Goal: Task Accomplishment & Management: Manage account settings

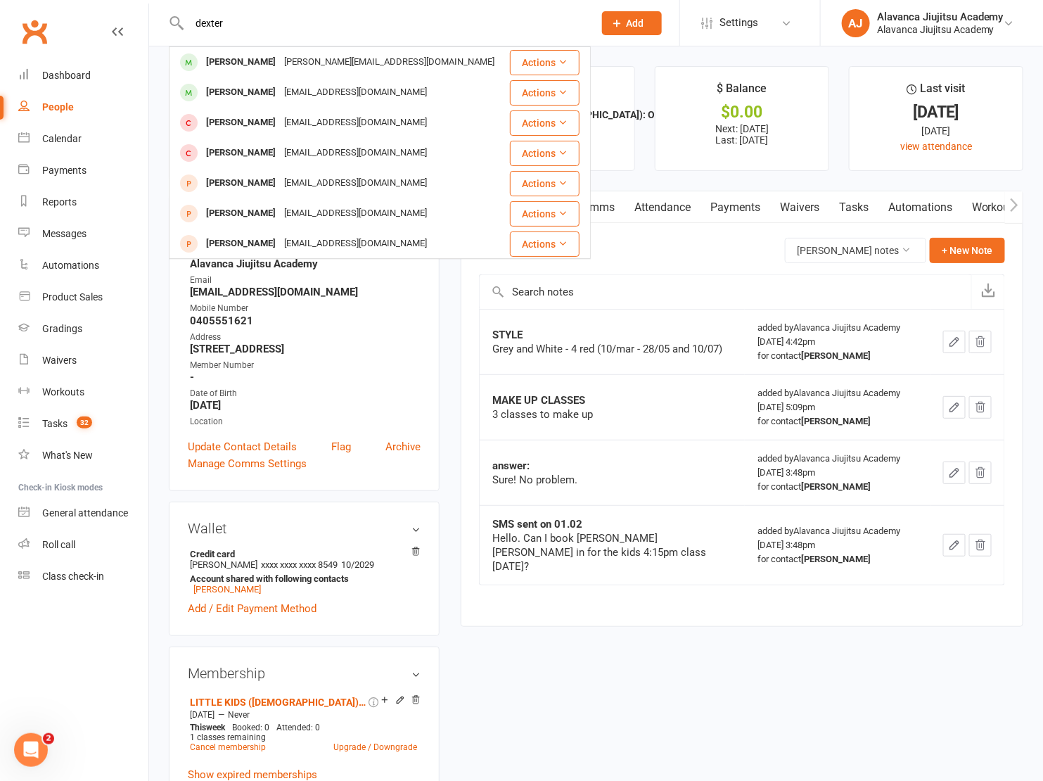
click at [238, 22] on input "dexter" at bounding box center [384, 23] width 399 height 20
click at [238, 23] on input "dexter" at bounding box center [384, 23] width 399 height 20
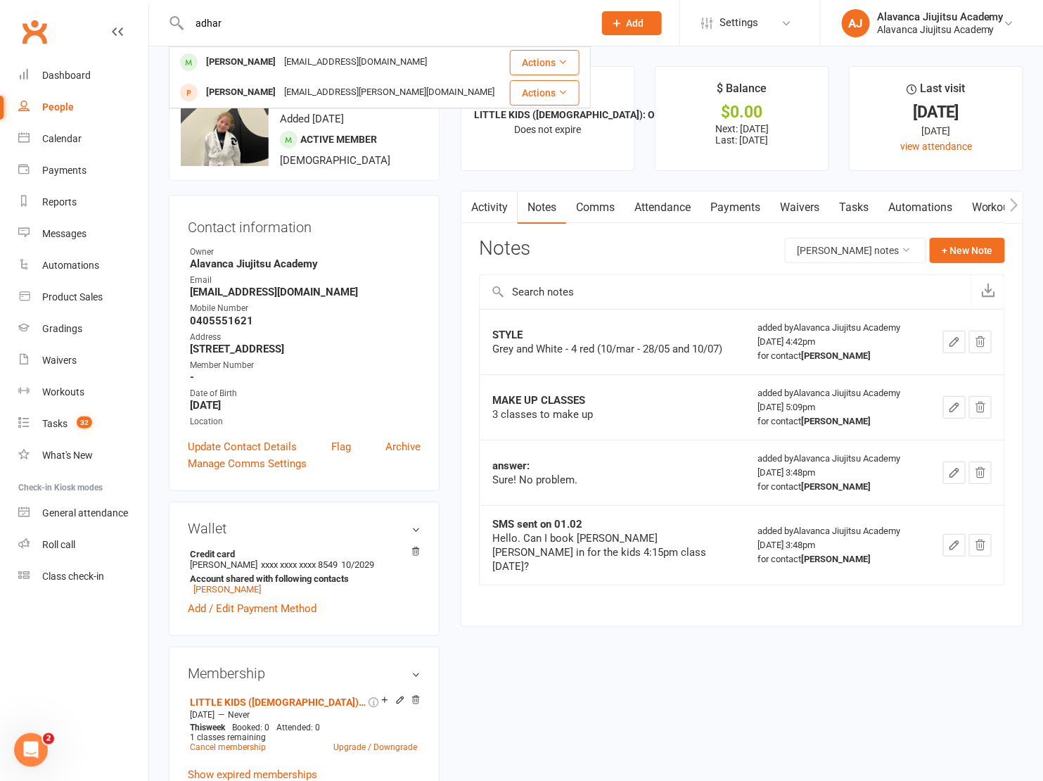
type input "adhar"
click at [434, 64] on div "[PERSON_NAME] [EMAIL_ADDRESS][DOMAIN_NAME]" at bounding box center [339, 62] width 338 height 29
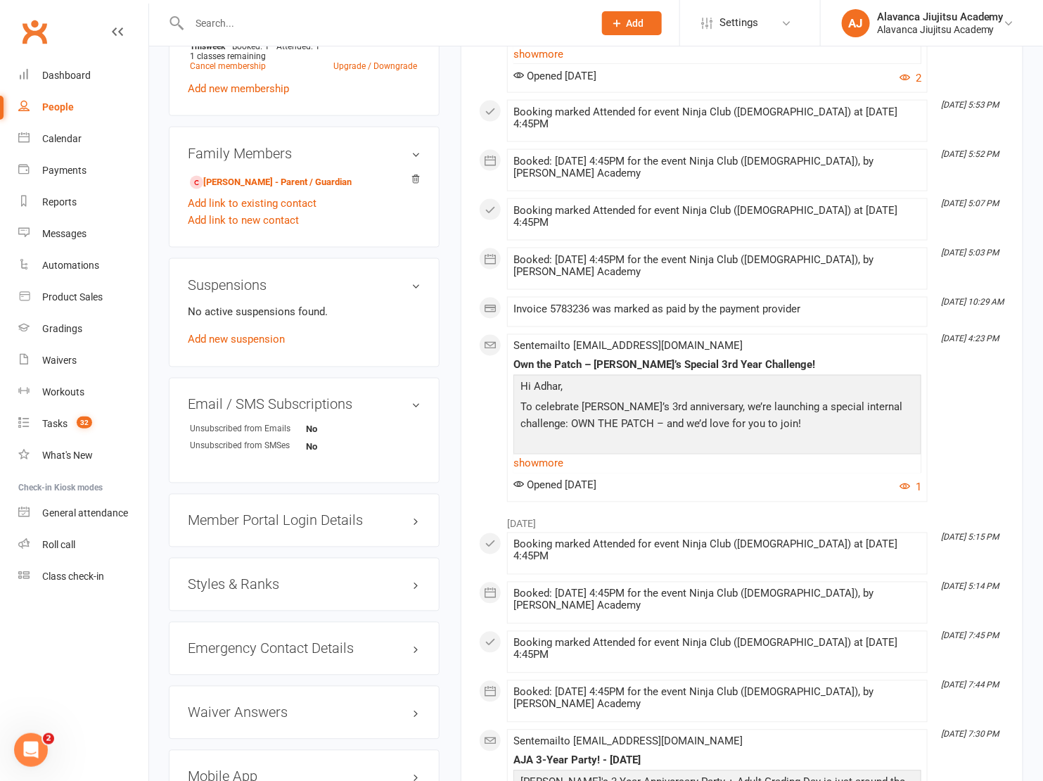
scroll to position [985, 0]
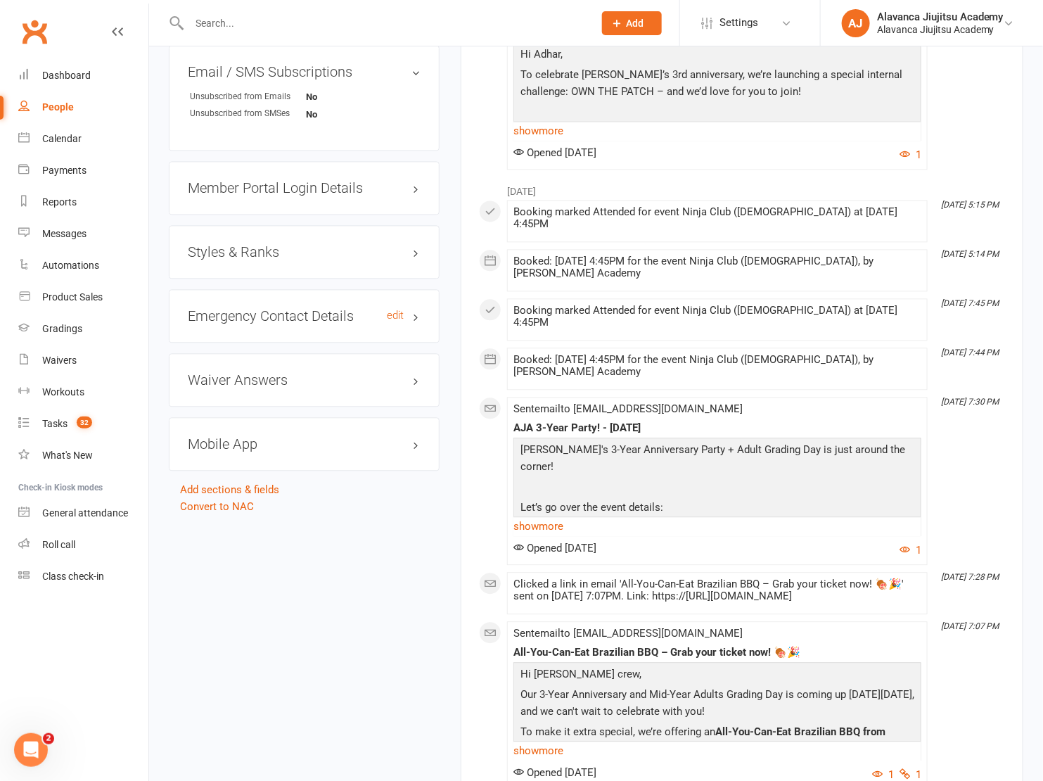
click at [244, 309] on h3 "Emergency Contact Details edit" at bounding box center [304, 316] width 233 height 15
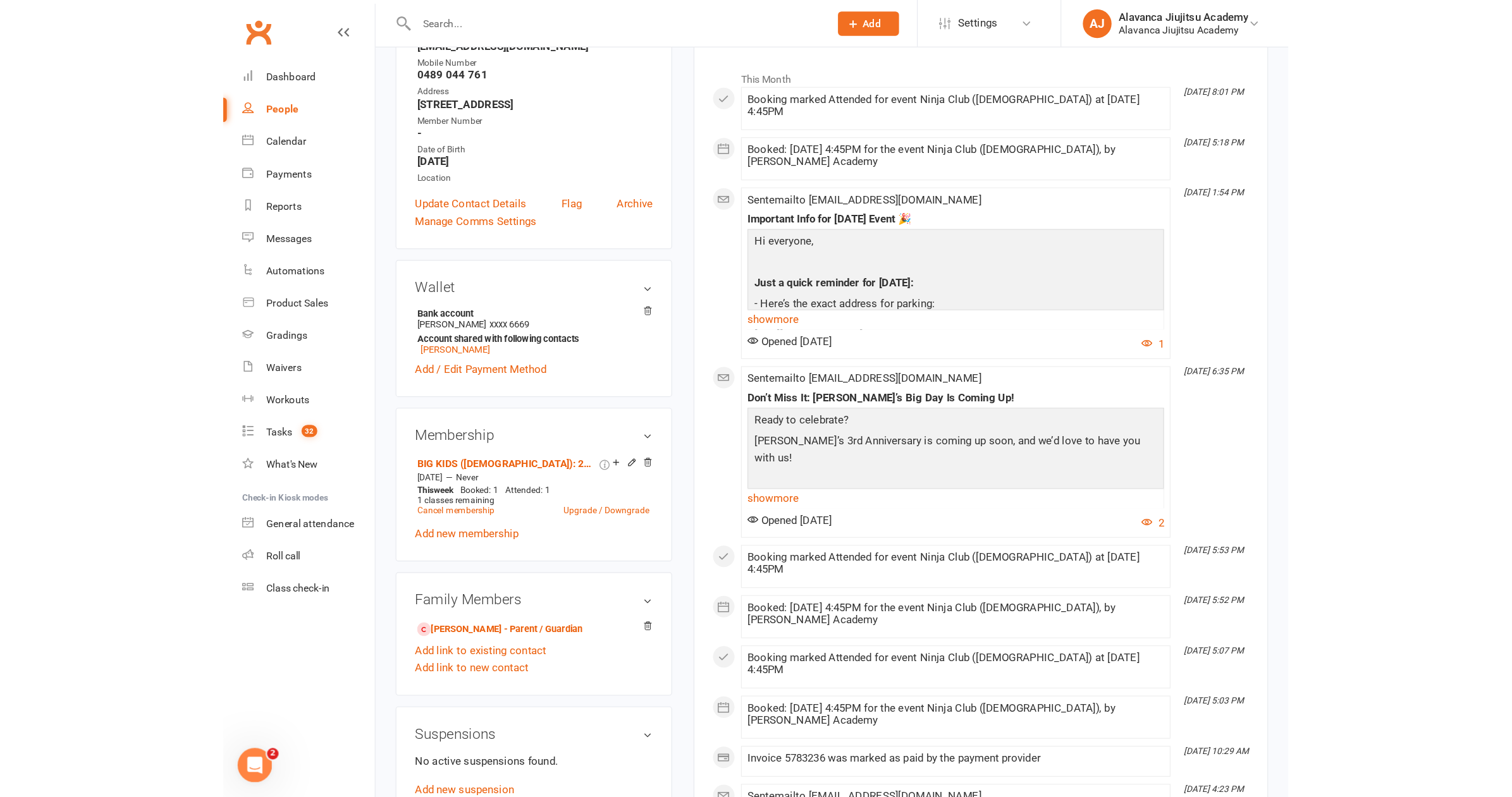
scroll to position [41, 0]
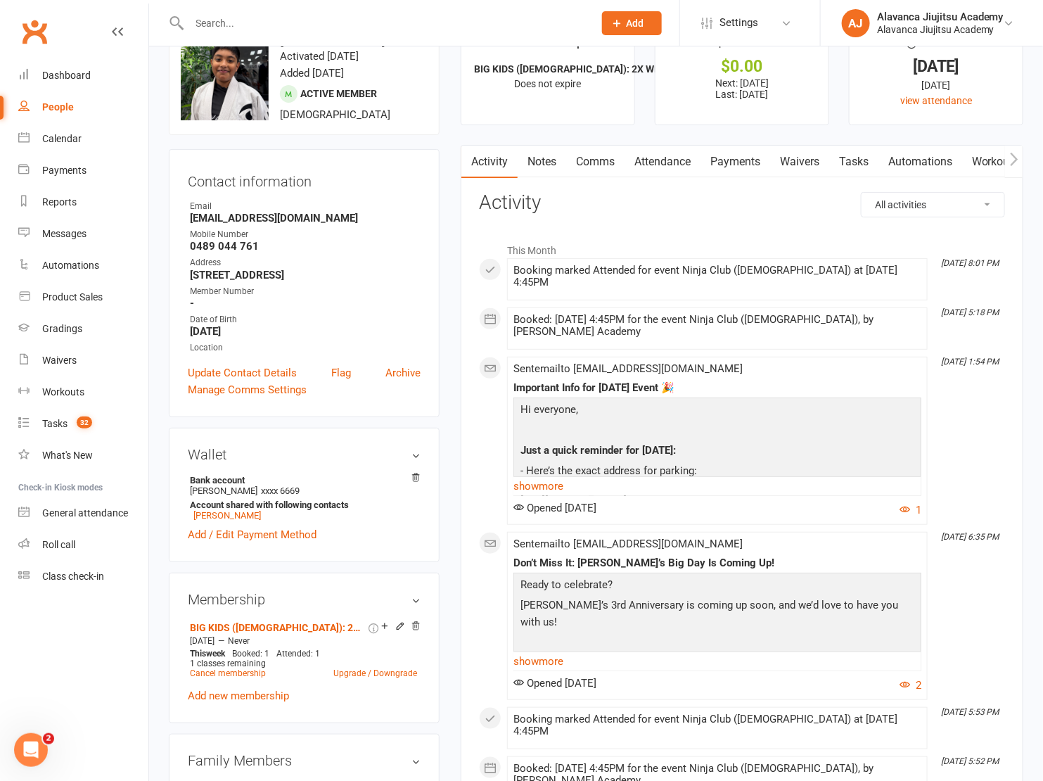
click at [785, 236] on li "This Month" at bounding box center [742, 247] width 526 height 23
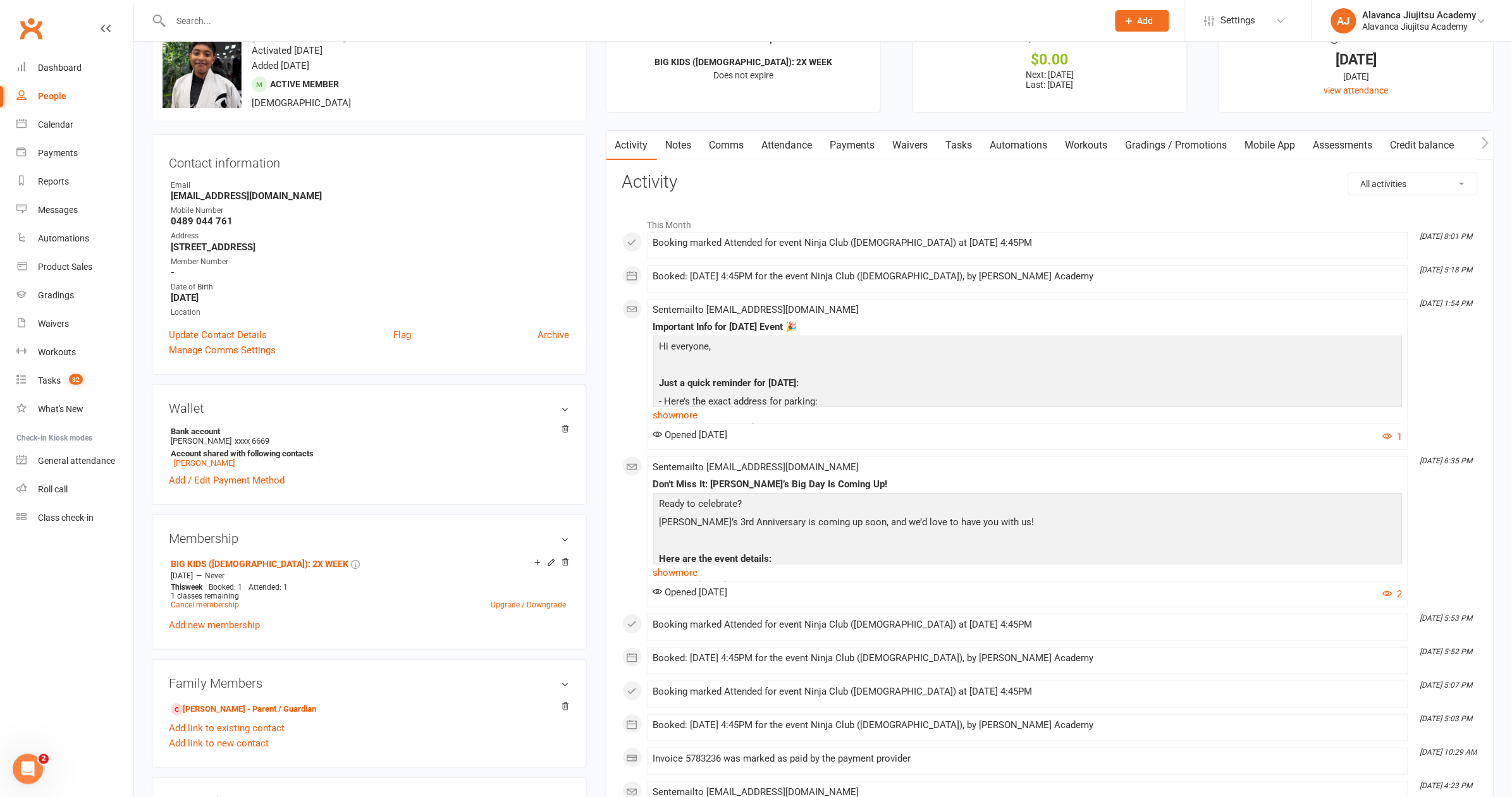
click at [242, 27] on input "text" at bounding box center [633, 21] width 932 height 18
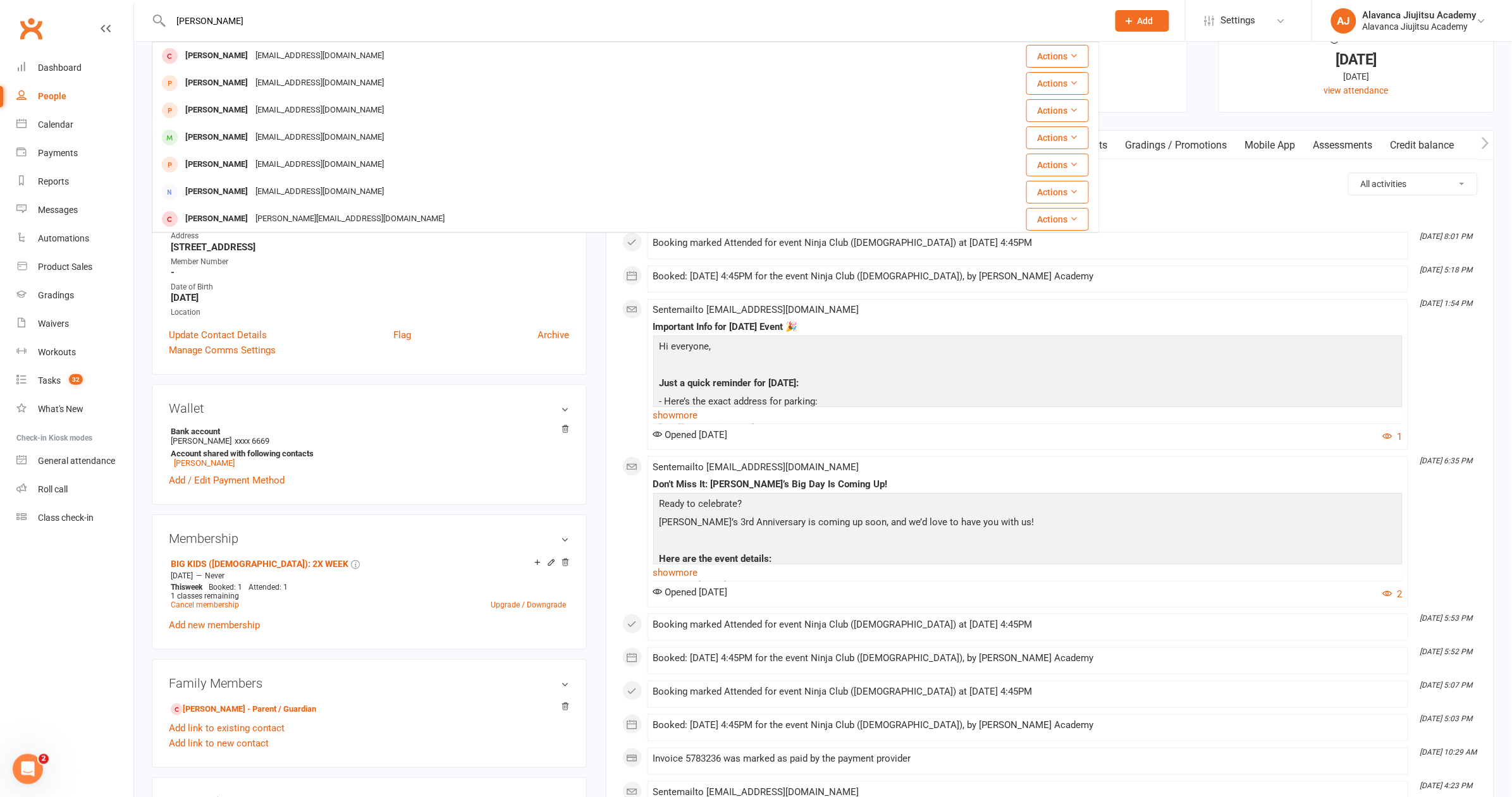
click at [331, 24] on input "[PERSON_NAME]" at bounding box center [633, 21] width 932 height 18
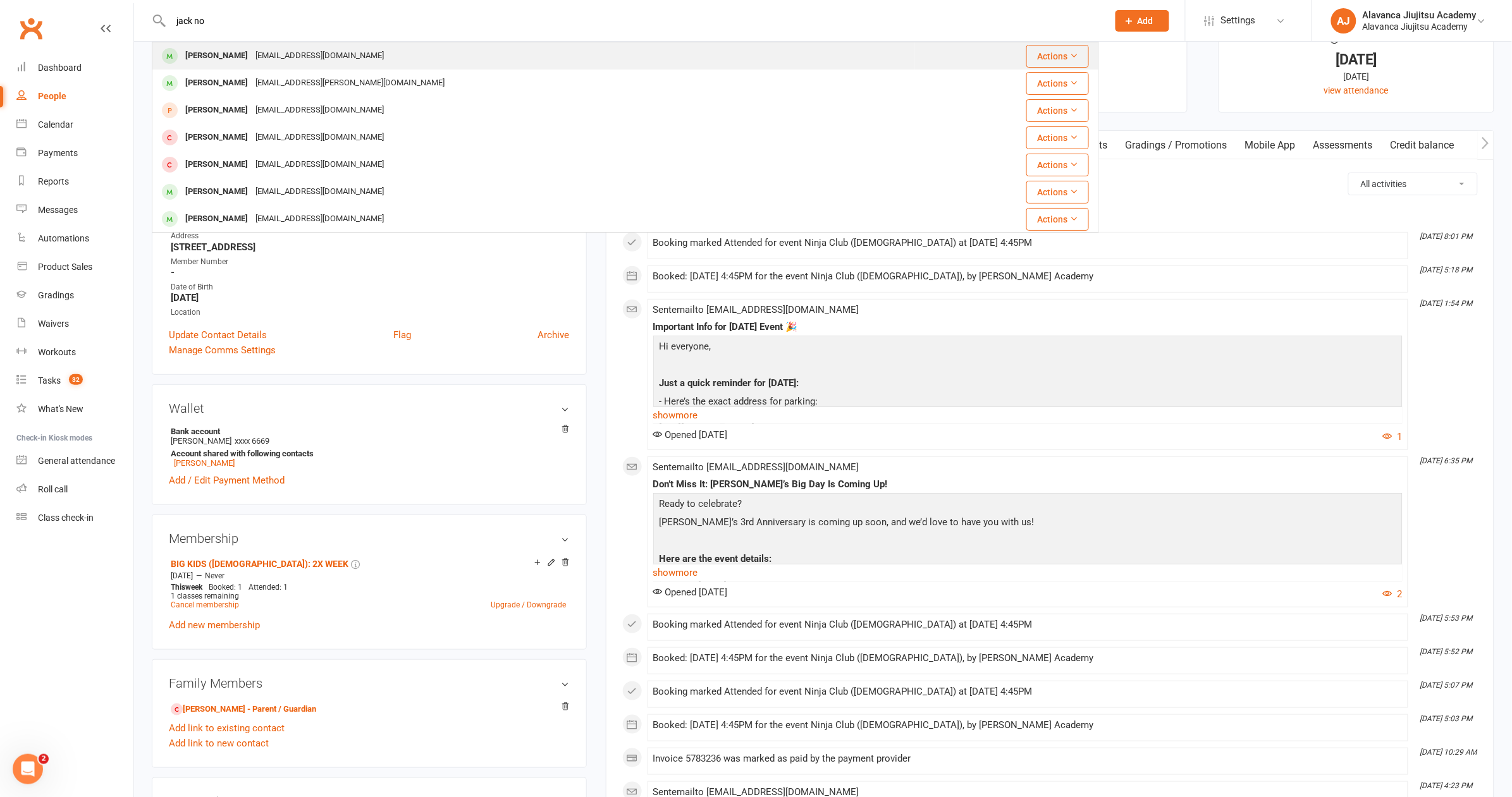
type input "jack no"
click at [280, 61] on div "[EMAIL_ADDRESS][DOMAIN_NAME]" at bounding box center [319, 56] width 136 height 18
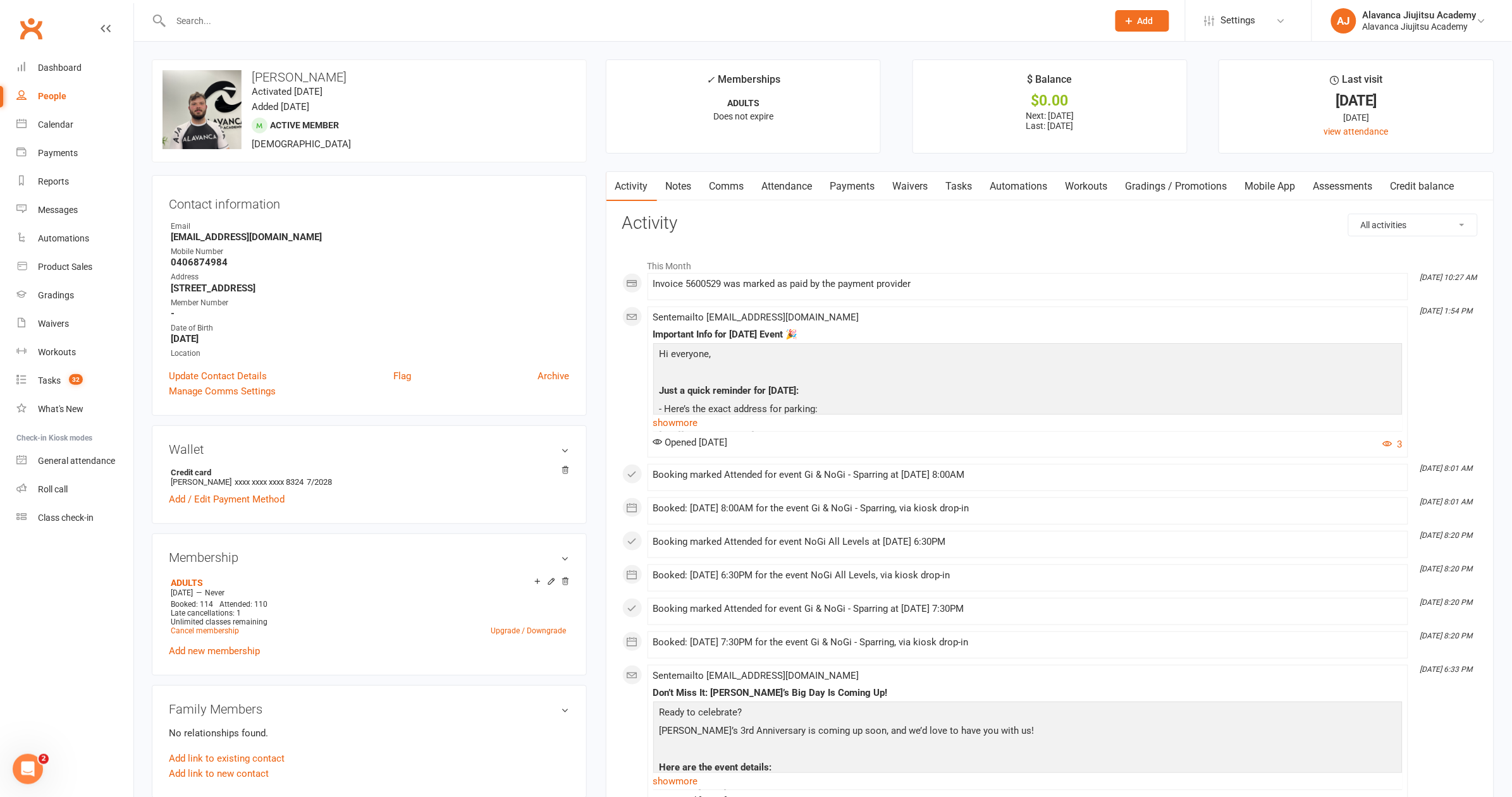
click at [938, 229] on h3 "Activity" at bounding box center [1050, 224] width 856 height 20
click at [855, 184] on link "Payments" at bounding box center [853, 186] width 63 height 29
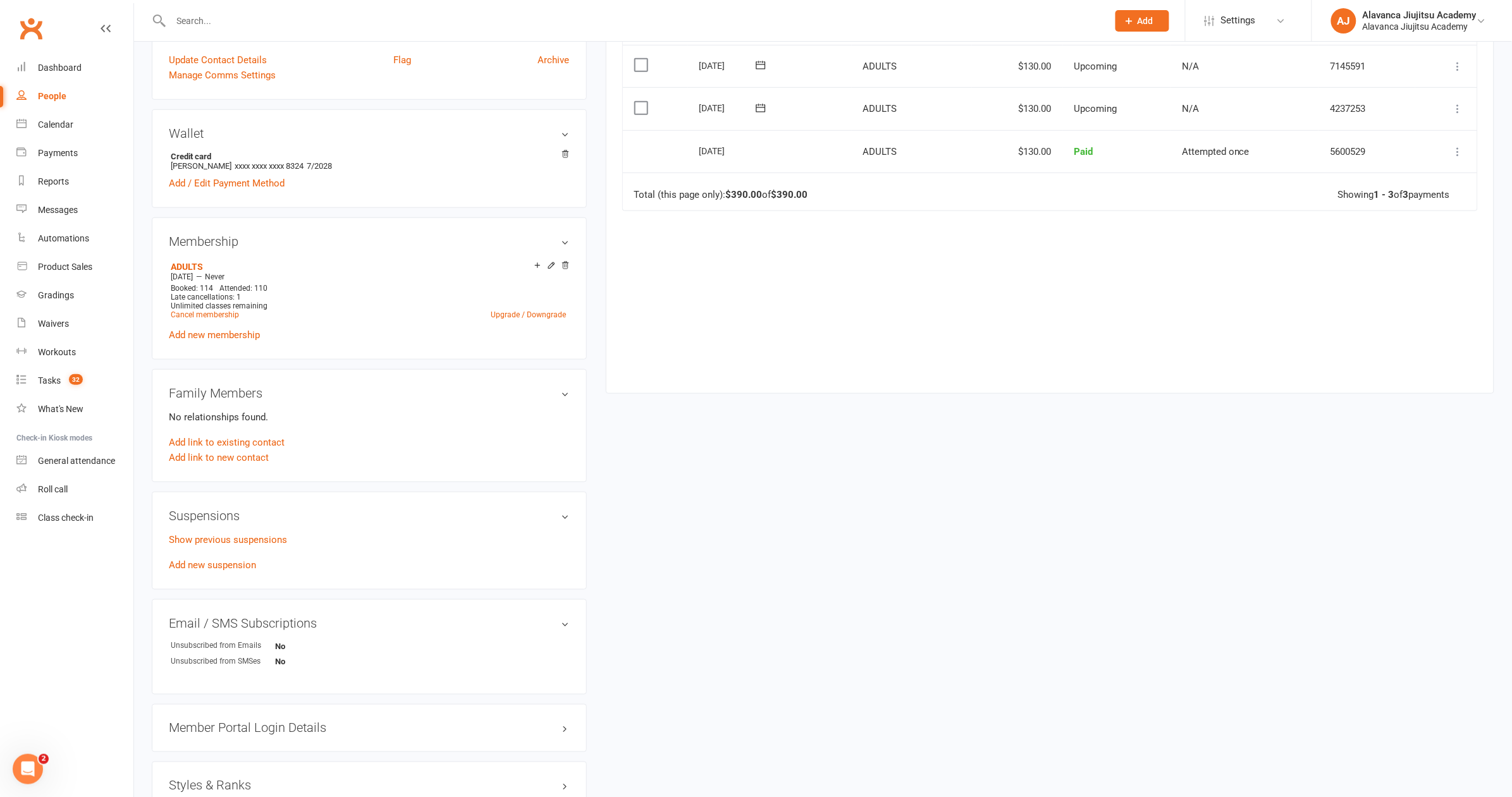
scroll to position [372, 0]
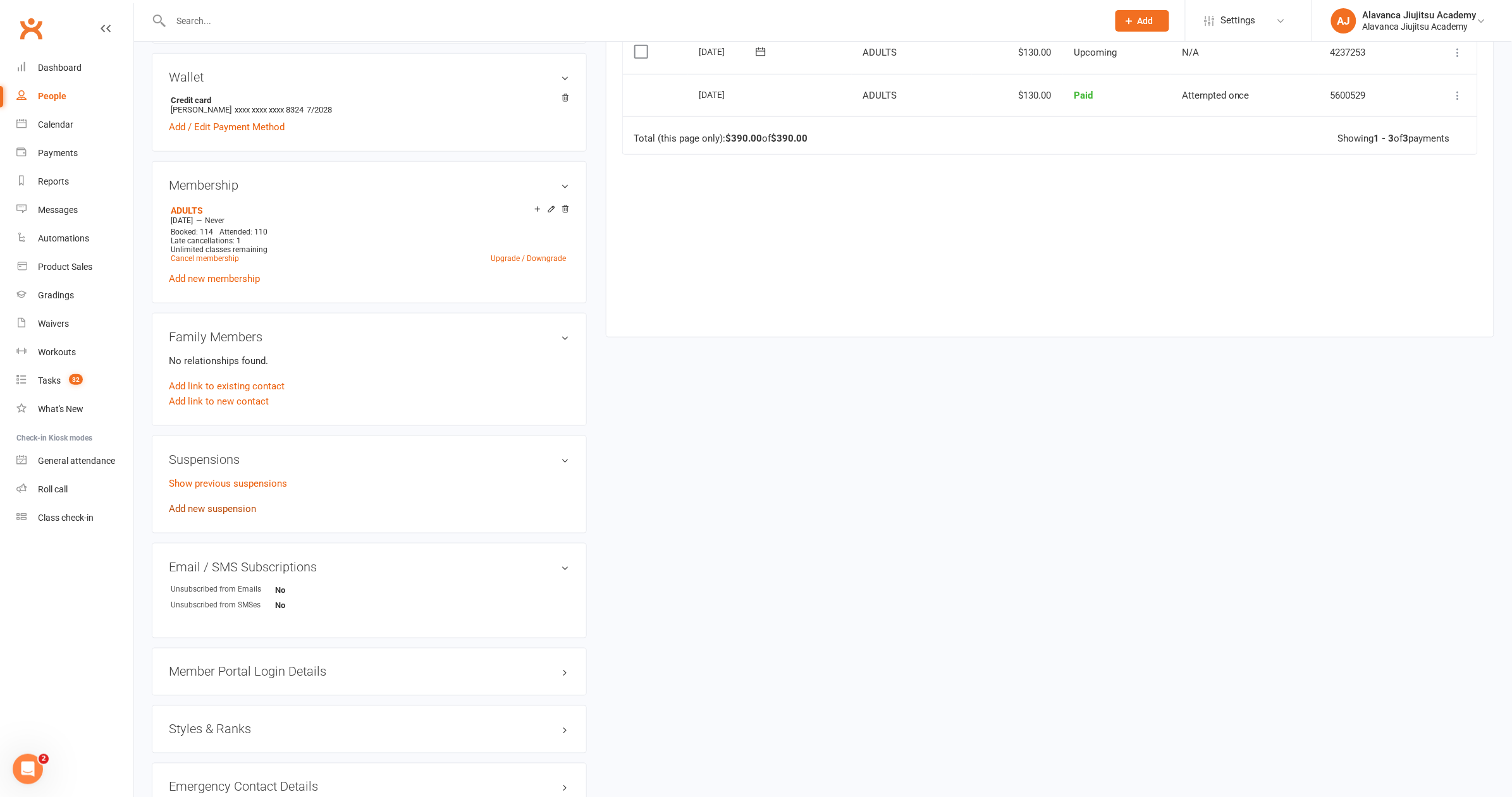
click at [242, 503] on link "Add new suspension" at bounding box center [212, 509] width 87 height 12
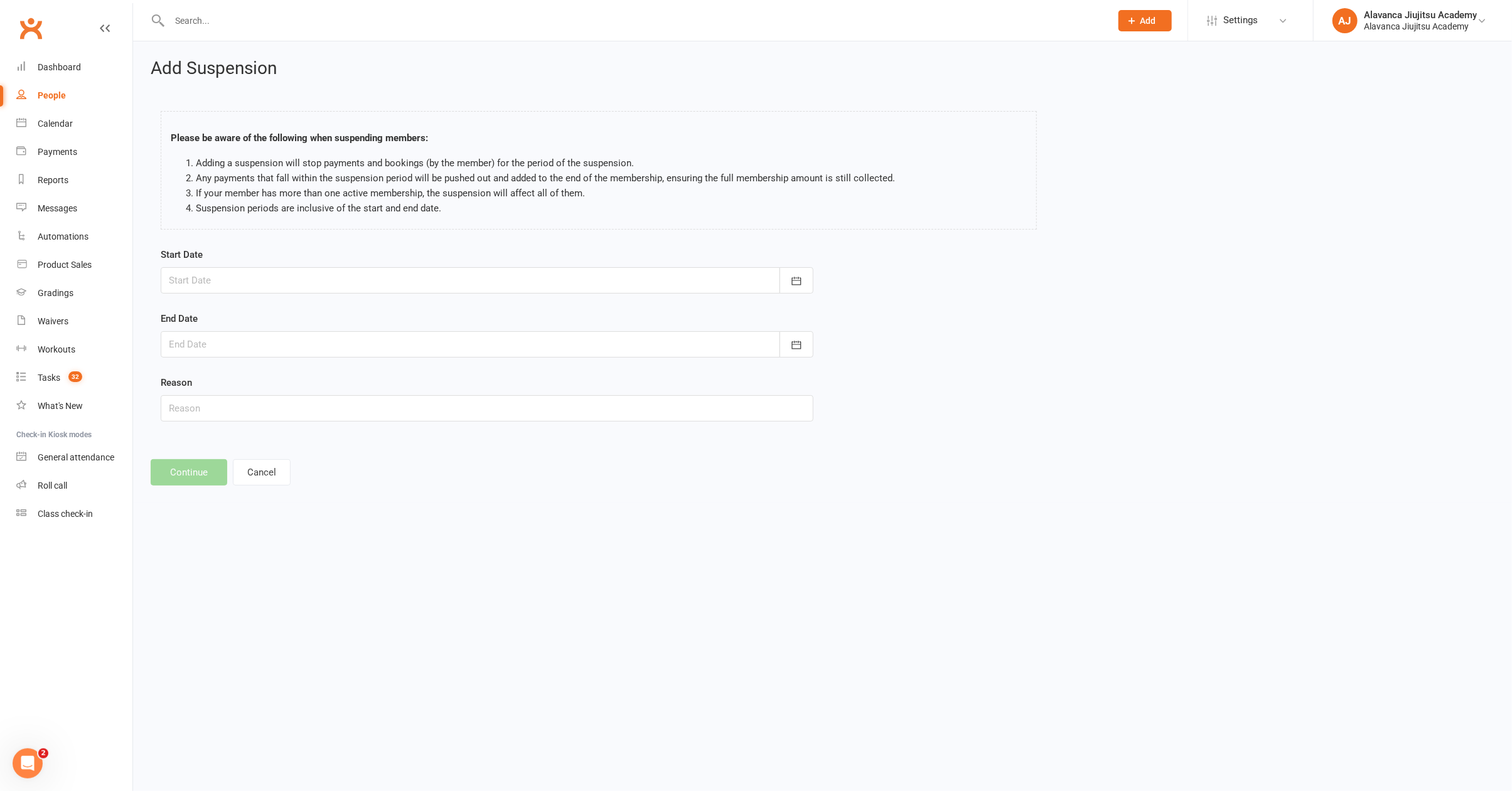
click at [340, 276] on div at bounding box center [487, 281] width 653 height 27
click at [289, 403] on span "13" at bounding box center [293, 408] width 10 height 10
type input "[DATE]"
click at [215, 345] on div at bounding box center [487, 344] width 653 height 27
click at [517, 521] on html "Prospect Member Non-attending contact Class / event Appointment Grading event T…" at bounding box center [756, 260] width 1512 height 521
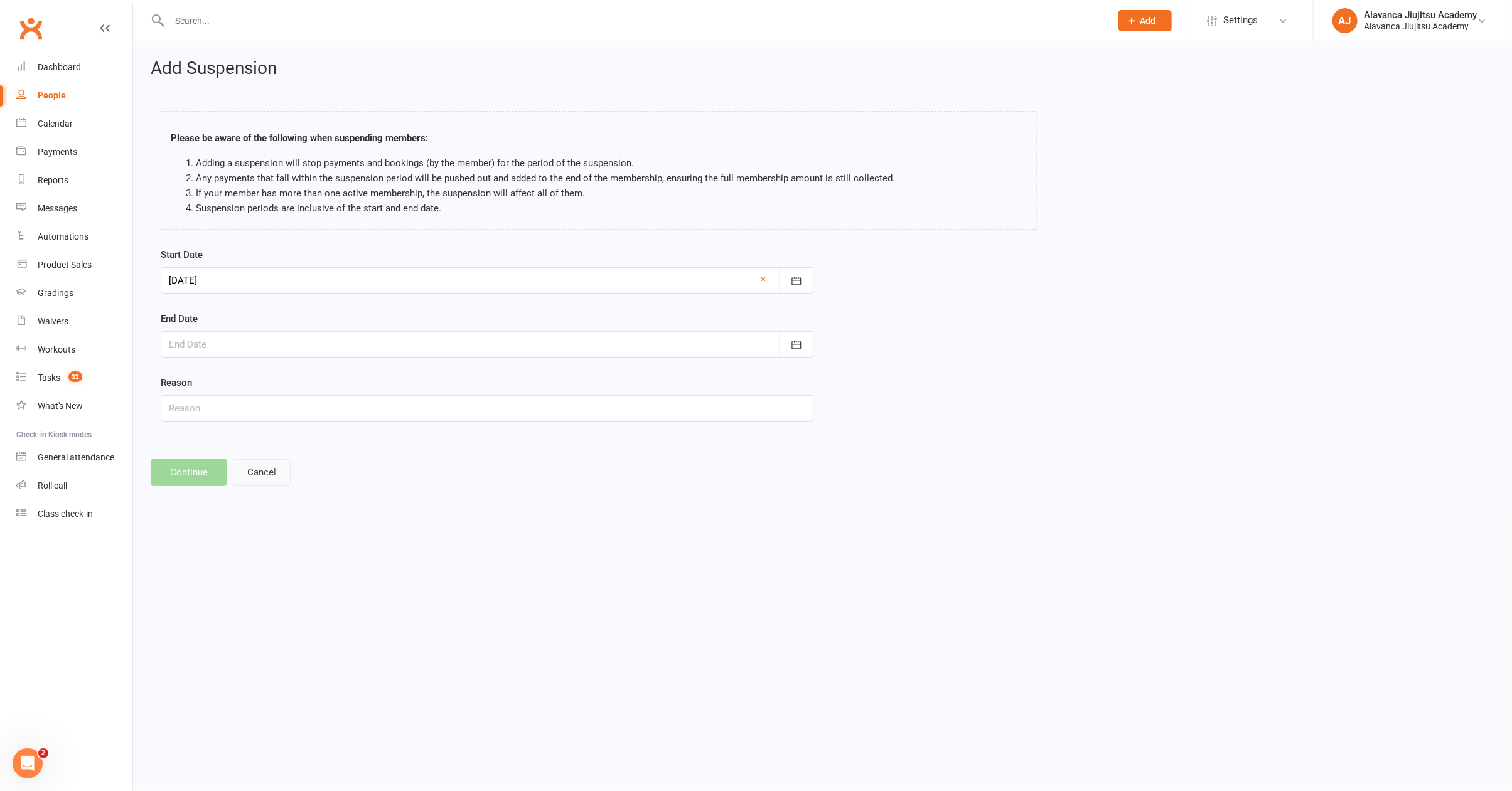
click at [271, 482] on button "Cancel" at bounding box center [261, 473] width 58 height 27
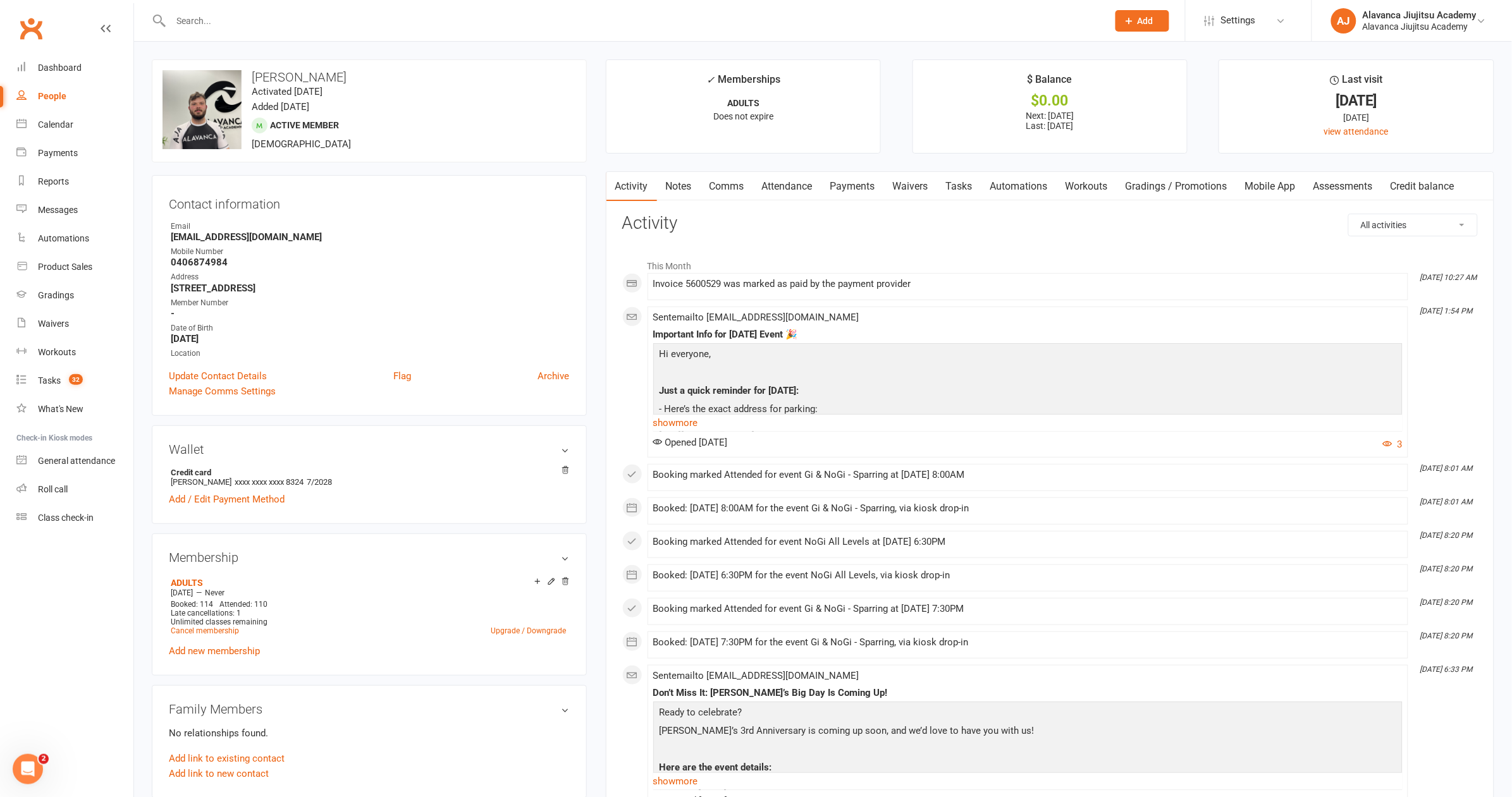
click at [844, 183] on link "Payments" at bounding box center [853, 186] width 63 height 29
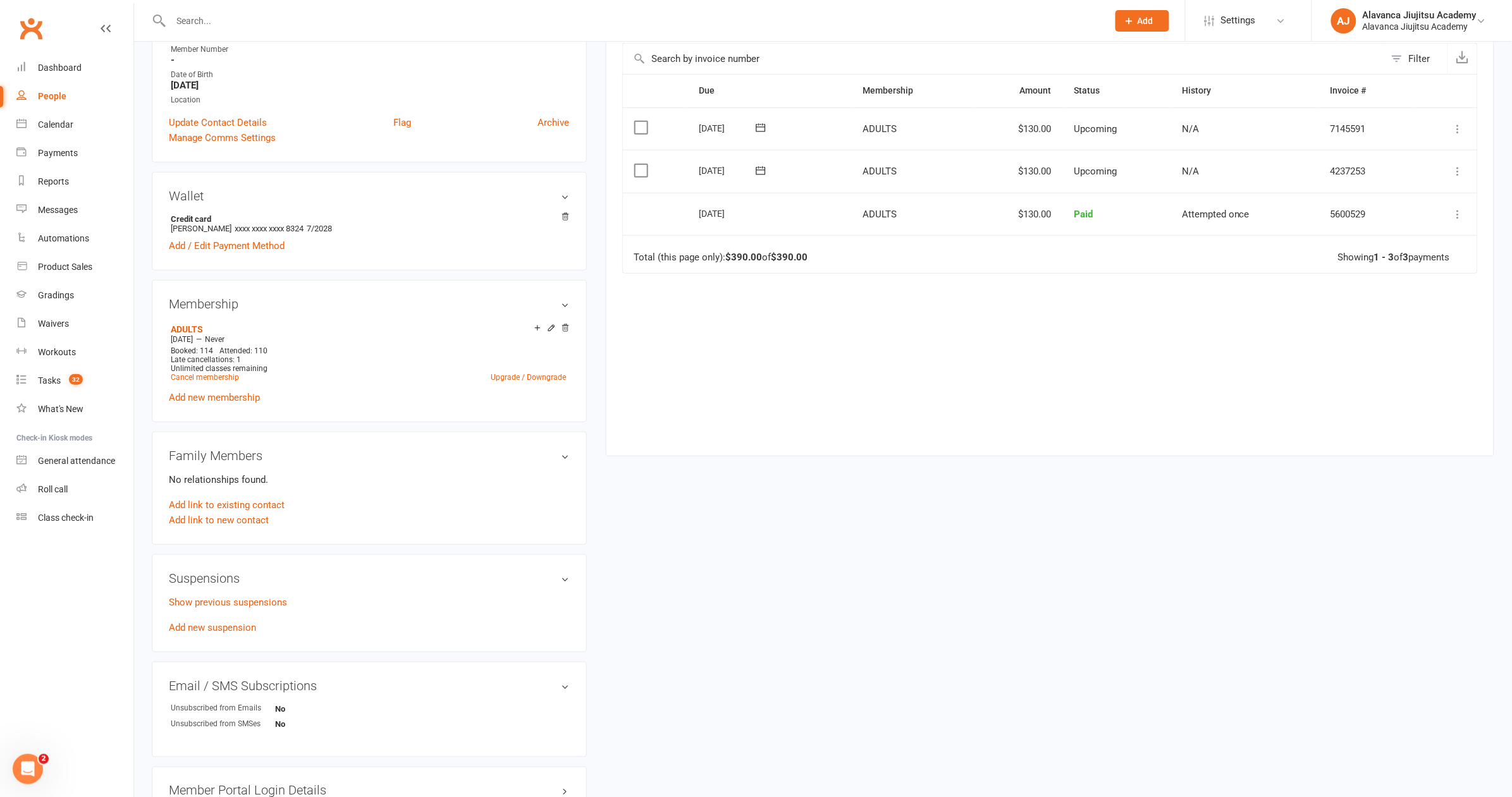
scroll to position [399, 0]
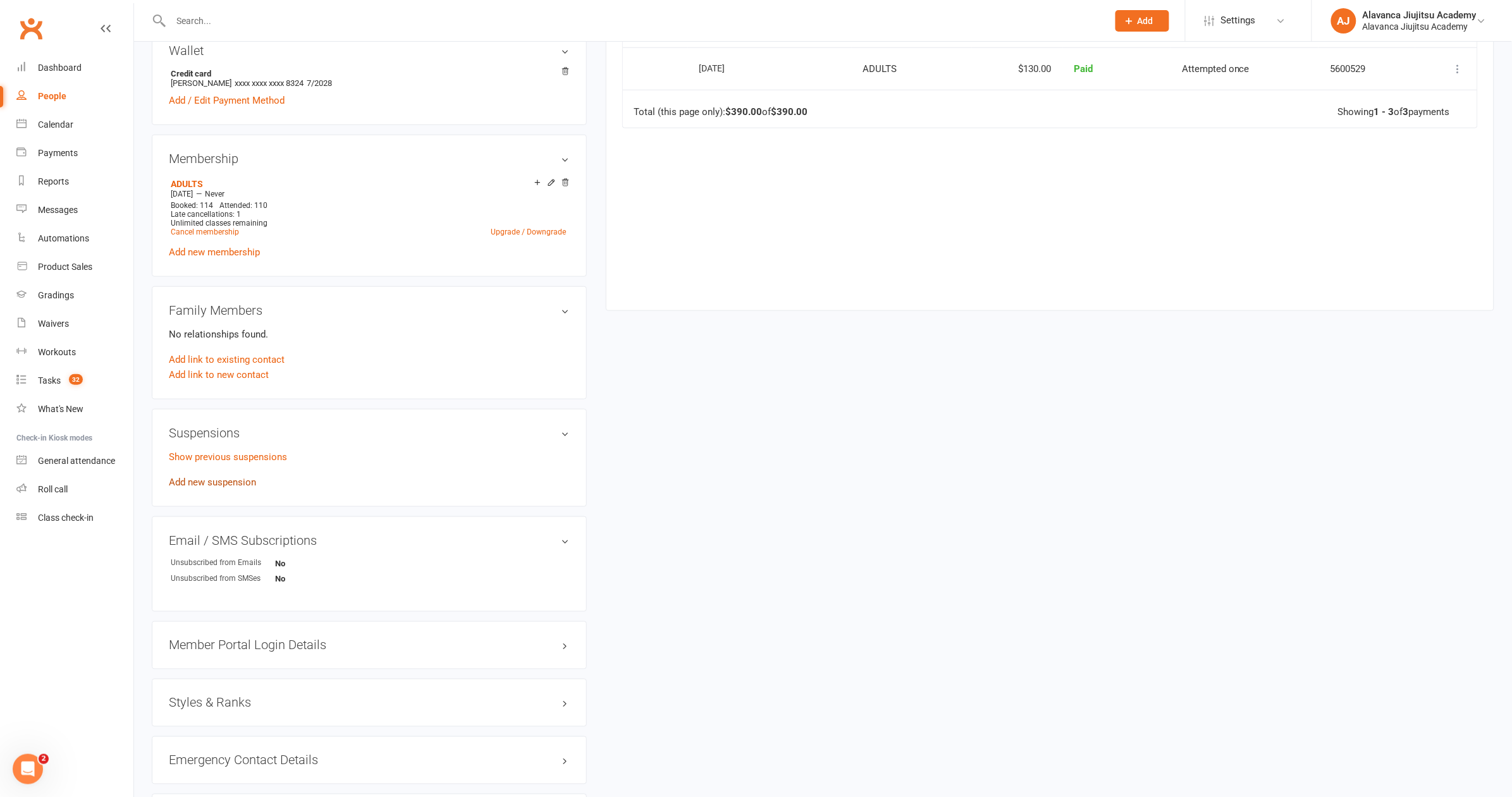
click at [201, 476] on link "Add new suspension" at bounding box center [212, 482] width 87 height 12
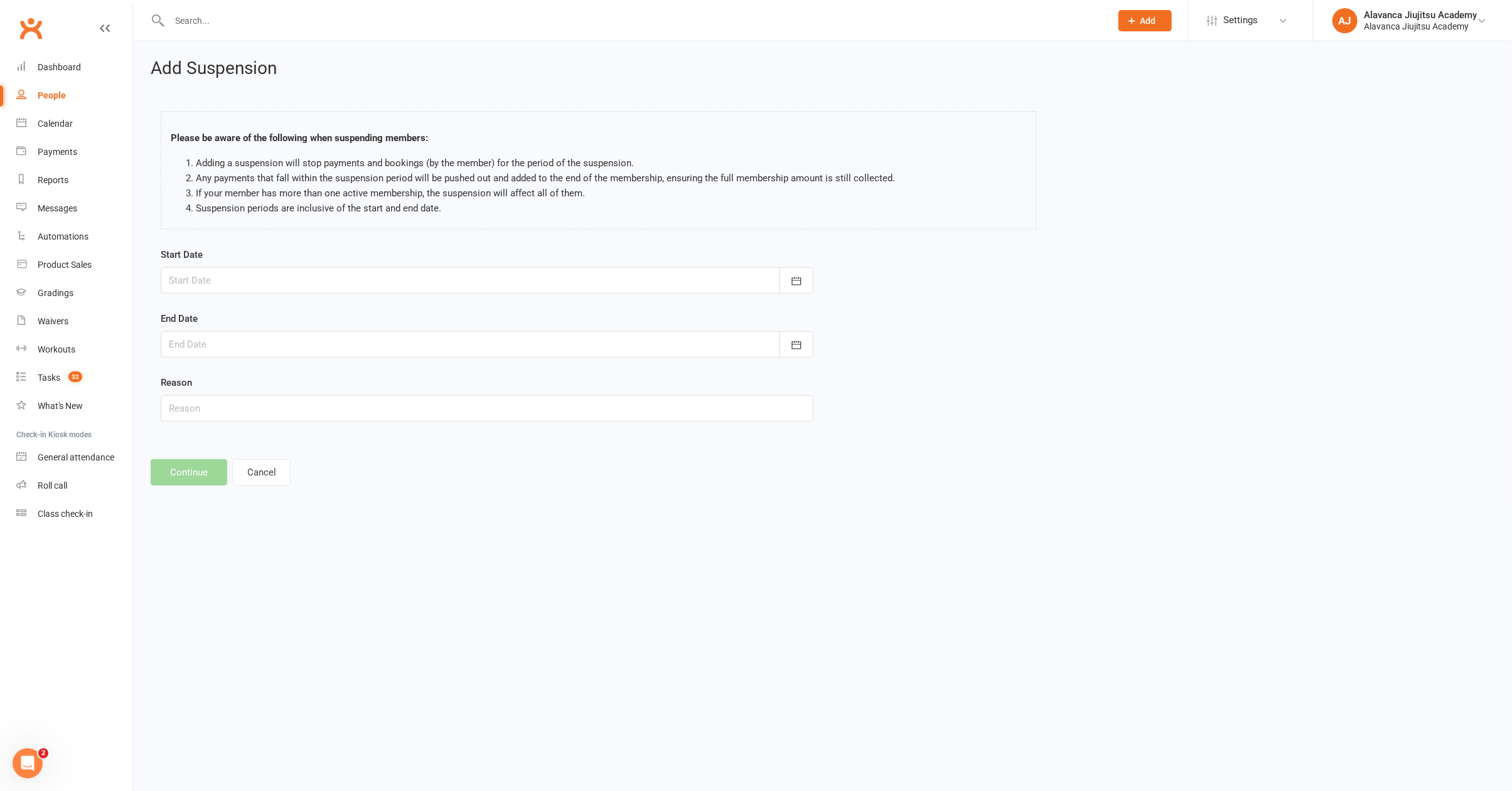
click at [248, 276] on div at bounding box center [487, 281] width 653 height 27
click at [293, 408] on span "13" at bounding box center [293, 408] width 10 height 10
type input "[DATE]"
click at [249, 353] on div at bounding box center [487, 344] width 653 height 27
click at [373, 371] on button "button" at bounding box center [380, 375] width 27 height 22
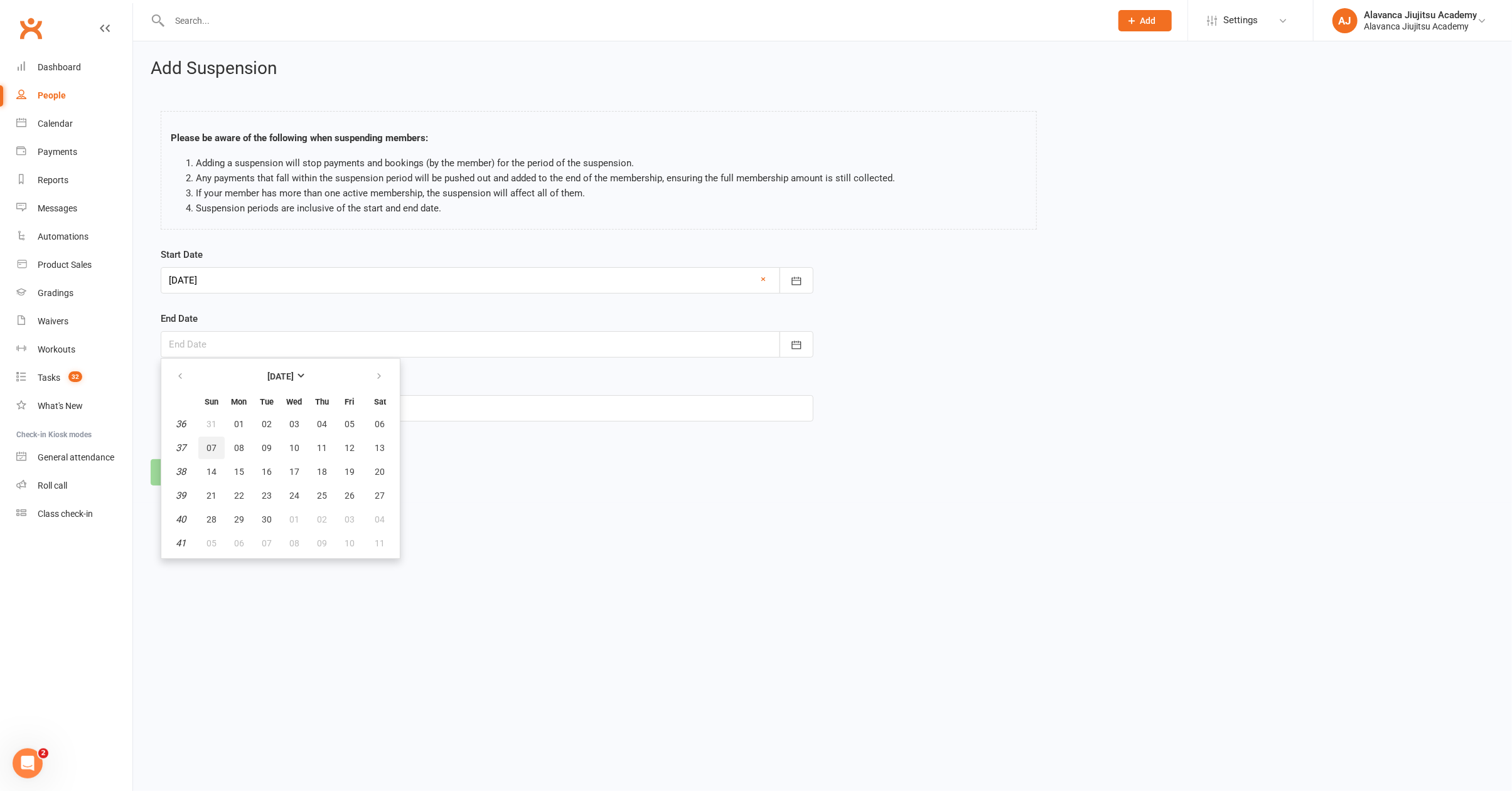
click at [215, 446] on span "07" at bounding box center [211, 448] width 10 height 10
type input "[DATE]"
click at [222, 418] on input "text" at bounding box center [487, 408] width 653 height 27
type input "Injury + away for a few weeks"
click at [200, 471] on button "Continue" at bounding box center [189, 473] width 77 height 27
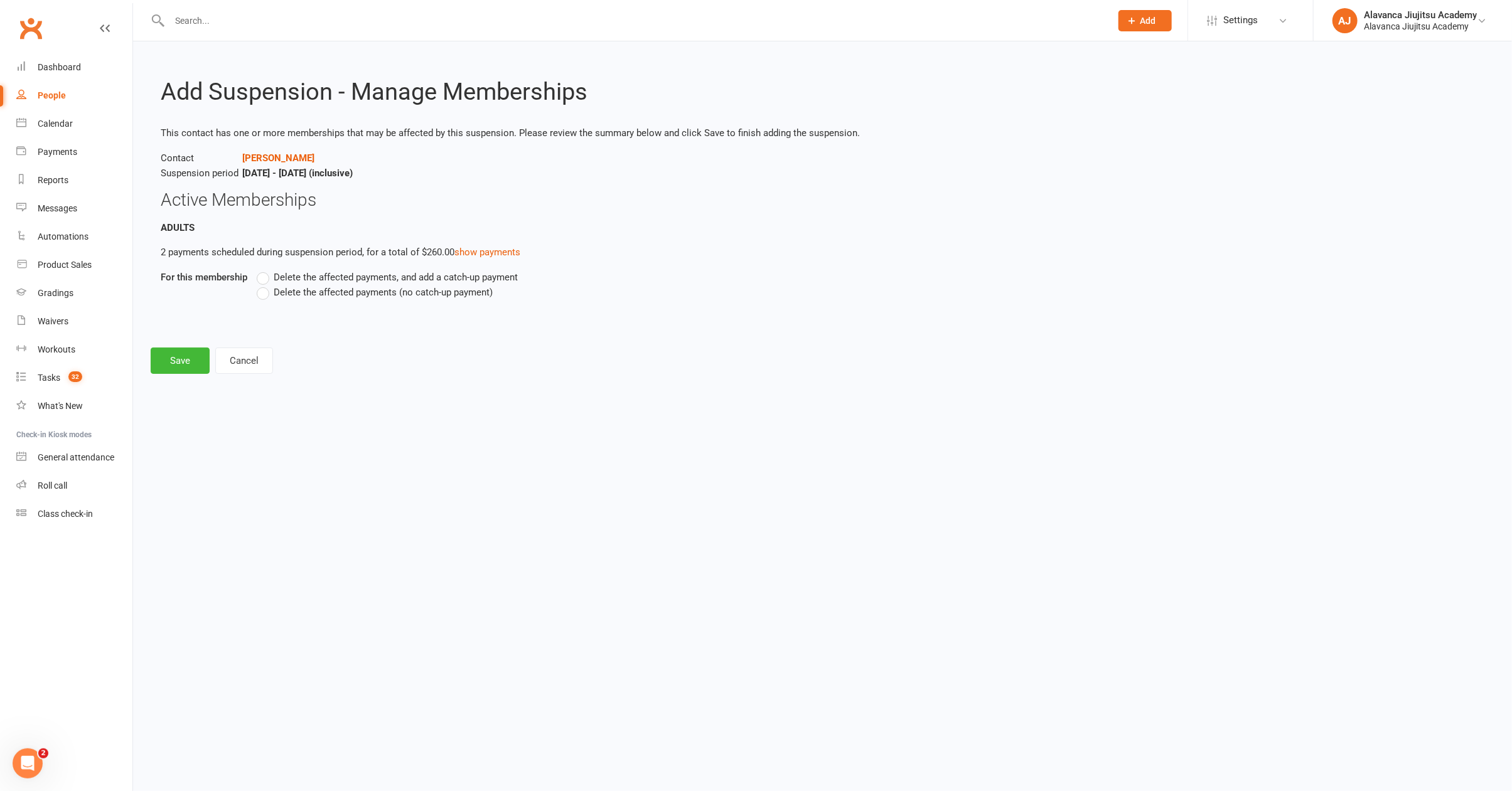
click at [327, 287] on span "Delete the affected payments (no catch-up payment)" at bounding box center [384, 291] width 219 height 13
click at [265, 284] on input "Delete the affected payments (no catch-up payment)" at bounding box center [260, 284] width 8 height 0
click at [189, 357] on button "Save" at bounding box center [180, 361] width 59 height 27
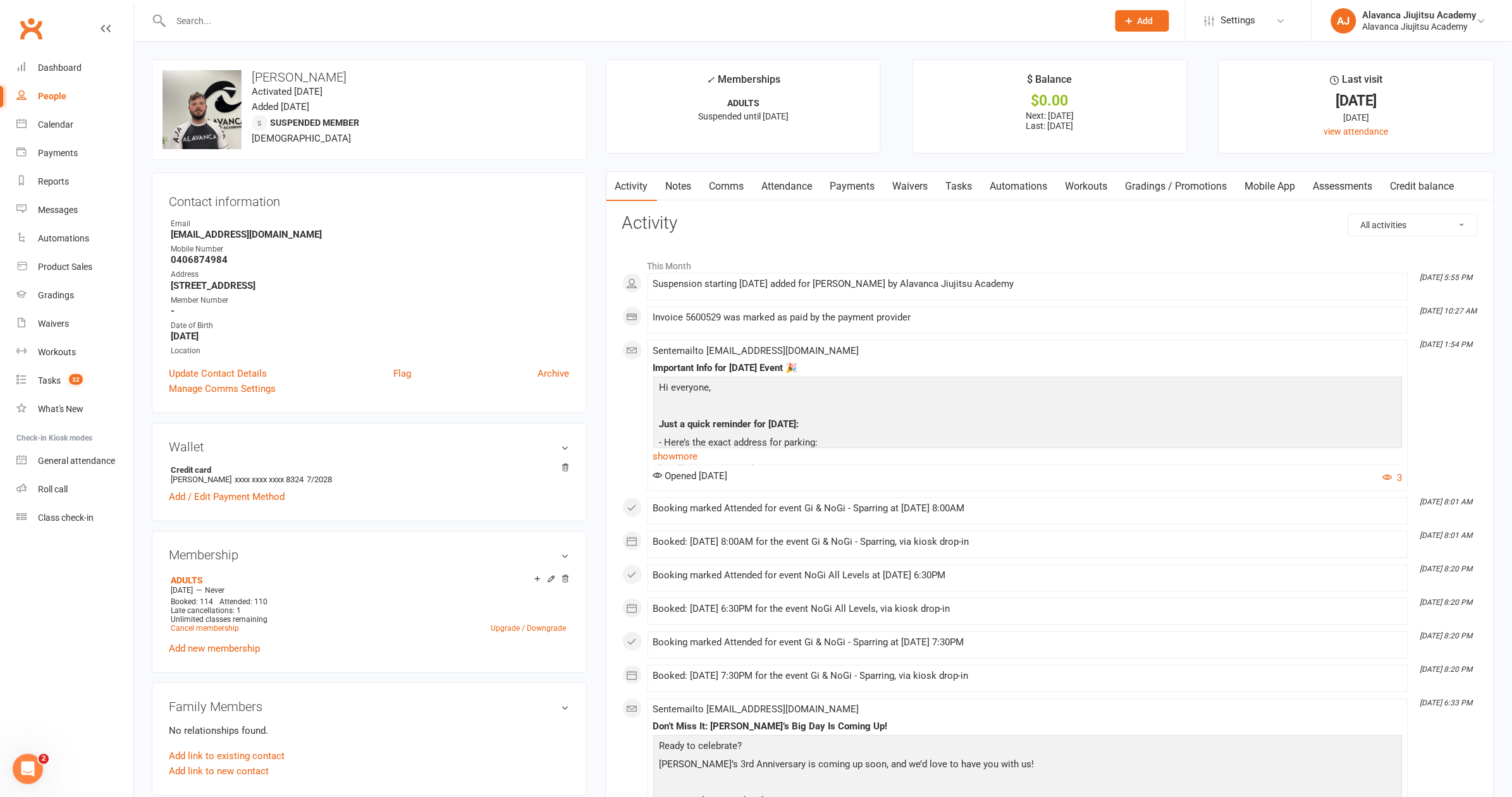
click at [852, 190] on link "Payments" at bounding box center [853, 186] width 63 height 29
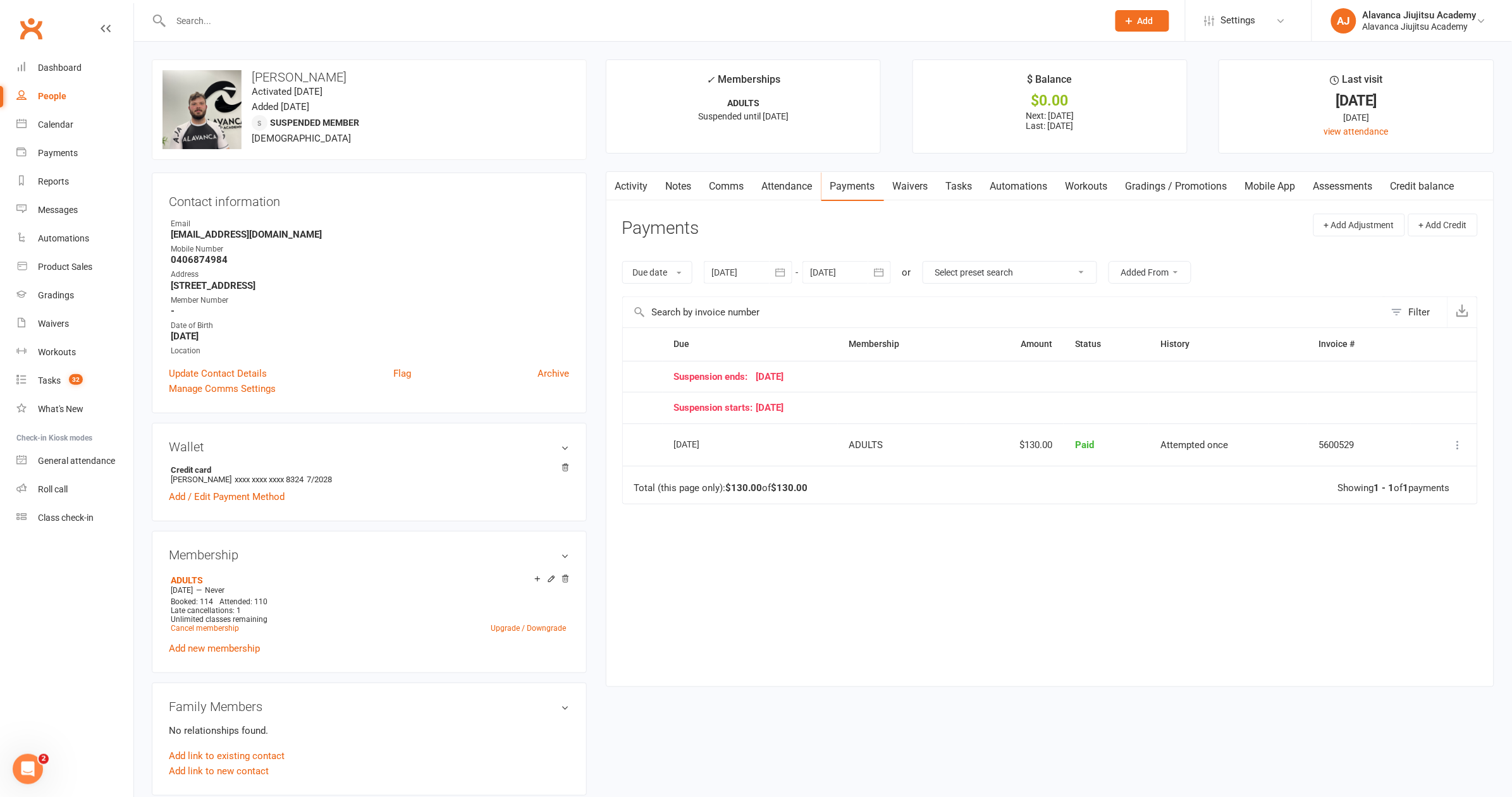
click at [885, 276] on icon "button" at bounding box center [879, 272] width 13 height 13
click at [938, 296] on button "button" at bounding box center [1024, 302] width 27 height 22
click at [938, 473] on span "06" at bounding box center [1023, 471] width 10 height 10
type input "[DATE]"
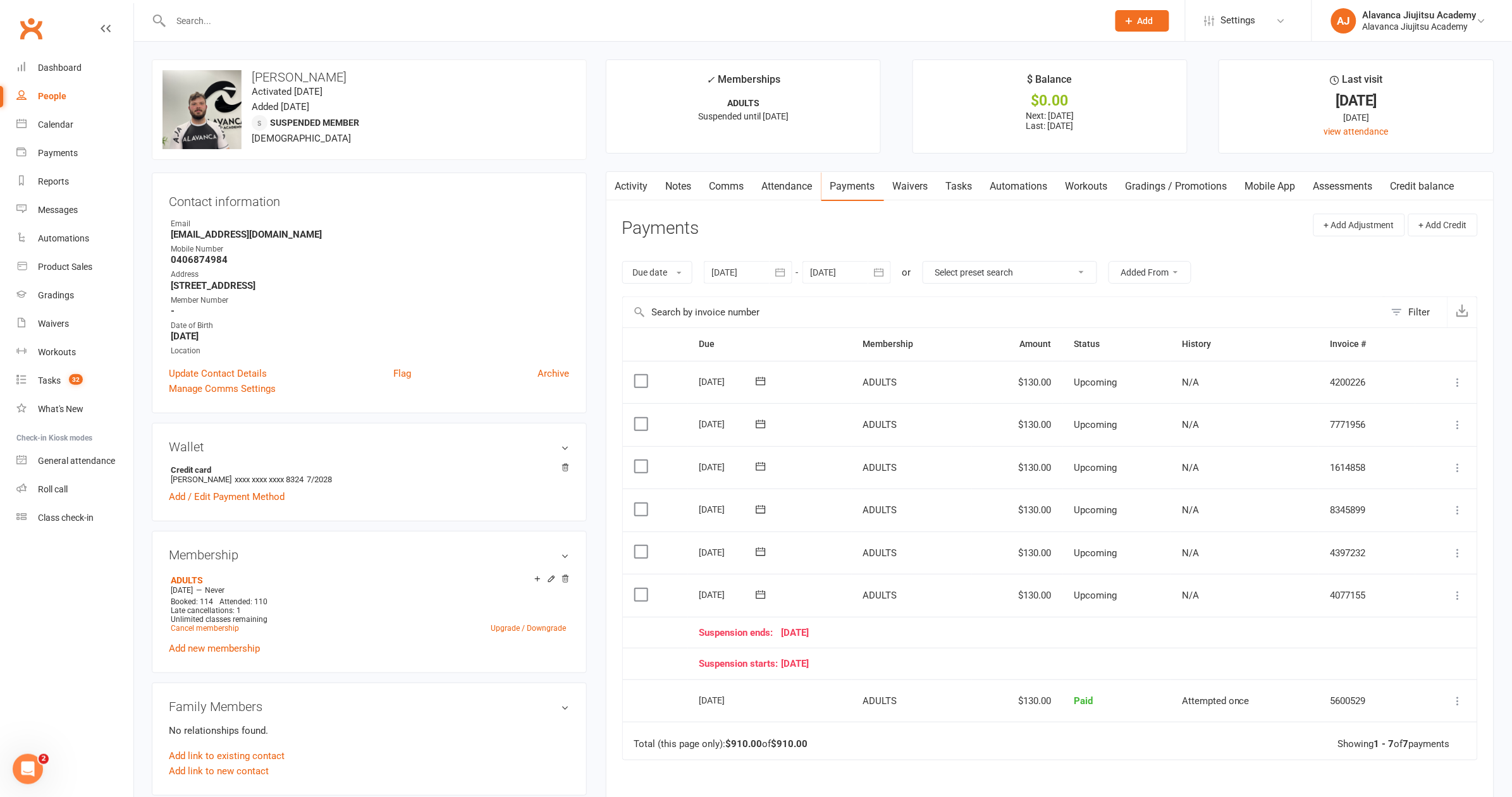
click at [760, 589] on icon at bounding box center [760, 595] width 13 height 13
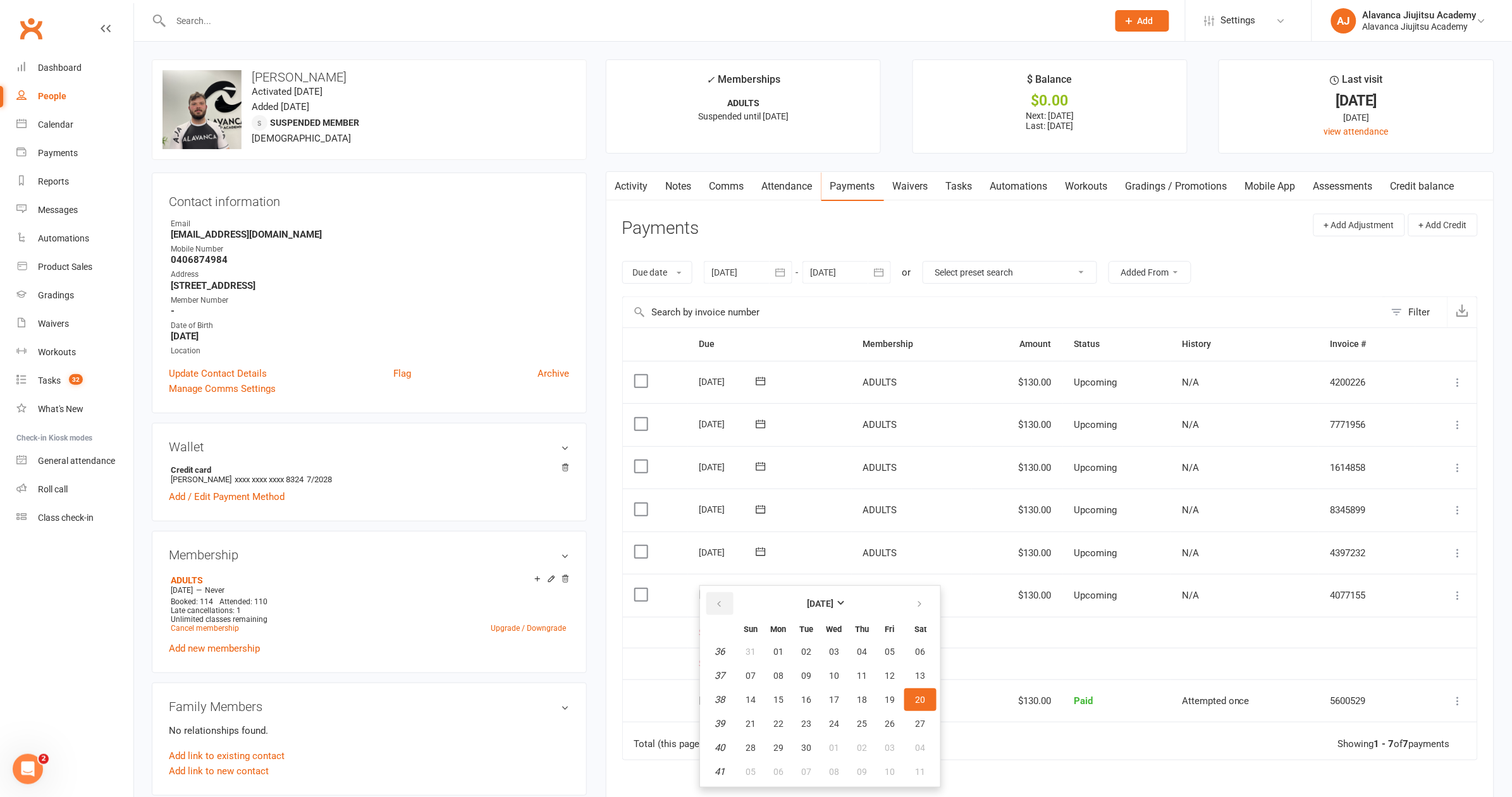
click at [722, 601] on icon "button" at bounding box center [719, 604] width 9 height 10
click at [858, 574] on td "ADULTS" at bounding box center [912, 596] width 120 height 43
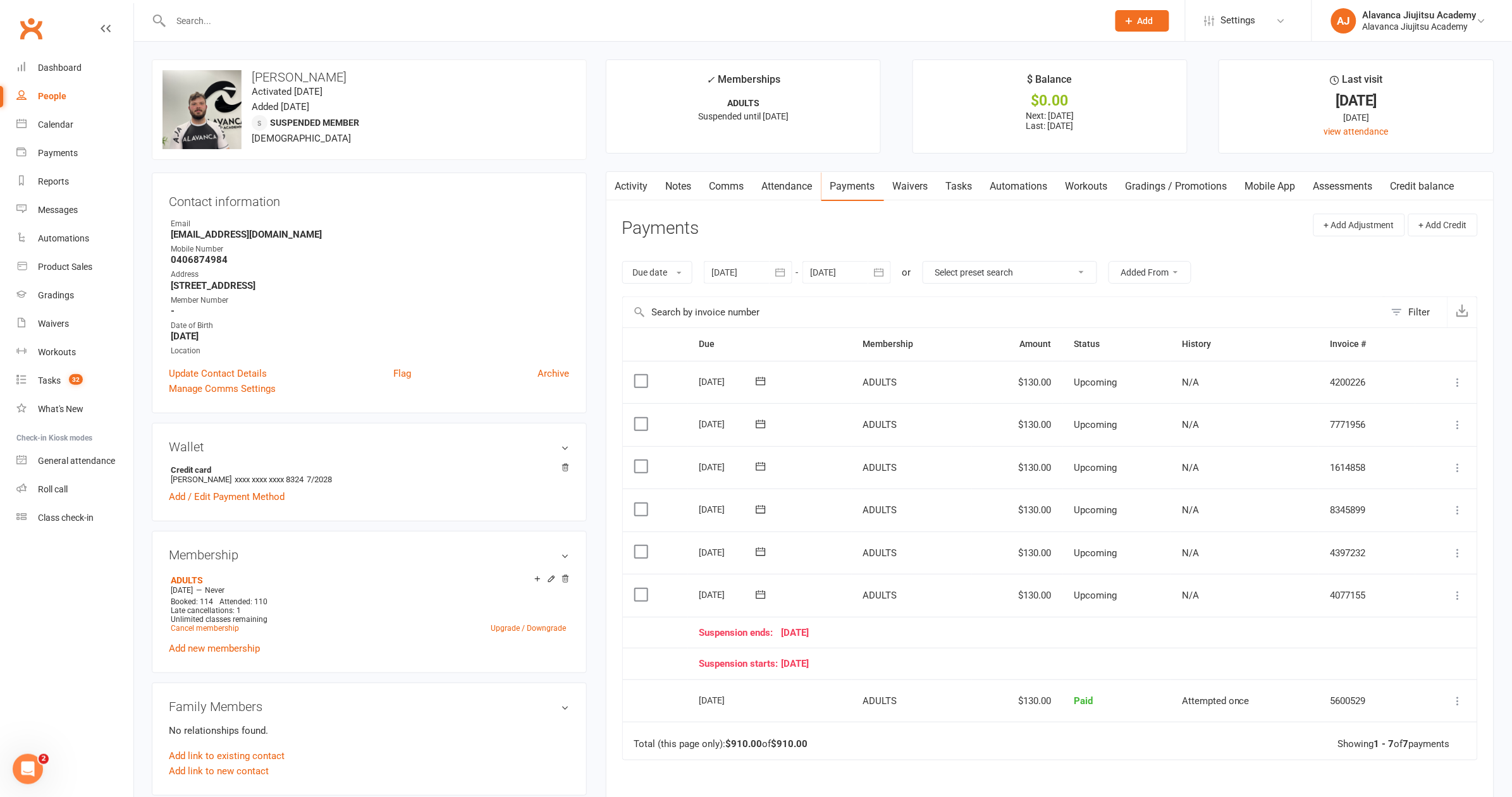
click at [759, 589] on icon at bounding box center [760, 595] width 13 height 13
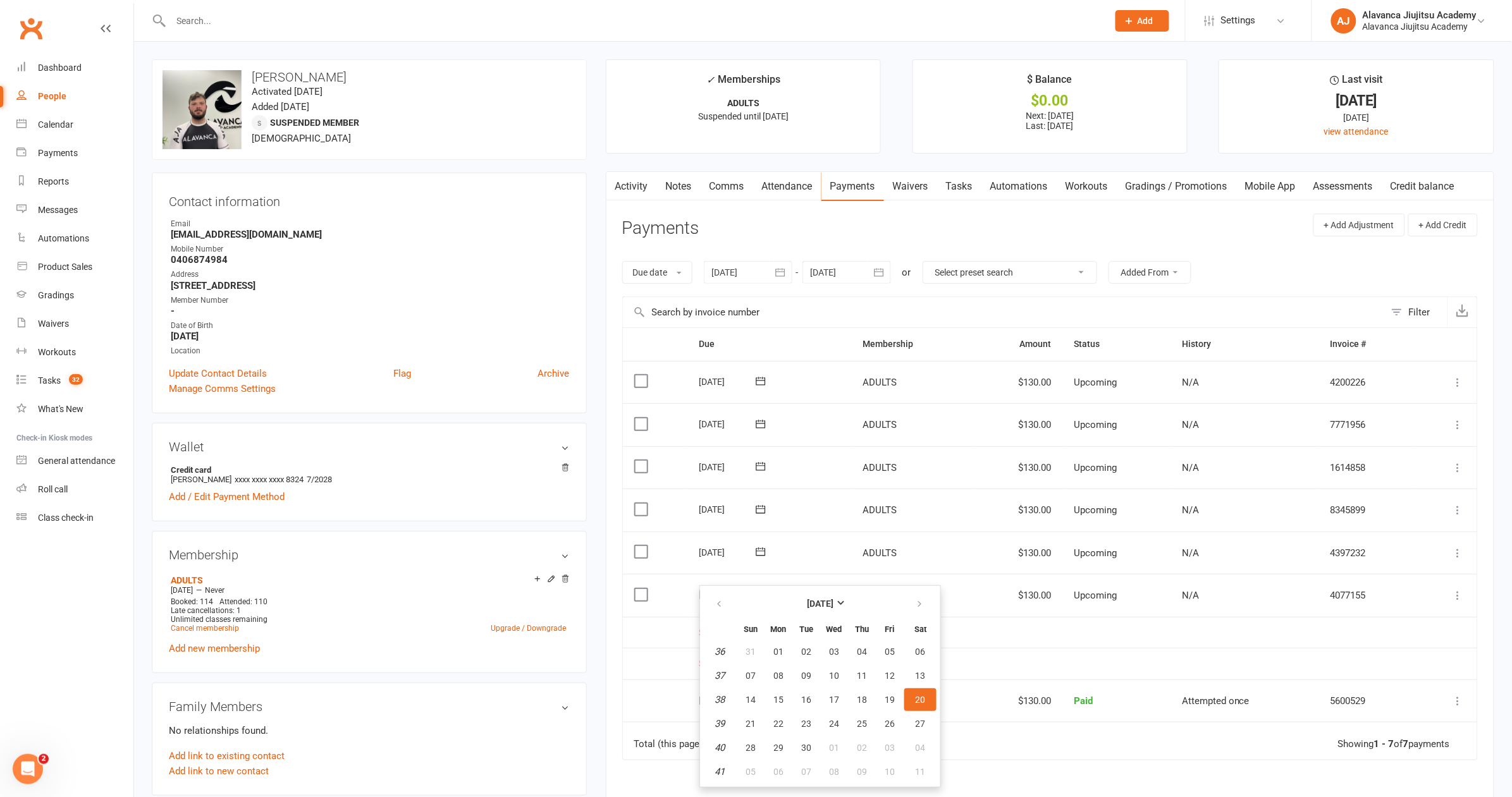
click at [938, 489] on td "ADULTS" at bounding box center [912, 510] width 120 height 43
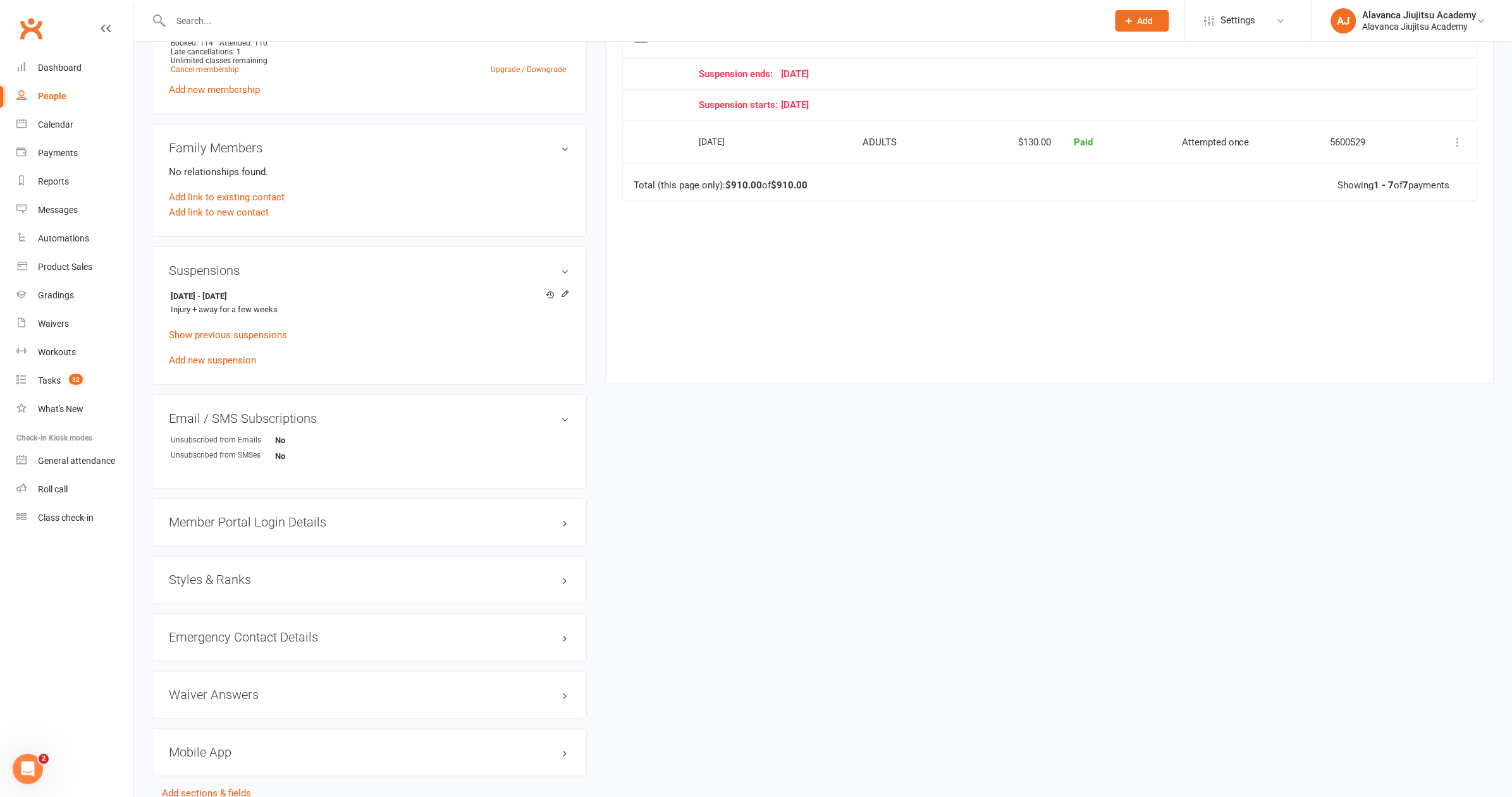
scroll to position [103, 0]
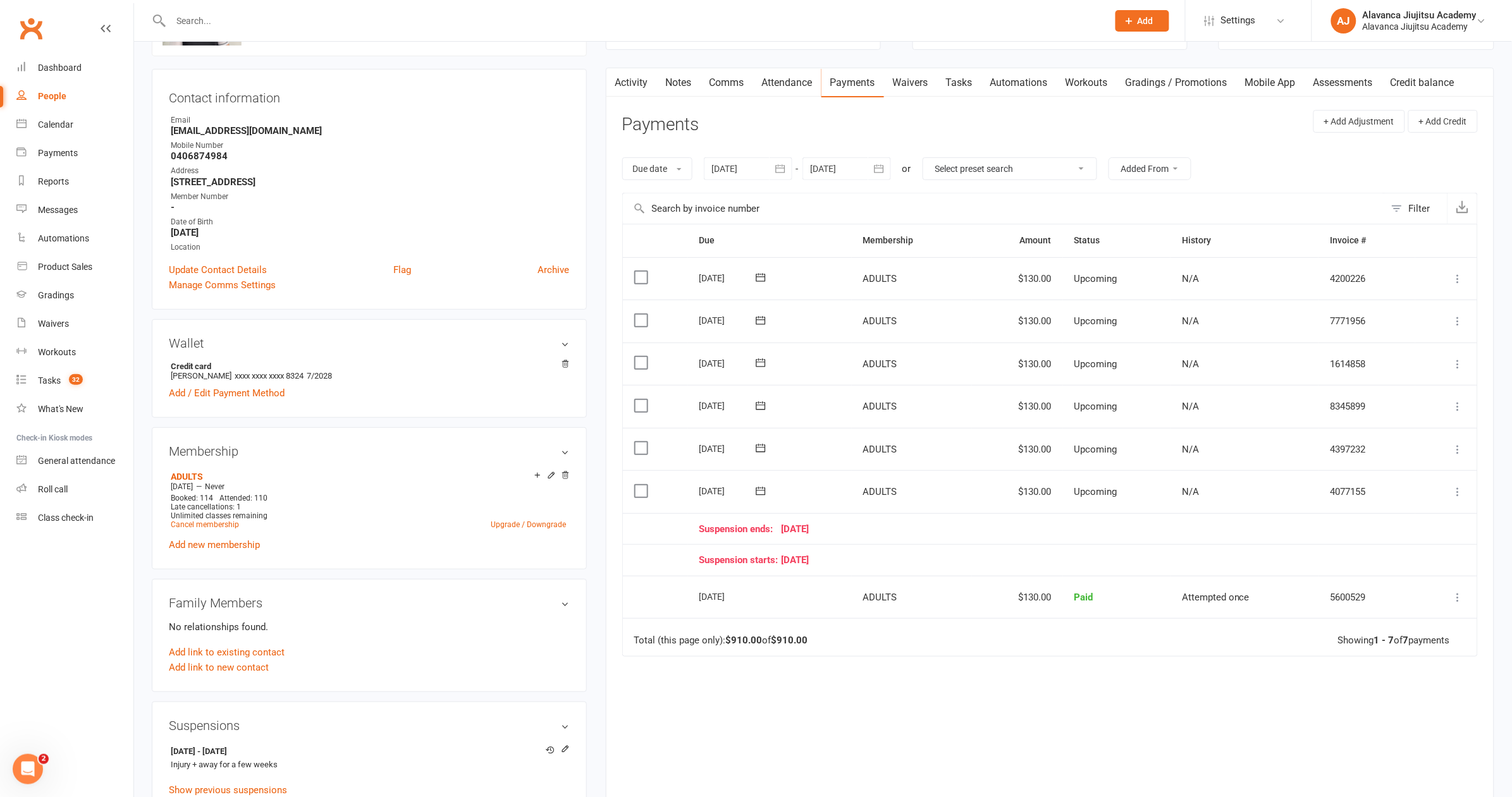
click at [226, 12] on input "text" at bounding box center [633, 21] width 932 height 18
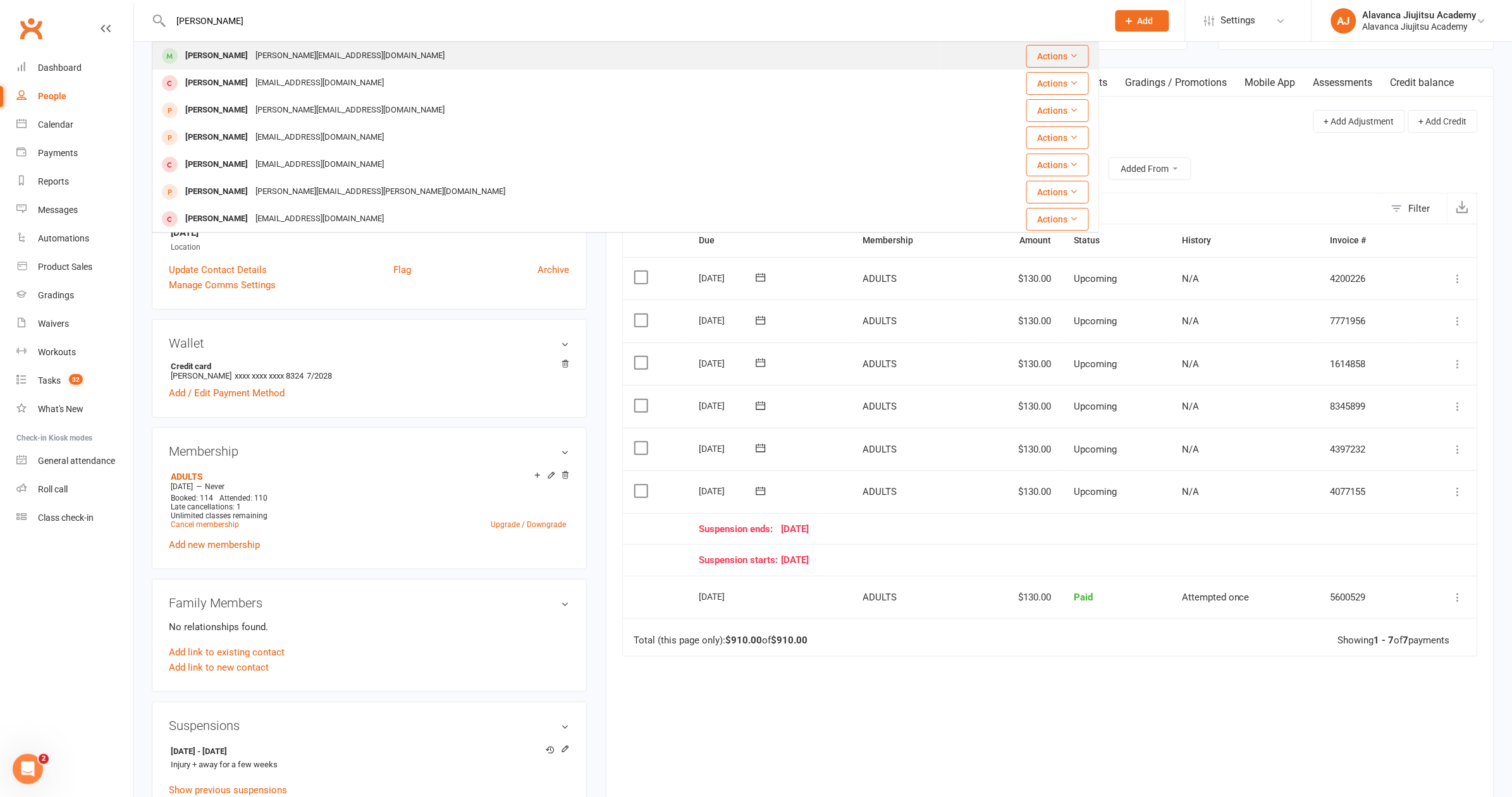
type input "[PERSON_NAME]"
click at [231, 61] on div "[PERSON_NAME]" at bounding box center [217, 56] width 70 height 18
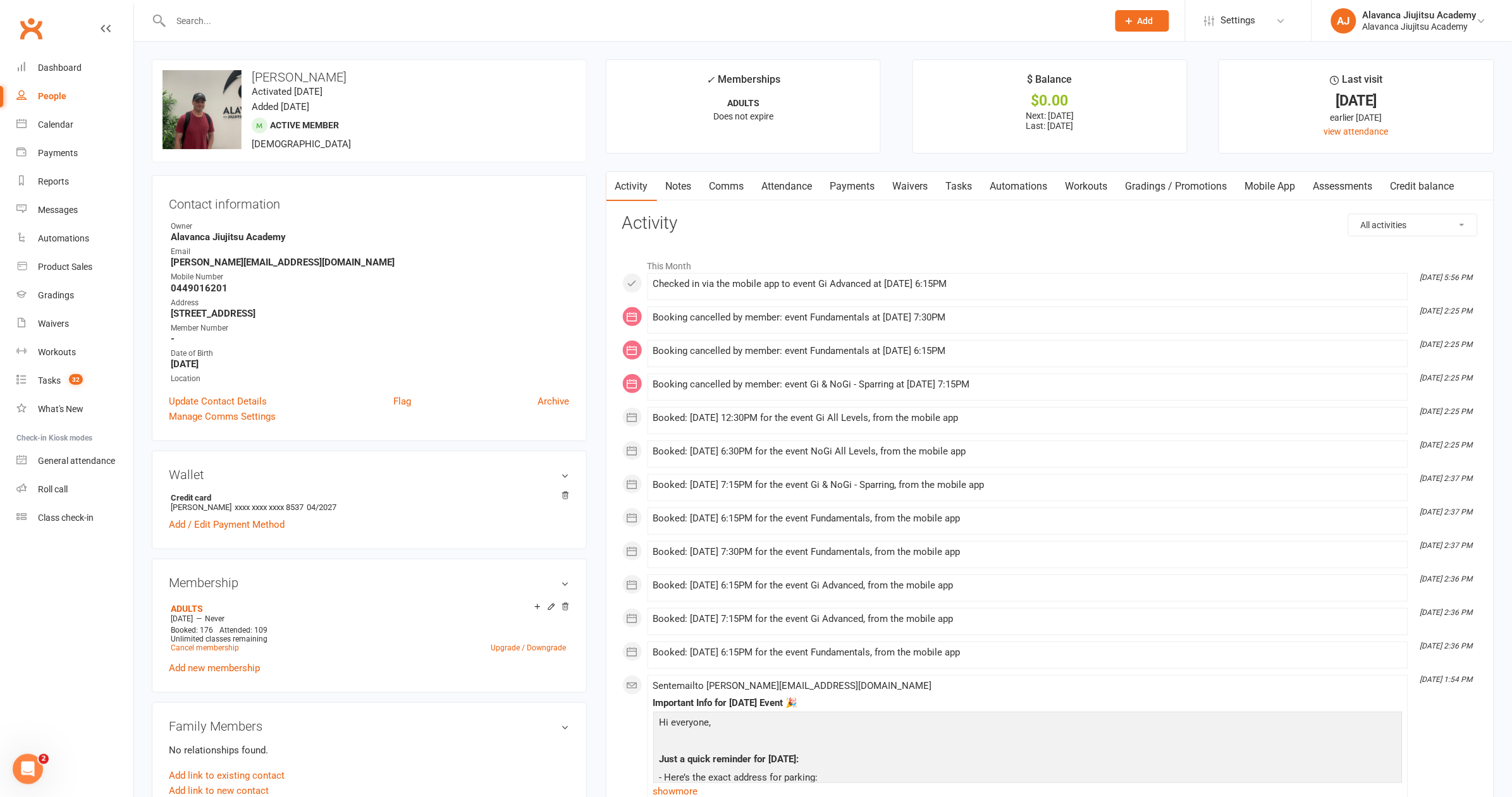
drag, startPoint x: 449, startPoint y: 205, endPoint x: 450, endPoint y: 214, distance: 9.1
click at [449, 205] on h3 "Contact information" at bounding box center [369, 201] width 401 height 19
click at [390, 317] on ul "Owner Alavanca Jiujitsu Academy Email [PERSON_NAME][EMAIL_ADDRESS][DOMAIN_NAME]…" at bounding box center [369, 303] width 401 height 164
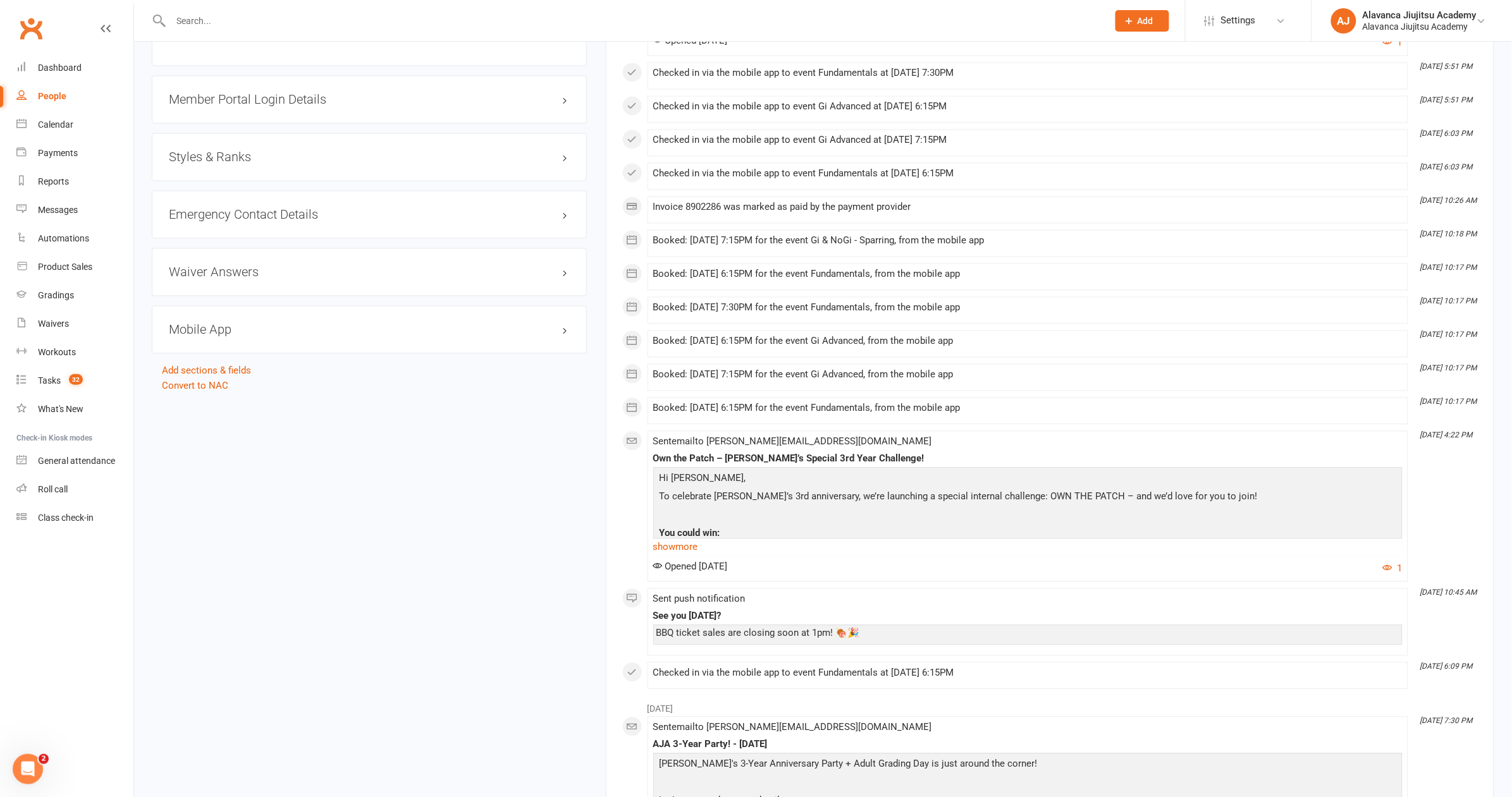
scroll to position [808, 0]
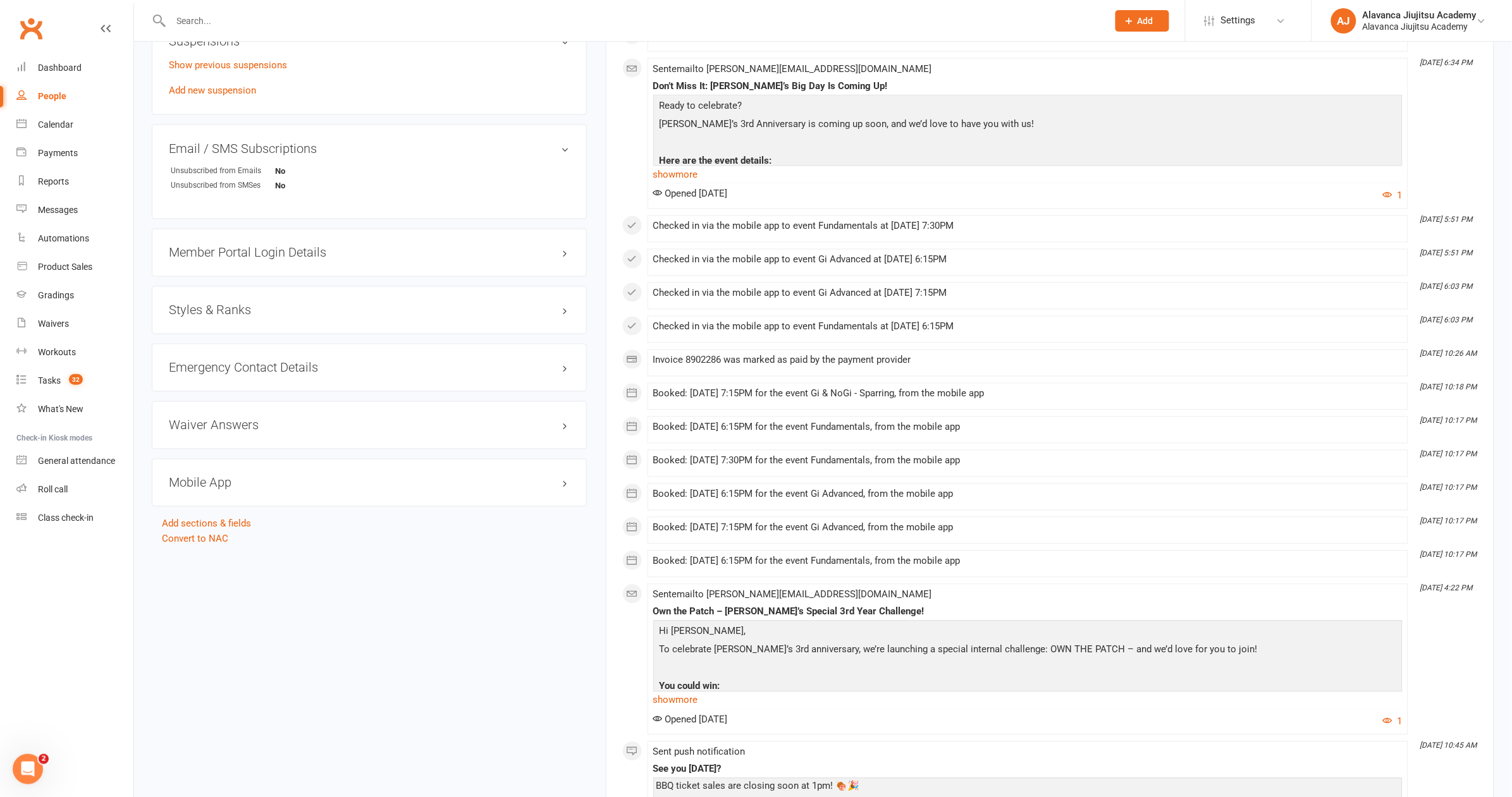
click at [204, 304] on h3 "Styles & Ranks" at bounding box center [369, 310] width 401 height 13
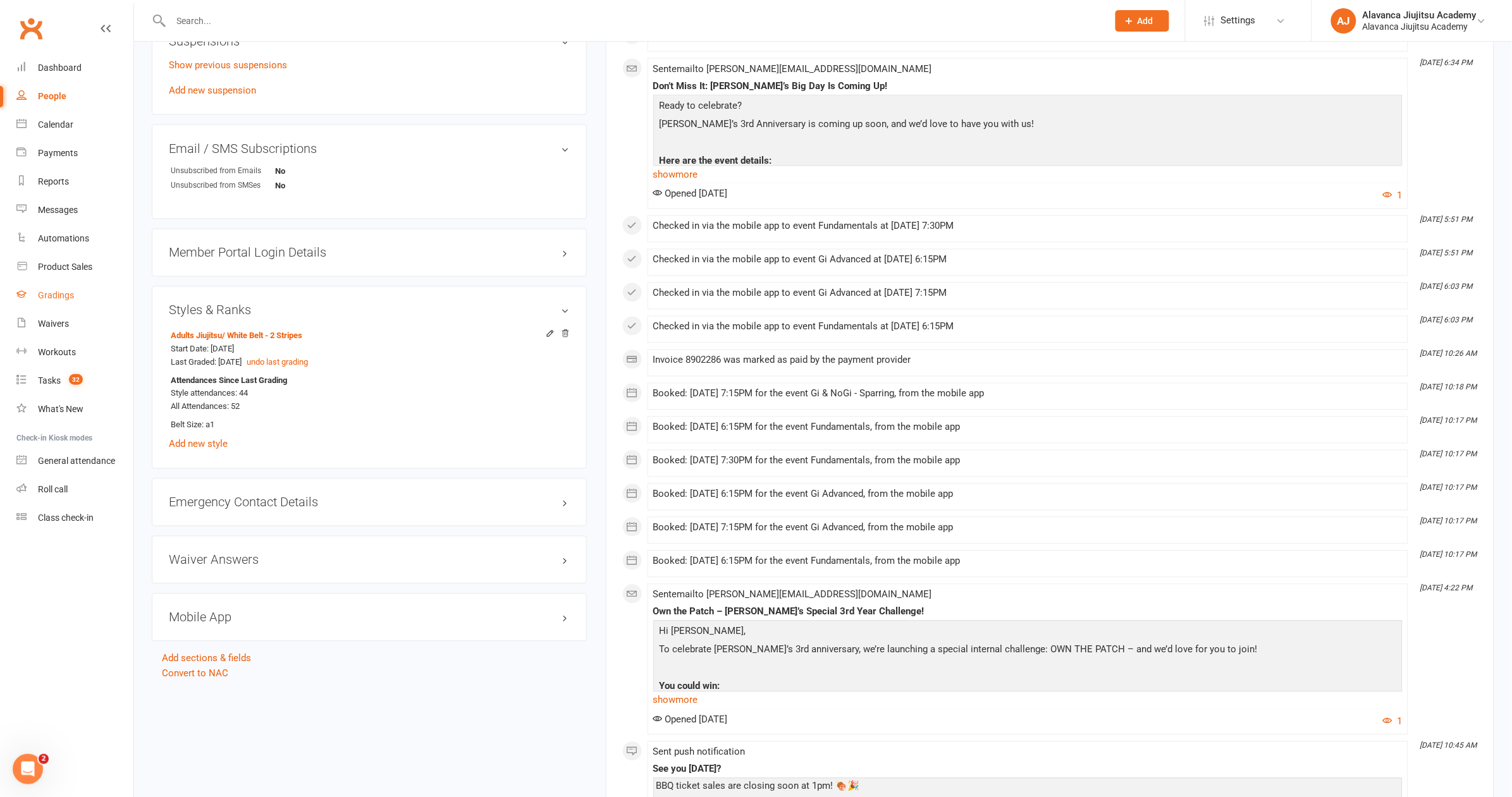
click at [69, 297] on div "Gradings" at bounding box center [56, 295] width 36 height 10
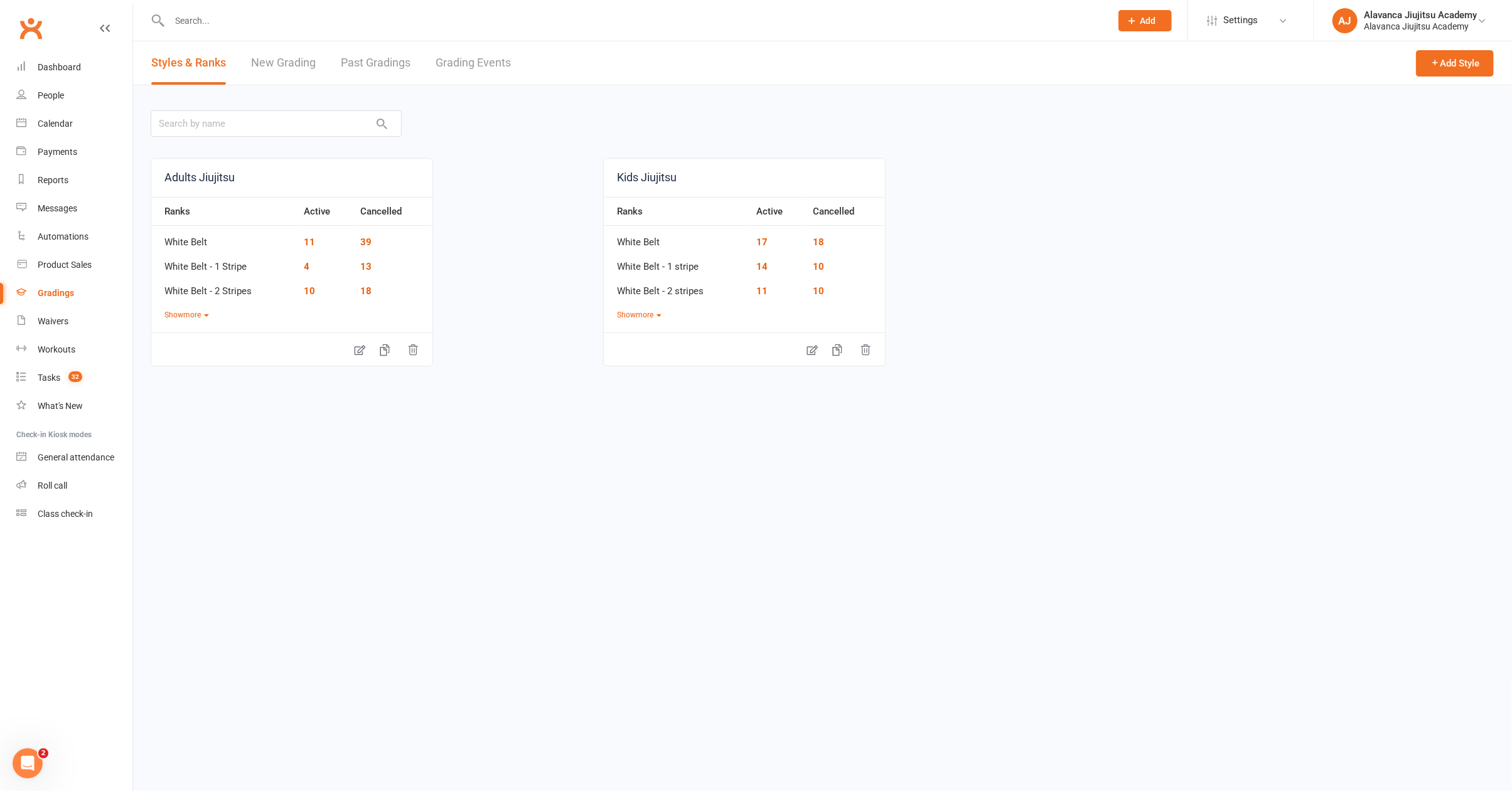
click at [295, 61] on link "New Grading" at bounding box center [283, 62] width 64 height 44
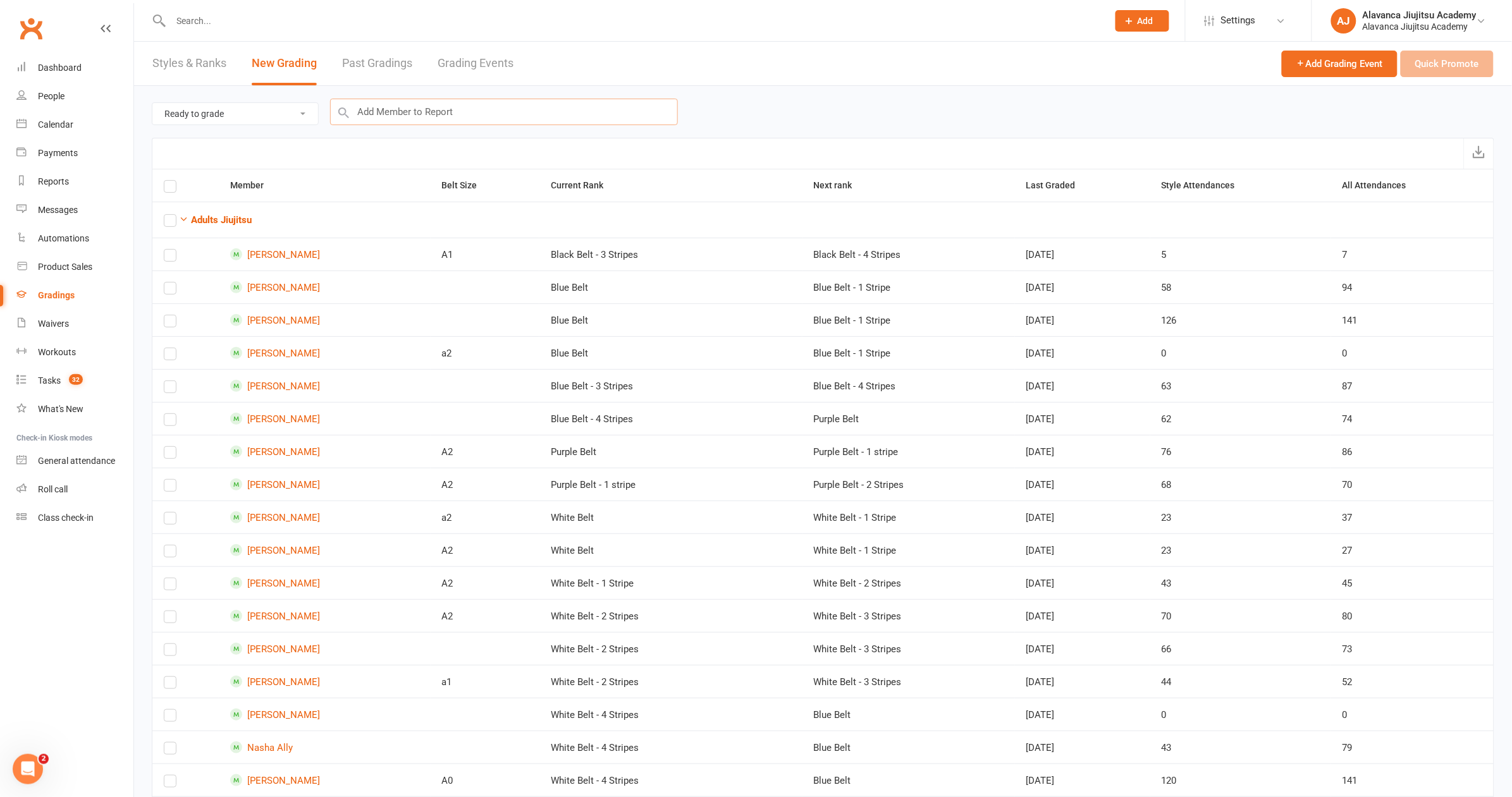
click at [418, 110] on input "text" at bounding box center [503, 112] width 348 height 27
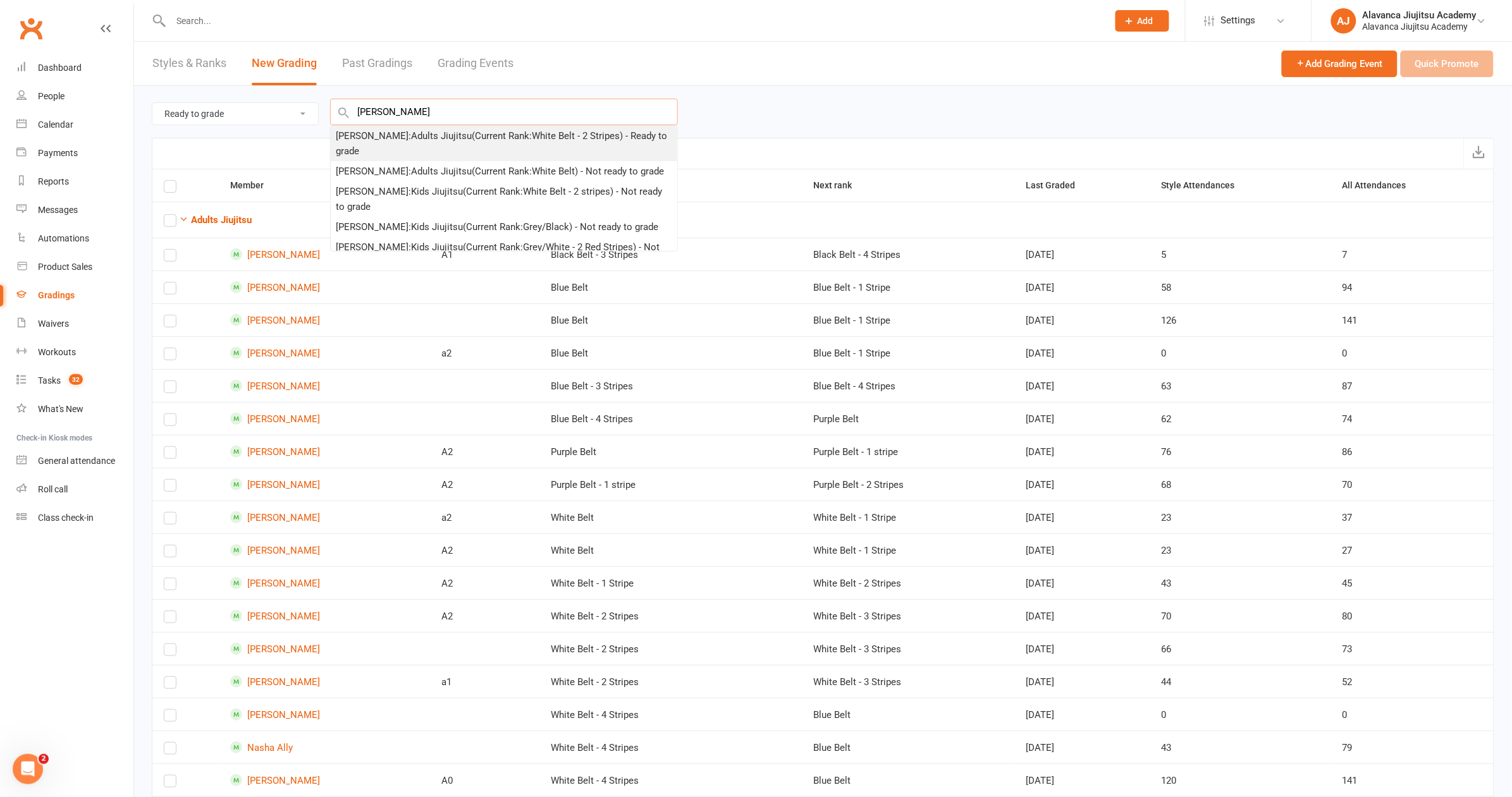
type input "[PERSON_NAME]"
click at [549, 137] on div "[PERSON_NAME] : Adults Jiujitsu (Current Rank: White Belt - 2 Stripes ) - Ready…" at bounding box center [504, 144] width 336 height 31
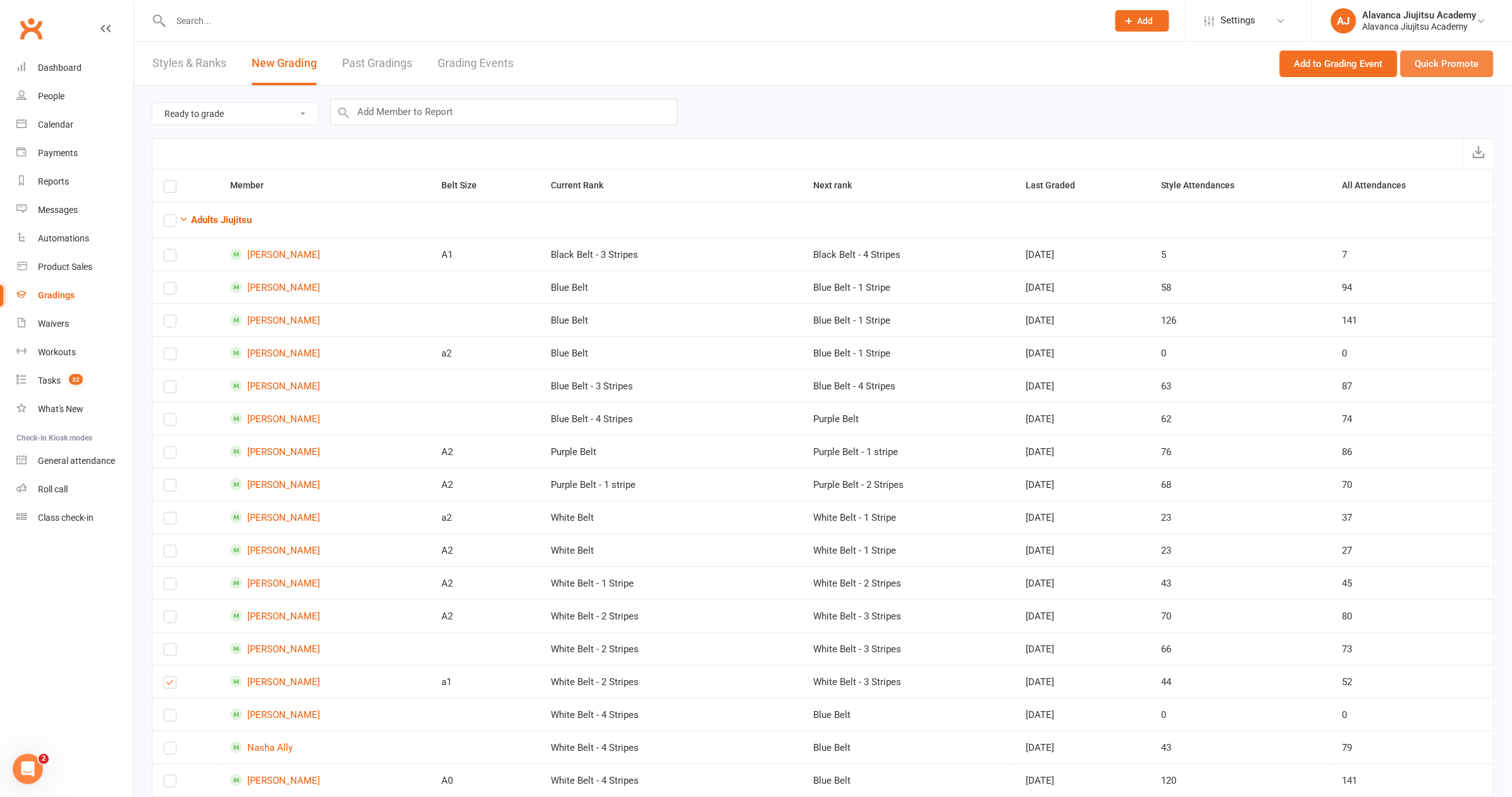
click at [938, 61] on button "Quick Promote" at bounding box center [1446, 64] width 93 height 27
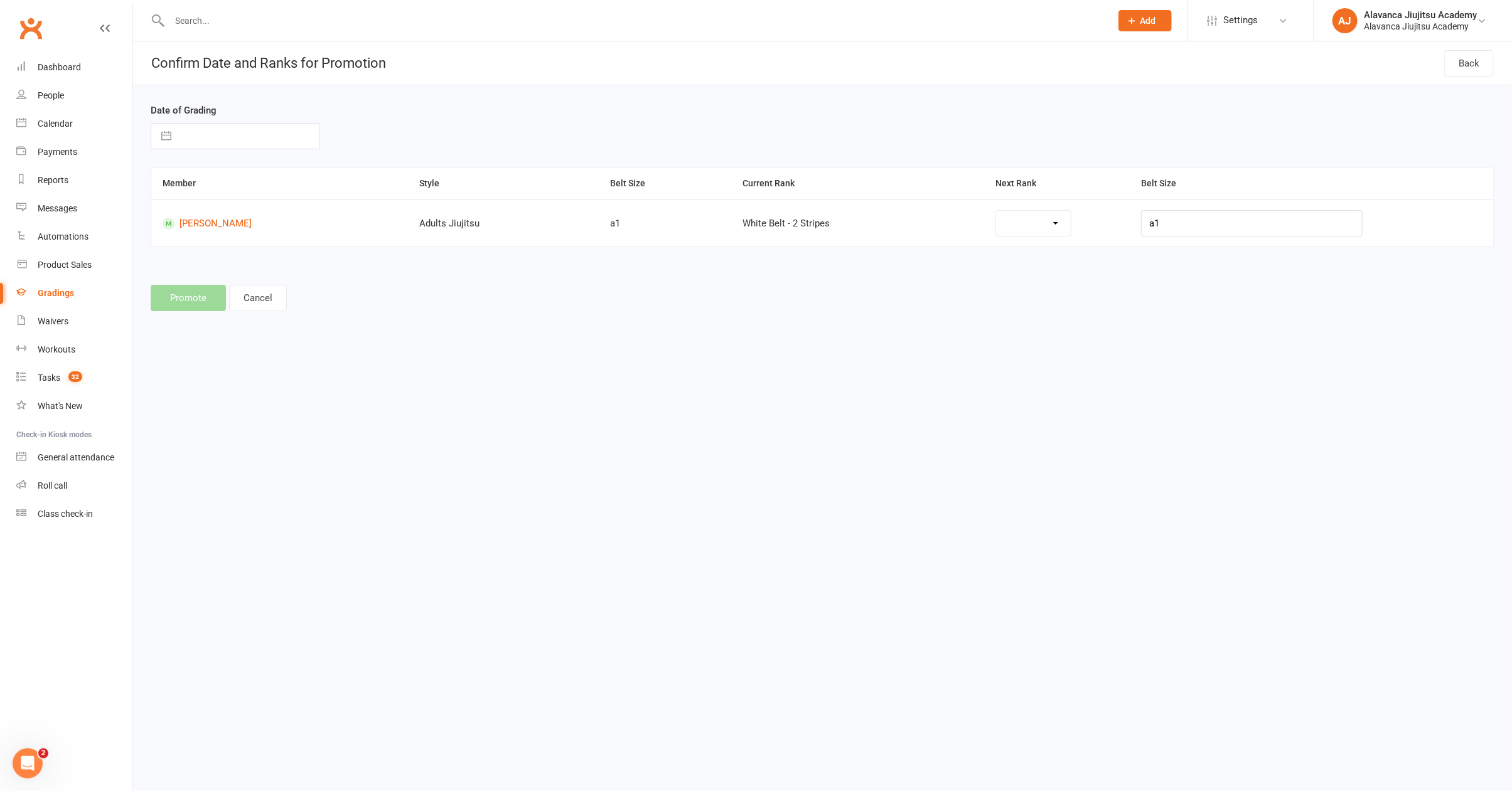
select select "24379"
select select "6"
select select "2025"
select select "7"
select select "2025"
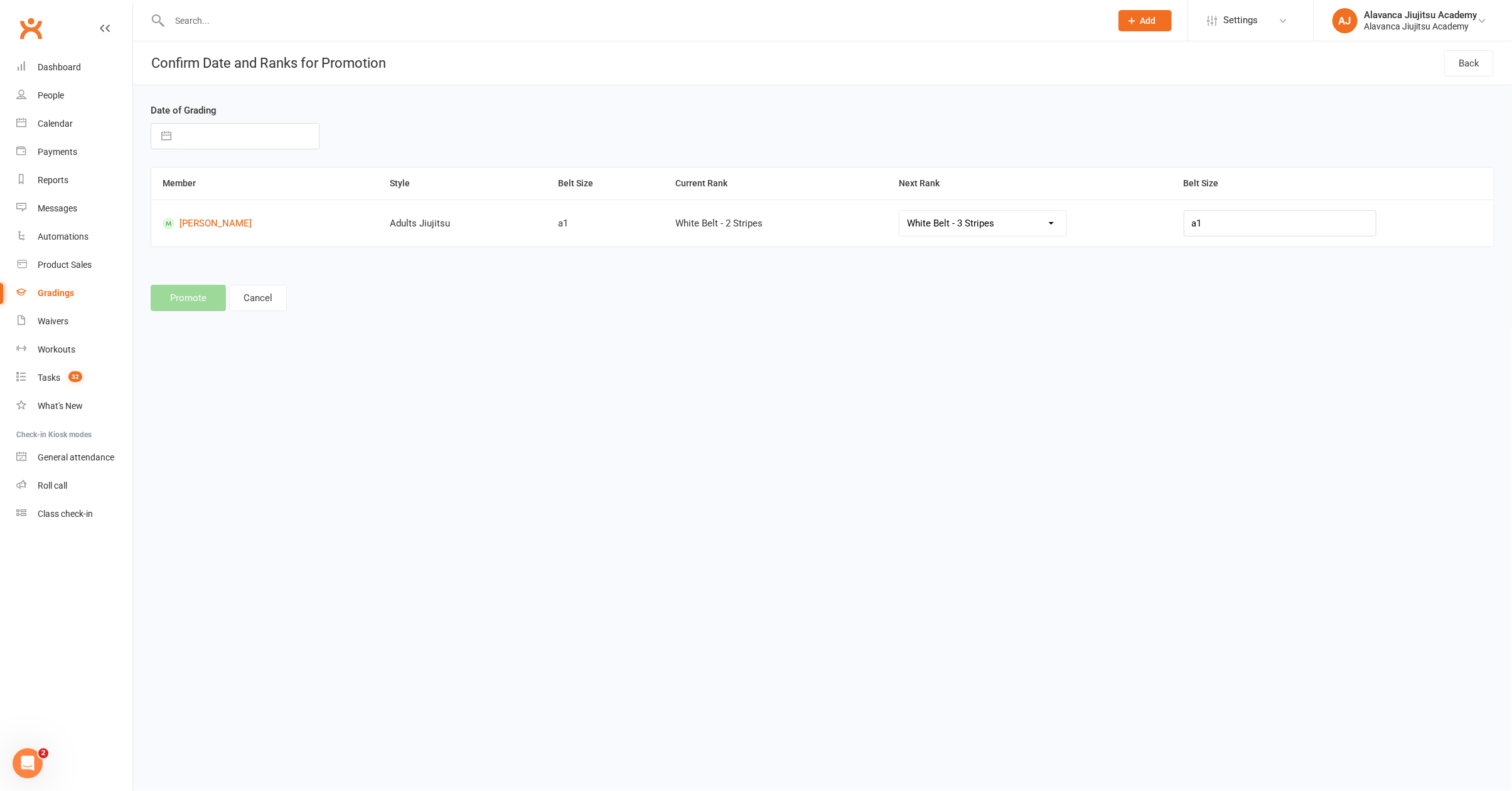
select select "8"
select select "2025"
click at [242, 147] on input "text" at bounding box center [248, 136] width 141 height 25
click at [298, 260] on td "8" at bounding box center [299, 255] width 24 height 24
type input "[DATE]"
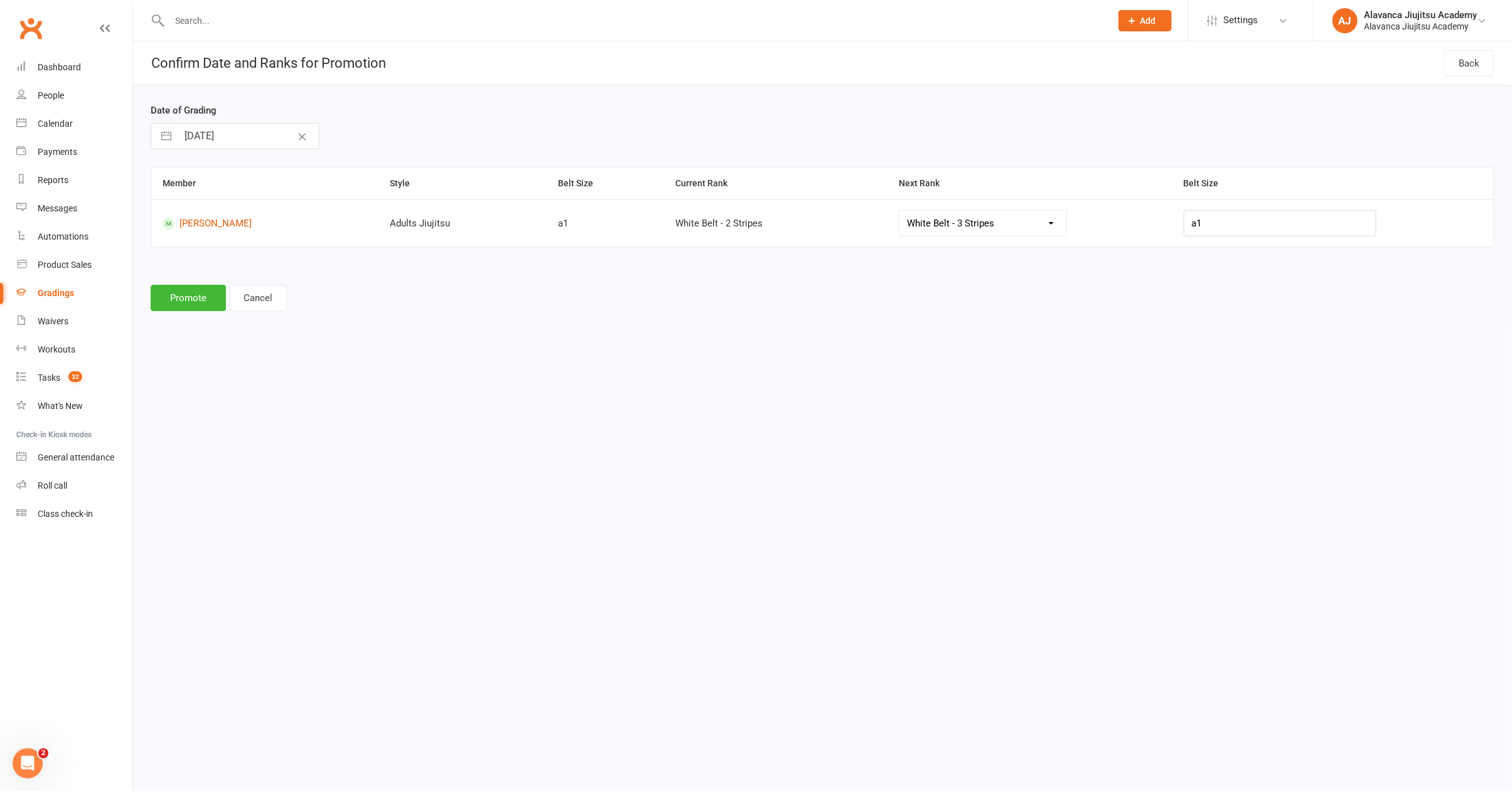
click at [408, 332] on html "Prospect Member Non-attending contact Class / event Appointment Grading event T…" at bounding box center [756, 174] width 1512 height 349
click at [187, 306] on button "Promote" at bounding box center [188, 298] width 75 height 27
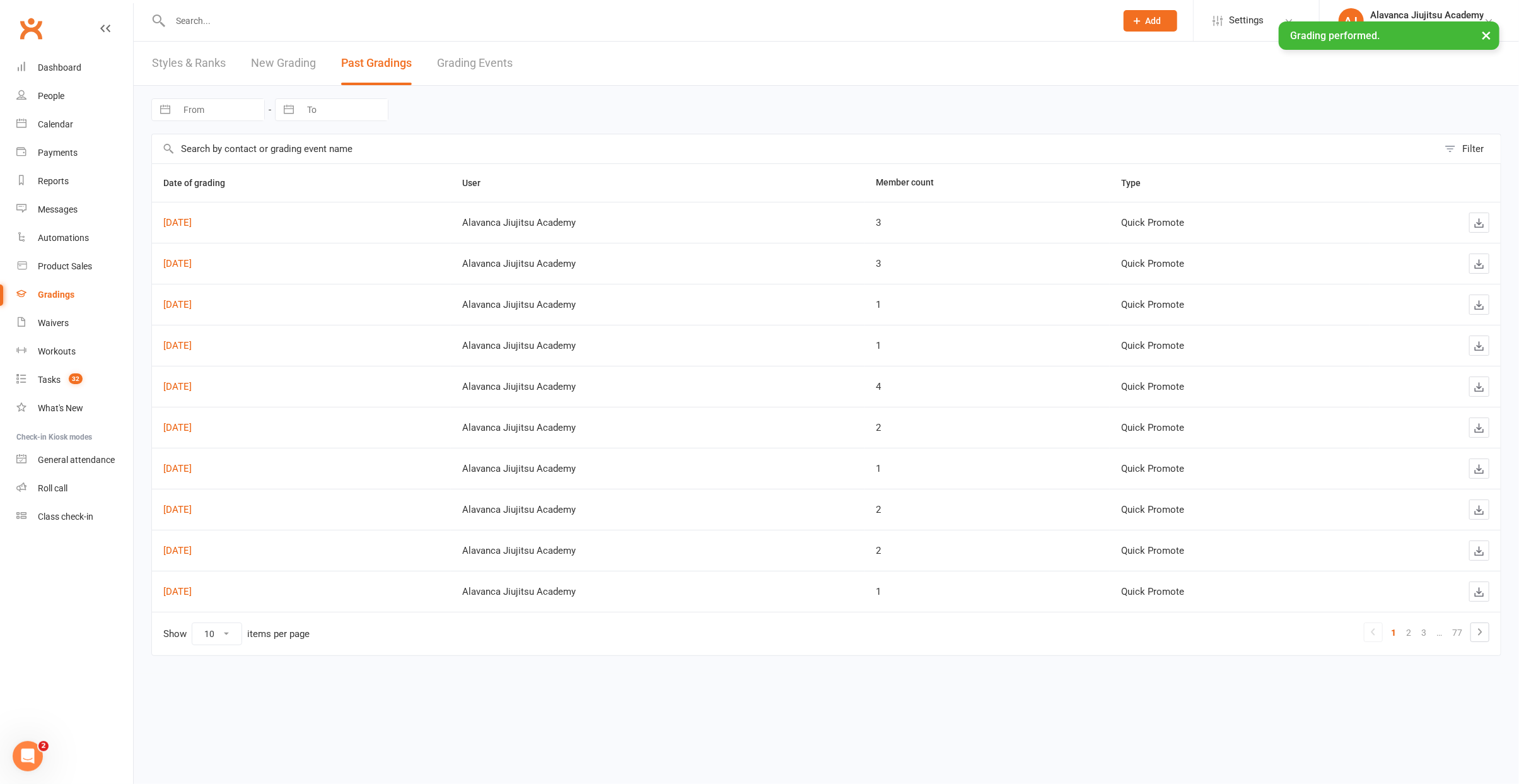
click at [759, 63] on header "Styles & Ranks New Grading Past Gradings Grading Events" at bounding box center [826, 63] width 1385 height 44
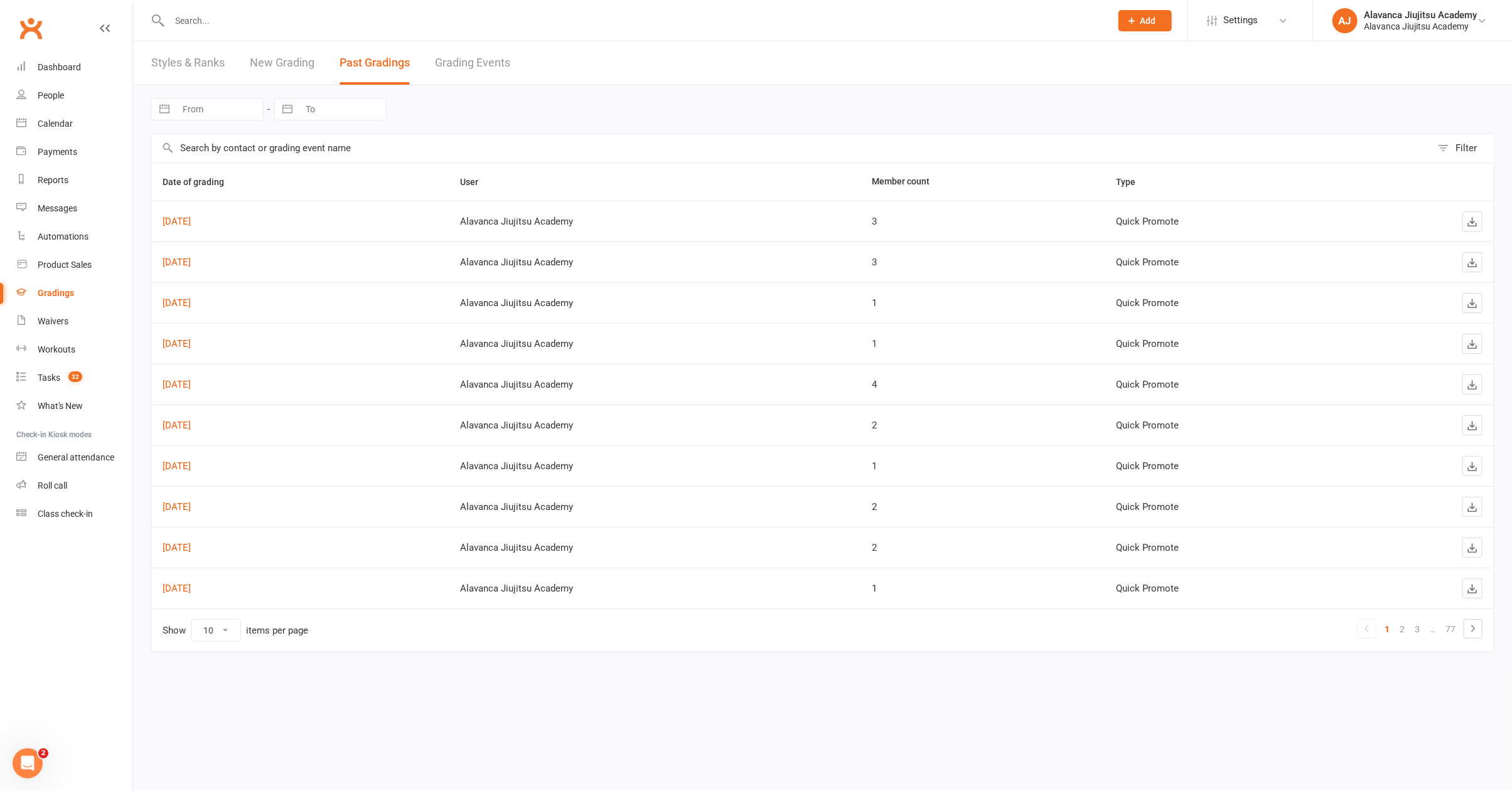
click at [494, 95] on div "Navigate forward to interact with the calendar and select a date. Press the que…" at bounding box center [822, 109] width 1343 height 47
click at [76, 119] on link "Calendar" at bounding box center [74, 124] width 116 height 29
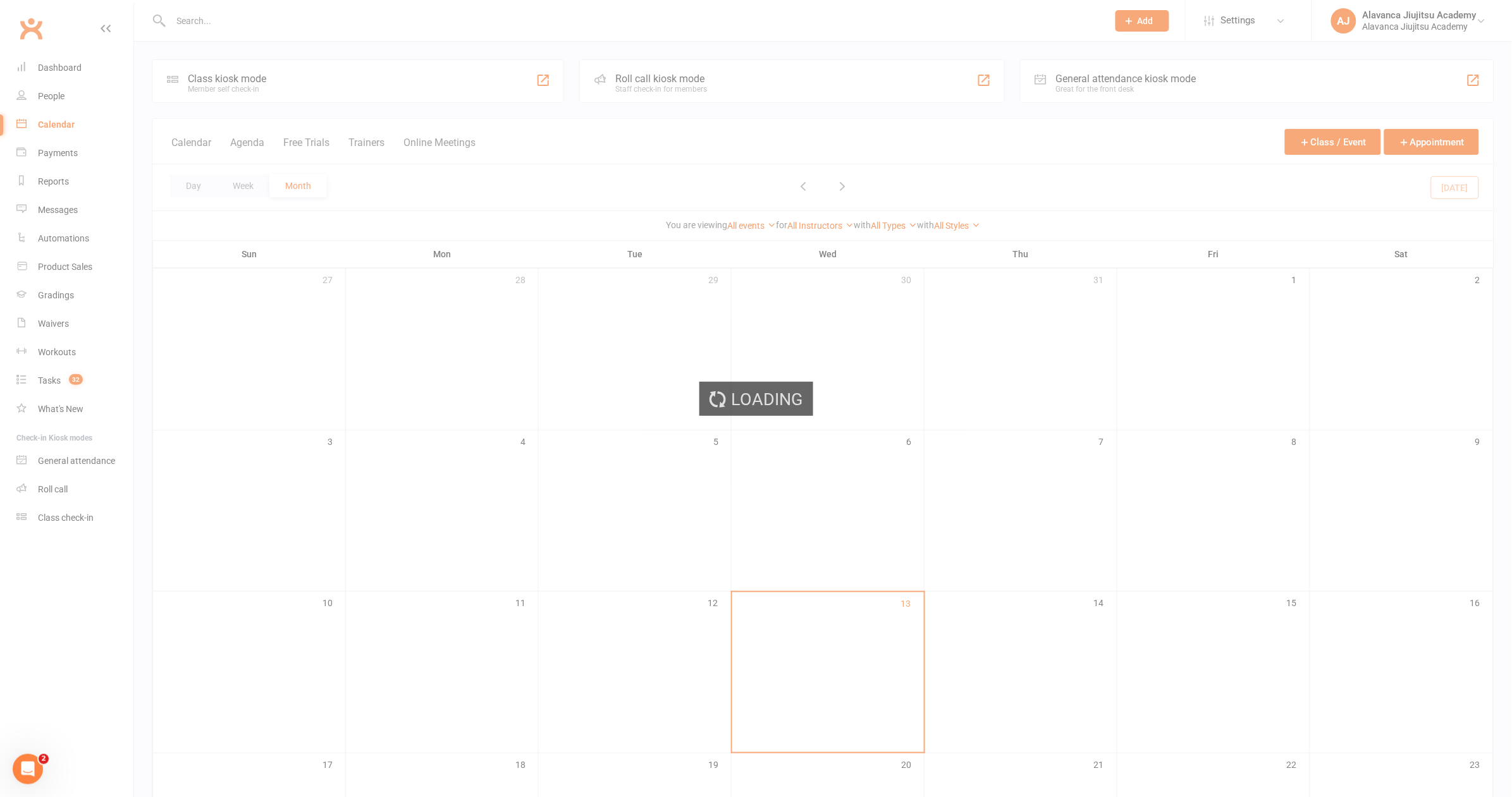
scroll to position [127, 0]
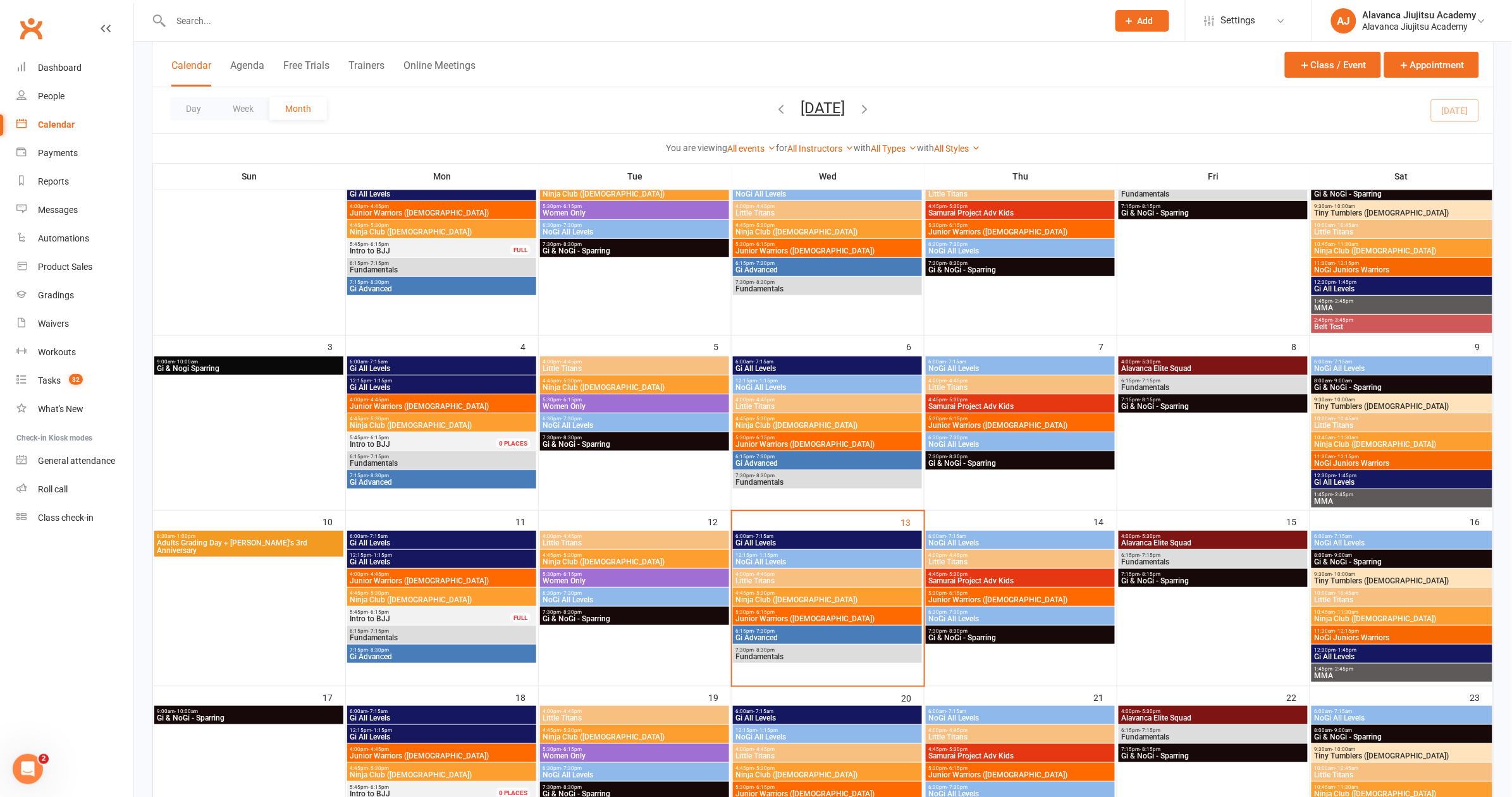
click at [825, 631] on span "6:15pm - 7:30pm" at bounding box center [827, 631] width 184 height 5
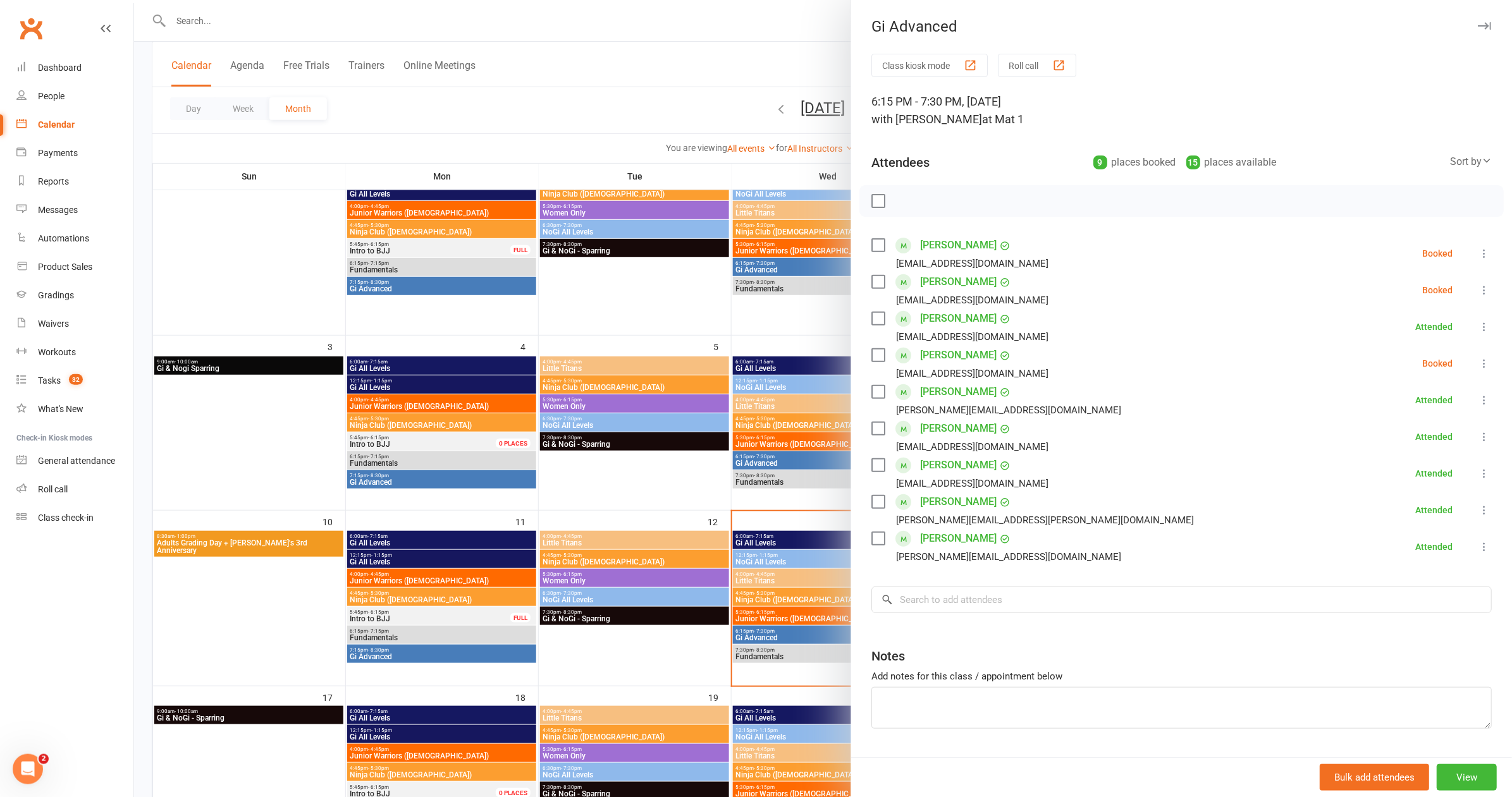
click at [878, 243] on label at bounding box center [878, 245] width 13 height 13
click at [904, 204] on icon "button" at bounding box center [905, 200] width 13 height 13
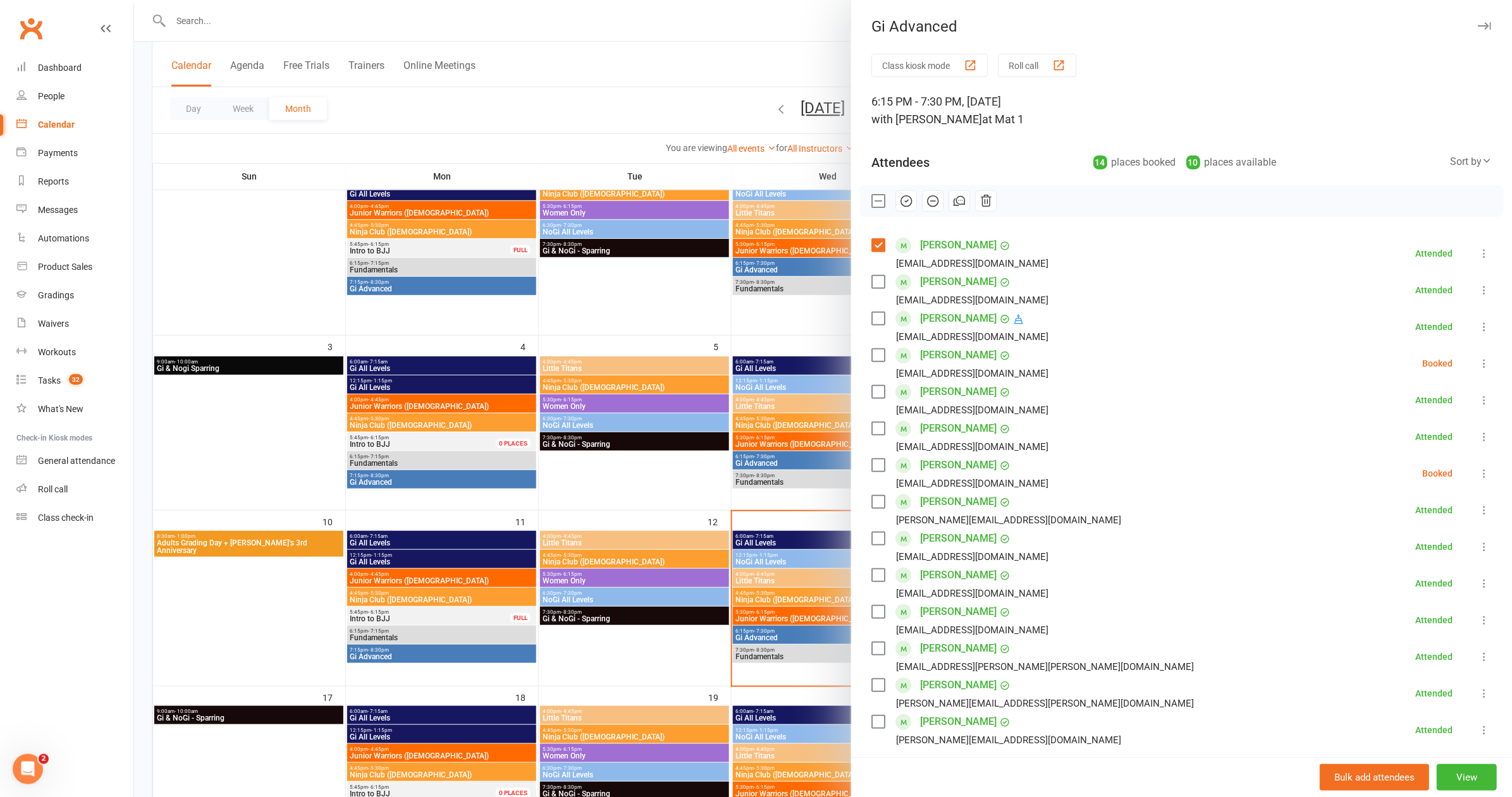
click at [938, 413] on li "[PERSON_NAME] [EMAIL_ADDRESS][DOMAIN_NAME] Attended More info Remove Mark absen…" at bounding box center [1182, 400] width 620 height 37
click at [644, 103] on div at bounding box center [823, 398] width 1378 height 797
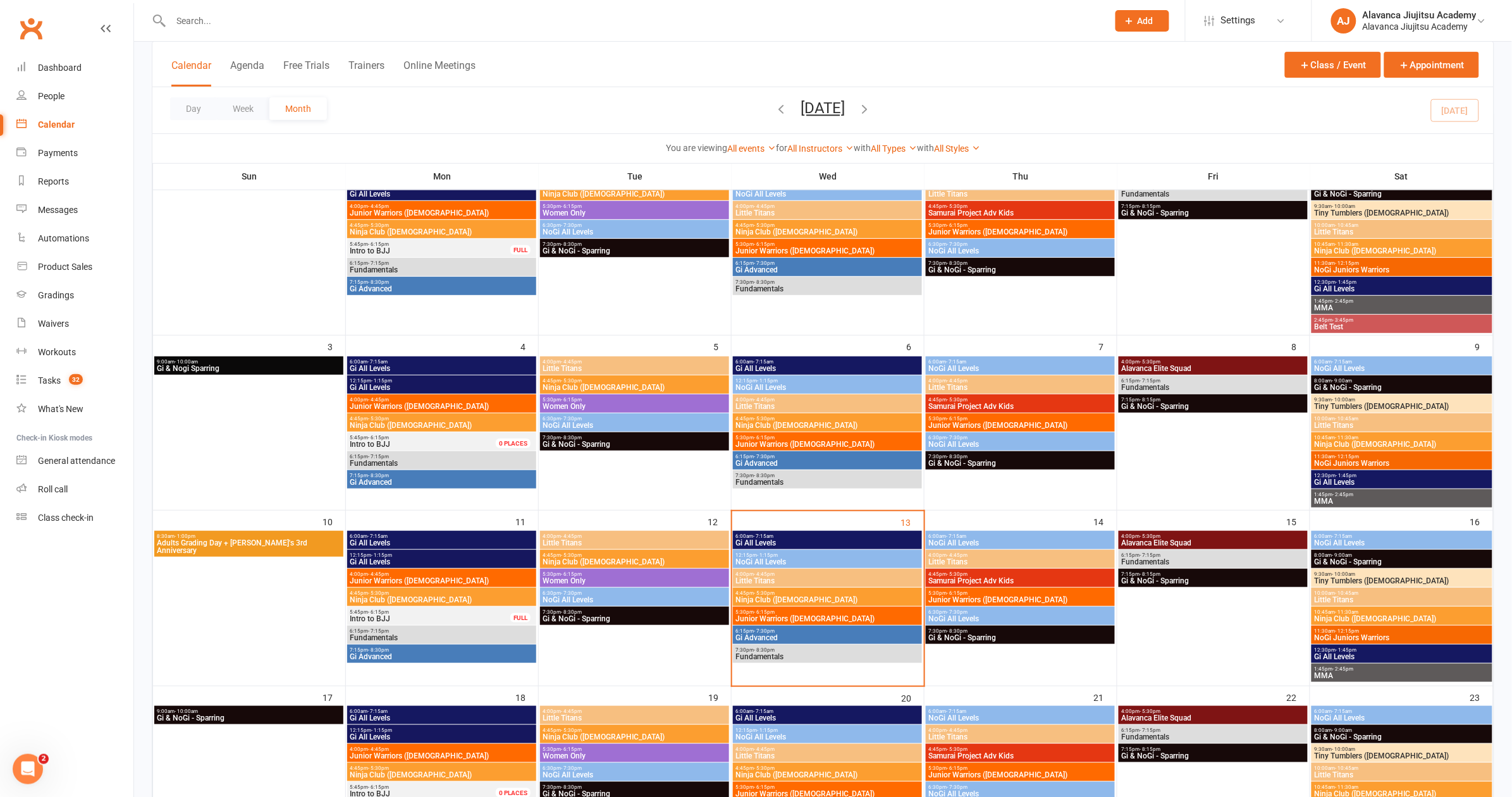
click at [938, 617] on span "Ninja Club ([DEMOGRAPHIC_DATA])" at bounding box center [1402, 619] width 176 height 7
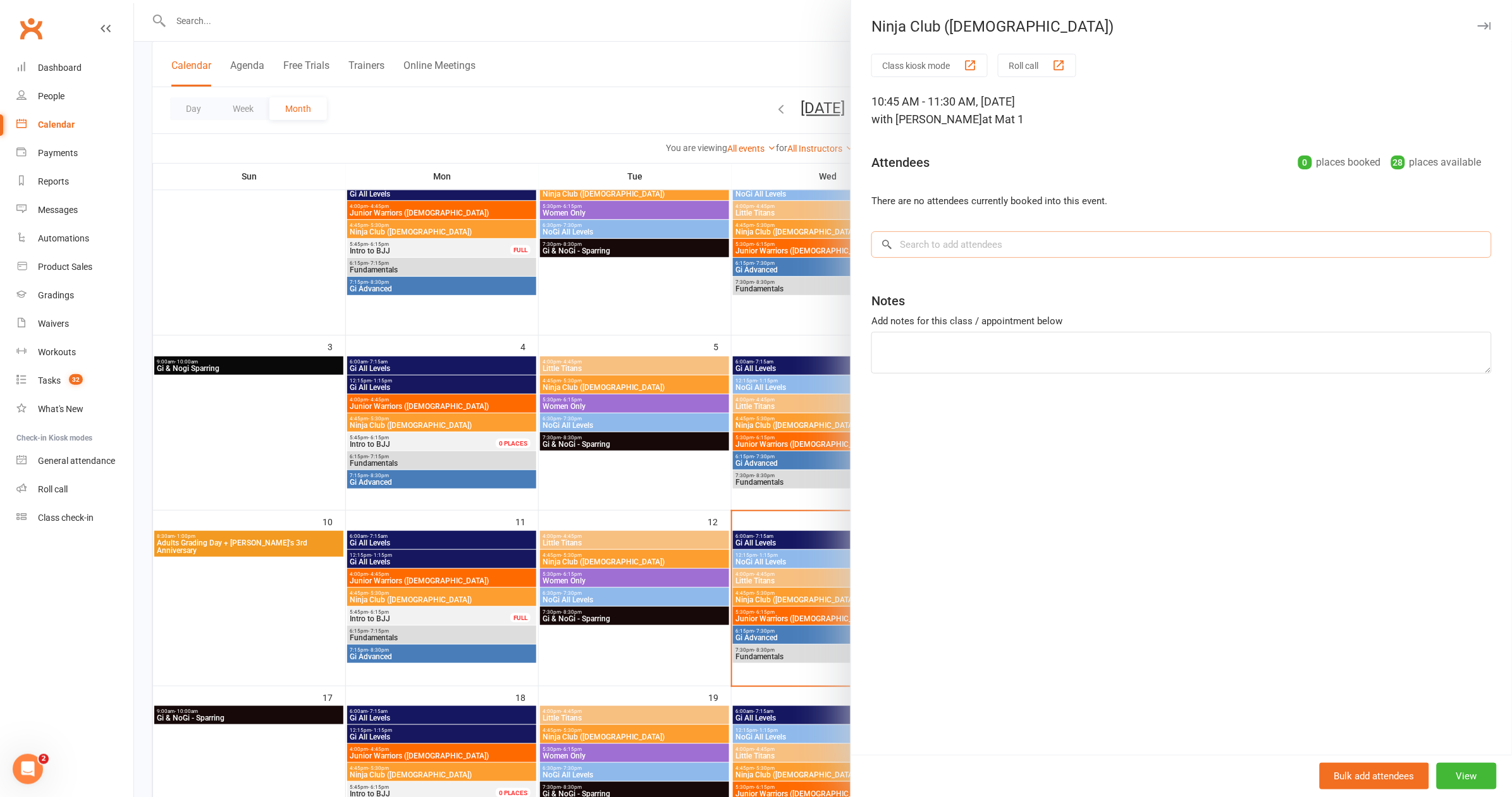
click at [938, 234] on input "search" at bounding box center [1182, 245] width 620 height 27
type input "Octavia"
drag, startPoint x: 954, startPoint y: 254, endPoint x: 995, endPoint y: 267, distance: 43.0
click at [938, 267] on span "[EMAIL_ADDRESS][DOMAIN_NAME]" at bounding box center [1032, 270] width 129 height 10
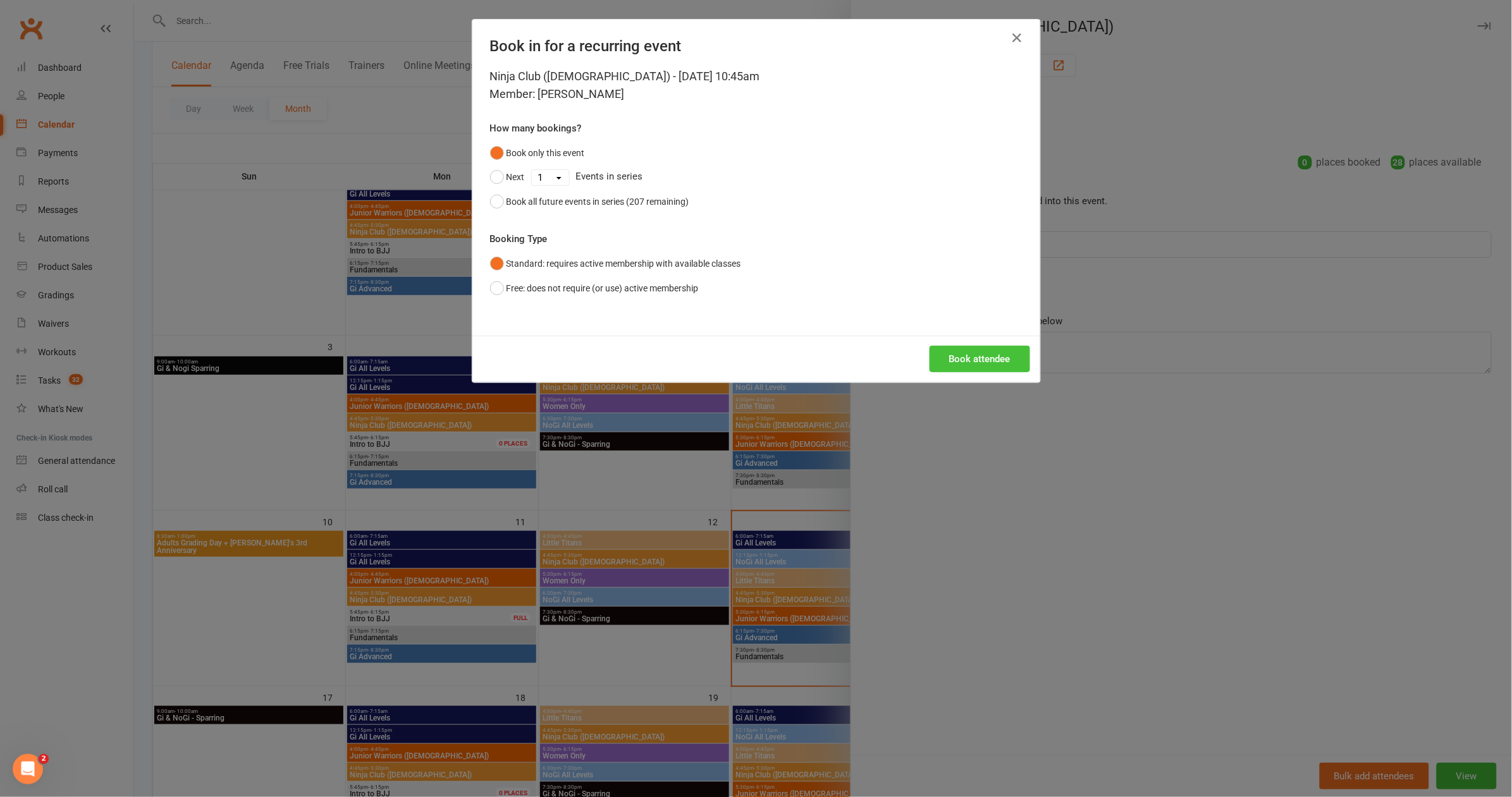
click at [938, 347] on button "Book attendee" at bounding box center [980, 359] width 101 height 27
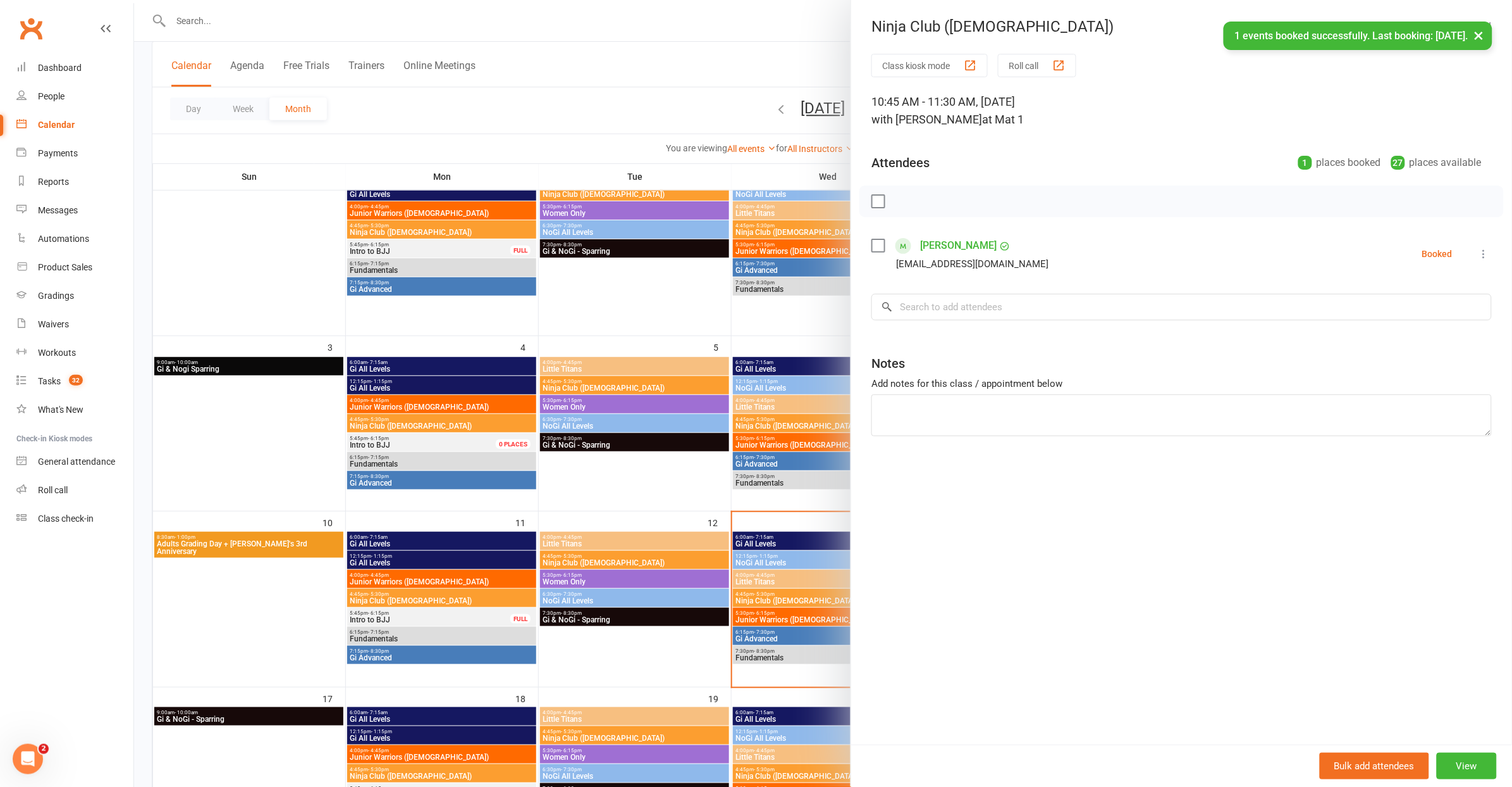
click at [609, 62] on div at bounding box center [823, 393] width 1378 height 787
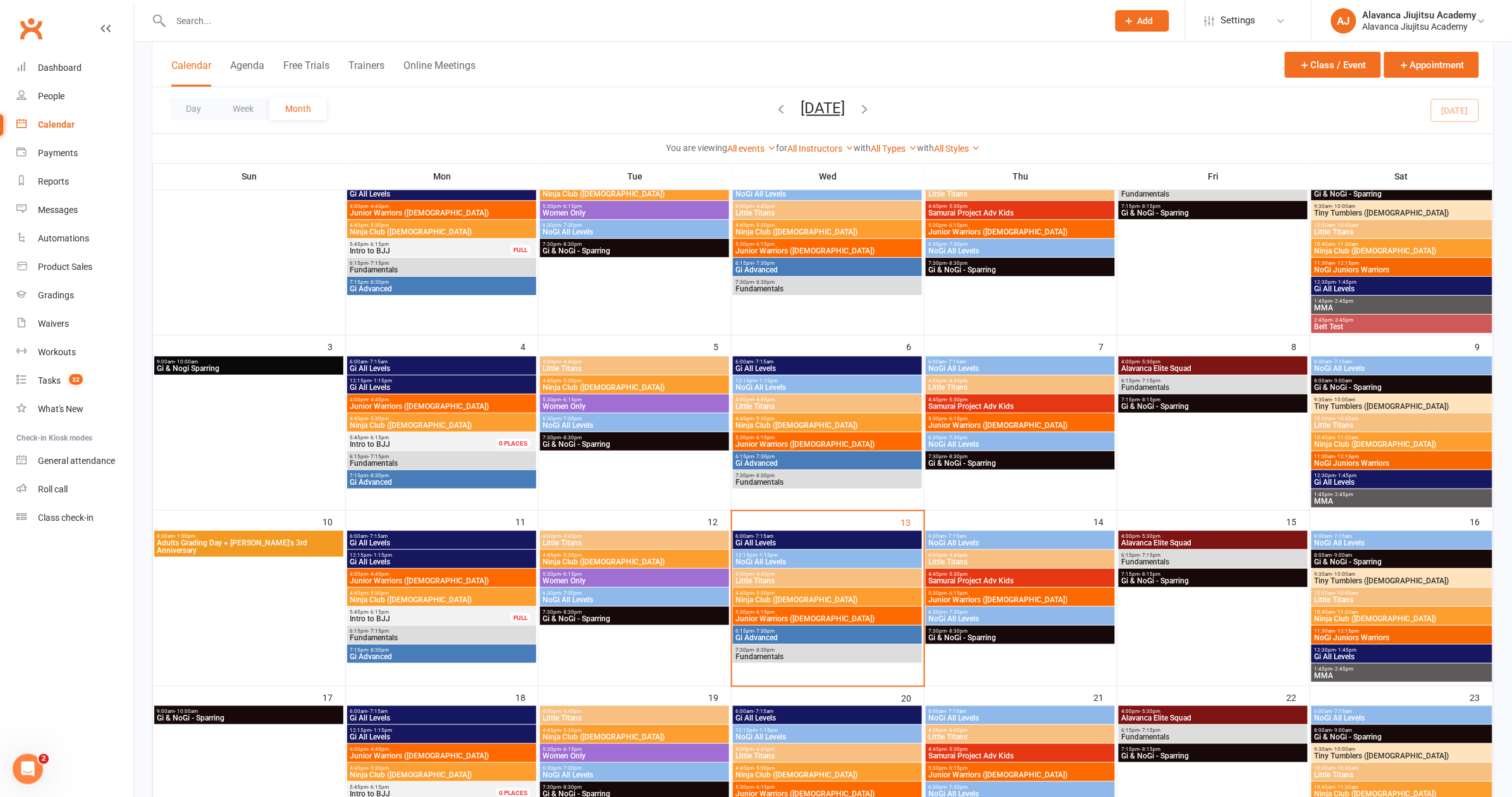
click at [338, 13] on input "text" at bounding box center [633, 21] width 932 height 18
click at [411, 26] on input "text" at bounding box center [633, 21] width 932 height 18
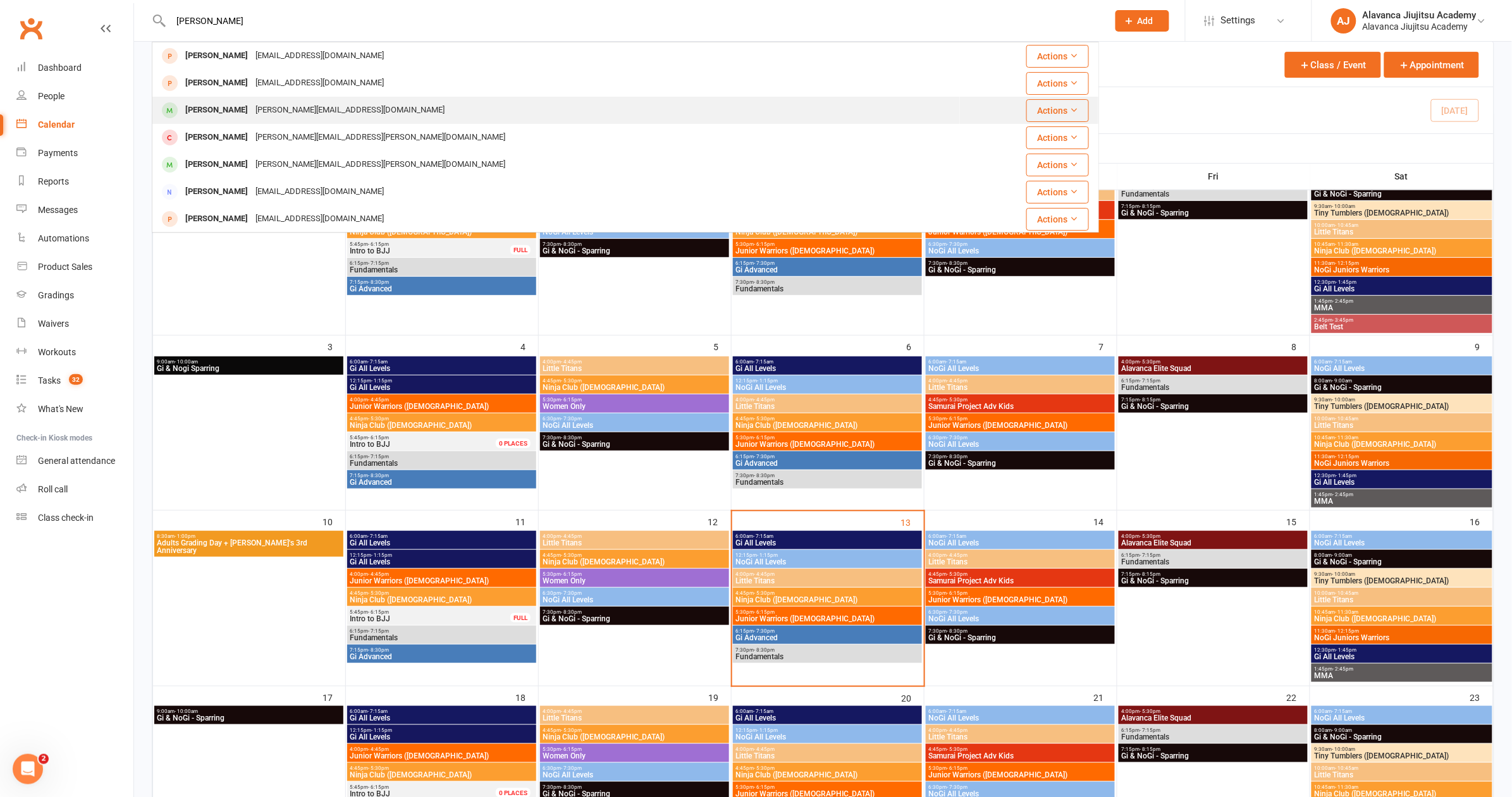
type input "[PERSON_NAME]"
click at [264, 107] on div "[PERSON_NAME][EMAIL_ADDRESS][DOMAIN_NAME]" at bounding box center [350, 111] width 197 height 18
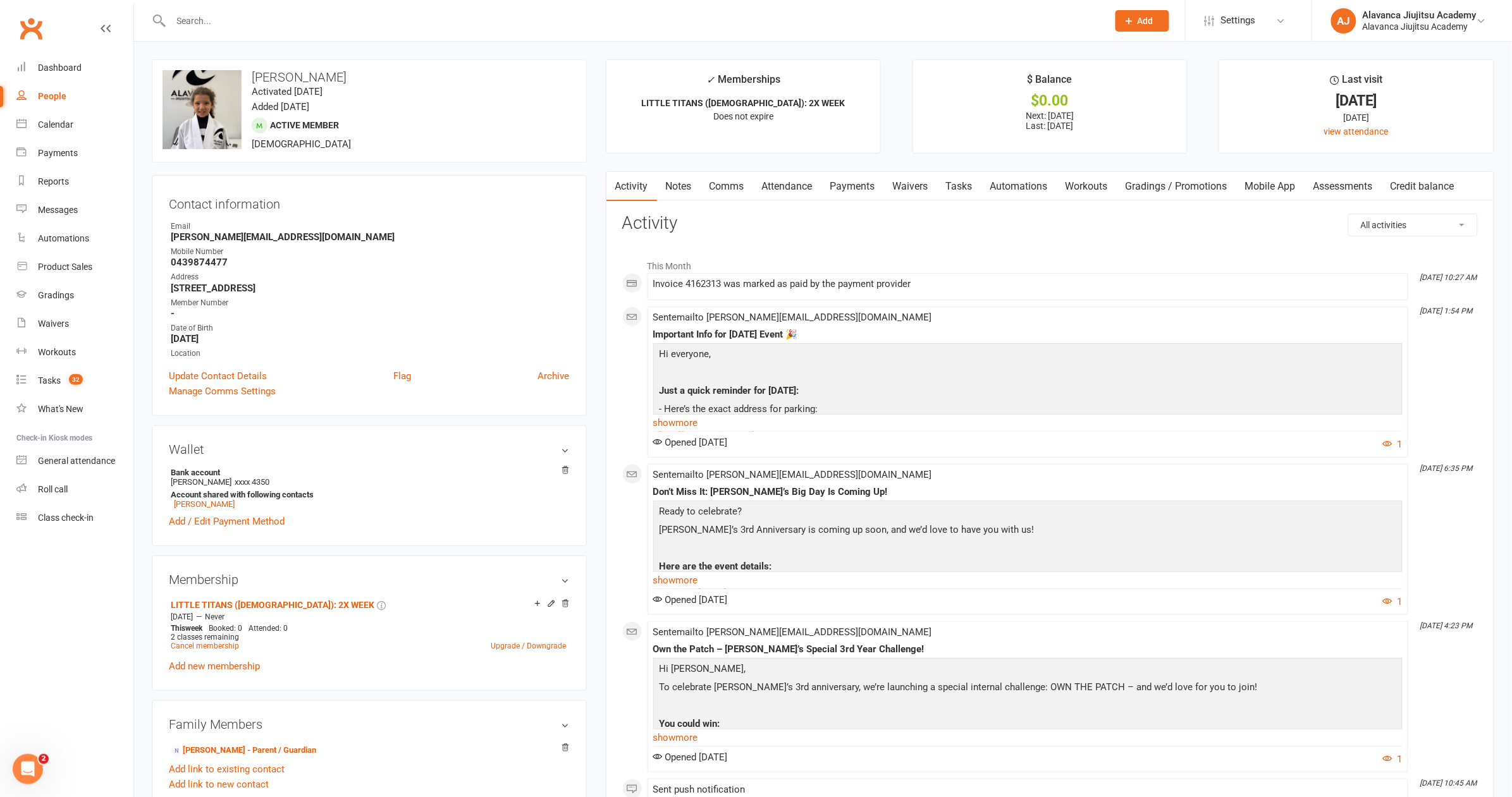
click at [201, 235] on strong "[PERSON_NAME][EMAIL_ADDRESS][DOMAIN_NAME]" at bounding box center [370, 237] width 399 height 12
copy render-form-field "[PERSON_NAME][EMAIL_ADDRESS][DOMAIN_NAME]"
click at [83, 7] on nav "Clubworx Dashboard People Calendar Payments Reports Messages Automations Produc…" at bounding box center [67, 402] width 134 height 797
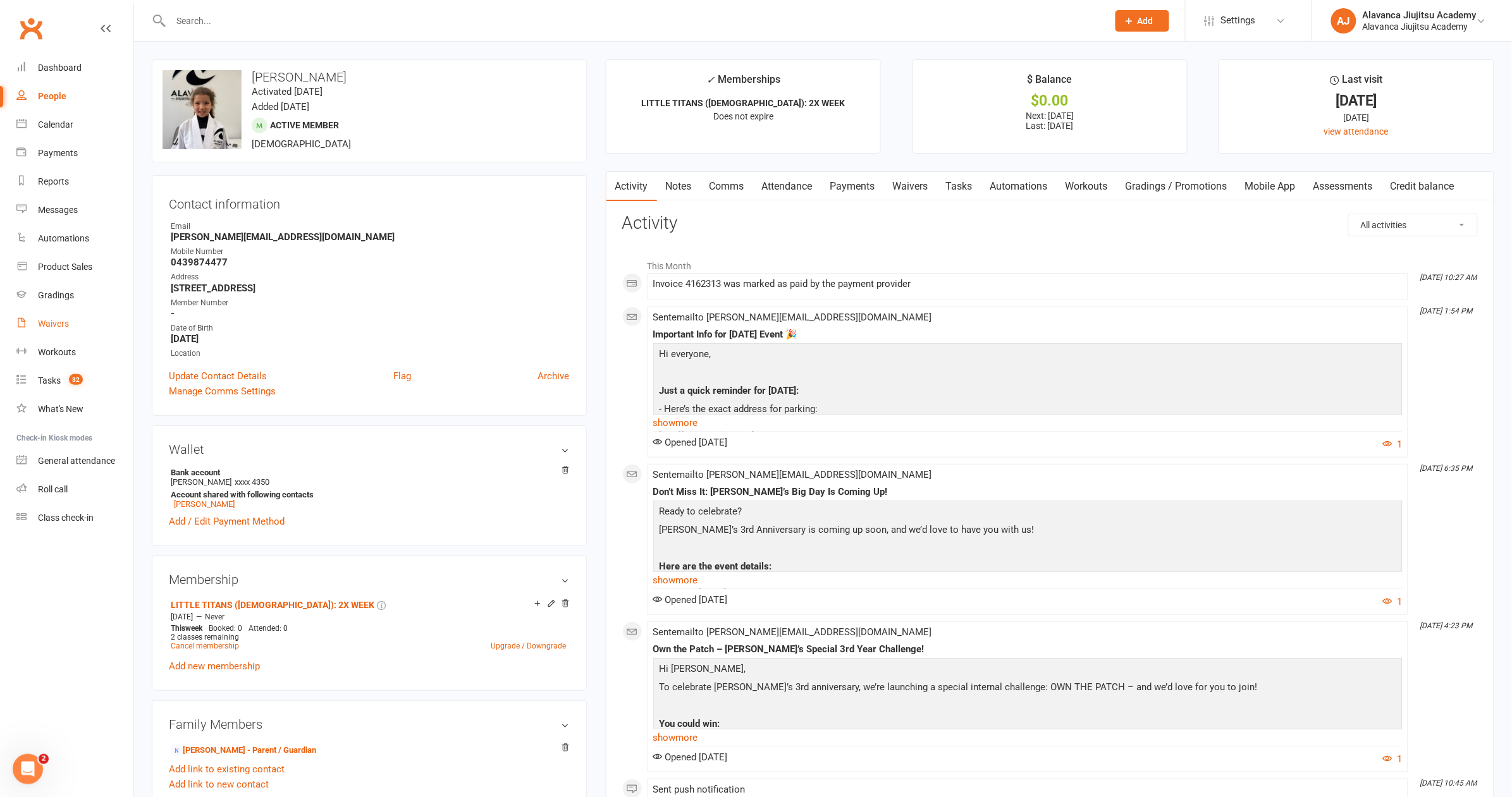
click at [67, 319] on div "Waivers" at bounding box center [53, 323] width 31 height 10
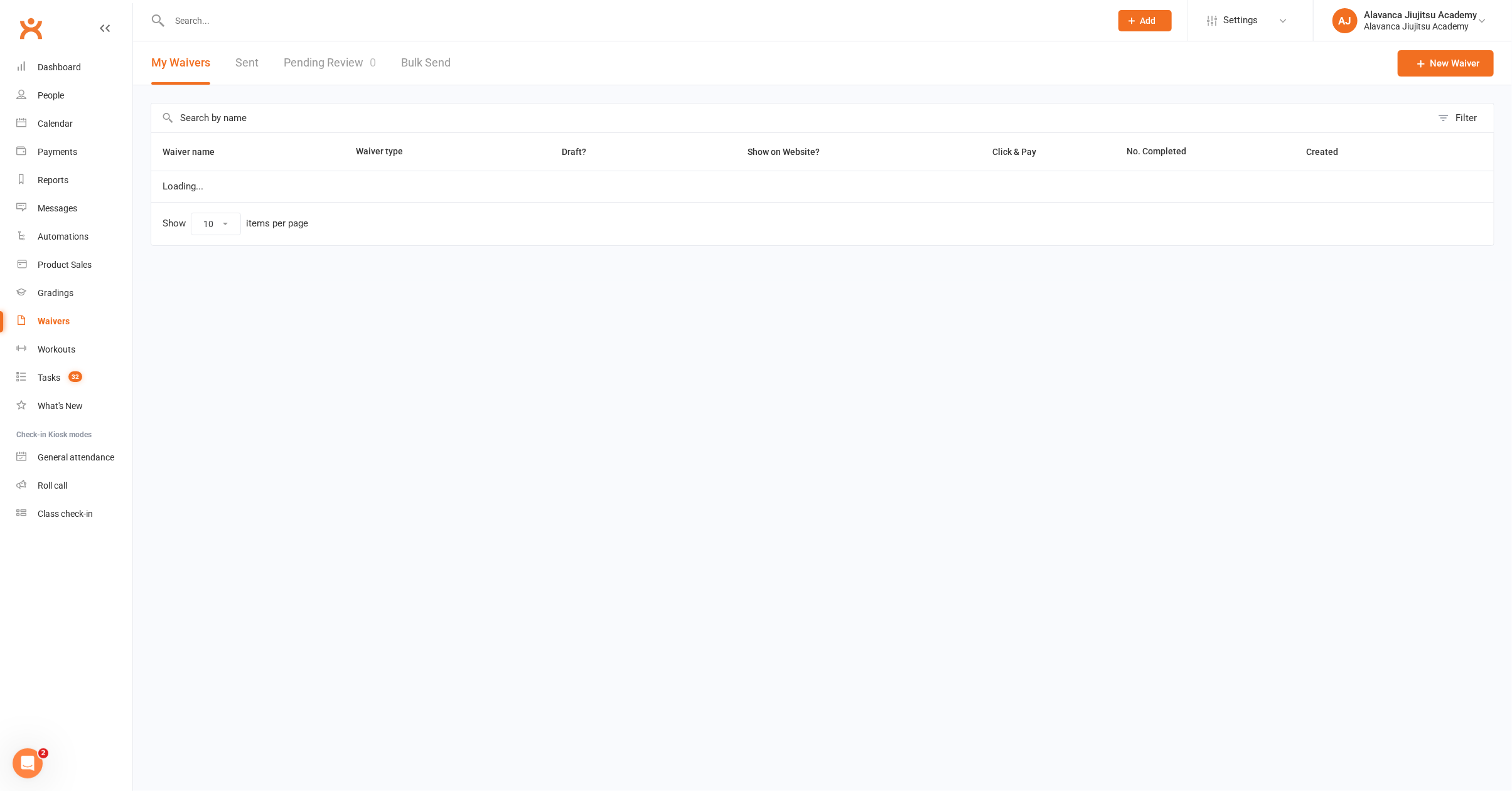
select select "100"
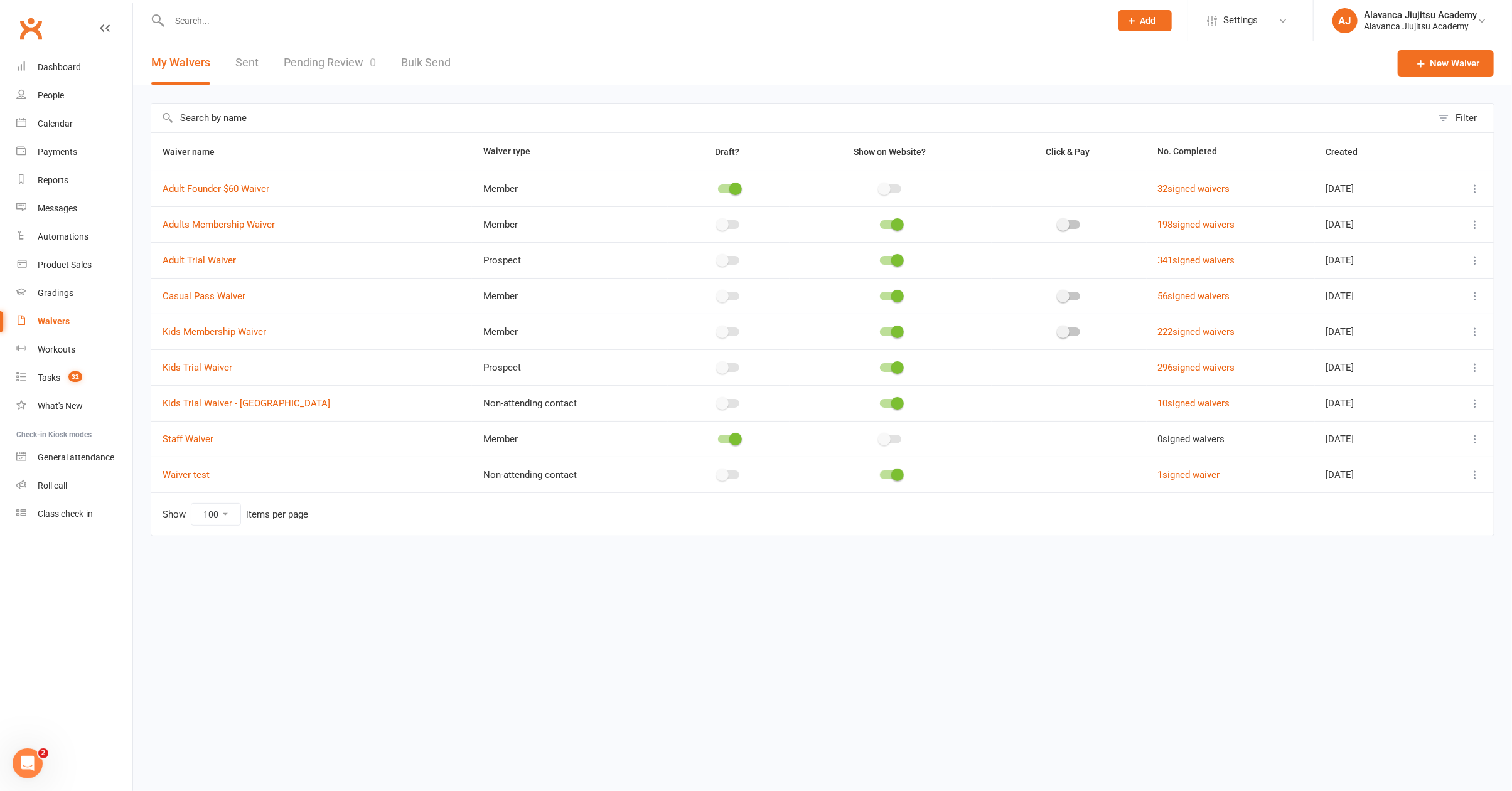
click at [930, 369] on icon at bounding box center [1475, 367] width 12 height 12
click at [930, 433] on link "Copy external link to clipboard" at bounding box center [1408, 442] width 147 height 25
click at [232, 31] on div at bounding box center [626, 21] width 952 height 41
click at [232, 28] on input "text" at bounding box center [634, 21] width 937 height 18
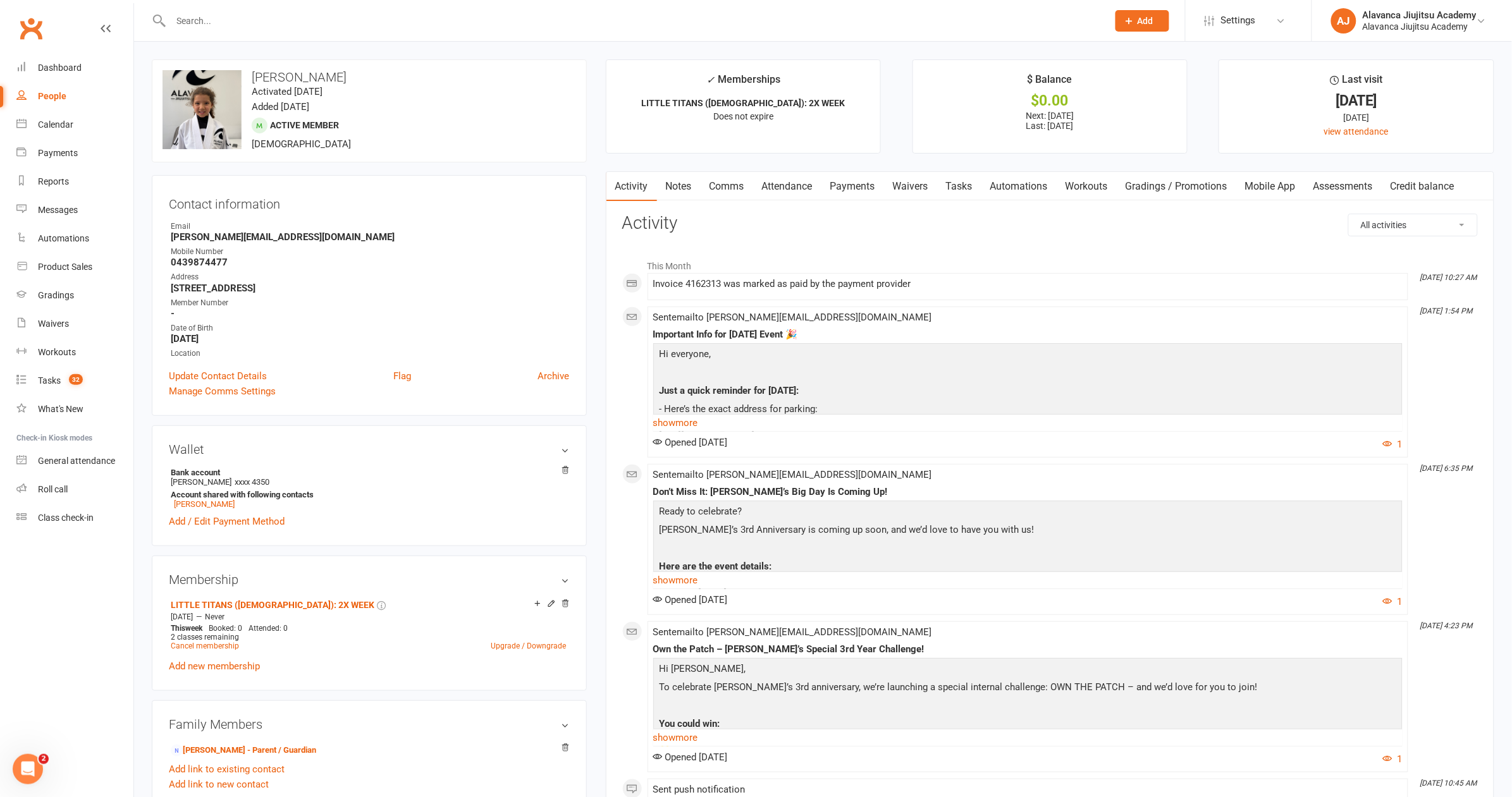
click at [243, 232] on strong "[PERSON_NAME][EMAIL_ADDRESS][DOMAIN_NAME]" at bounding box center [370, 237] width 399 height 12
copy render-form-field "[PERSON_NAME][EMAIL_ADDRESS][DOMAIN_NAME]"
click at [206, 500] on link "[PERSON_NAME]" at bounding box center [204, 504] width 61 height 10
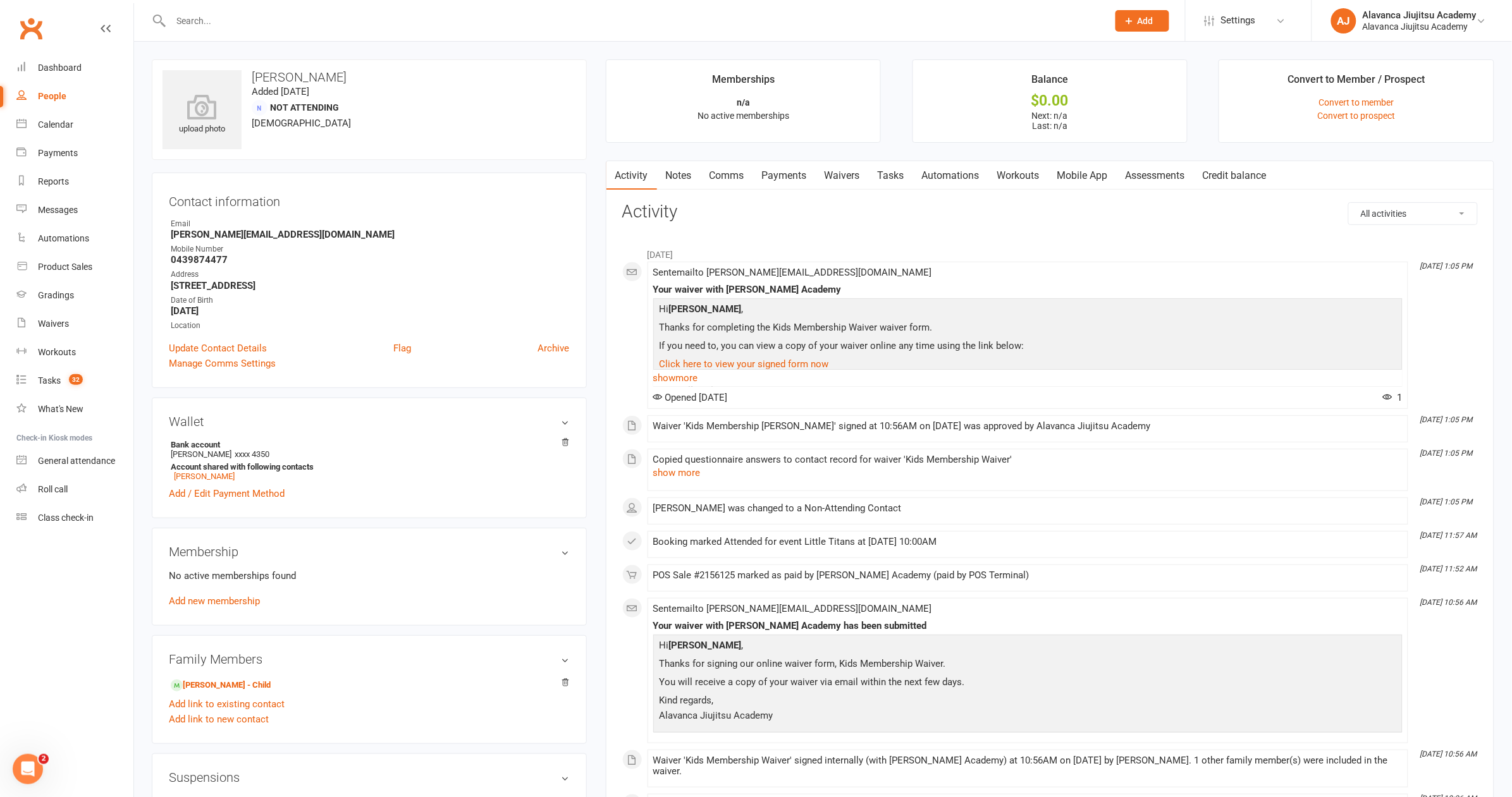
click at [686, 178] on link "Notes" at bounding box center [679, 175] width 44 height 29
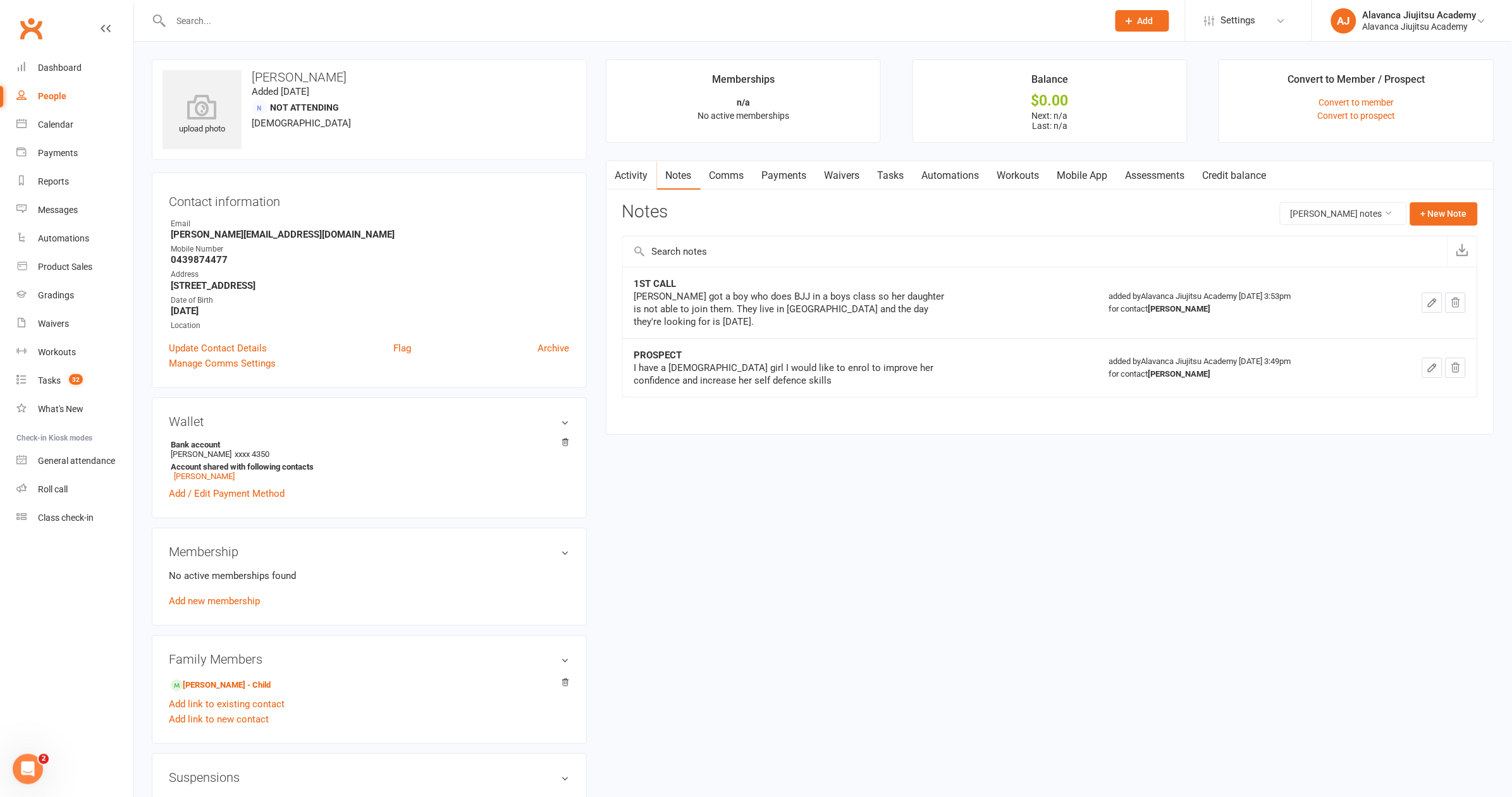
click at [938, 411] on div "Activity Notes Comms Payments Waivers Tasks Automations Workouts Mobile App Ass…" at bounding box center [1050, 297] width 889 height 274
click at [74, 132] on link "Calendar" at bounding box center [75, 125] width 117 height 29
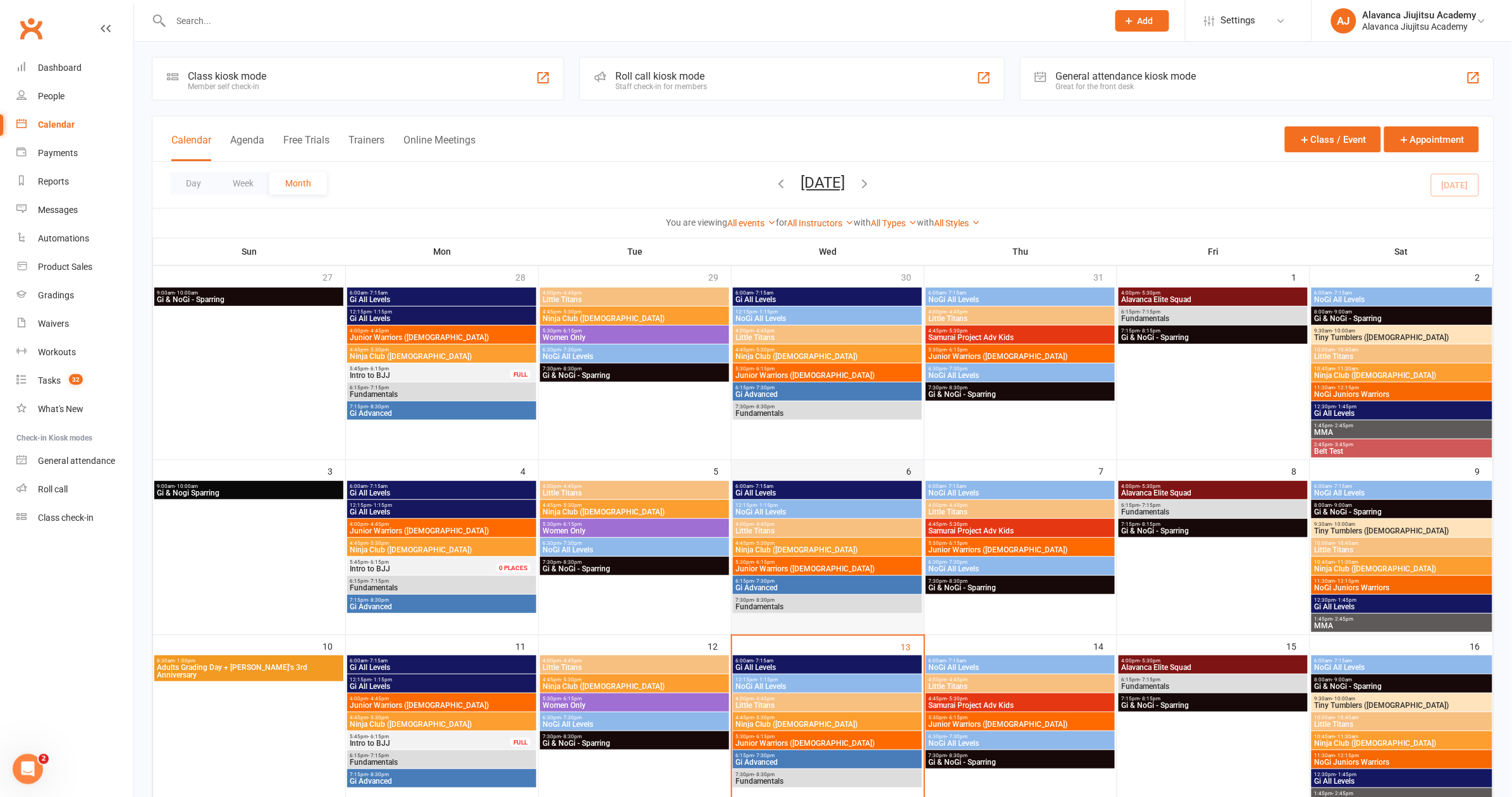
scroll to position [129, 0]
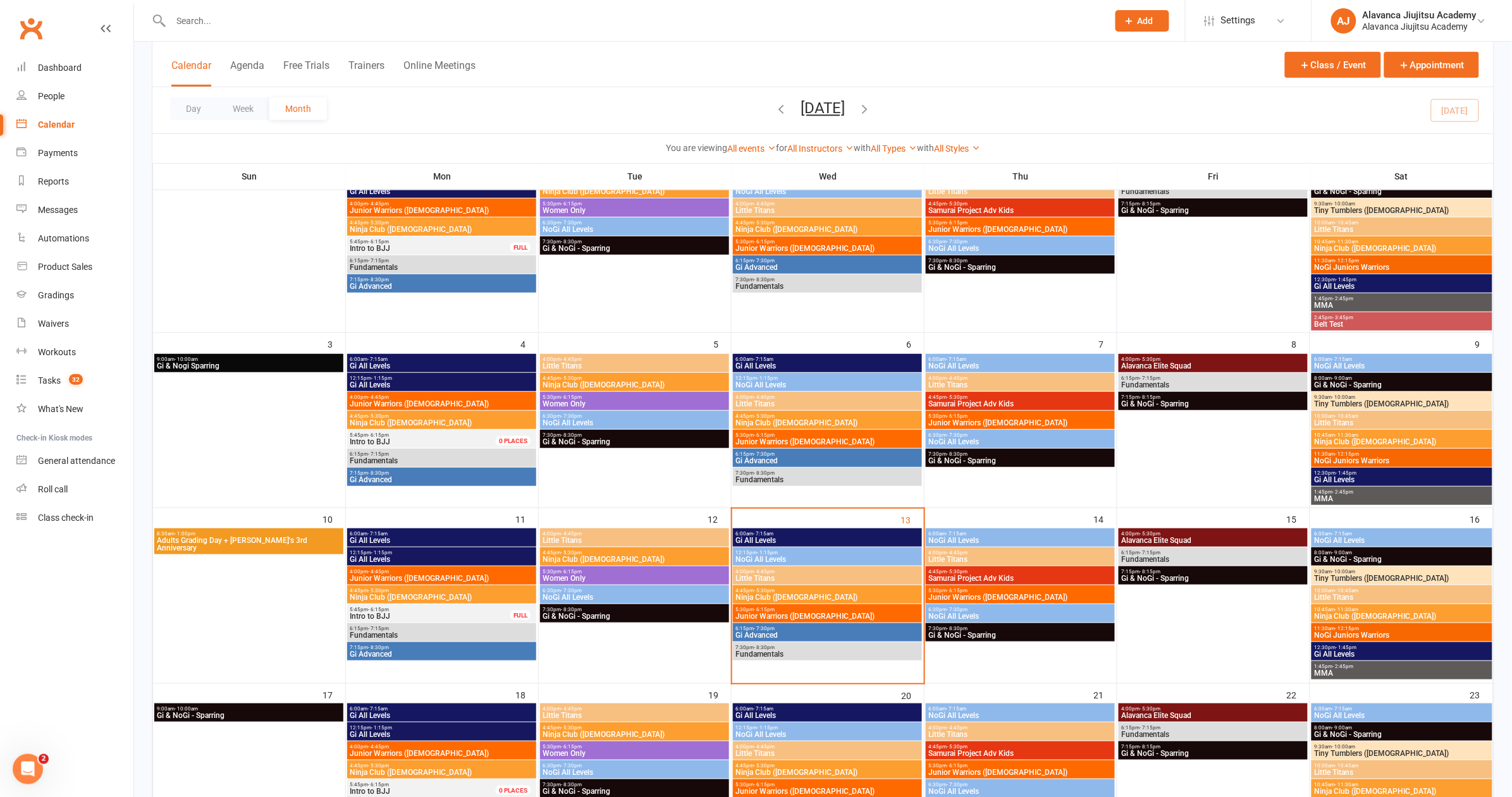
click at [938, 579] on span "Samurai Project Adv Kids" at bounding box center [1020, 579] width 184 height 7
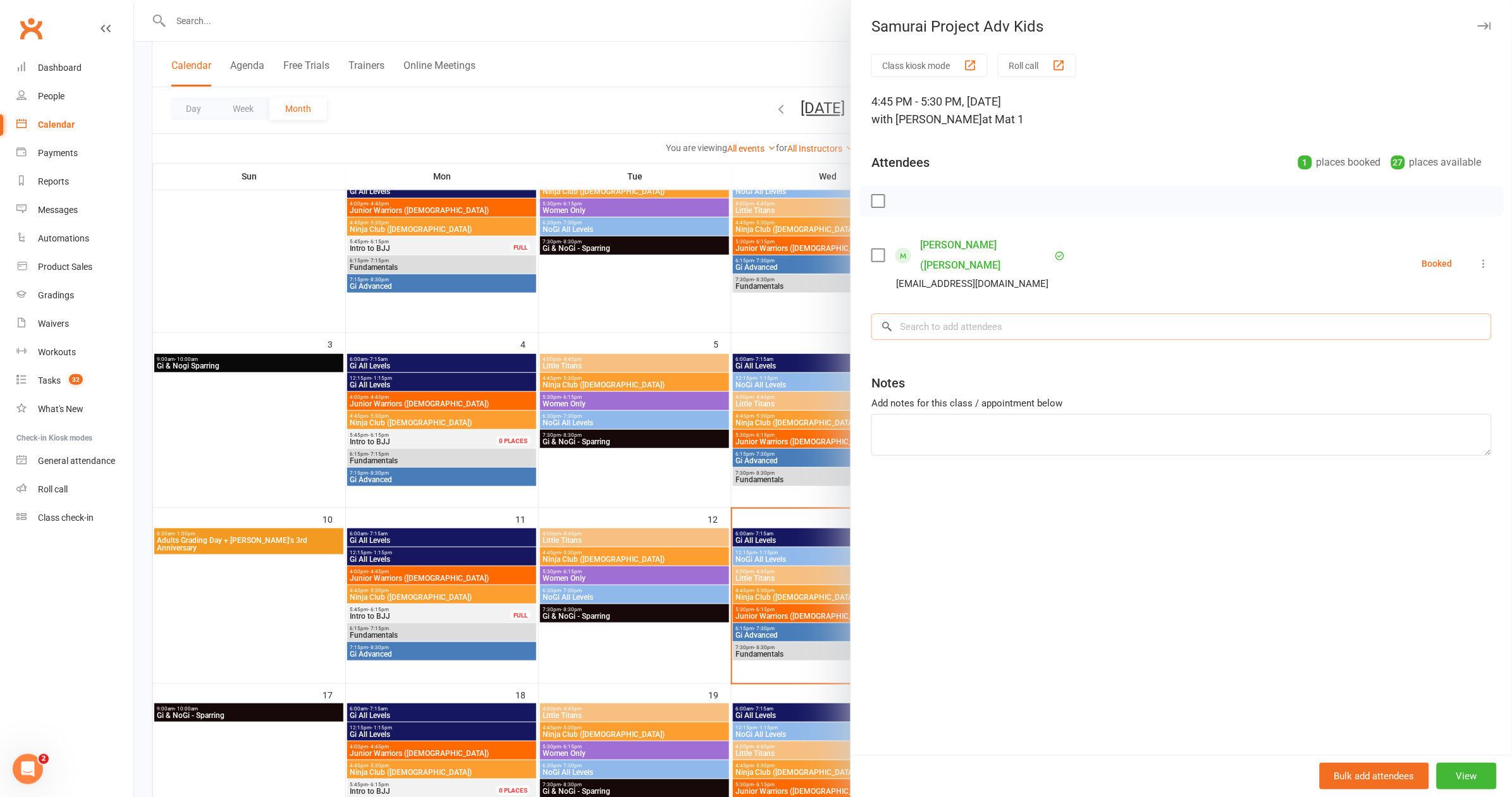
click at [938, 314] on input "search" at bounding box center [1182, 327] width 620 height 27
type input "[PERSON_NAME]"
click at [938, 348] on span "[EMAIL_ADDRESS][DOMAIN_NAME]" at bounding box center [1032, 352] width 129 height 10
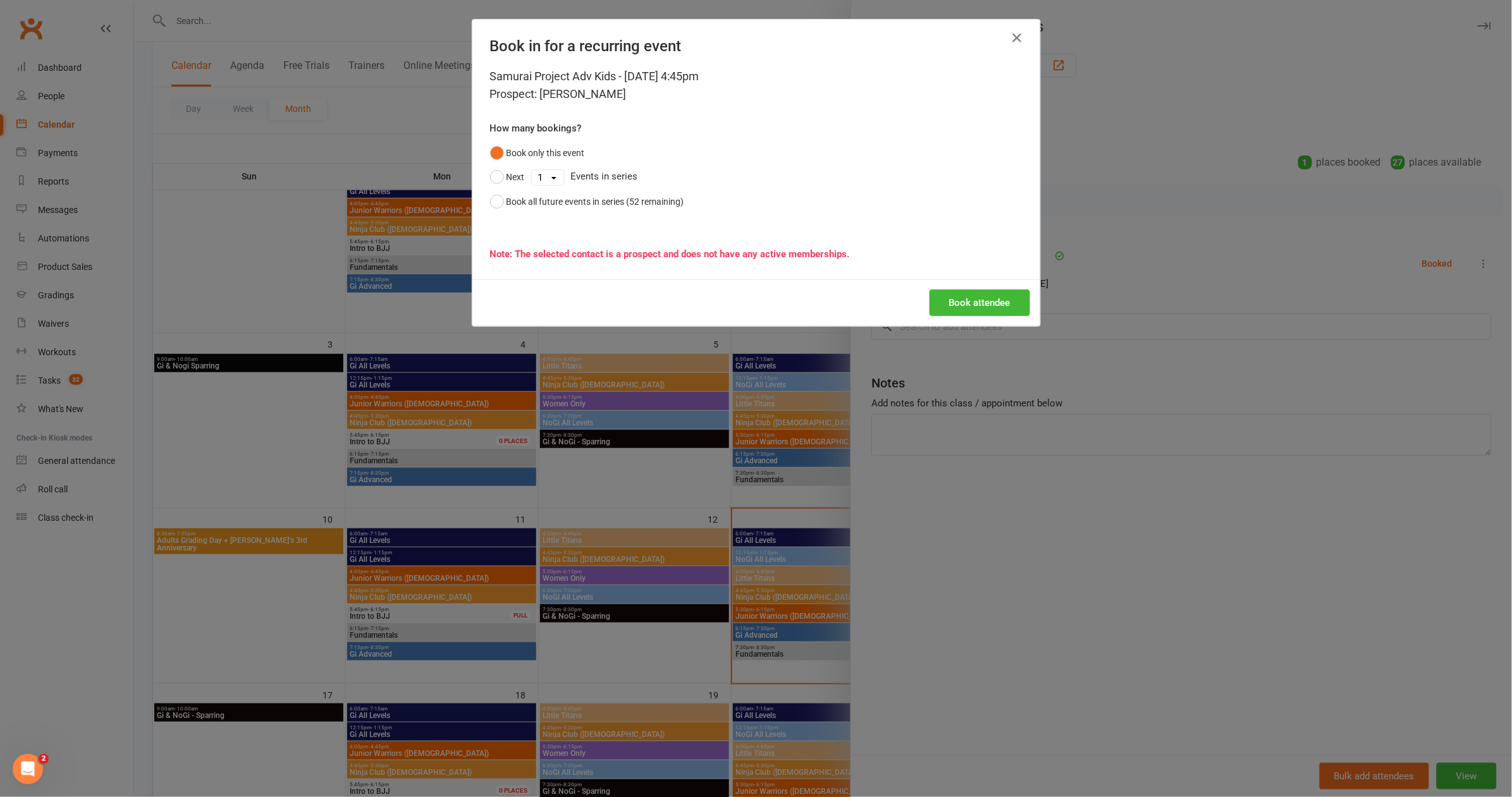
click at [938, 283] on div "Book in for a recurring event Samurai Project Adv Kids - [DATE] 4:45pm Prospect…" at bounding box center [756, 398] width 1512 height 797
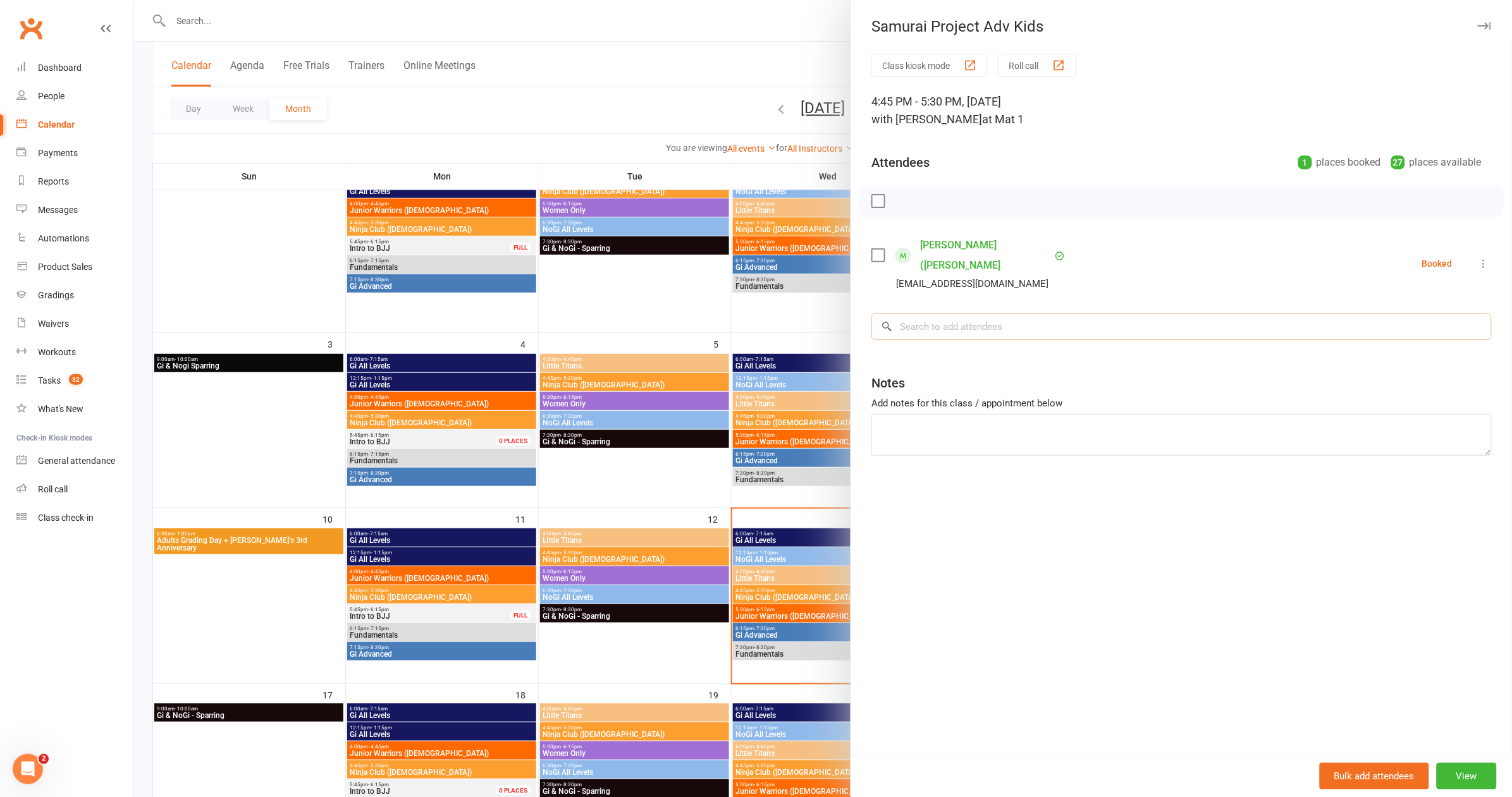
click at [938, 314] on input "search" at bounding box center [1182, 327] width 620 height 27
click at [938, 315] on input "[PERSON_NAME]" at bounding box center [1182, 327] width 620 height 27
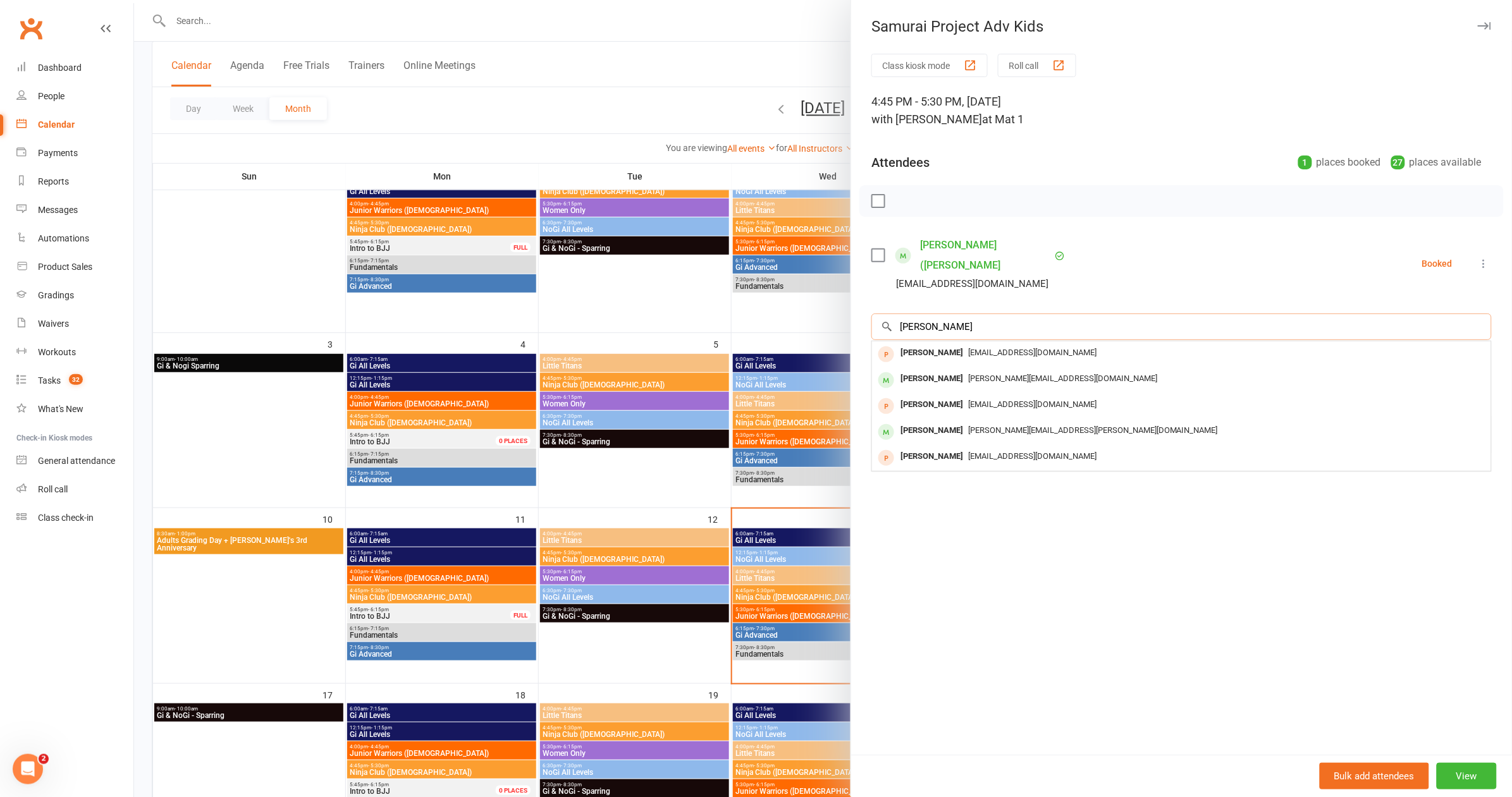
click at [938, 314] on input "[PERSON_NAME]" at bounding box center [1182, 327] width 620 height 27
type input "[PERSON_NAME]"
drag, startPoint x: 978, startPoint y: 311, endPoint x: 1104, endPoint y: 500, distance: 227.1
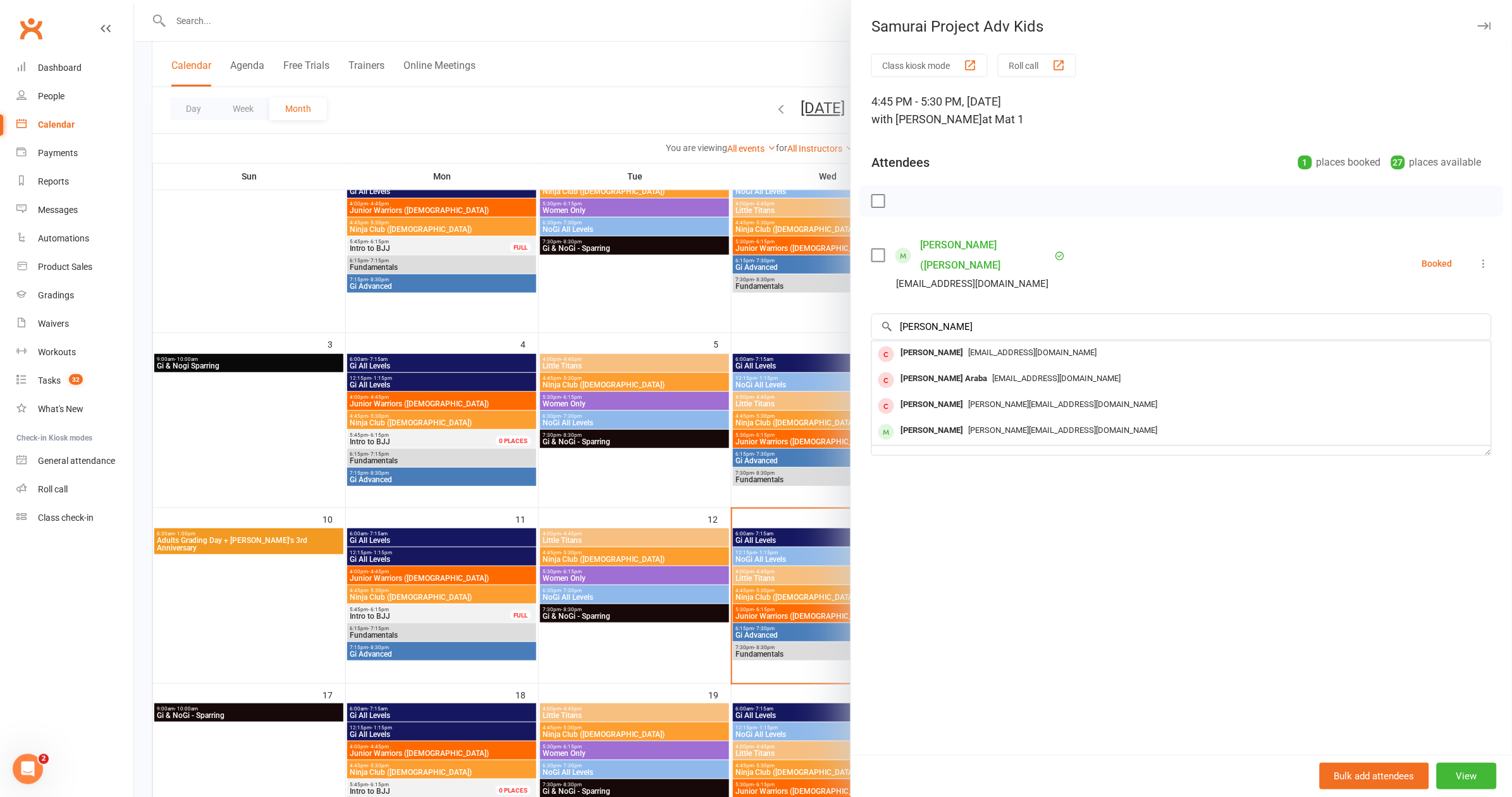
click at [938, 500] on div "Class kiosk mode Roll call 4:45 PM - 5:30 PM, [DATE] with [PERSON_NAME] at Mat …" at bounding box center [1181, 404] width 661 height 701
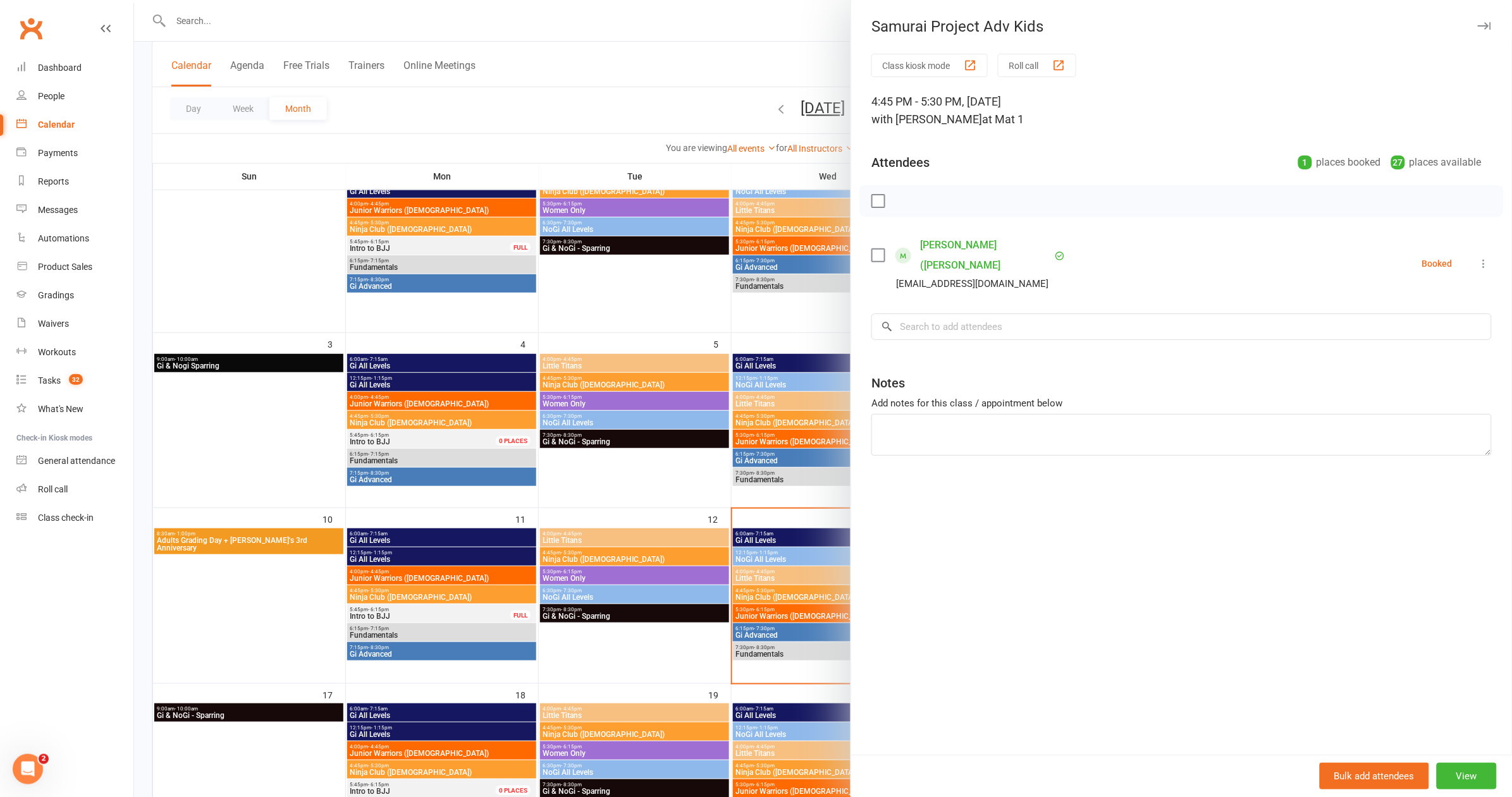
click at [246, 18] on div at bounding box center [823, 398] width 1378 height 797
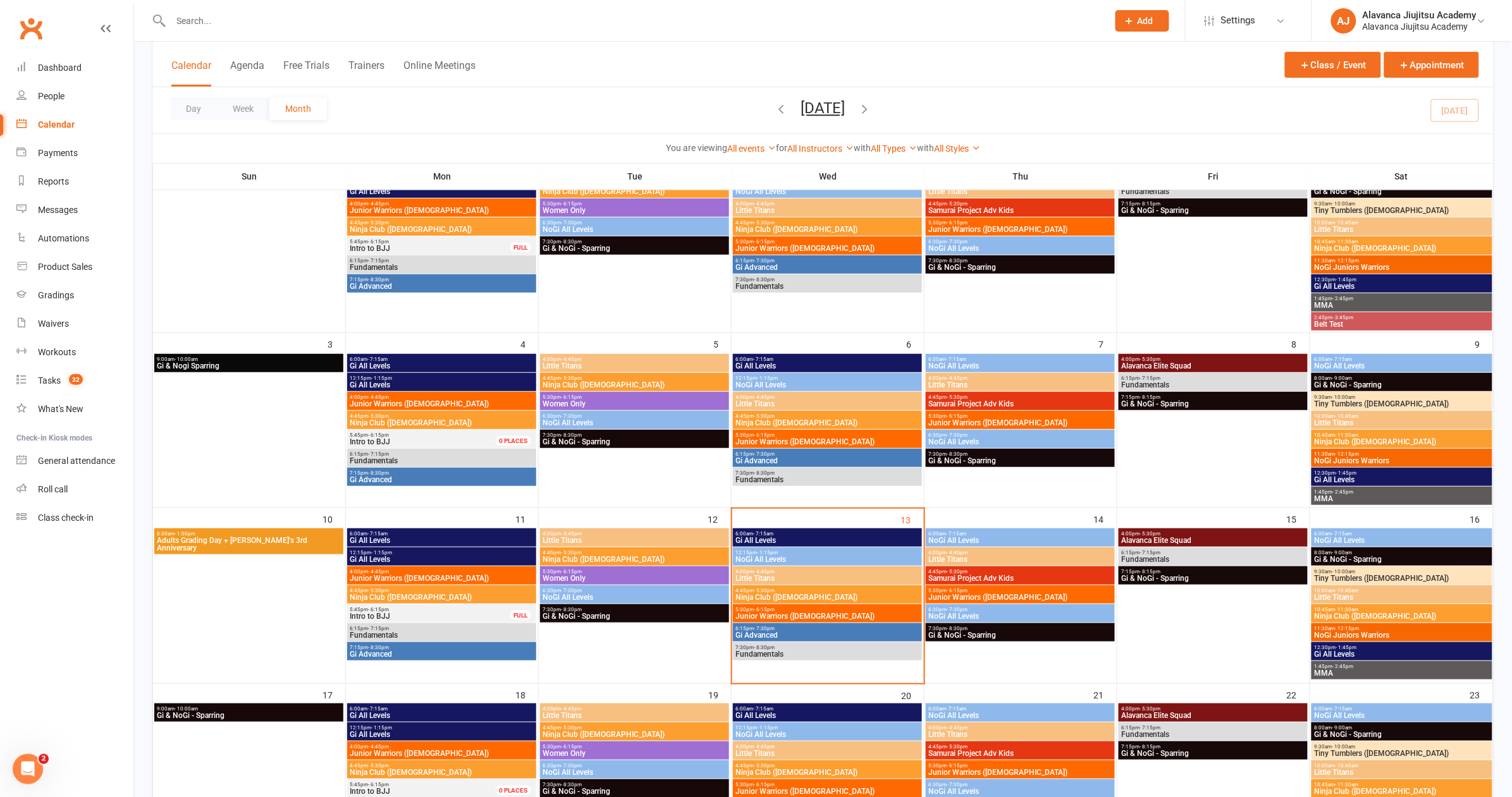
click at [224, 28] on div at bounding box center [823, 398] width 1378 height 797
click at [220, 26] on input "text" at bounding box center [633, 21] width 932 height 18
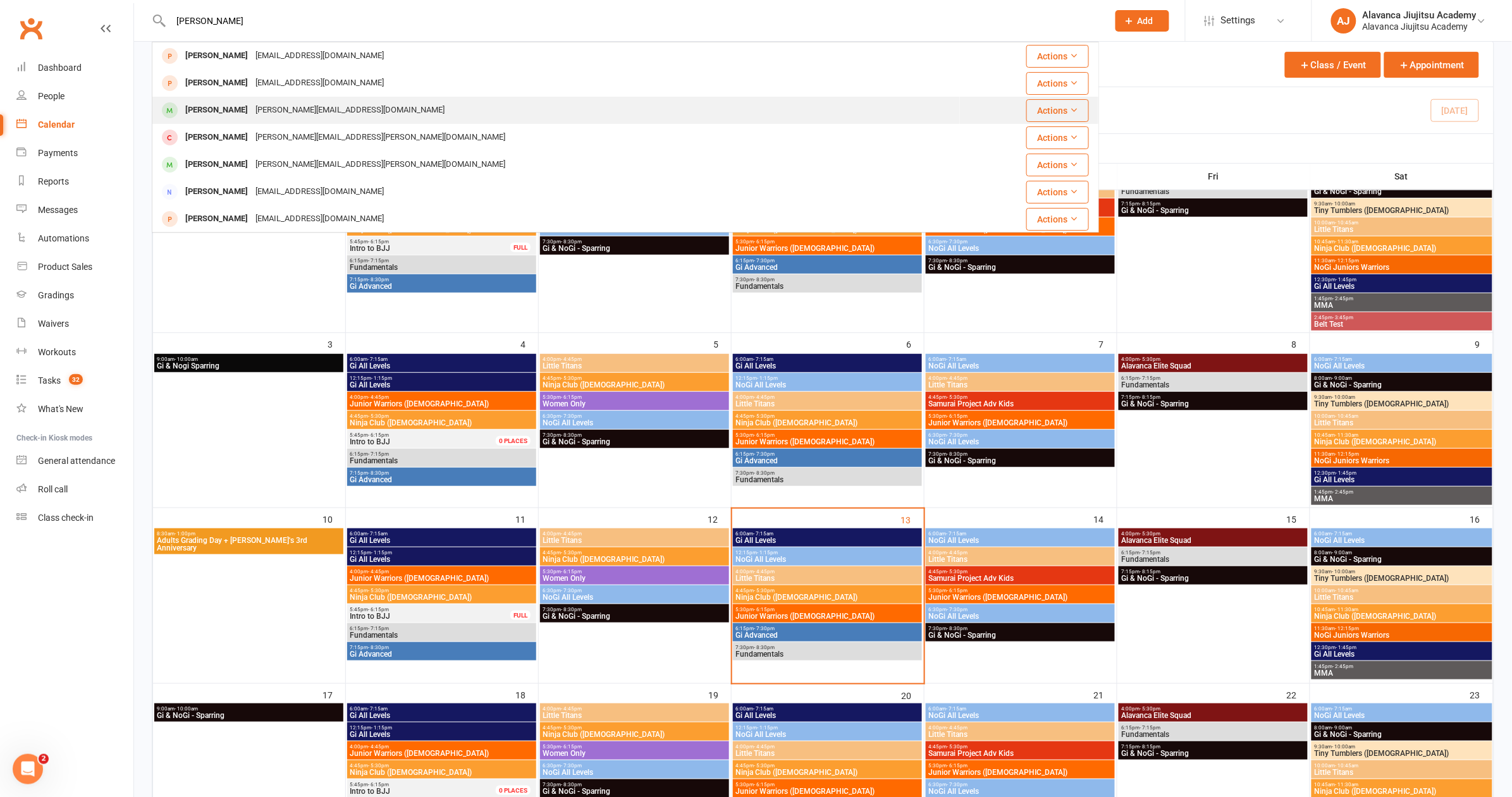
type input "[PERSON_NAME]"
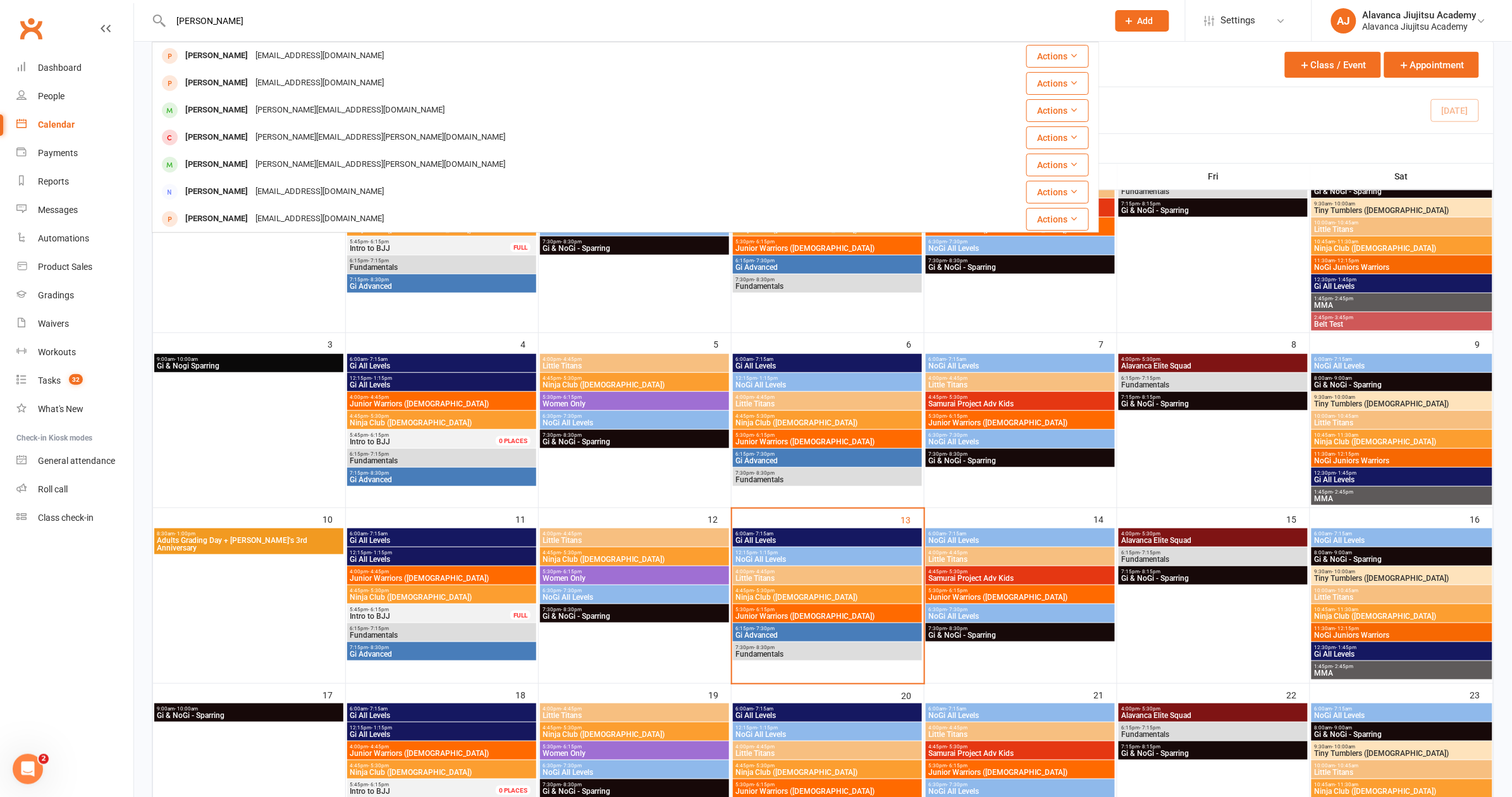
click at [211, 119] on div "[PERSON_NAME] [EMAIL_ADDRESS][DOMAIN_NAME]" at bounding box center [556, 110] width 806 height 26
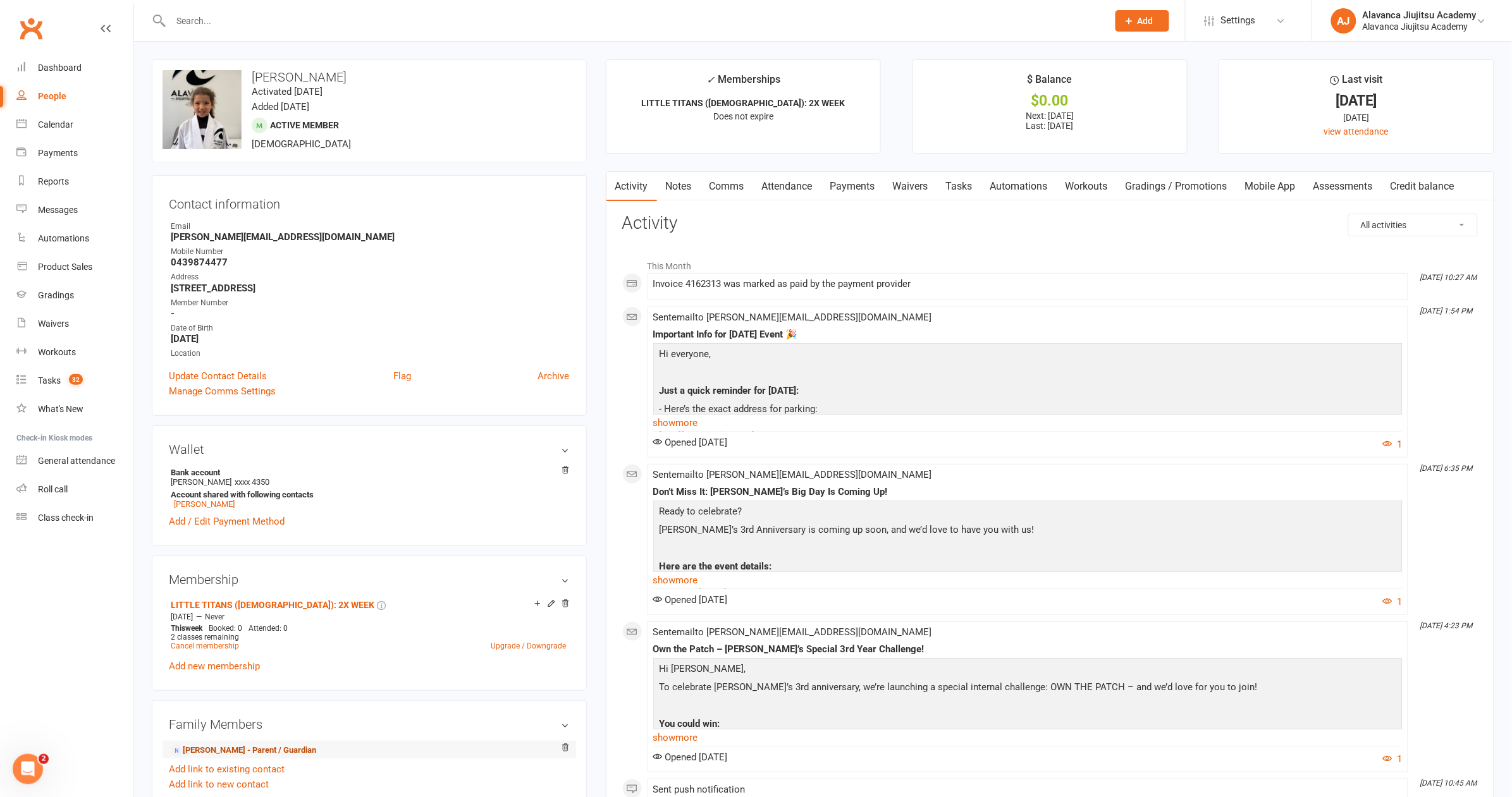
click at [262, 701] on link "[PERSON_NAME] - Parent / Guardian" at bounding box center [244, 750] width 146 height 13
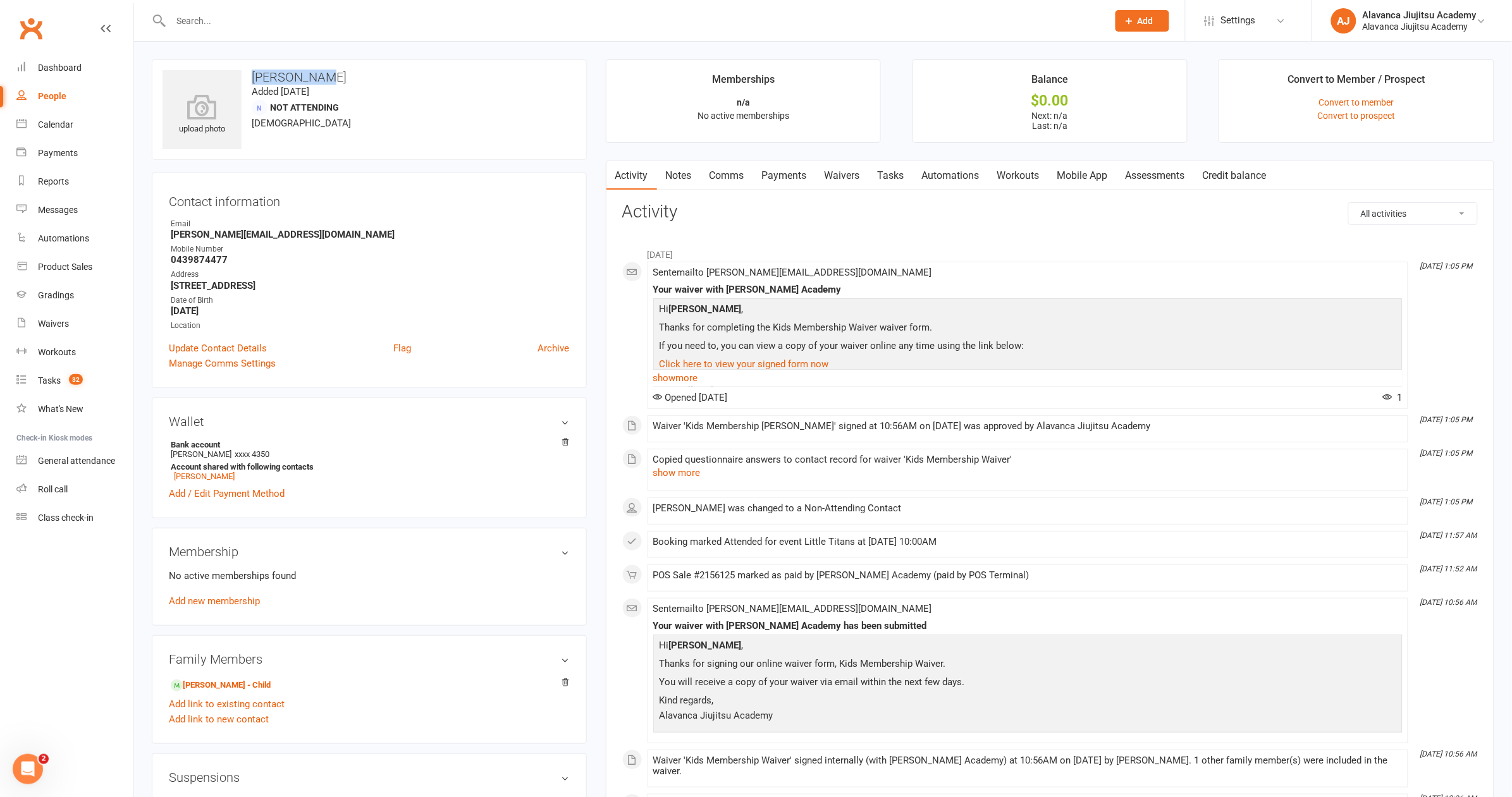
drag, startPoint x: 332, startPoint y: 82, endPoint x: 253, endPoint y: 78, distance: 79.1
click at [253, 78] on h3 "[PERSON_NAME]" at bounding box center [369, 76] width 414 height 13
copy h3 "[PERSON_NAME]"
click at [57, 128] on div "Calendar" at bounding box center [55, 124] width 35 height 10
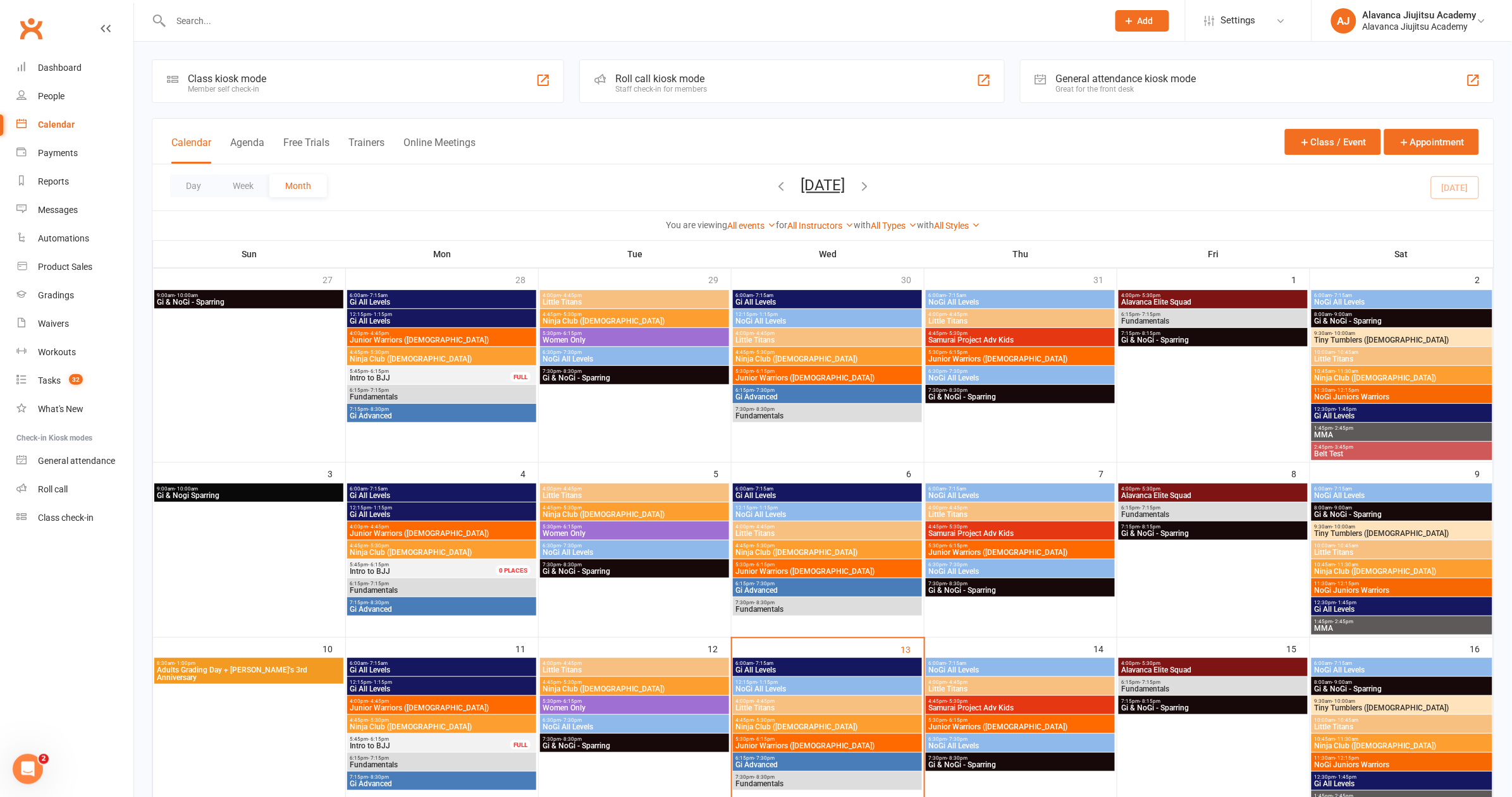
click at [938, 701] on span "Samurai Project Adv Kids" at bounding box center [1020, 708] width 184 height 7
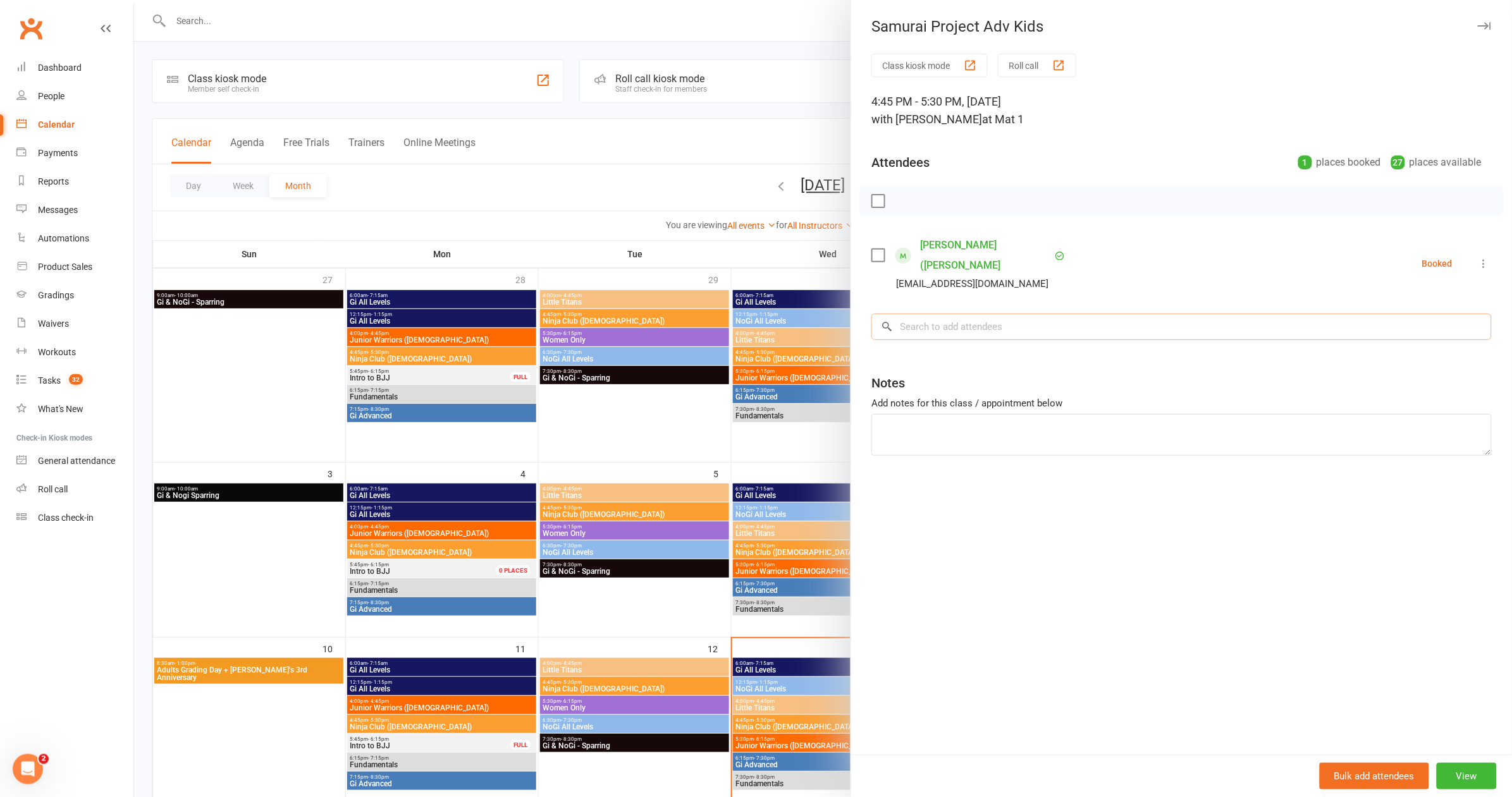
click at [938, 314] on input "search" at bounding box center [1182, 327] width 620 height 27
paste input "[PERSON_NAME]"
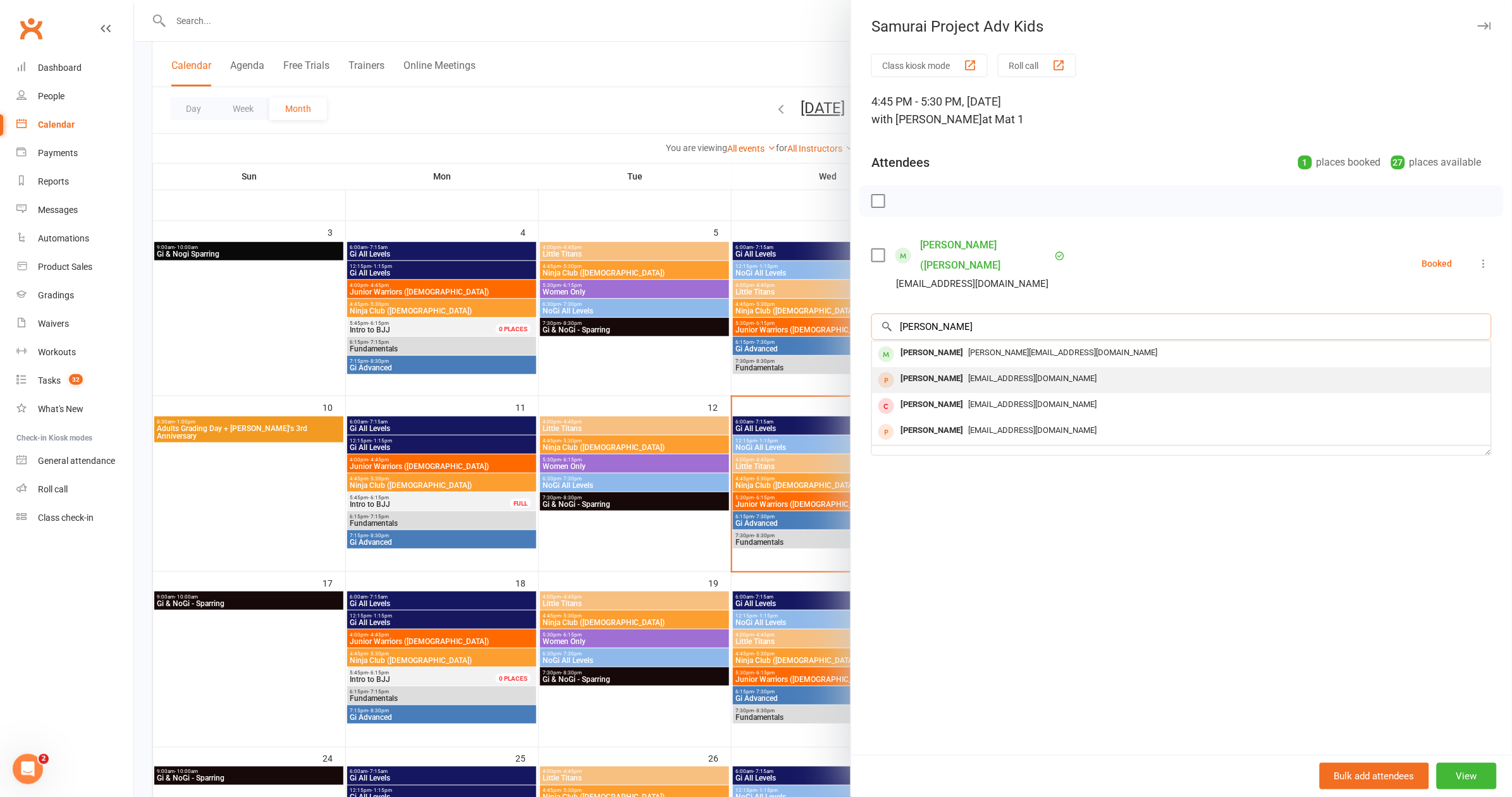
scroll to position [221, 0]
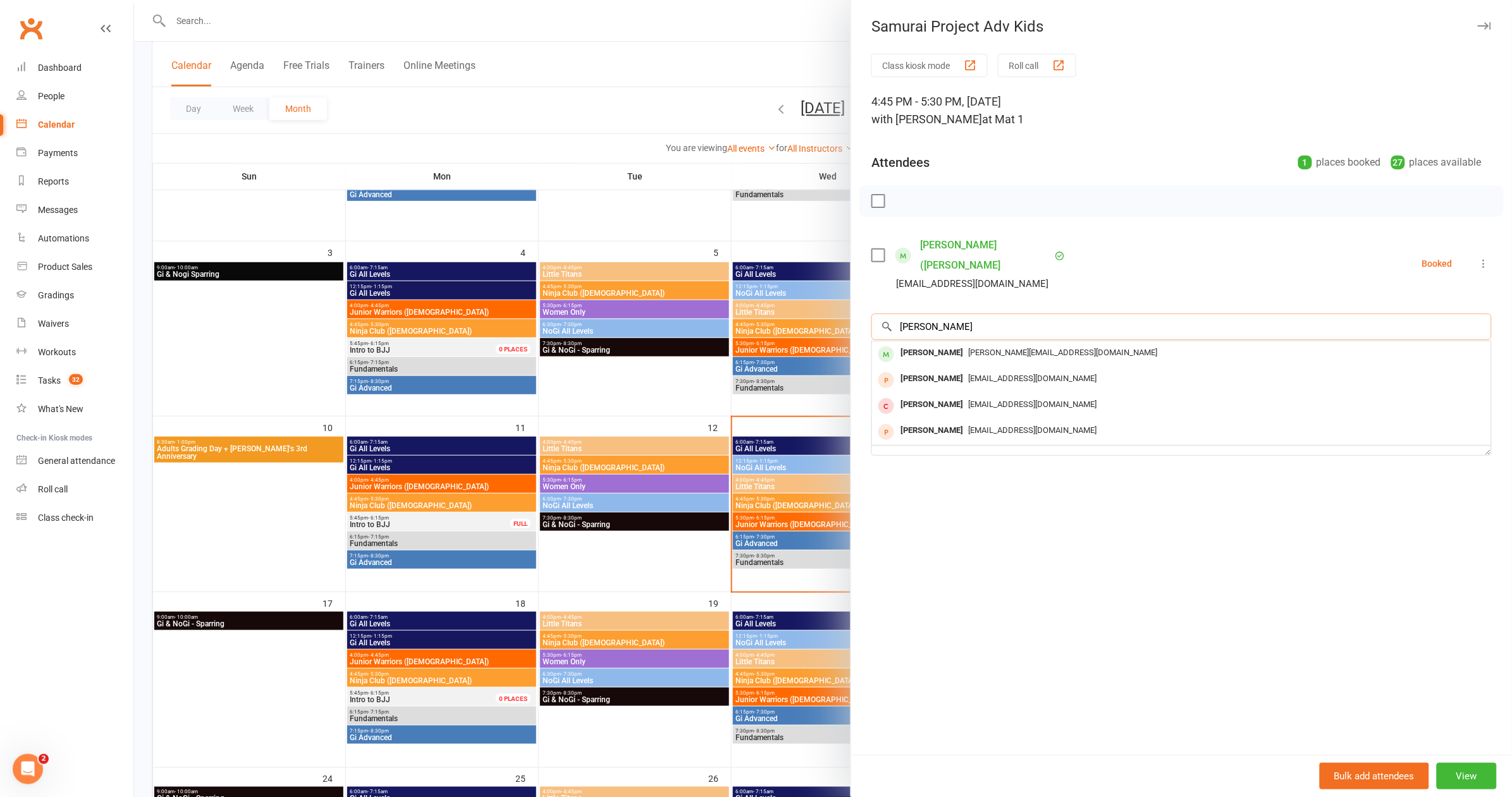
type input "[PERSON_NAME]"
click at [590, 66] on div at bounding box center [823, 398] width 1378 height 797
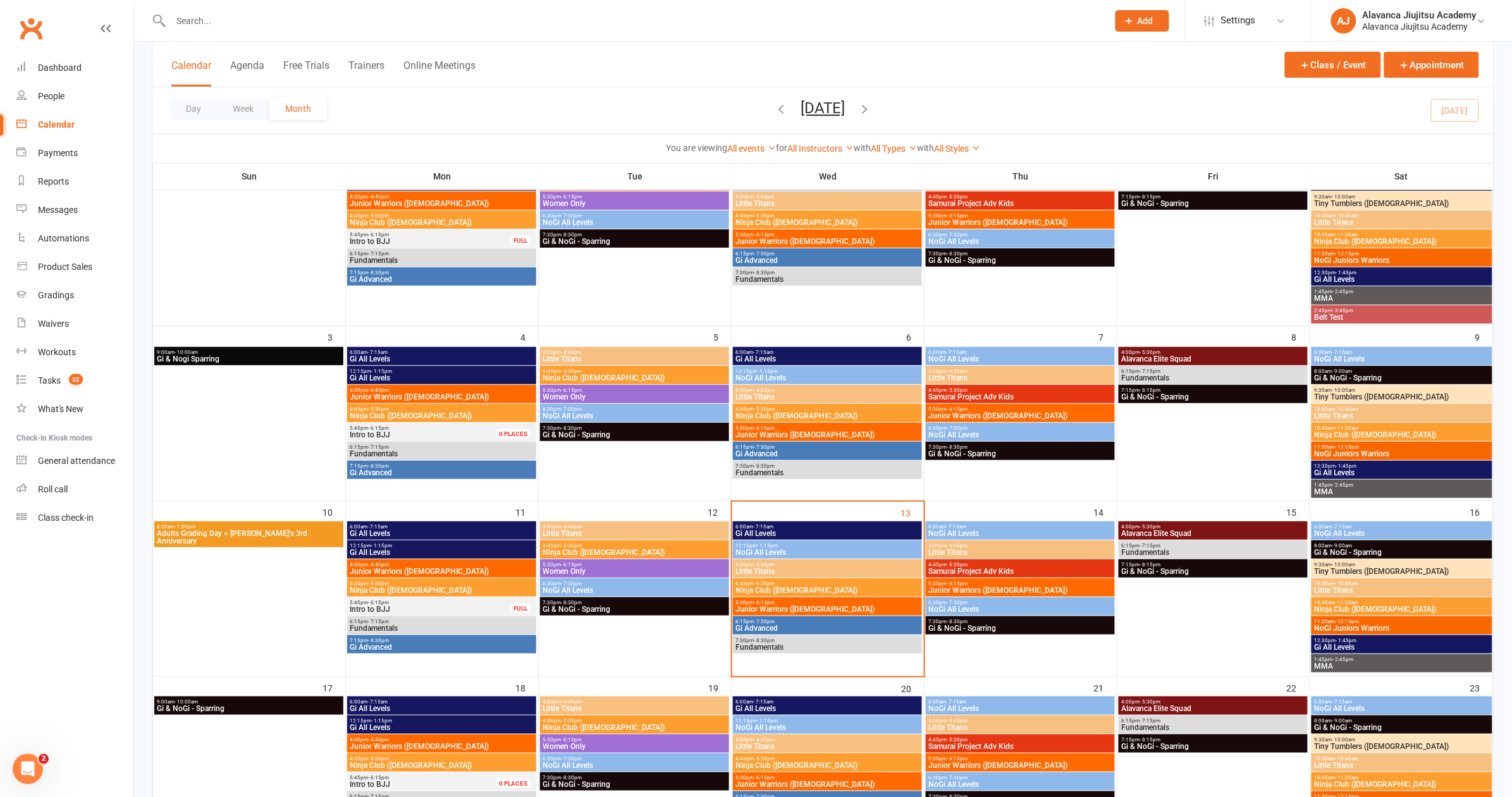
scroll to position [271, 0]
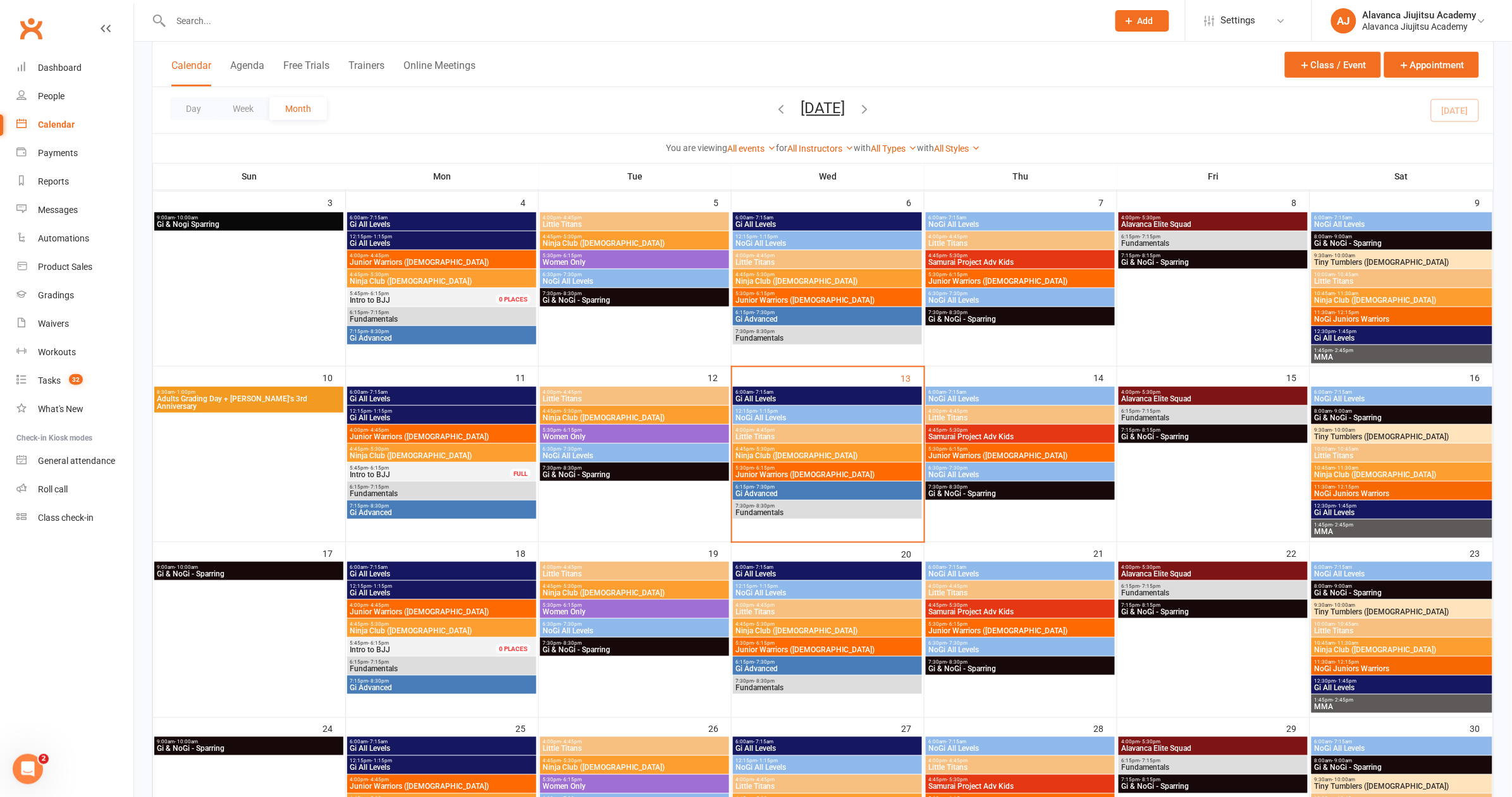
click at [797, 510] on span "Fundamentals" at bounding box center [827, 512] width 184 height 7
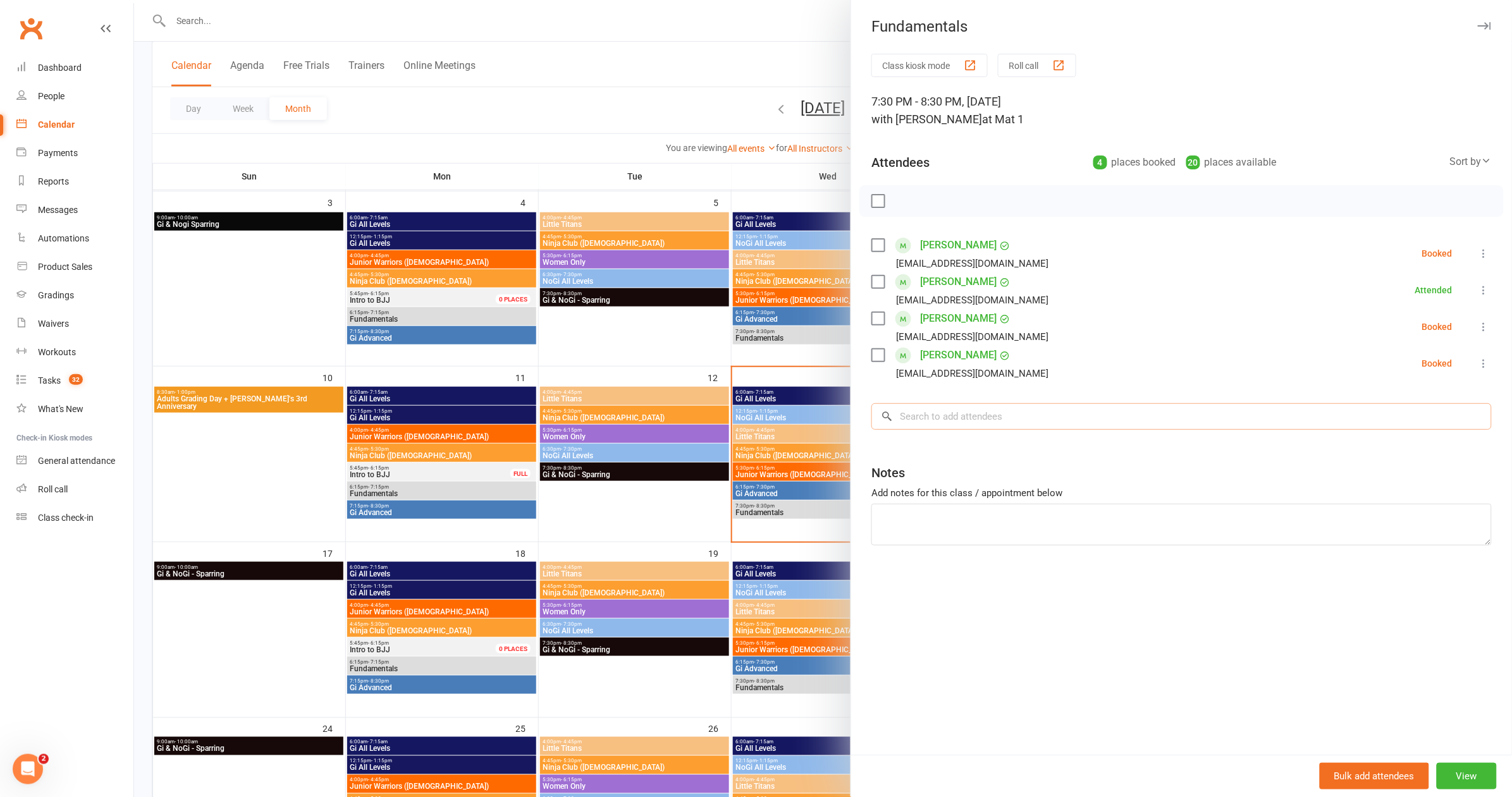
click at [938, 403] on input "search" at bounding box center [1182, 417] width 620 height 27
click at [630, 111] on div at bounding box center [823, 398] width 1378 height 797
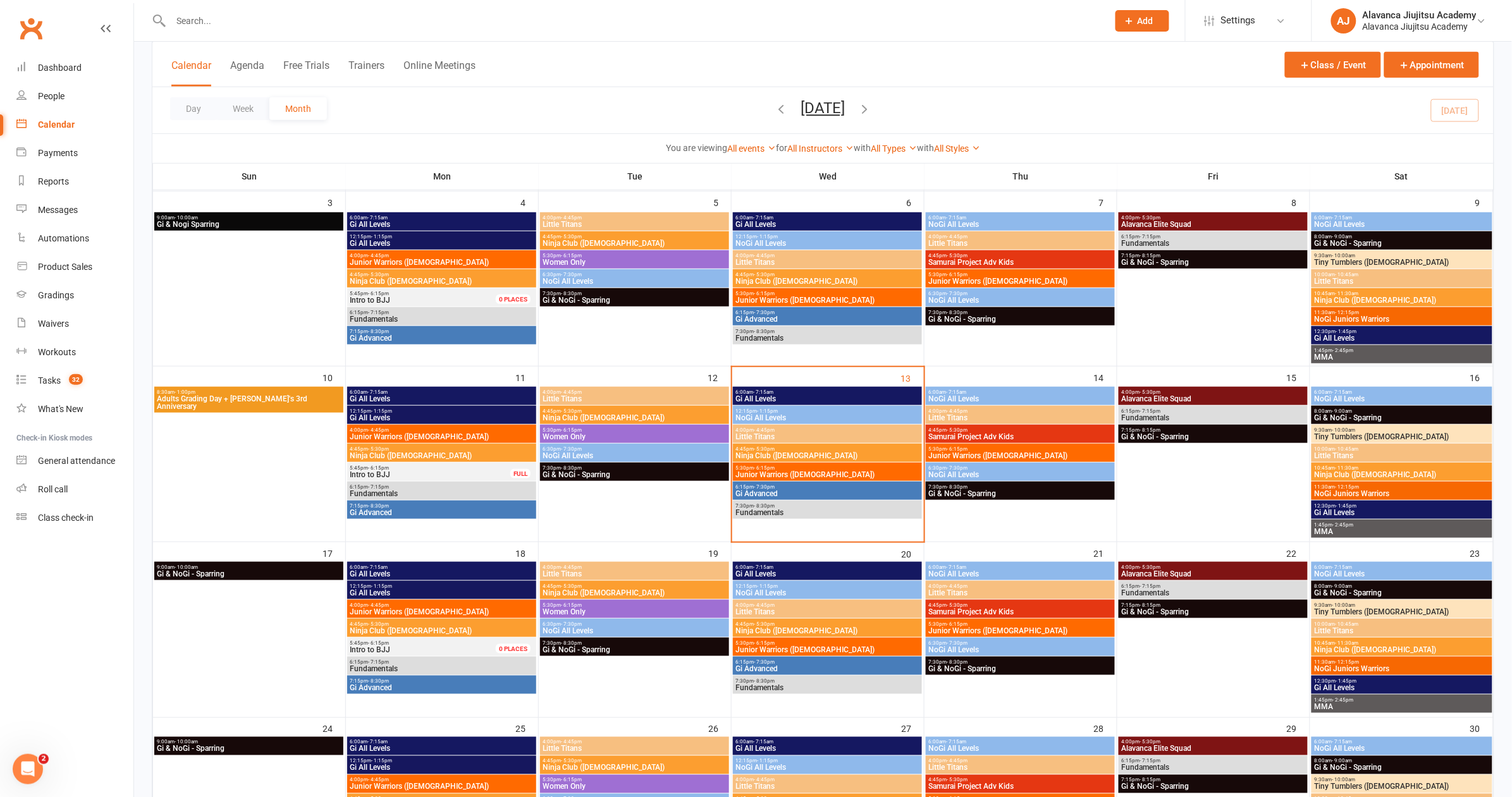
click at [280, 18] on input "text" at bounding box center [633, 21] width 932 height 18
type input "ava"
click at [252, 65] on div "[EMAIL_ADDRESS][DOMAIN_NAME]" at bounding box center [319, 56] width 136 height 18
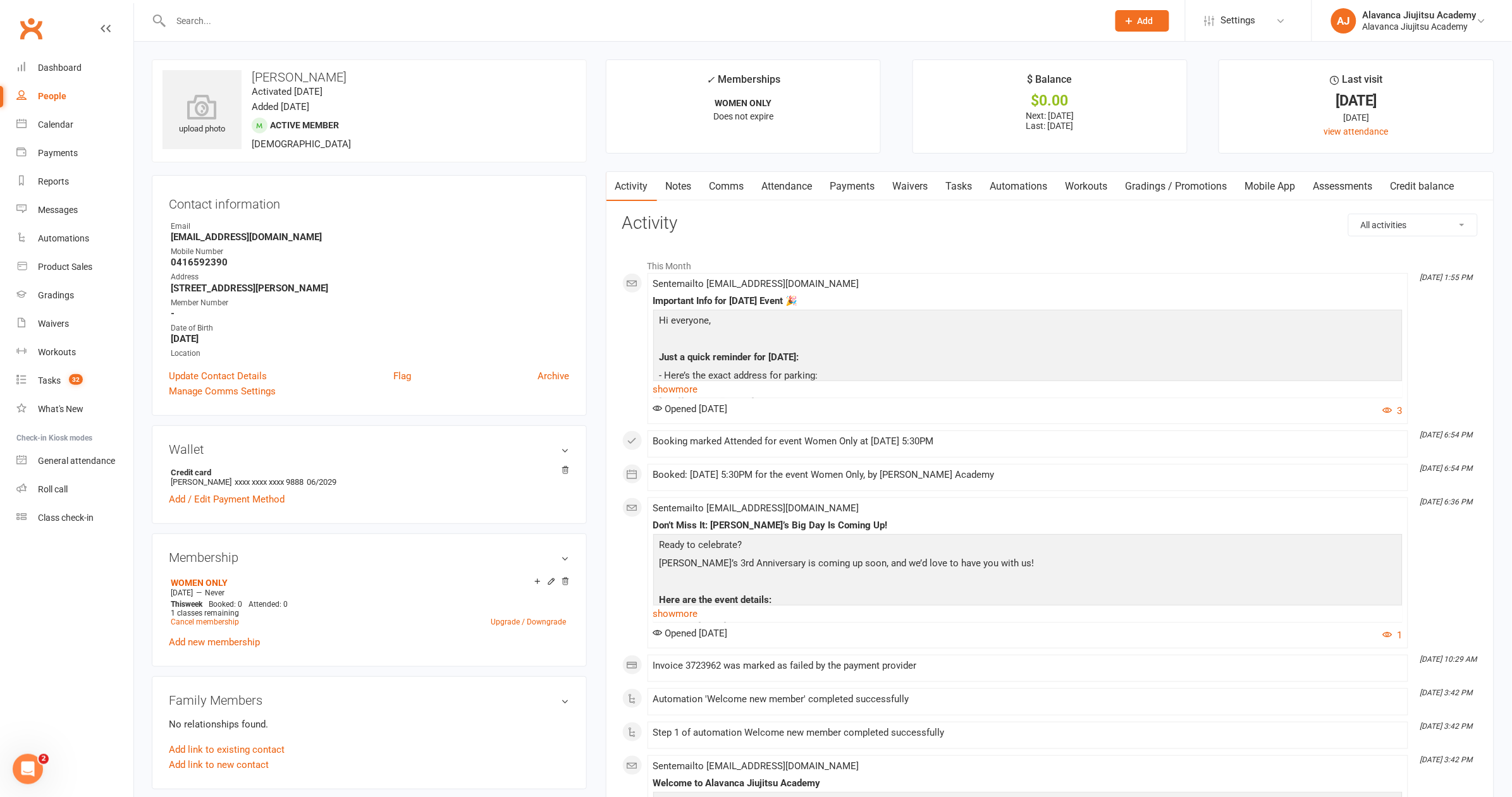
click at [875, 182] on link "Payments" at bounding box center [853, 186] width 63 height 29
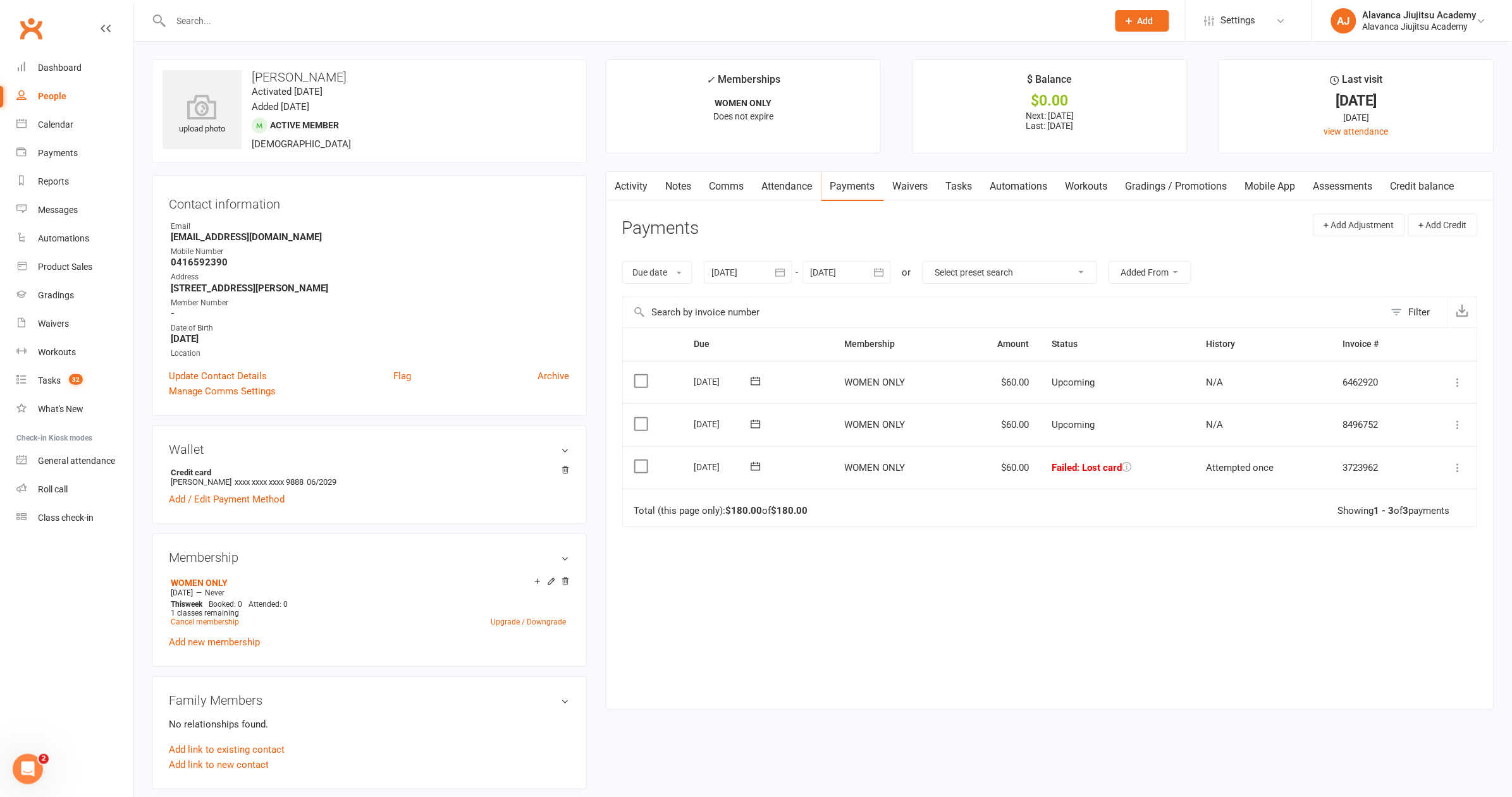
click at [938, 462] on icon at bounding box center [1458, 468] width 13 height 13
click at [938, 462] on span ": Lost card" at bounding box center [1100, 467] width 45 height 12
click at [938, 447] on td "Failed : Lost card" at bounding box center [1118, 468] width 155 height 43
click at [938, 462] on icon at bounding box center [1127, 466] width 10 height 10
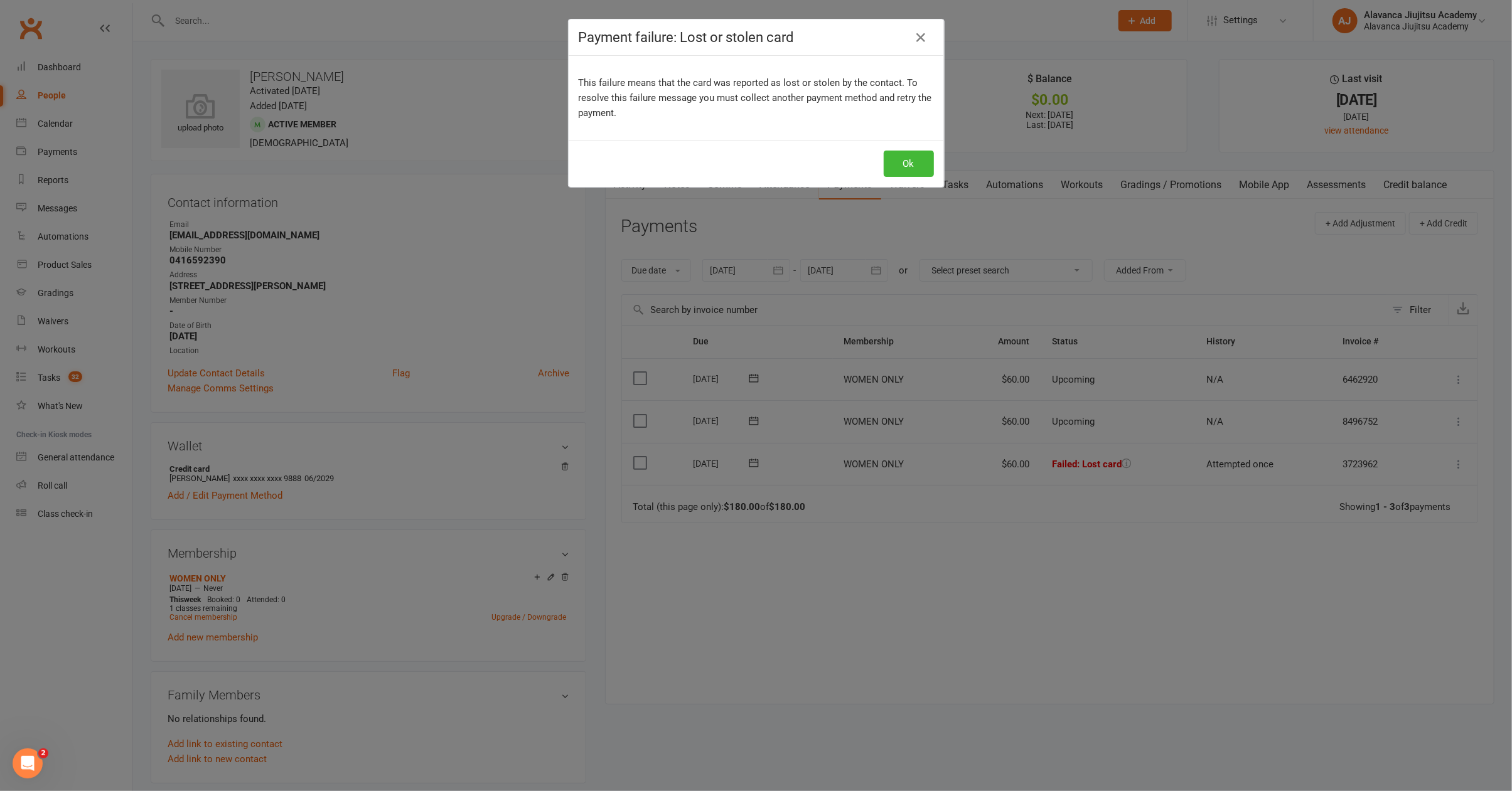
click at [930, 381] on div "Payment failure: Lost or stolen card This failure means that the card was repor…" at bounding box center [756, 395] width 1512 height 791
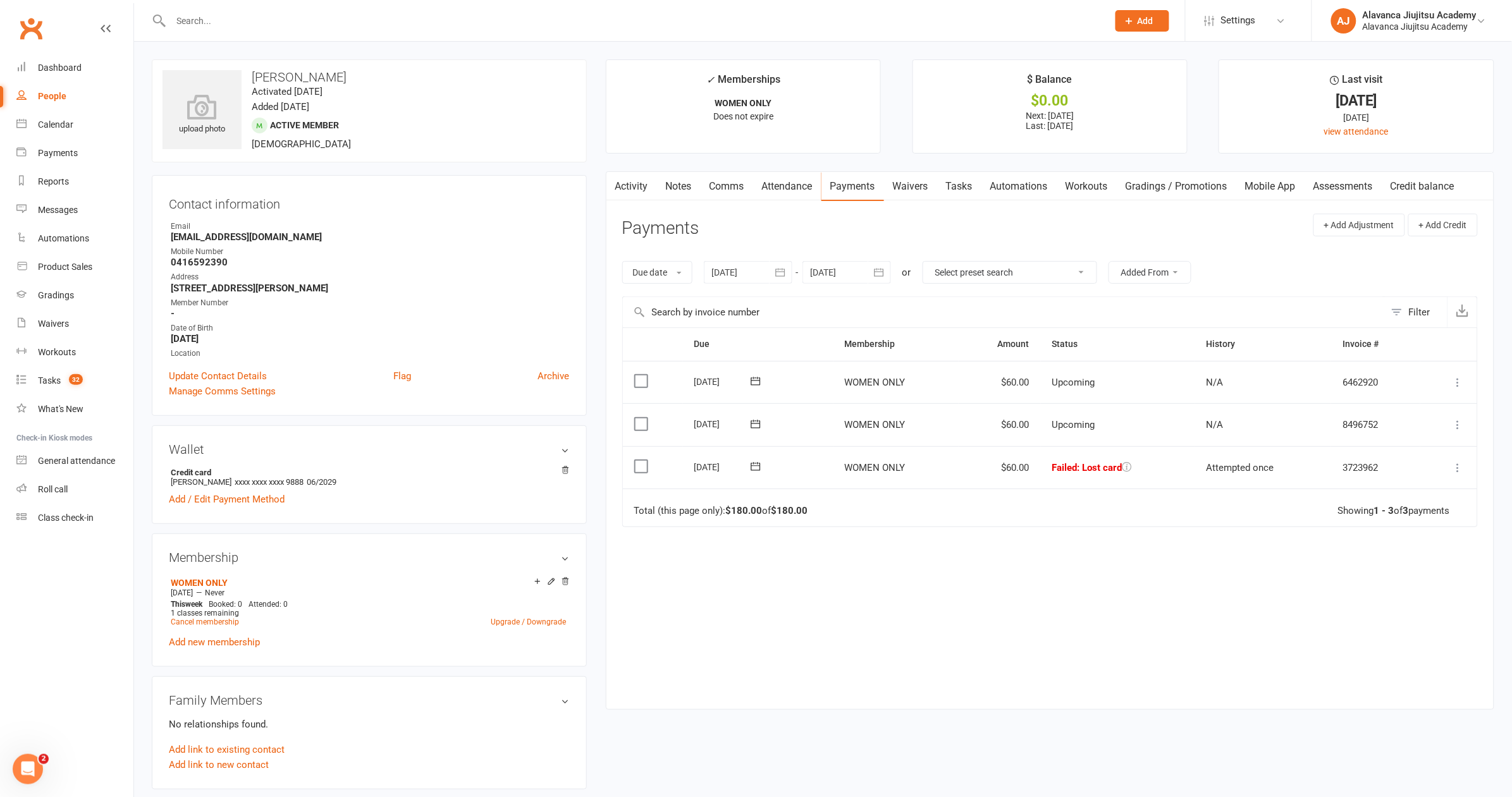
click at [938, 462] on icon at bounding box center [1458, 468] width 13 height 13
click at [938, 559] on div "Due Contact Membership Amount Status History Invoice # Select this [DATE] [PERS…" at bounding box center [1050, 508] width 856 height 362
click at [938, 457] on td "Mark as Paid (Cash) Mark as Paid (POS) [PERSON_NAME] as Paid (Other) Skip More …" at bounding box center [1448, 468] width 57 height 43
click at [938, 462] on icon at bounding box center [1458, 468] width 13 height 13
click at [938, 555] on link "Skip" at bounding box center [1402, 568] width 125 height 25
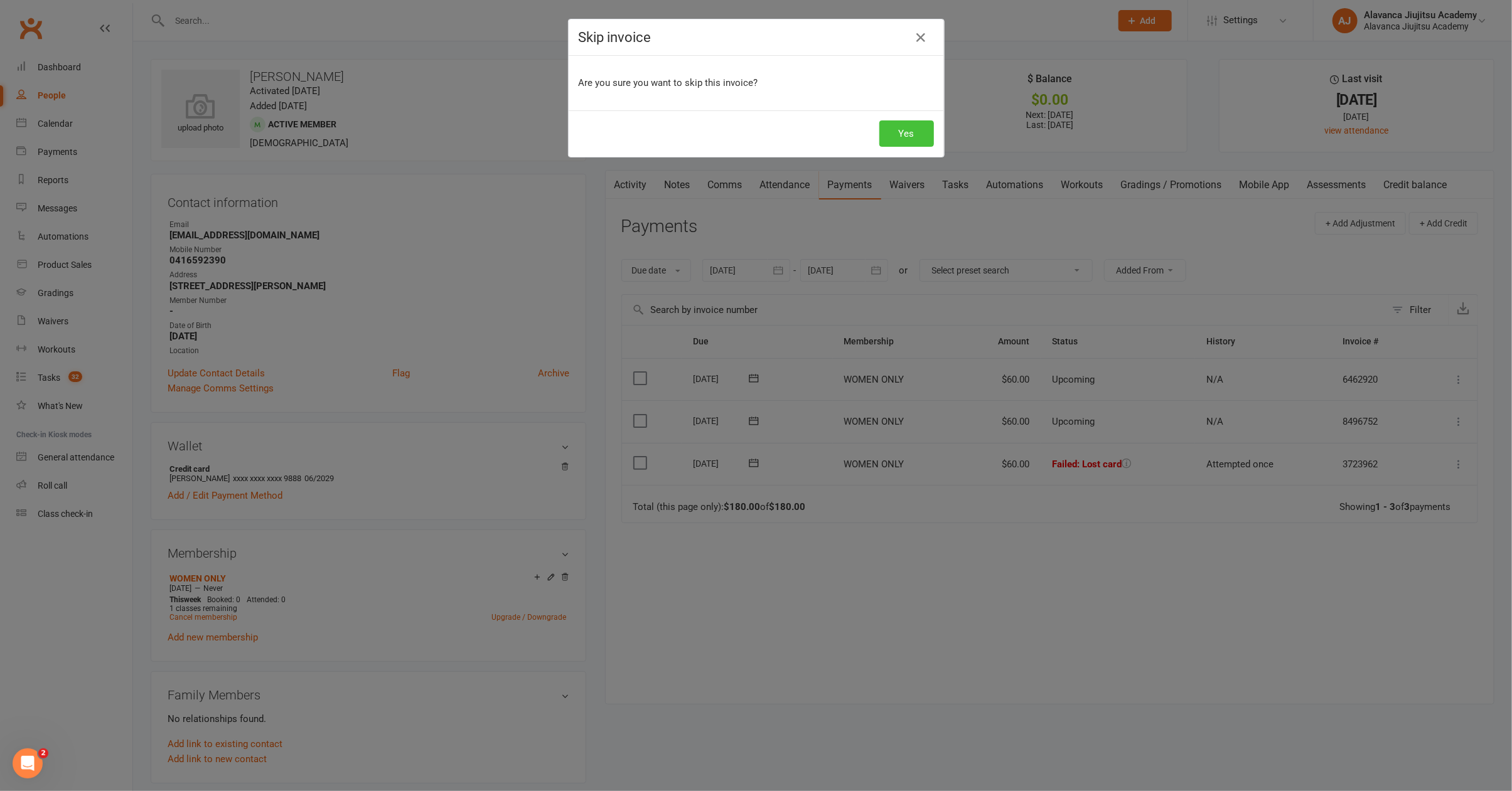
click at [901, 127] on button "Yes" at bounding box center [906, 134] width 54 height 27
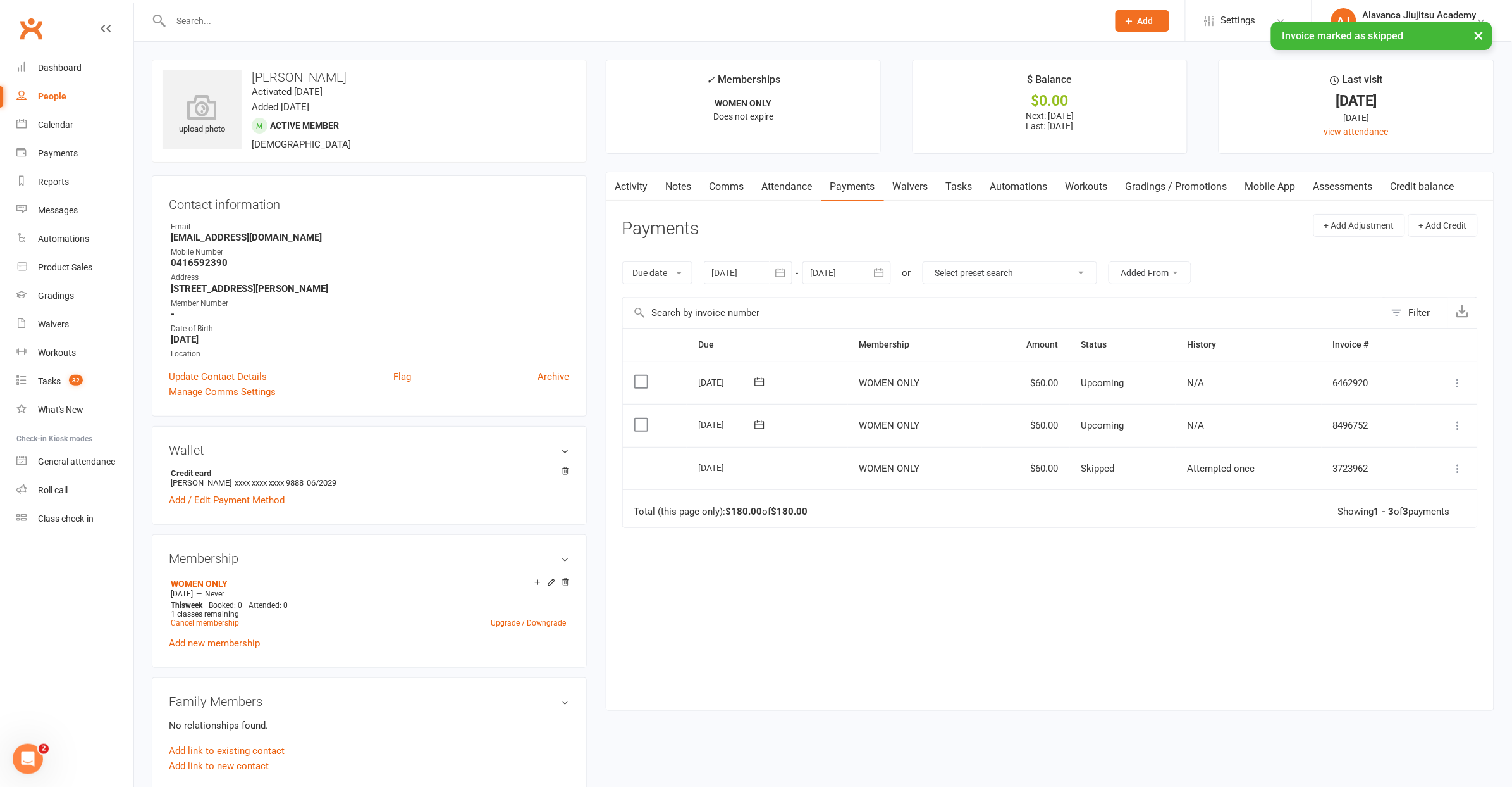
click at [938, 466] on td "Skipped" at bounding box center [1123, 469] width 106 height 43
click at [688, 183] on link "Notes" at bounding box center [679, 186] width 44 height 29
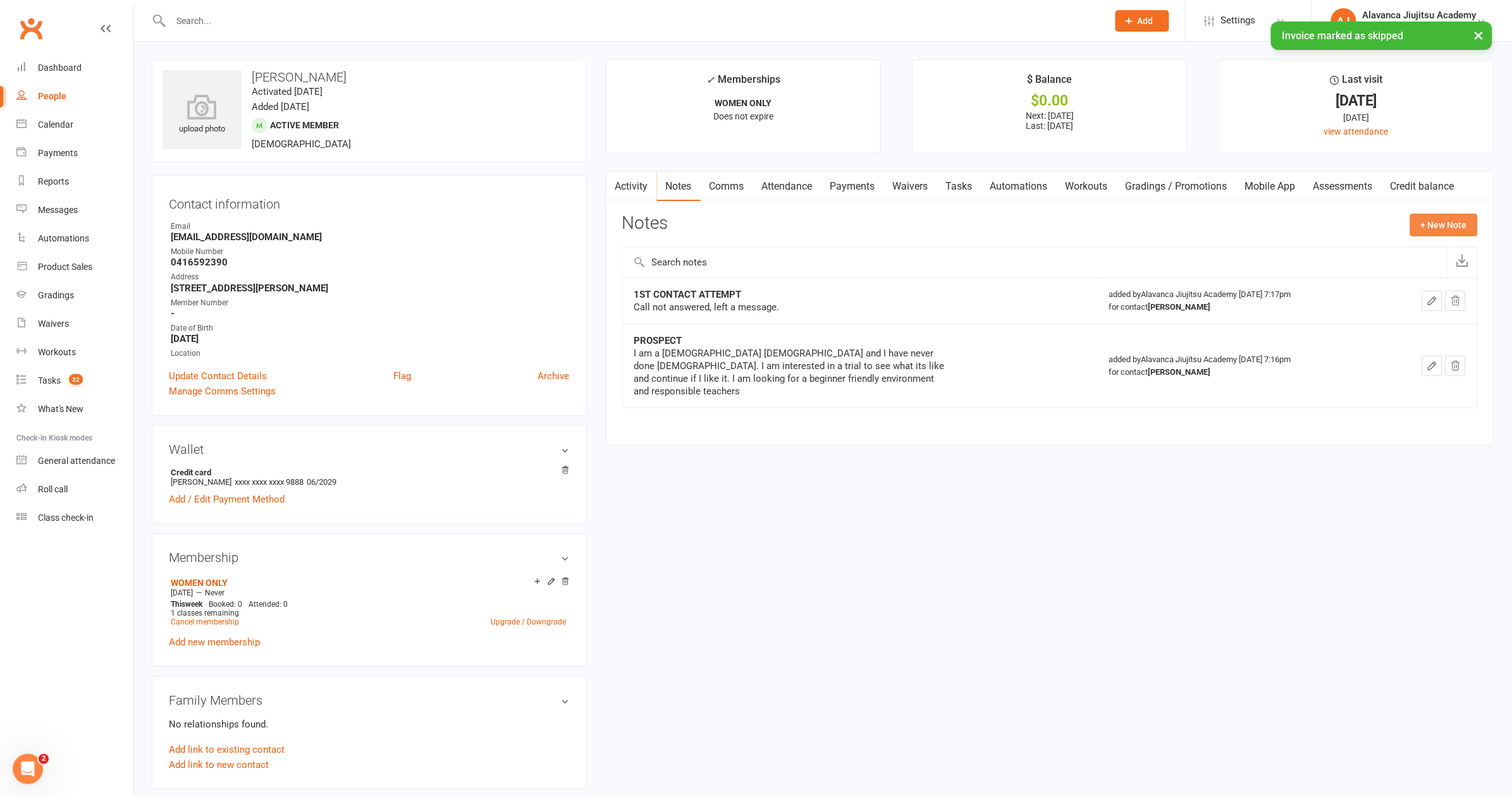
click at [938, 219] on button "+ New Note" at bounding box center [1444, 225] width 67 height 22
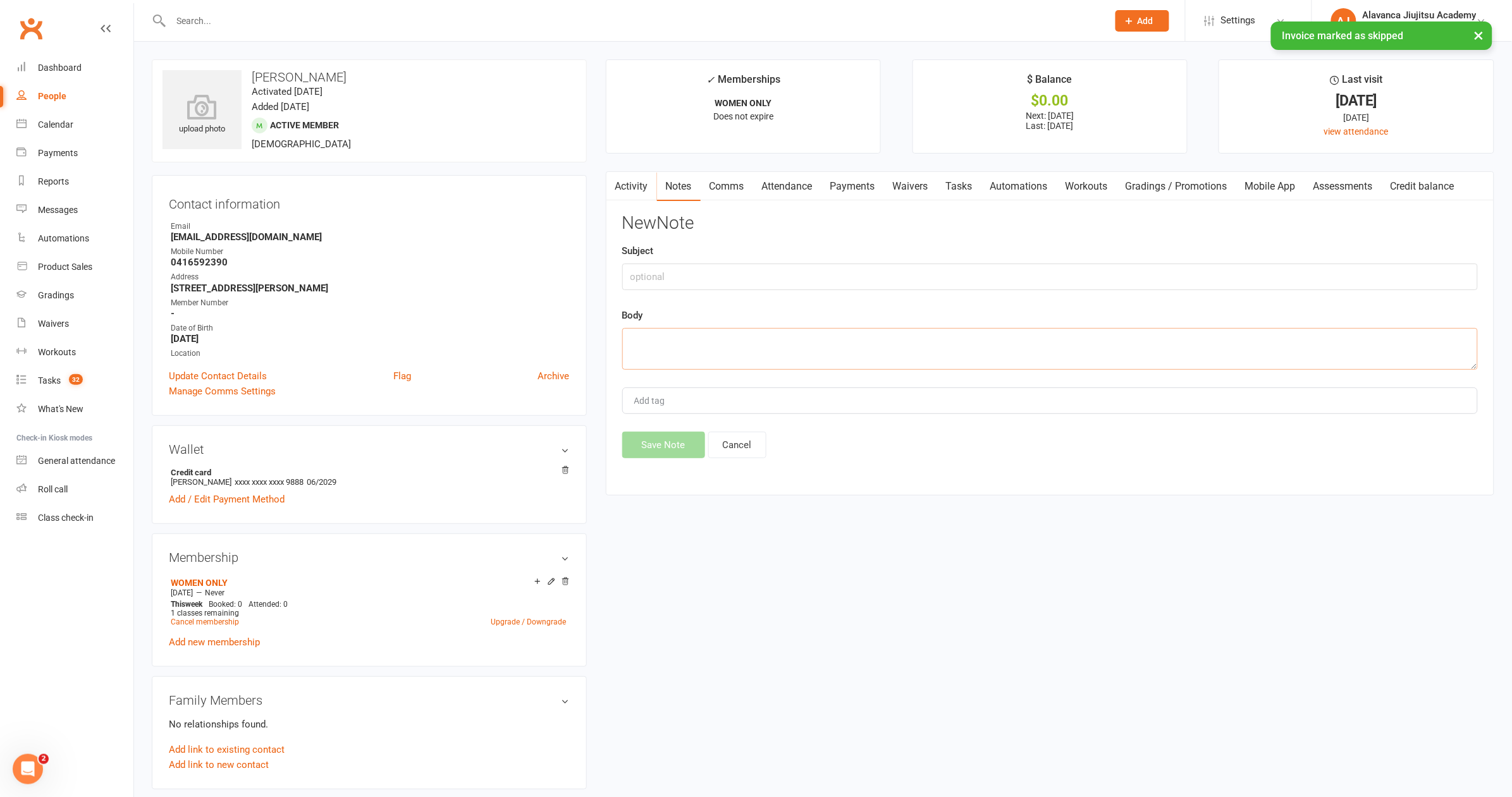
click at [836, 363] on textarea at bounding box center [1050, 349] width 856 height 41
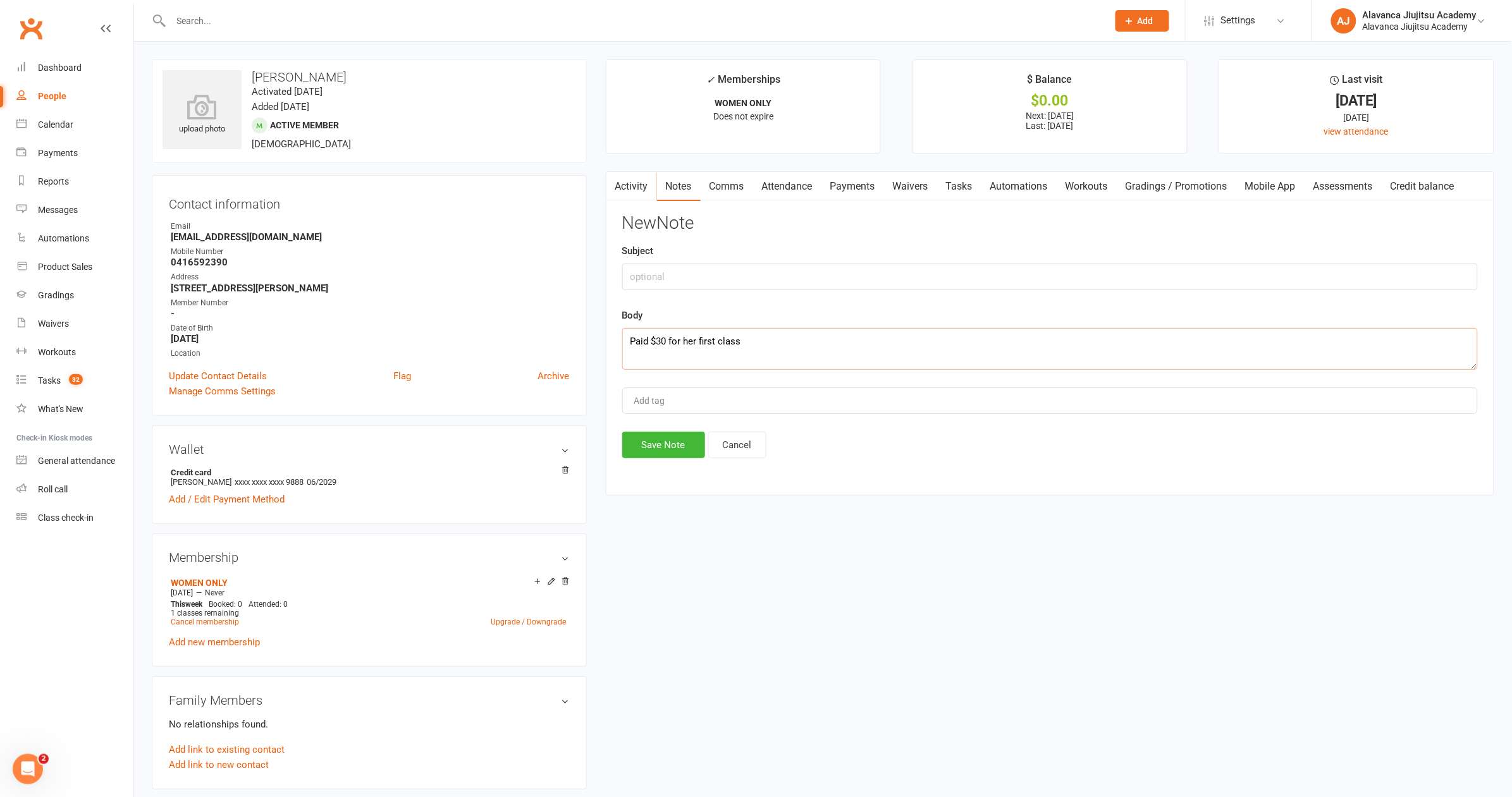
type textarea "Paid $30 for her first class"
click at [835, 285] on input "text" at bounding box center [1050, 277] width 856 height 27
type input "PAYMENT [DATE]"
click at [663, 436] on button "Save Note" at bounding box center [663, 446] width 83 height 27
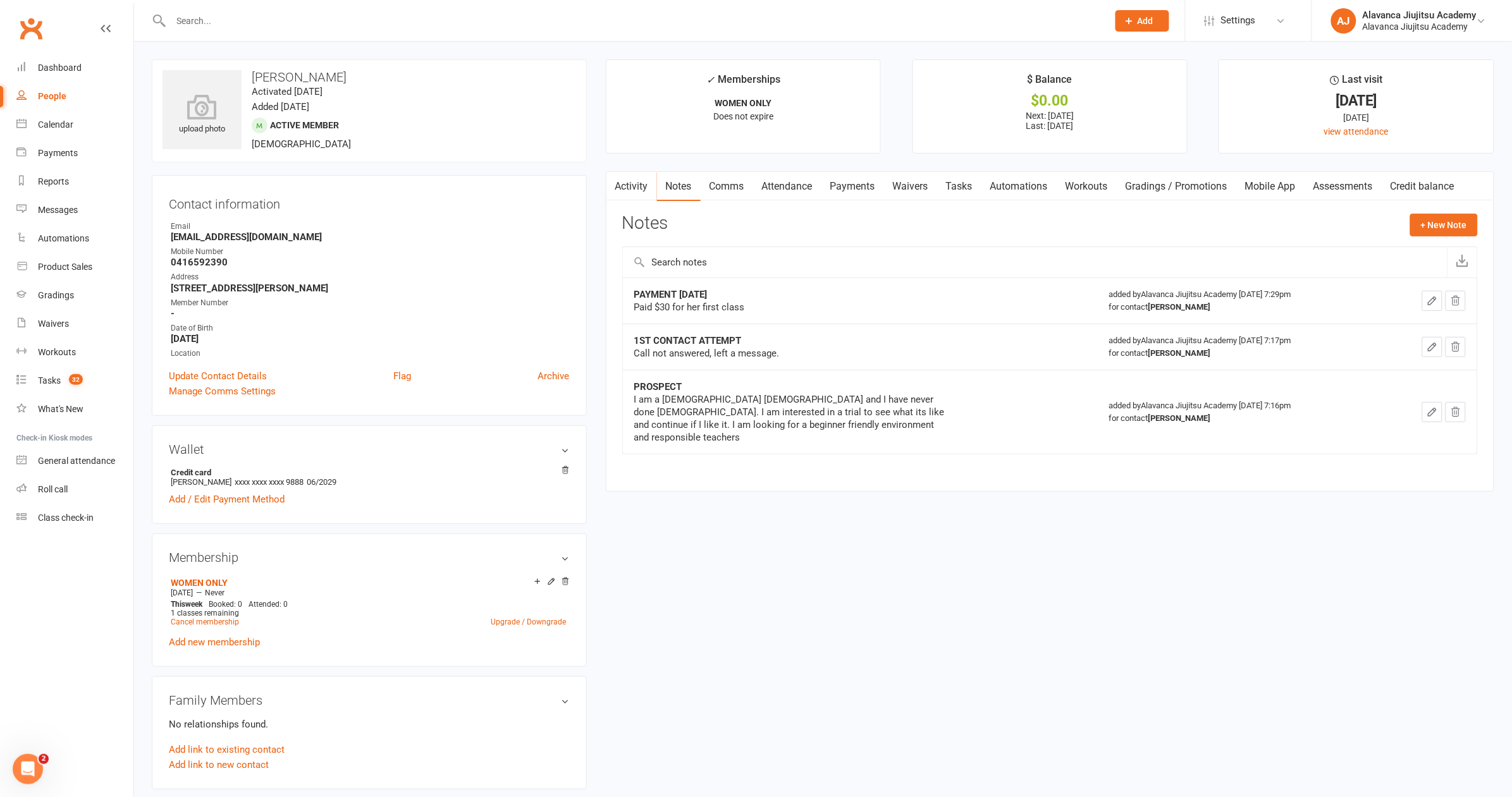
click at [938, 607] on div "upload photo [PERSON_NAME] Activated [DATE] Added [DATE] Active member [DEMOGRA…" at bounding box center [823, 694] width 1362 height 1270
click at [747, 240] on div "Notes + New Note" at bounding box center [1050, 230] width 856 height 33
drag, startPoint x: 440, startPoint y: 184, endPoint x: 376, endPoint y: 173, distance: 64.9
click at [440, 183] on div "Contact information Owner Email [EMAIL_ADDRESS][DOMAIN_NAME] Mobile Number [PHO…" at bounding box center [369, 296] width 435 height 241
click at [91, 65] on link "Dashboard" at bounding box center [75, 68] width 117 height 29
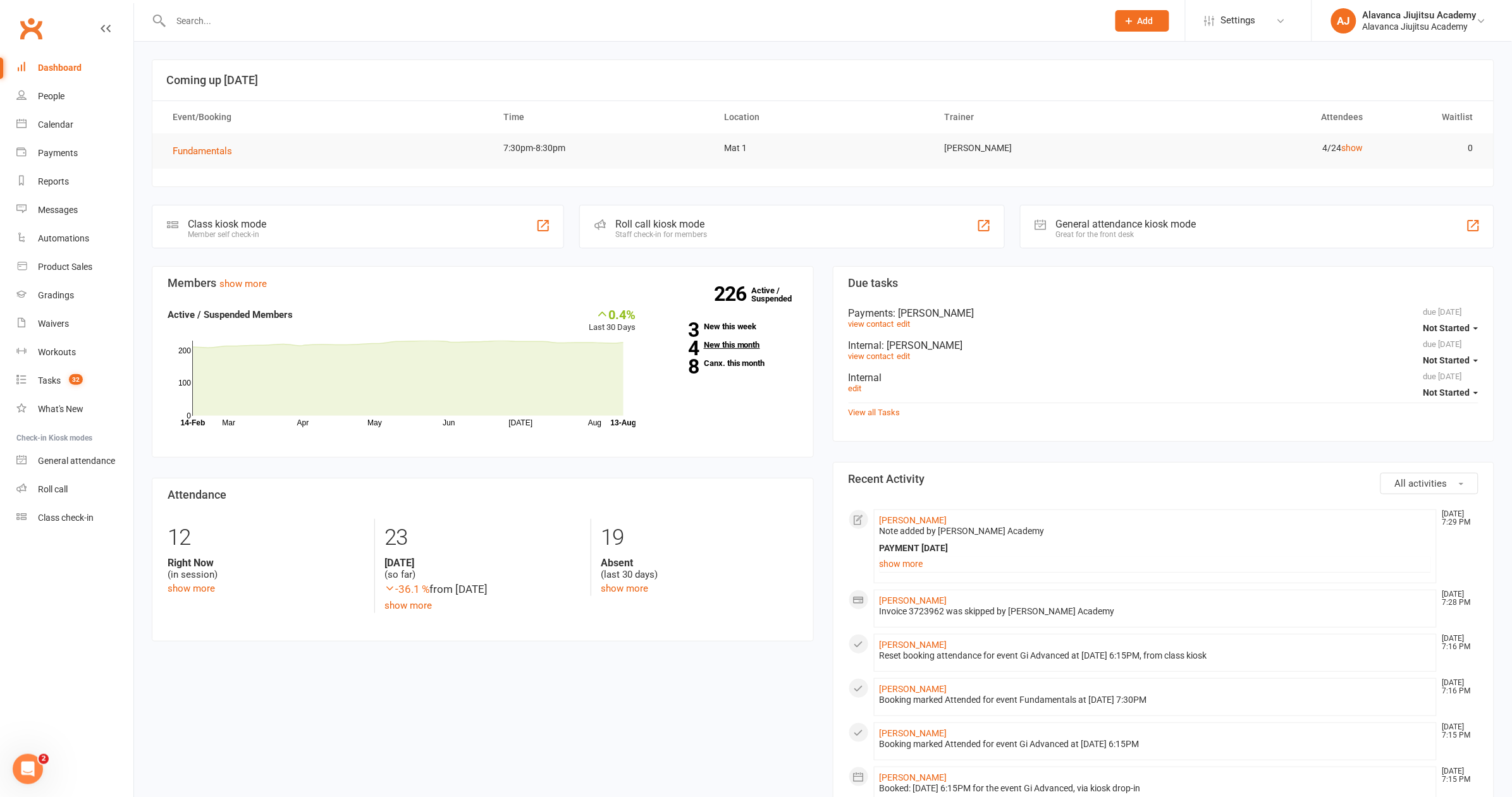
click at [738, 344] on link "4 New this month" at bounding box center [726, 344] width 144 height 8
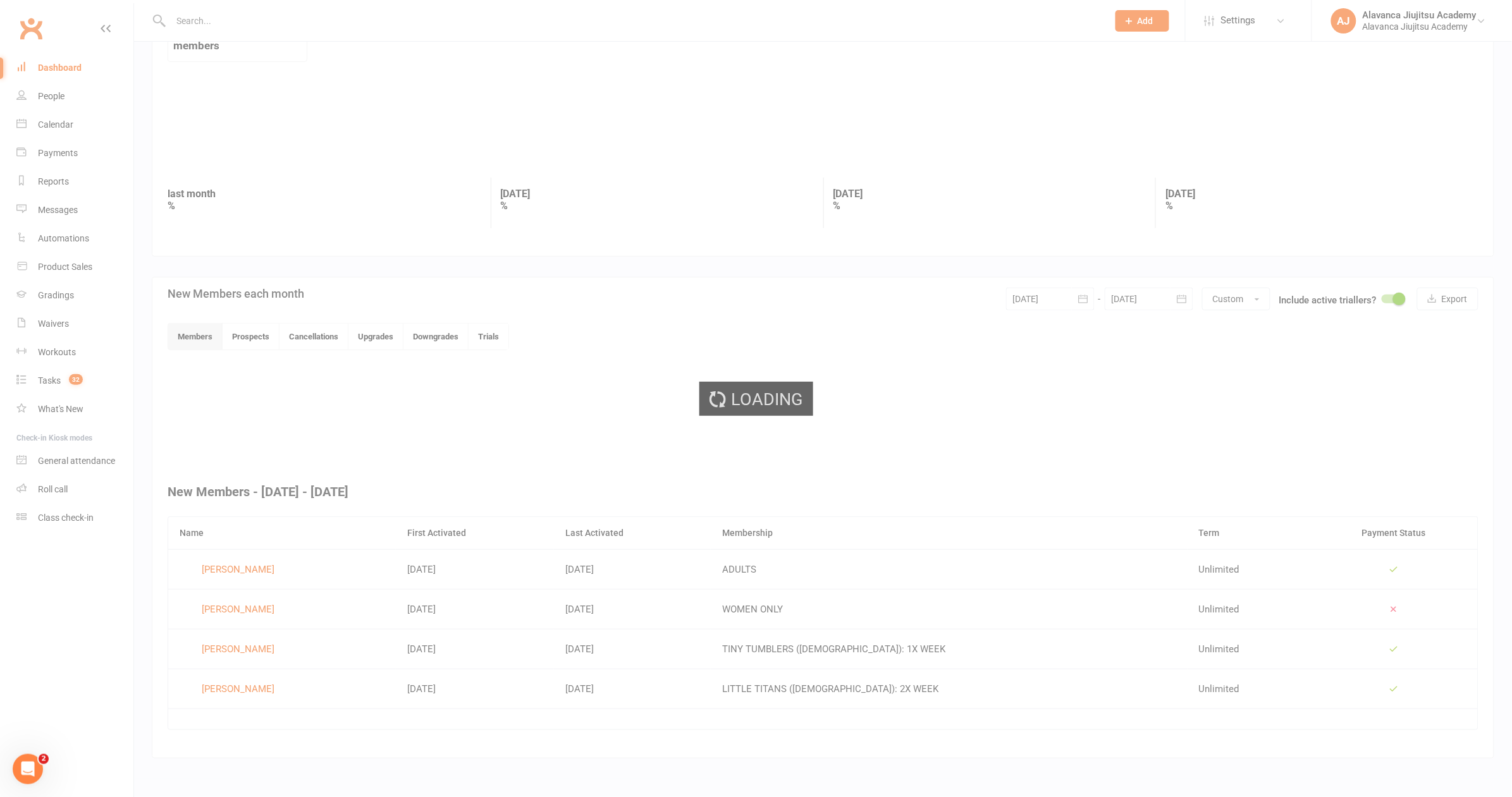
scroll to position [56, 0]
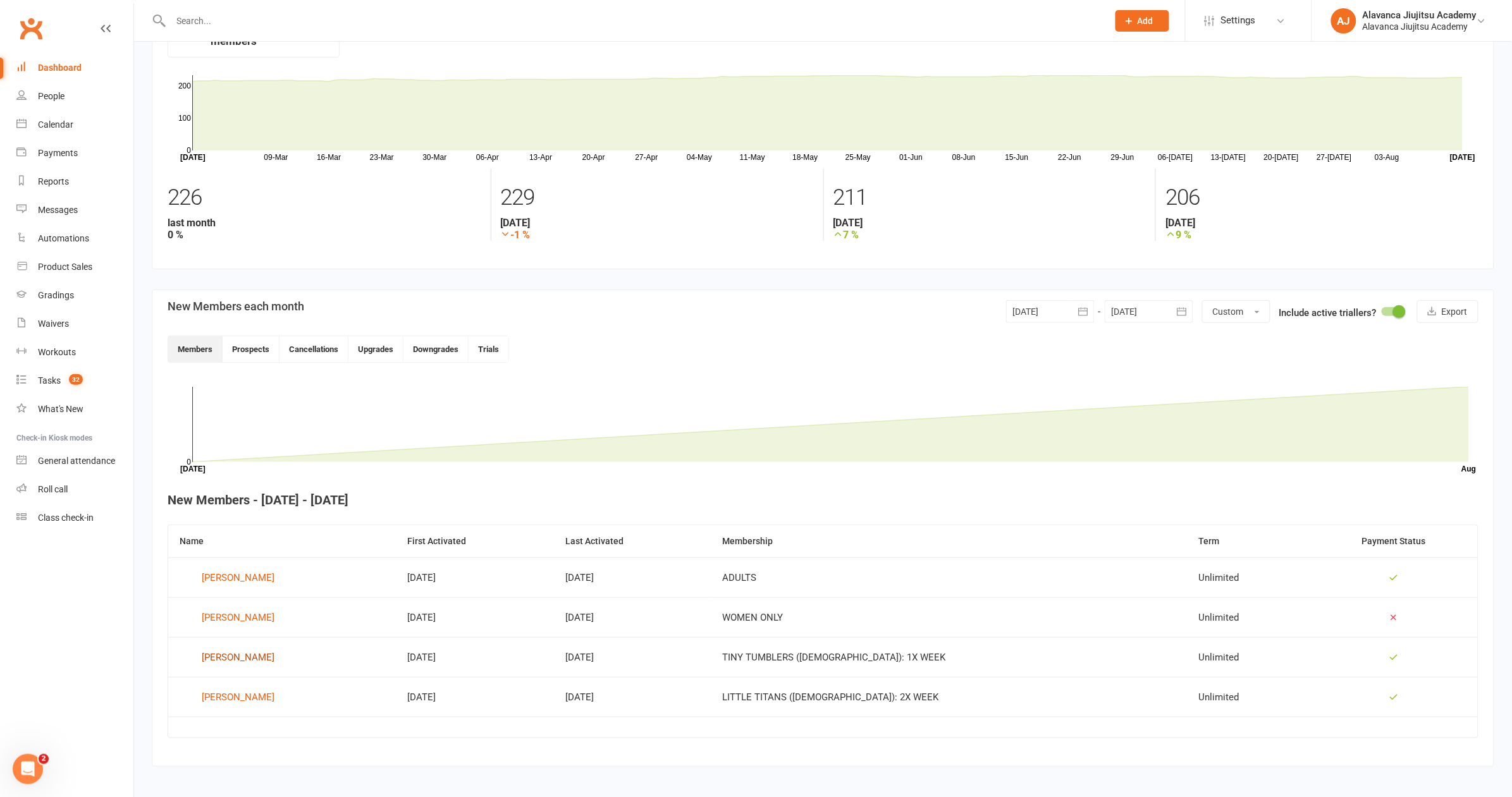
click at [376, 656] on link "[PERSON_NAME]" at bounding box center [282, 657] width 205 height 19
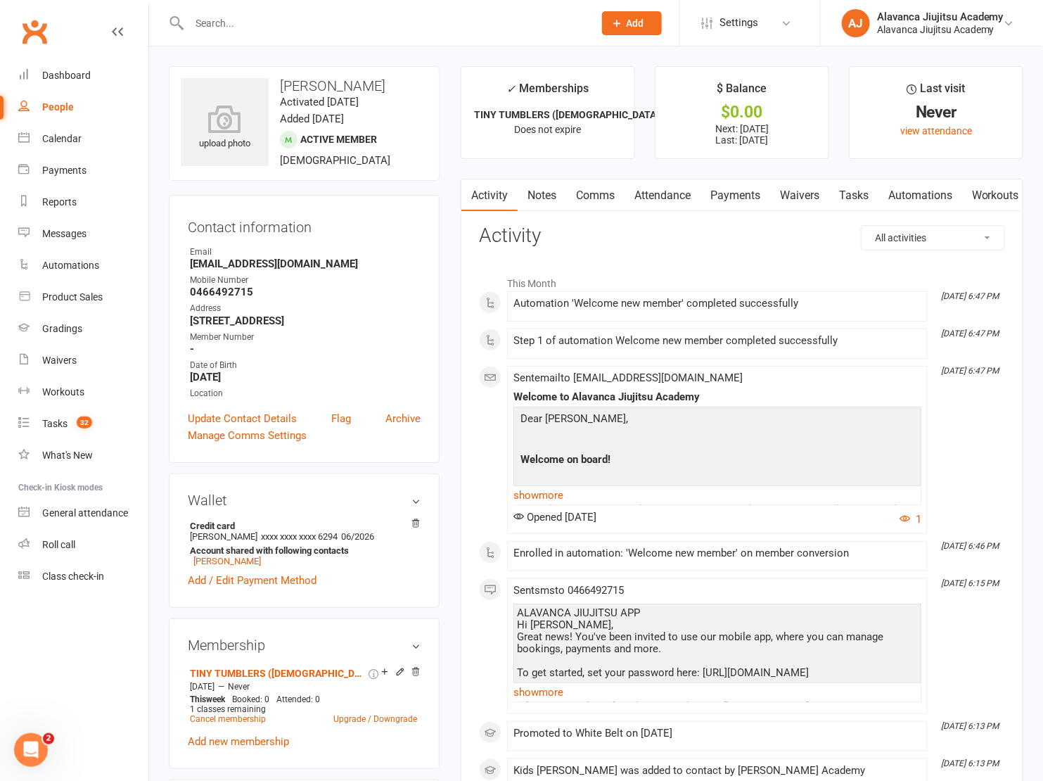
click at [260, 11] on div at bounding box center [376, 23] width 415 height 46
click at [254, 21] on input "text" at bounding box center [384, 23] width 399 height 20
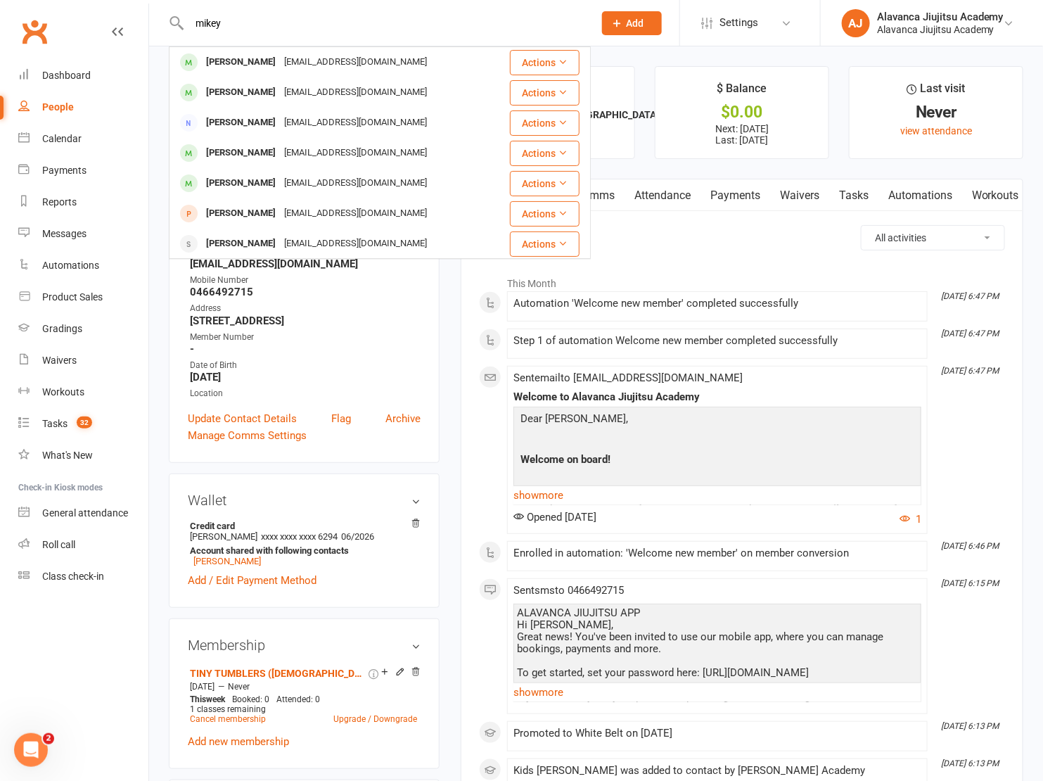
type input "Mikey"
drag, startPoint x: 255, startPoint y: 21, endPoint x: 401, endPoint y: 70, distance: 154.2
click at [401, 70] on div "[PERSON_NAME] [EMAIL_ADDRESS][DOMAIN_NAME]" at bounding box center [339, 62] width 338 height 29
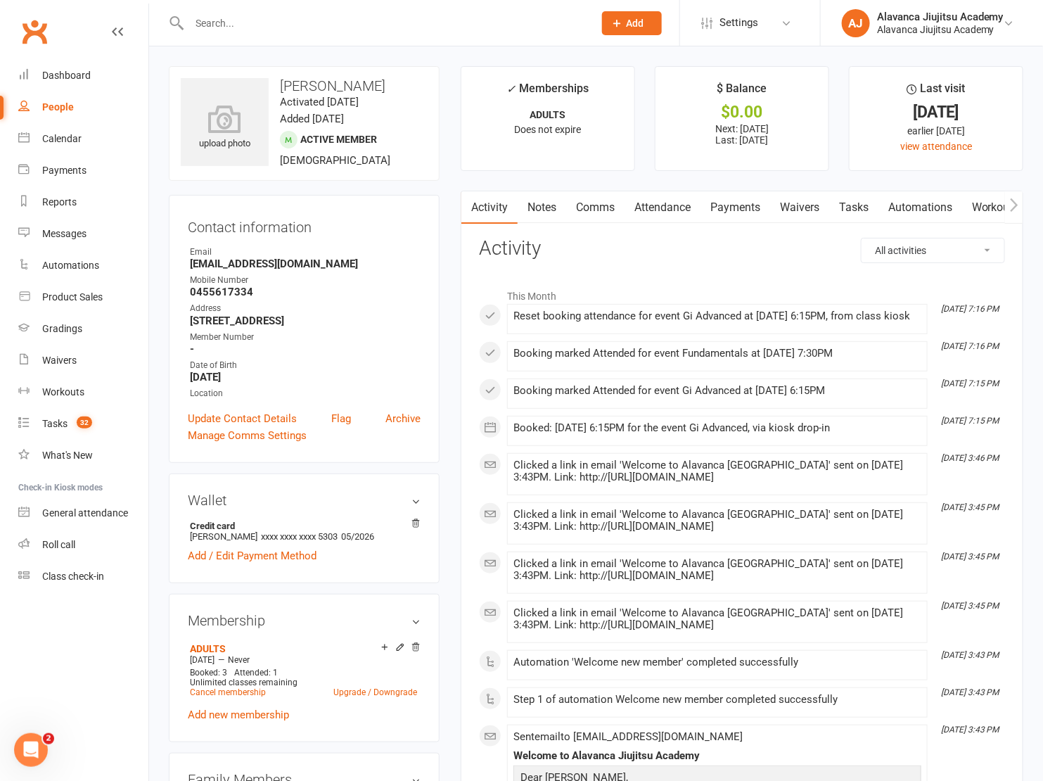
drag, startPoint x: 459, startPoint y: 44, endPoint x: 378, endPoint y: 45, distance: 80.9
click at [458, 44] on div at bounding box center [376, 23] width 415 height 46
click at [256, 266] on strong "[EMAIL_ADDRESS][DOMAIN_NAME]" at bounding box center [305, 264] width 231 height 13
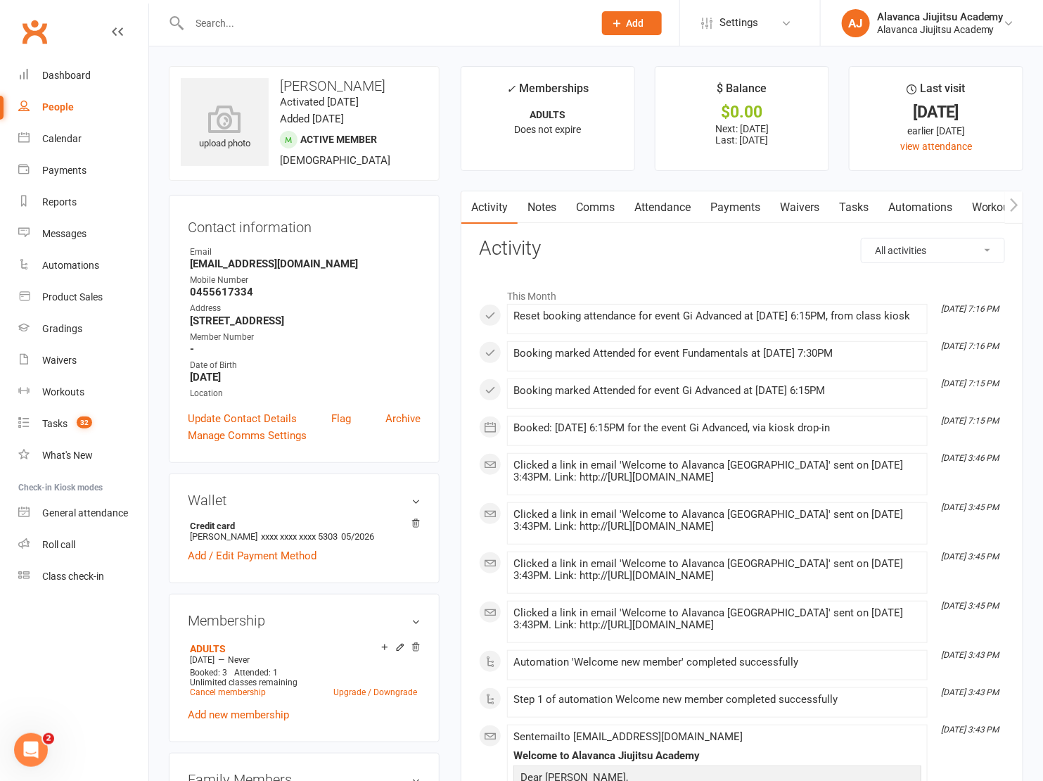
click at [299, 332] on div "Member Number" at bounding box center [305, 337] width 231 height 13
click at [277, 269] on ul "Owner Email [EMAIL_ADDRESS][DOMAIN_NAME] Mobile Number [PHONE_NUMBER] Address […" at bounding box center [304, 323] width 233 height 155
click at [277, 264] on strong "[EMAIL_ADDRESS][DOMAIN_NAME]" at bounding box center [305, 264] width 231 height 13
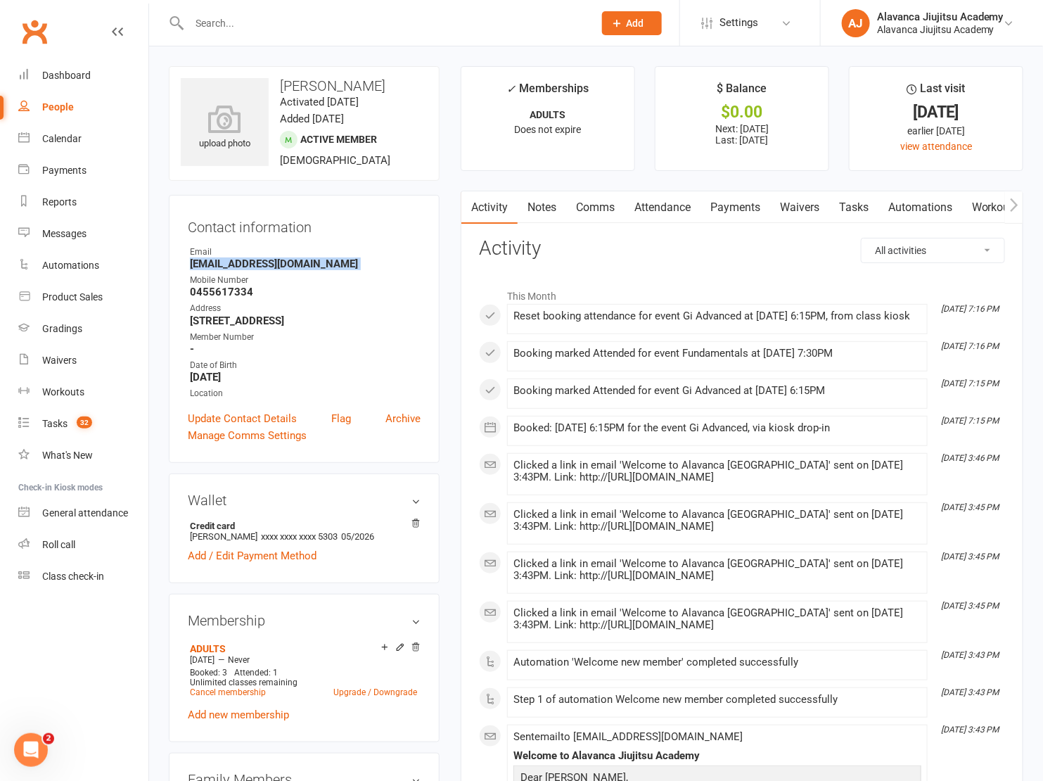
copy render-form-field "[EMAIL_ADDRESS][DOMAIN_NAME]"
click at [345, 238] on div "Contact information Owner Email [EMAIL_ADDRESS][DOMAIN_NAME] Mobile Number [PHO…" at bounding box center [304, 329] width 271 height 268
click at [255, 262] on strong "[EMAIL_ADDRESS][DOMAIN_NAME]" at bounding box center [305, 264] width 231 height 13
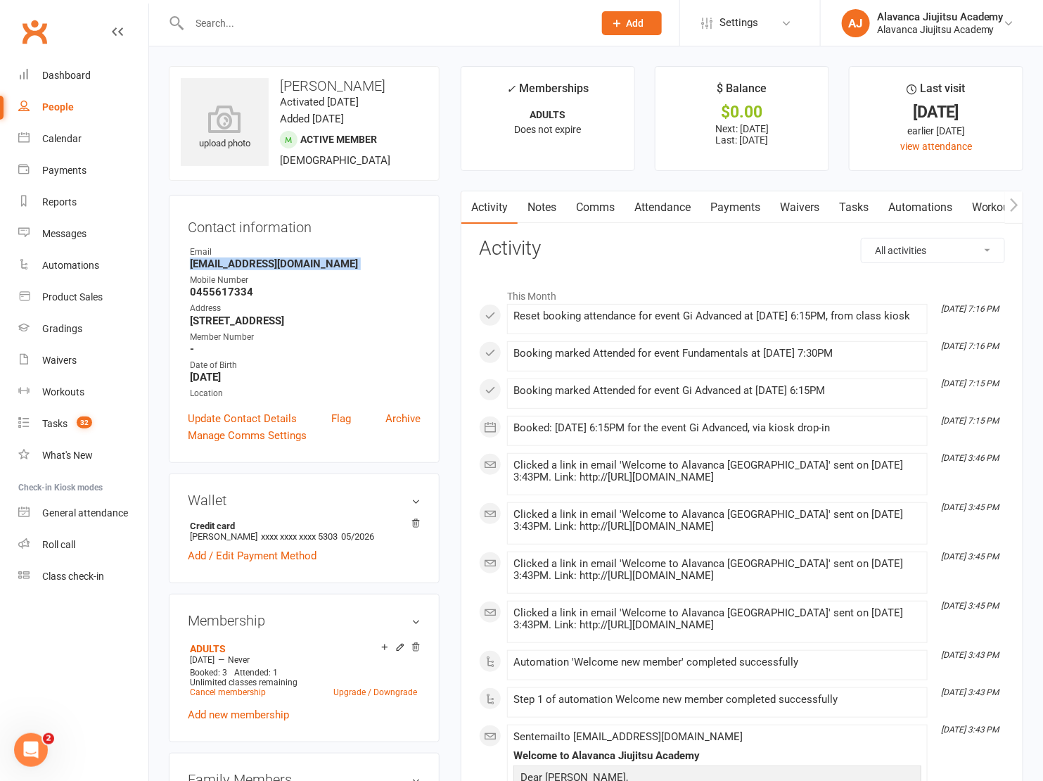
copy render-form-field "[EMAIL_ADDRESS][DOMAIN_NAME]"
click at [97, 144] on link "Calendar" at bounding box center [83, 139] width 130 height 32
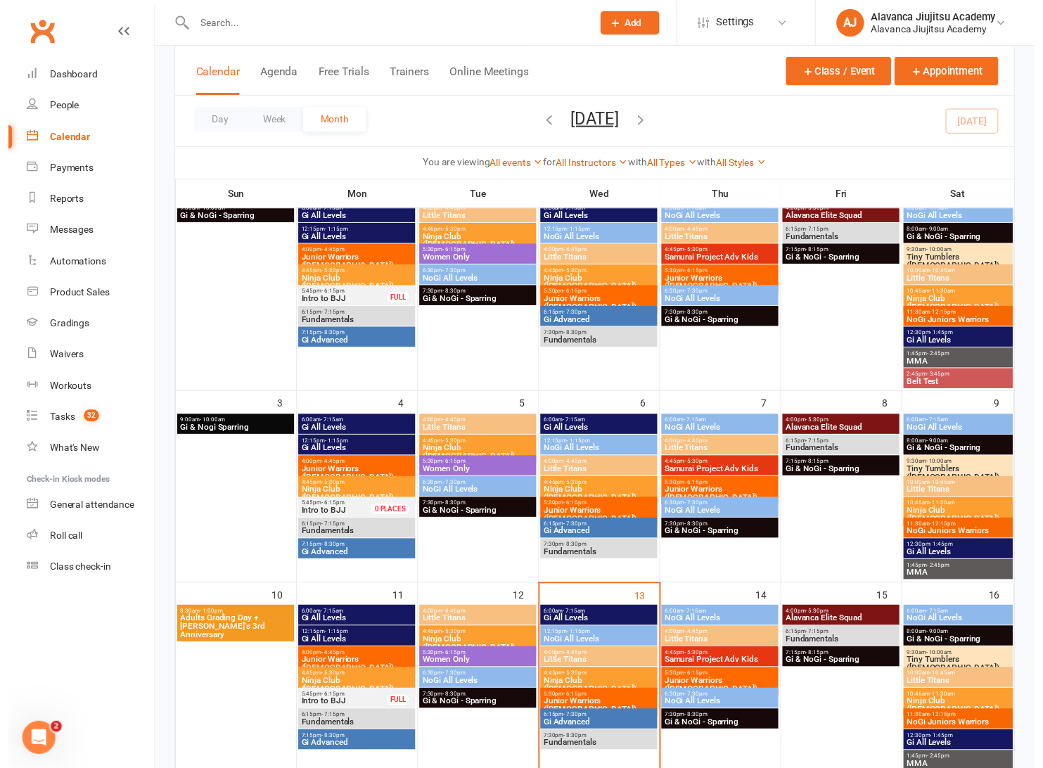
scroll to position [246, 0]
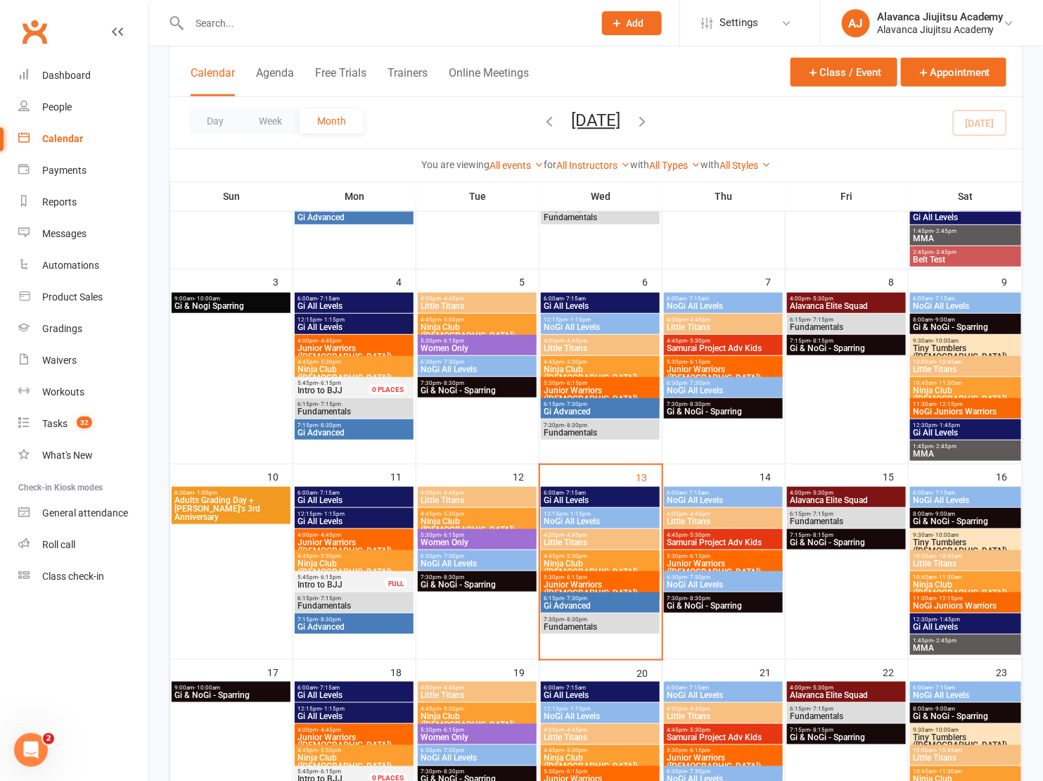
click at [632, 543] on span "Little Titans" at bounding box center [601, 542] width 114 height 8
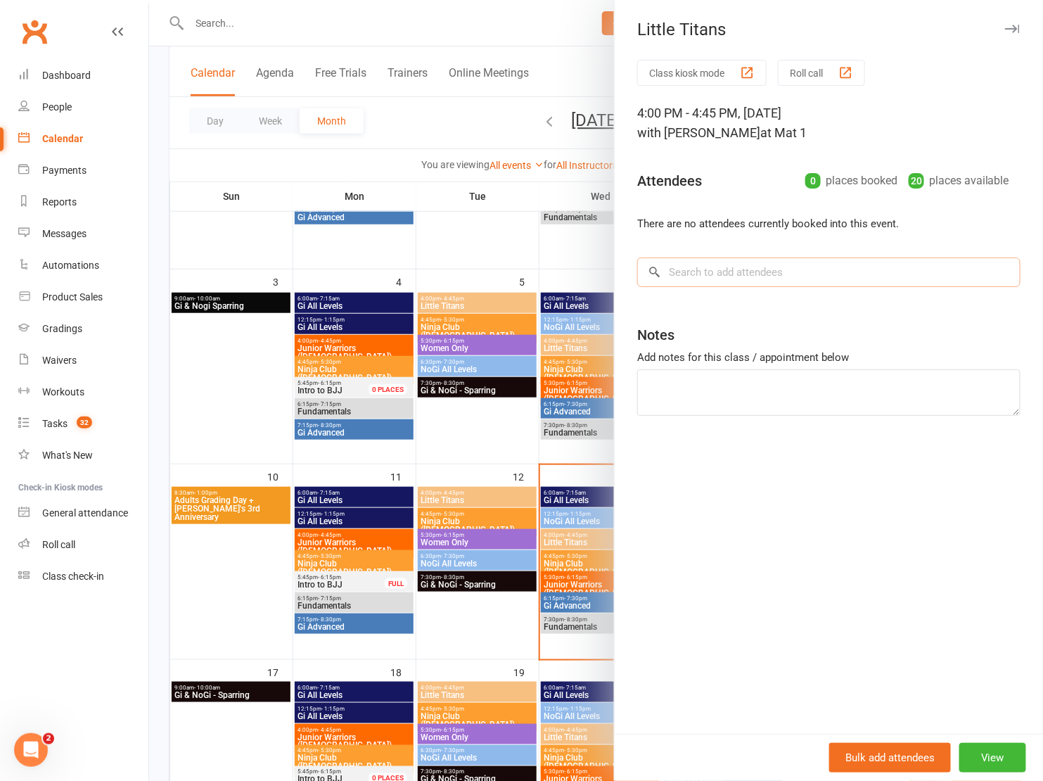
click at [682, 264] on input "search" at bounding box center [828, 273] width 383 height 30
type input "s"
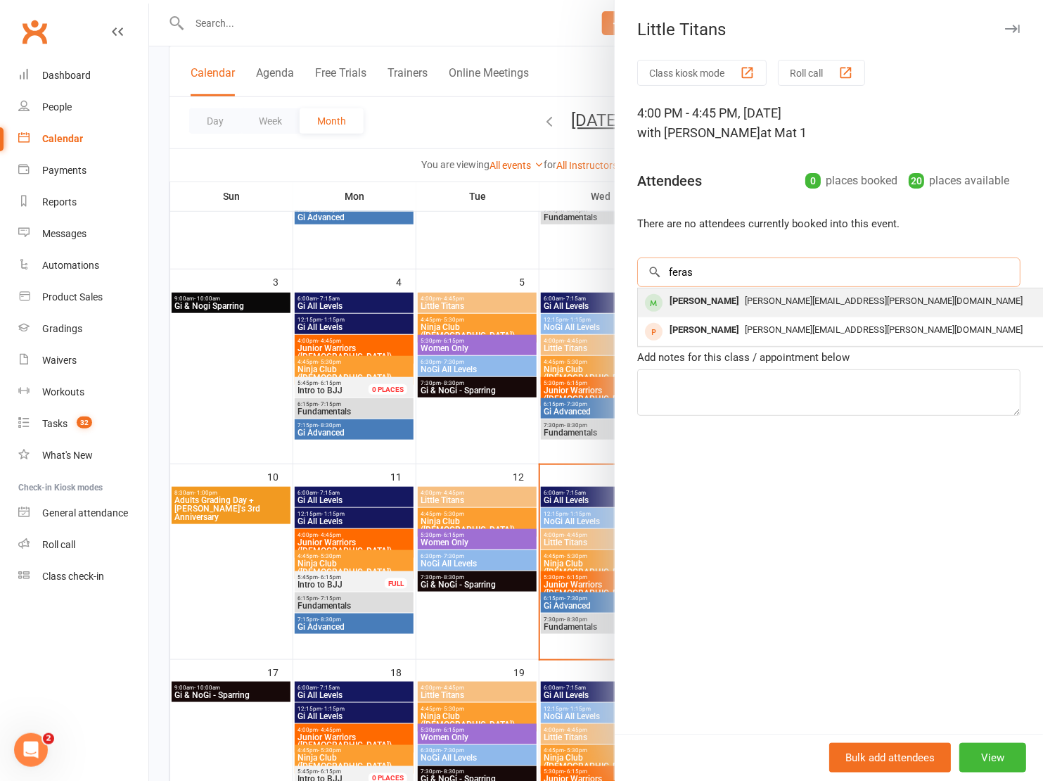
type input "feras"
click at [751, 302] on span "[PERSON_NAME][EMAIL_ADDRESS][PERSON_NAME][DOMAIN_NAME]" at bounding box center [884, 301] width 278 height 11
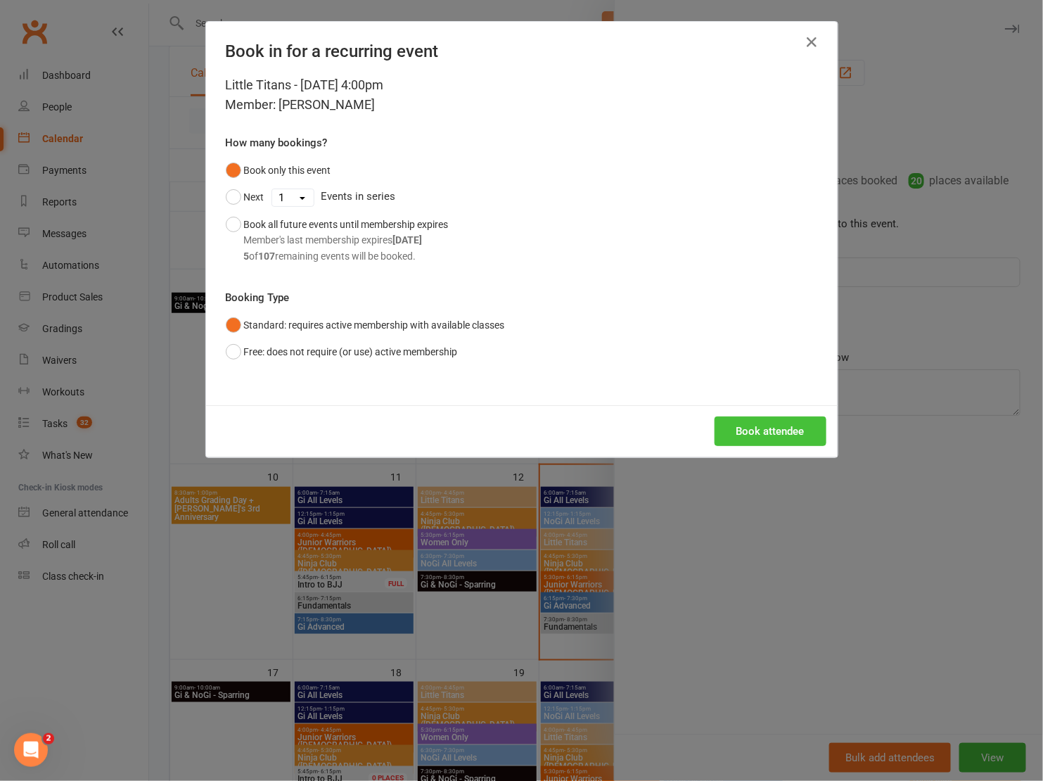
click at [756, 419] on button "Book attendee" at bounding box center [771, 432] width 112 height 30
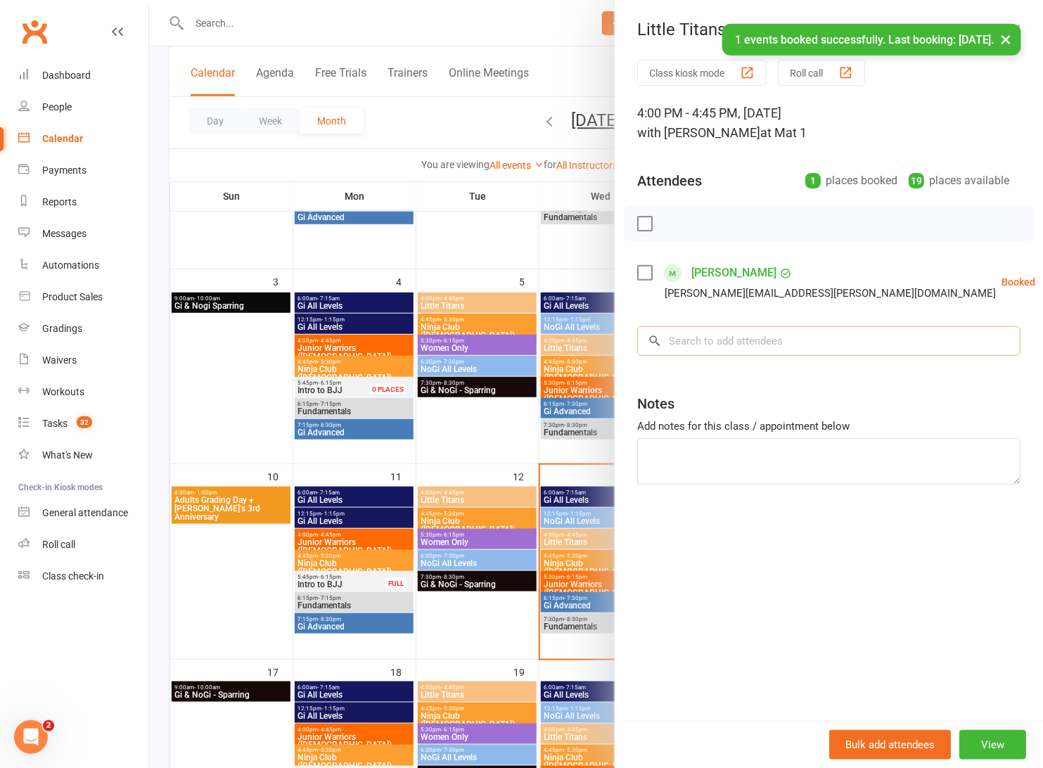
click at [725, 331] on input "search" at bounding box center [828, 341] width 383 height 30
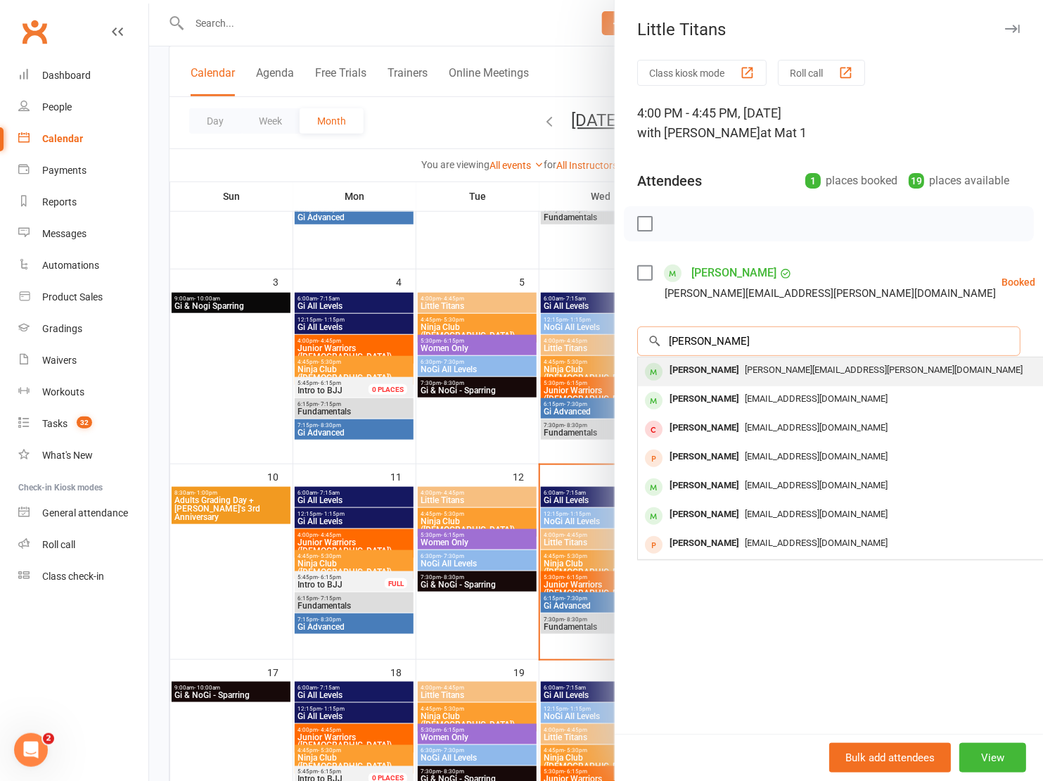
type input "[PERSON_NAME]"
click at [735, 373] on div "[PERSON_NAME]" at bounding box center [704, 370] width 81 height 20
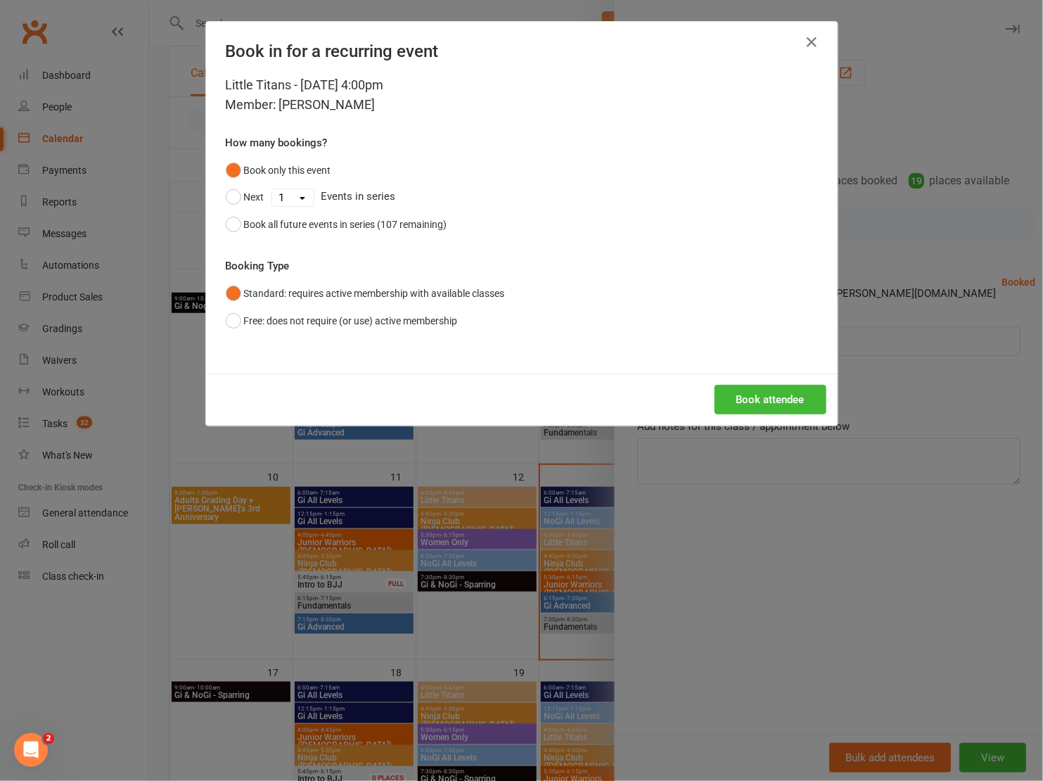
drag, startPoint x: 799, startPoint y: 409, endPoint x: 798, endPoint y: 391, distance: 18.3
click at [798, 392] on button "Book attendee" at bounding box center [771, 400] width 112 height 30
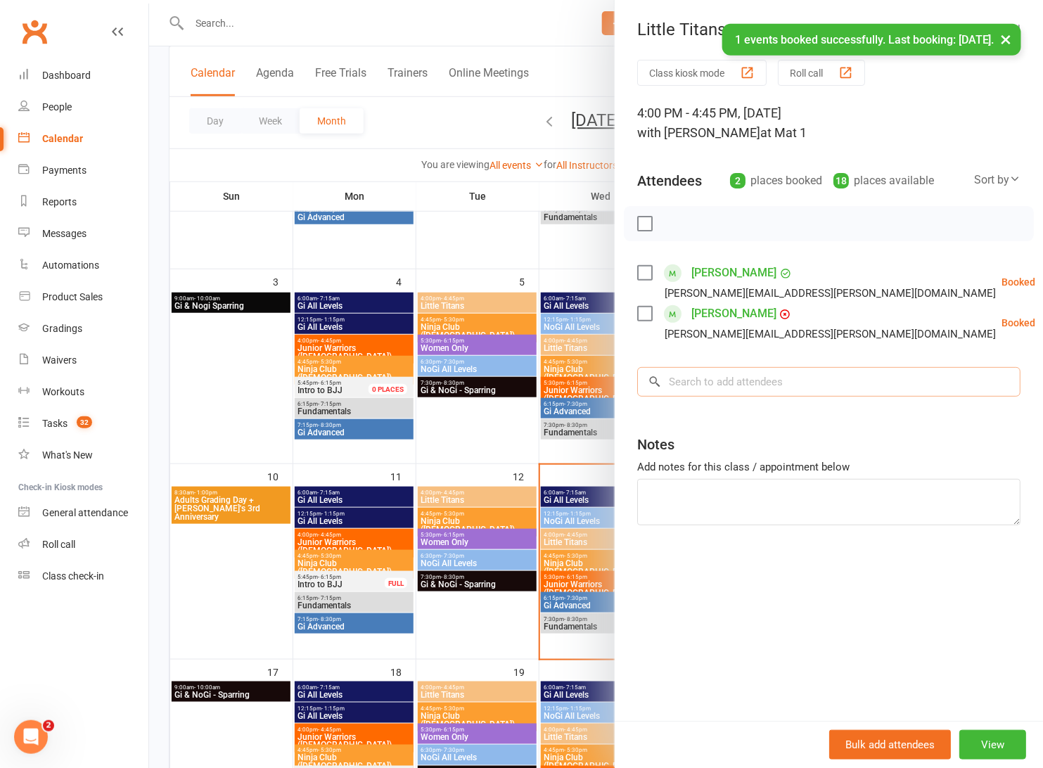
click at [782, 374] on input "search" at bounding box center [828, 382] width 383 height 30
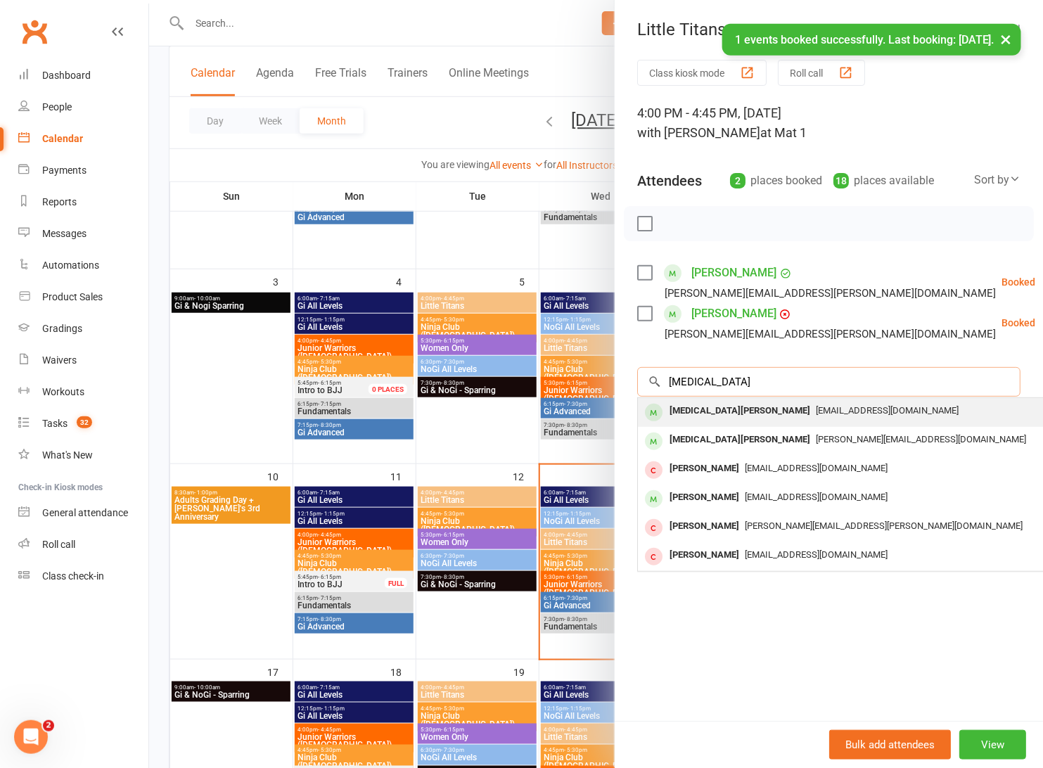
type input "[MEDICAL_DATA]"
click at [756, 401] on div "[EMAIL_ADDRESS][DOMAIN_NAME]" at bounding box center [848, 411] width 409 height 20
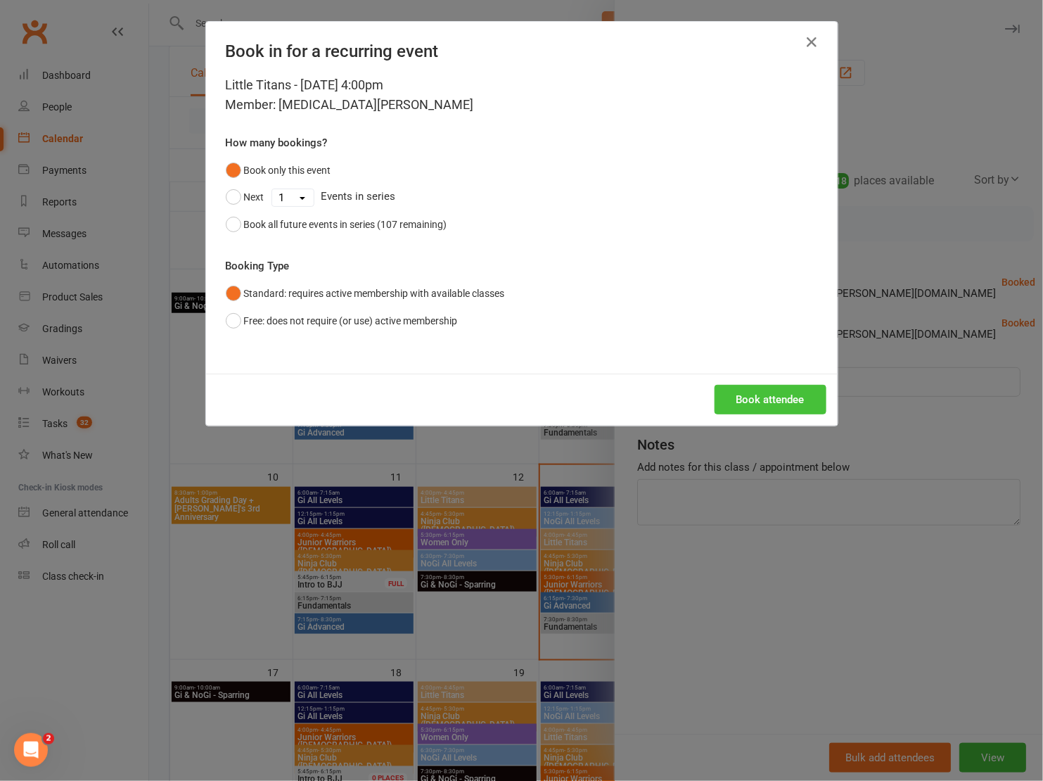
click at [780, 390] on button "Book attendee" at bounding box center [771, 400] width 112 height 30
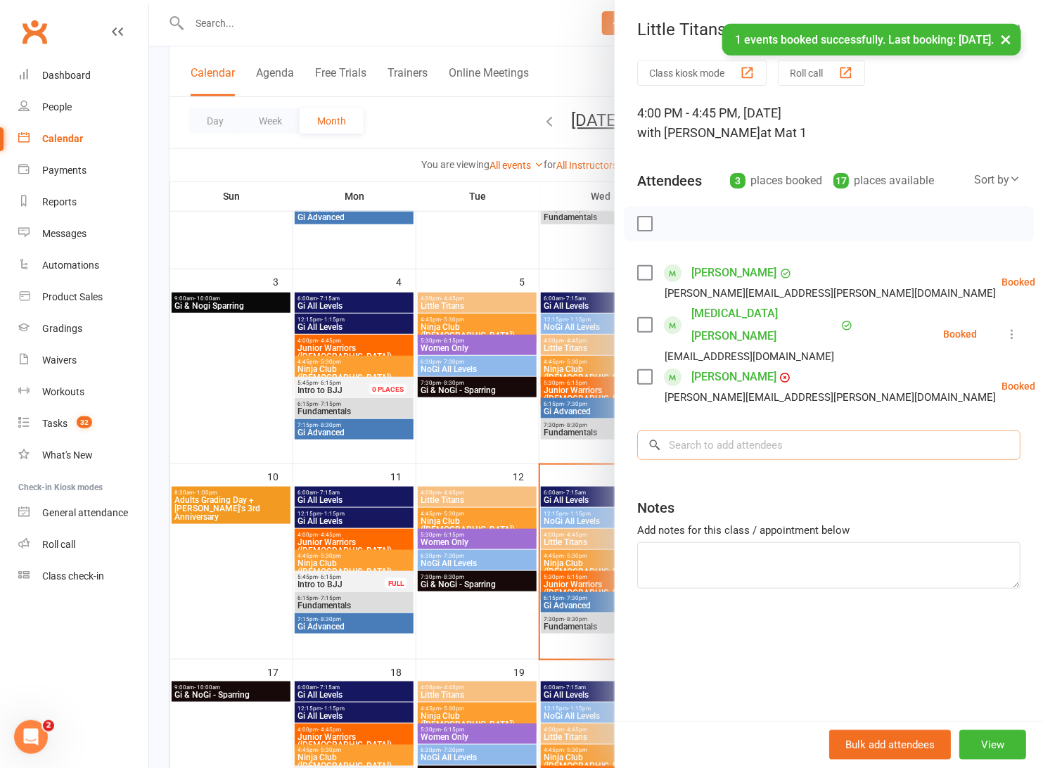
drag, startPoint x: 758, startPoint y: 412, endPoint x: 768, endPoint y: 407, distance: 10.7
click at [758, 431] on input "search" at bounding box center [828, 446] width 383 height 30
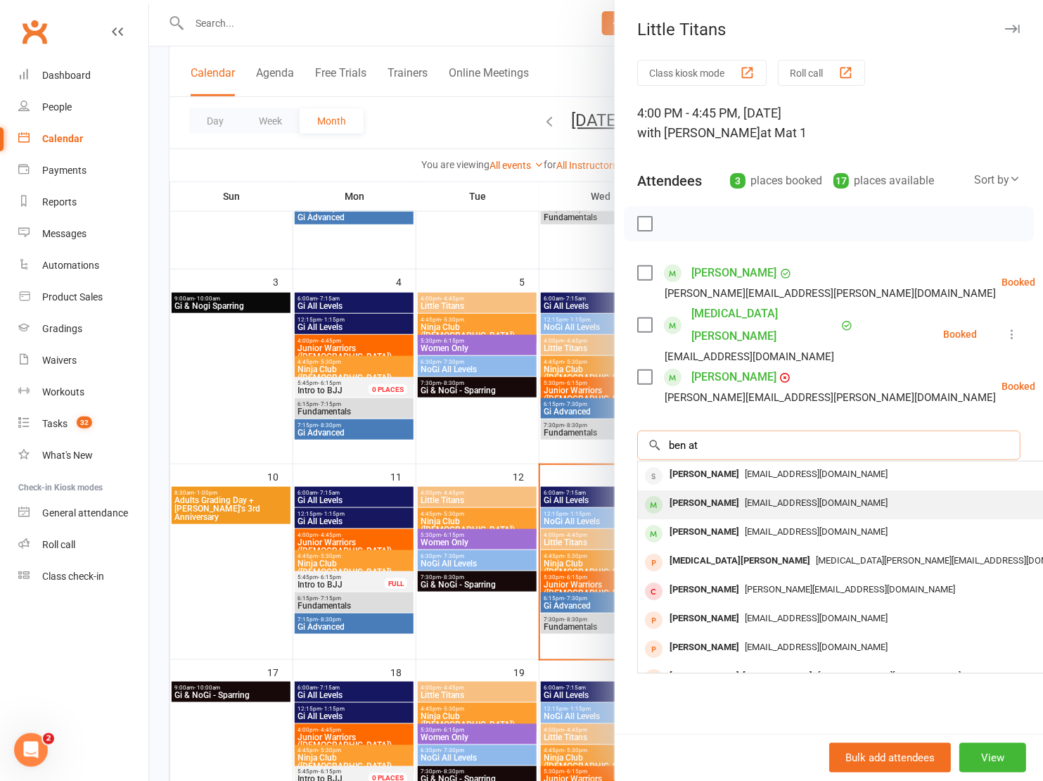
type input "ben at"
click at [745, 497] on span "[EMAIL_ADDRESS][DOMAIN_NAME]" at bounding box center [816, 502] width 143 height 11
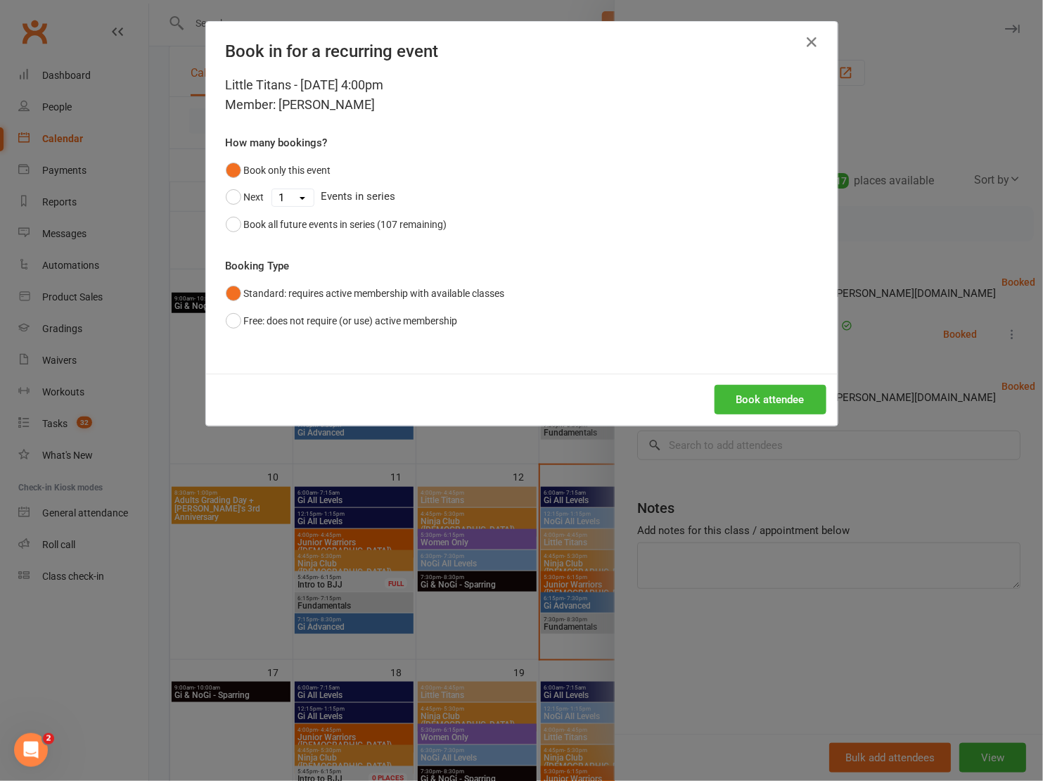
click at [799, 388] on button "Book attendee" at bounding box center [771, 400] width 112 height 30
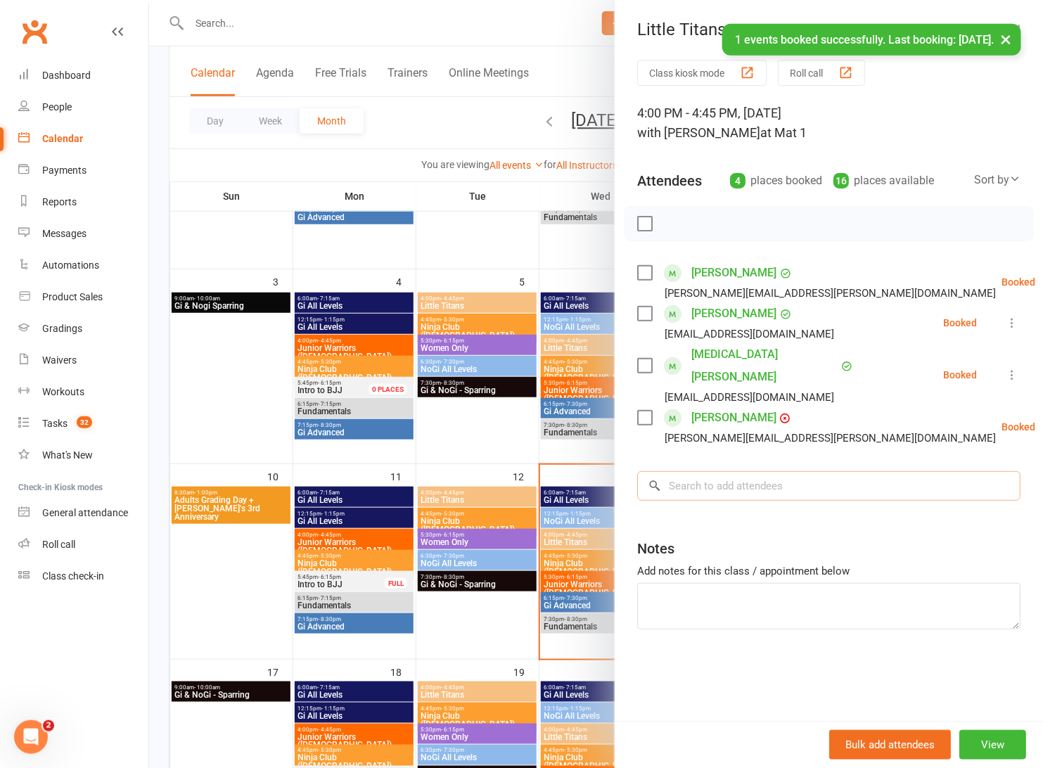
click at [763, 471] on input "search" at bounding box center [828, 486] width 383 height 30
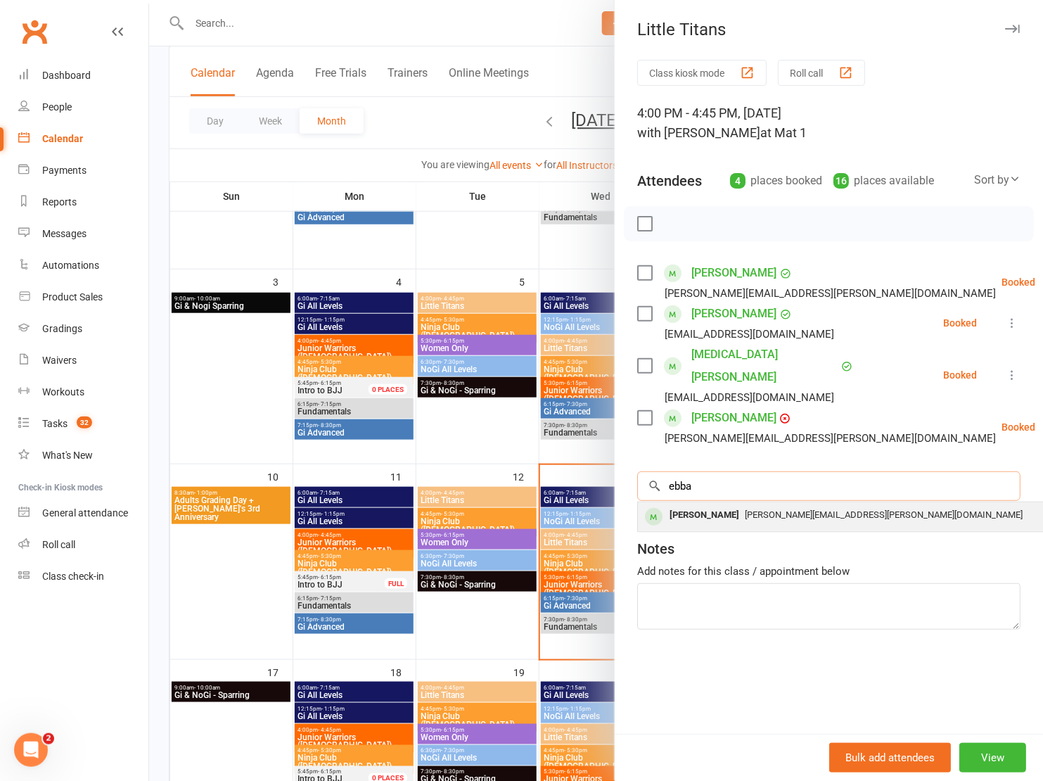
type input "ebba"
click at [731, 505] on div "[PERSON_NAME][EMAIL_ADDRESS][PERSON_NAME][DOMAIN_NAME]" at bounding box center [848, 515] width 409 height 20
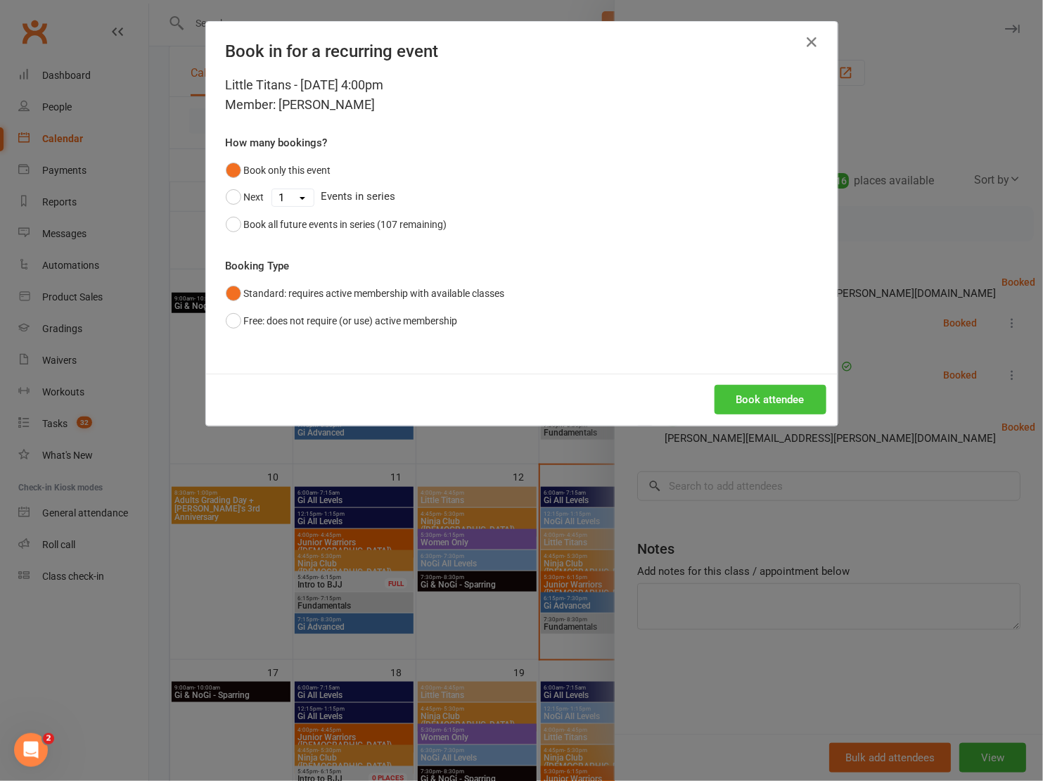
click at [776, 400] on button "Book attendee" at bounding box center [771, 400] width 112 height 30
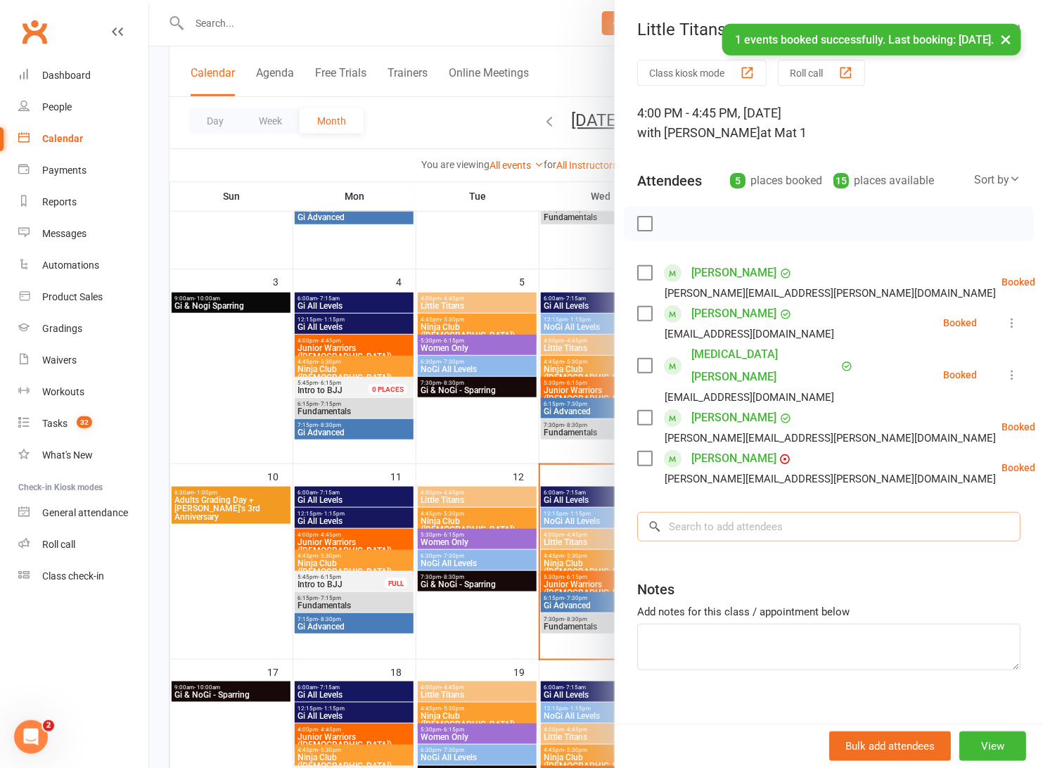
click at [758, 512] on input "search" at bounding box center [828, 527] width 383 height 30
click at [638, 223] on label at bounding box center [644, 224] width 14 height 14
click at [680, 215] on button "button" at bounding box center [676, 224] width 24 height 24
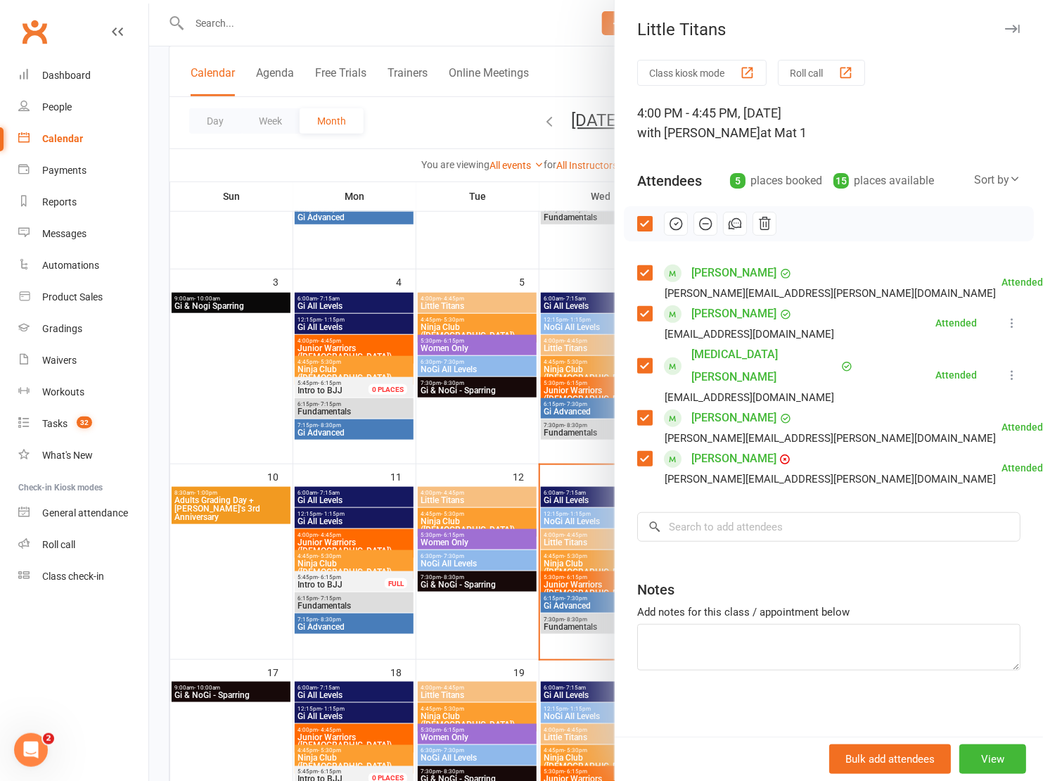
click at [424, 115] on div at bounding box center [596, 390] width 894 height 781
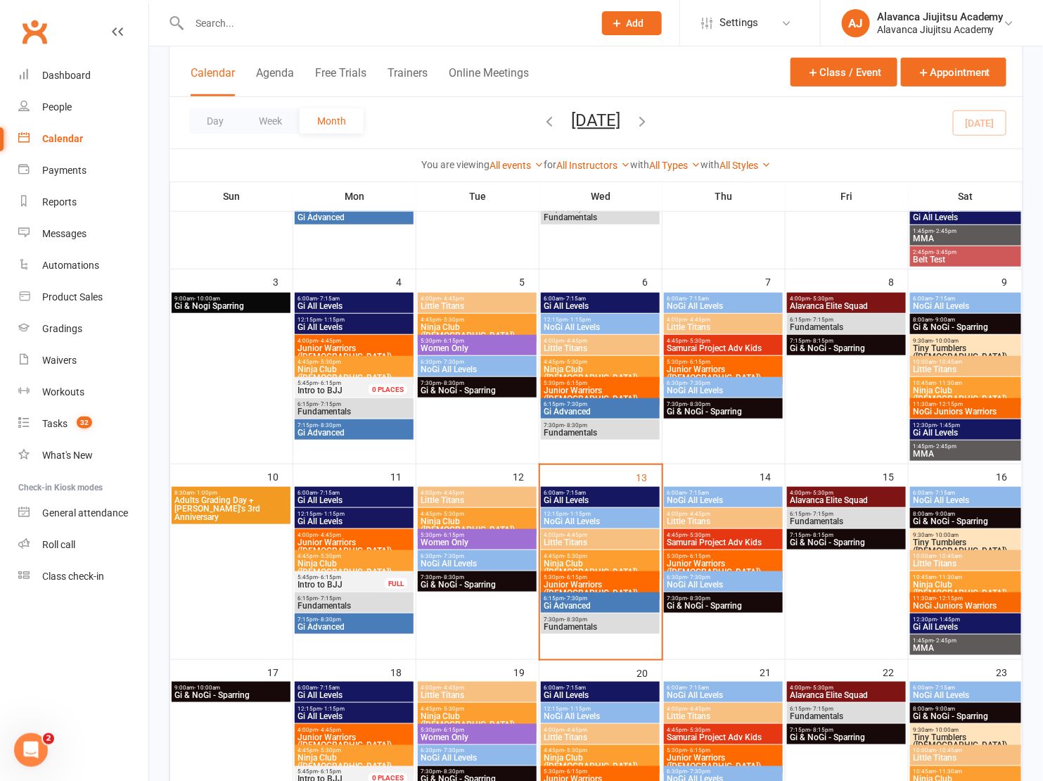
click at [576, 583] on span "Junior Warriors ([DEMOGRAPHIC_DATA])" at bounding box center [601, 588] width 114 height 17
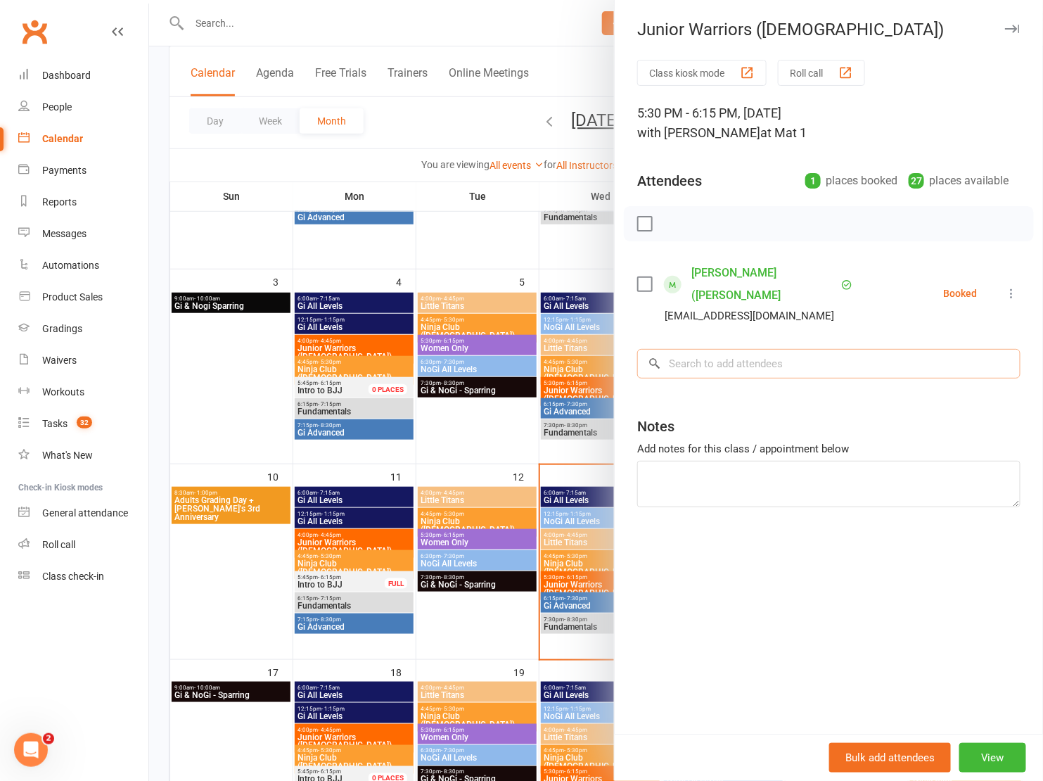
click at [717, 352] on input "search" at bounding box center [828, 364] width 383 height 30
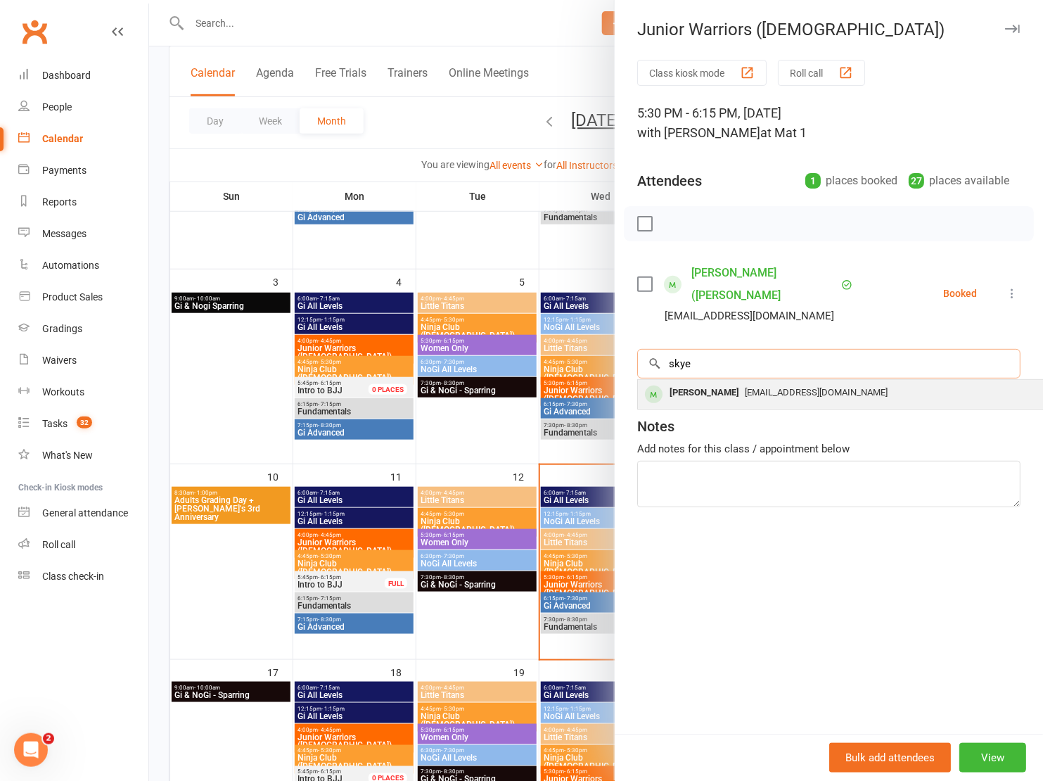
type input "skye"
click at [745, 387] on span "[EMAIL_ADDRESS][DOMAIN_NAME]" at bounding box center [816, 392] width 143 height 11
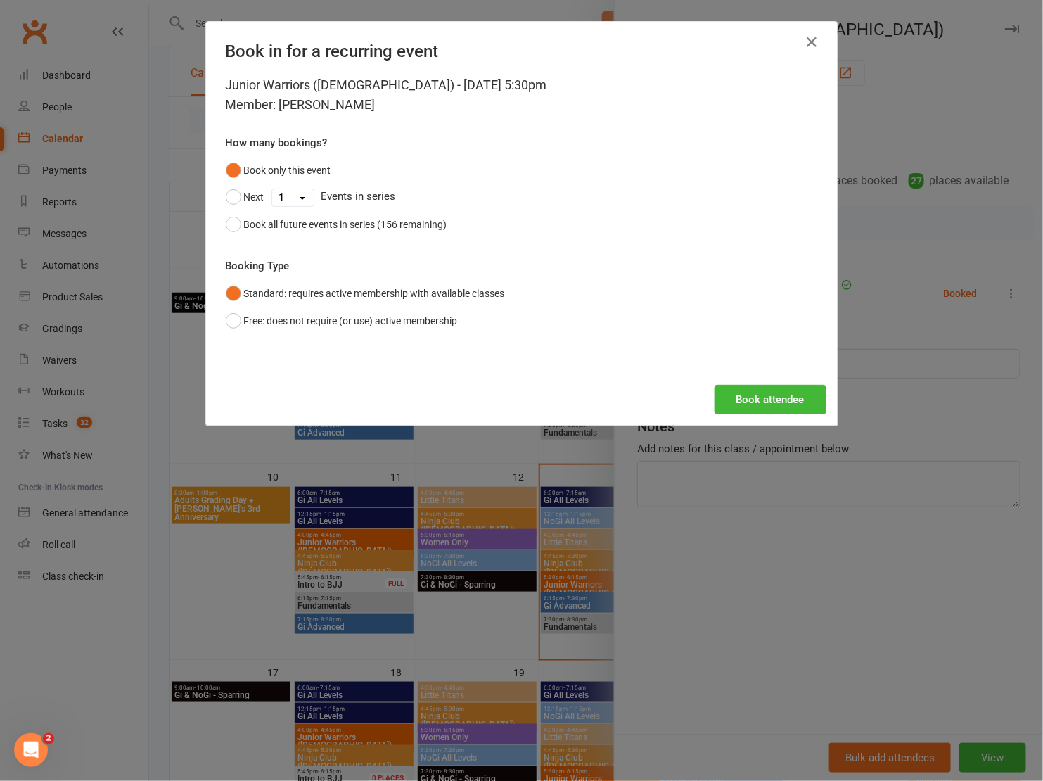
click at [758, 388] on button "Book attendee" at bounding box center [771, 400] width 112 height 30
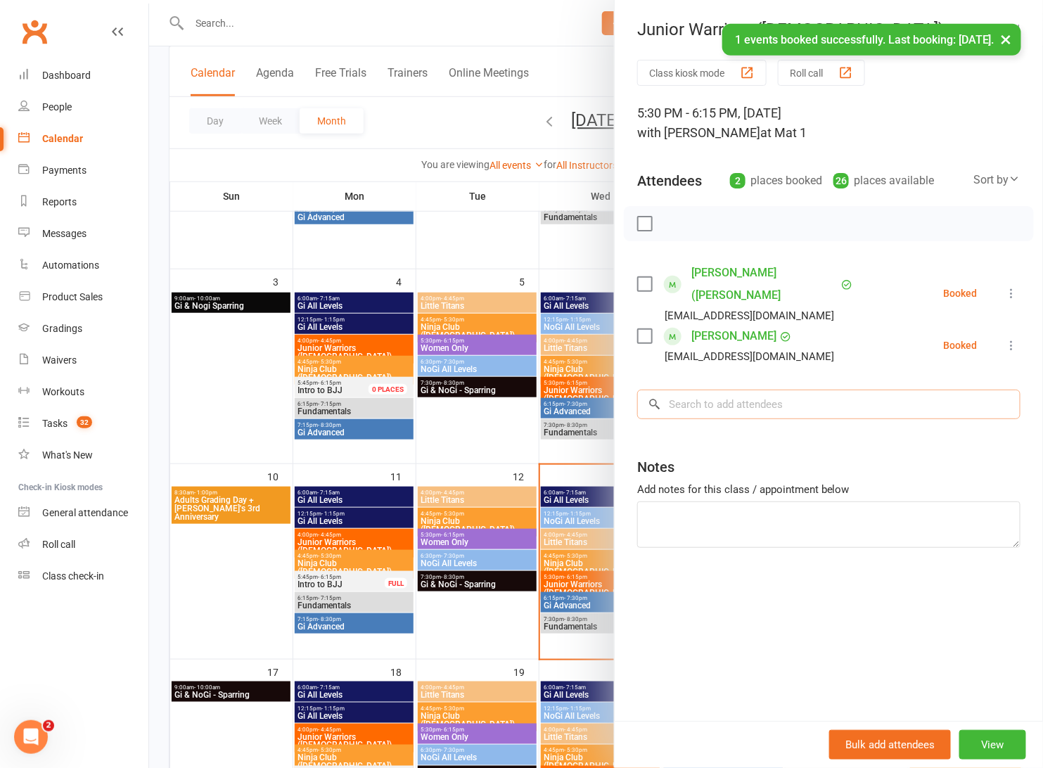
click at [754, 390] on input "search" at bounding box center [828, 405] width 383 height 30
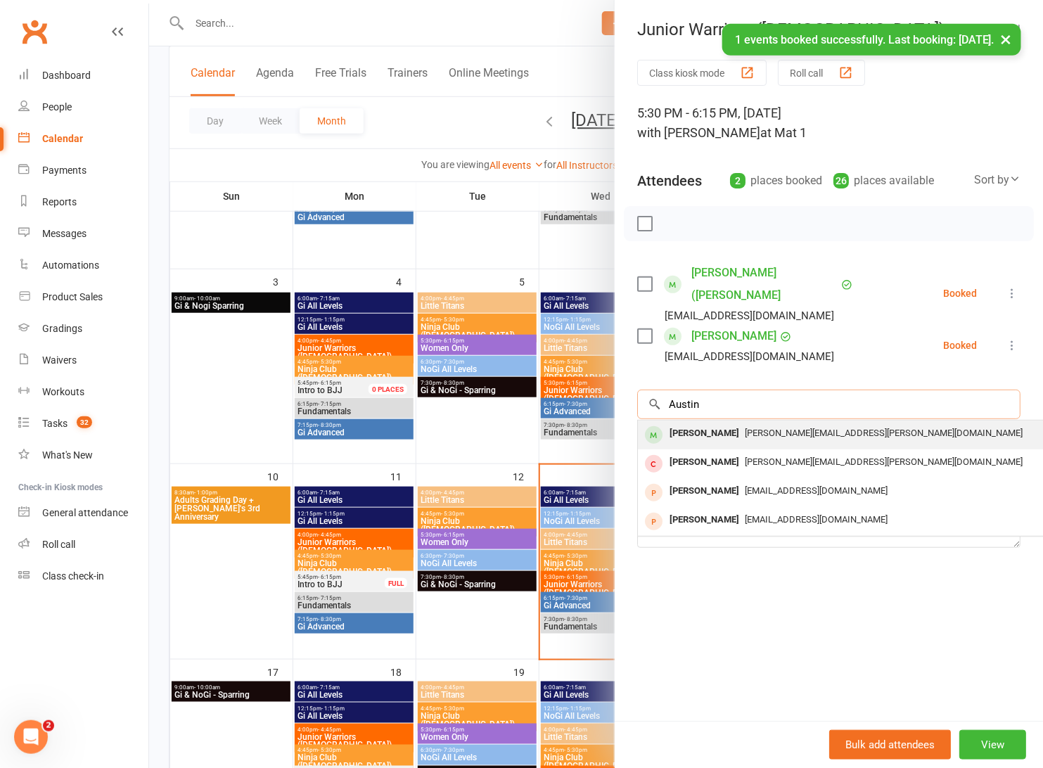
type input "Austin"
click at [753, 424] on div "[PERSON_NAME][EMAIL_ADDRESS][PERSON_NAME][DOMAIN_NAME]" at bounding box center [848, 434] width 409 height 20
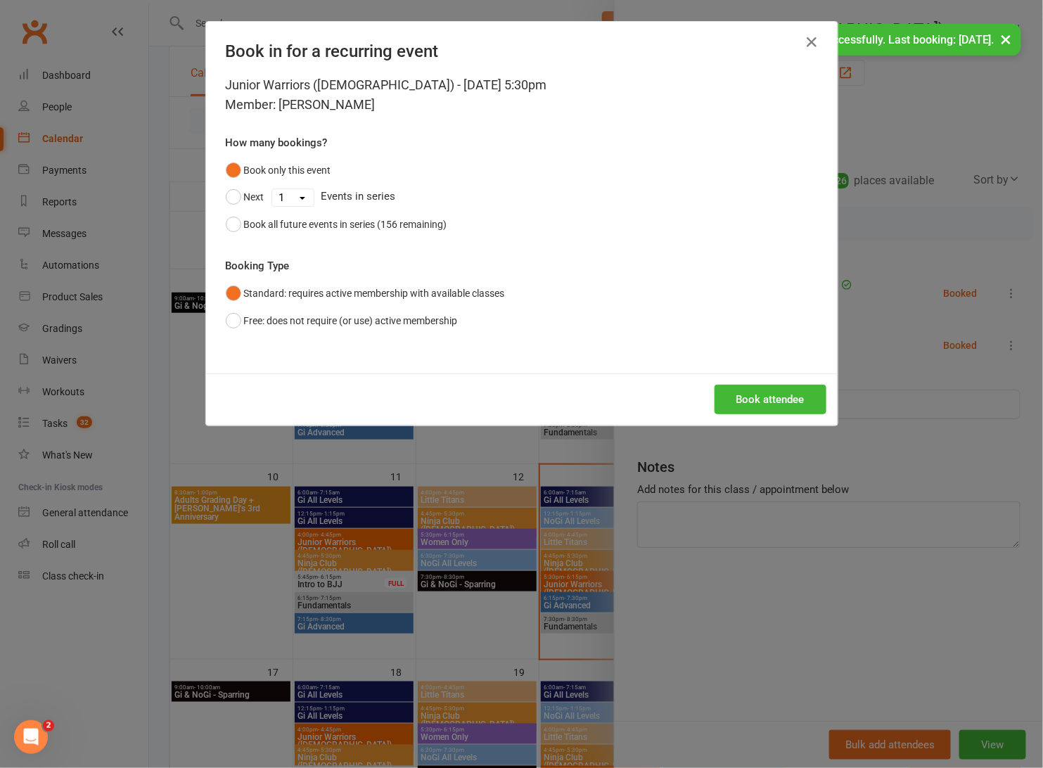
click at [765, 385] on button "Book attendee" at bounding box center [771, 400] width 112 height 30
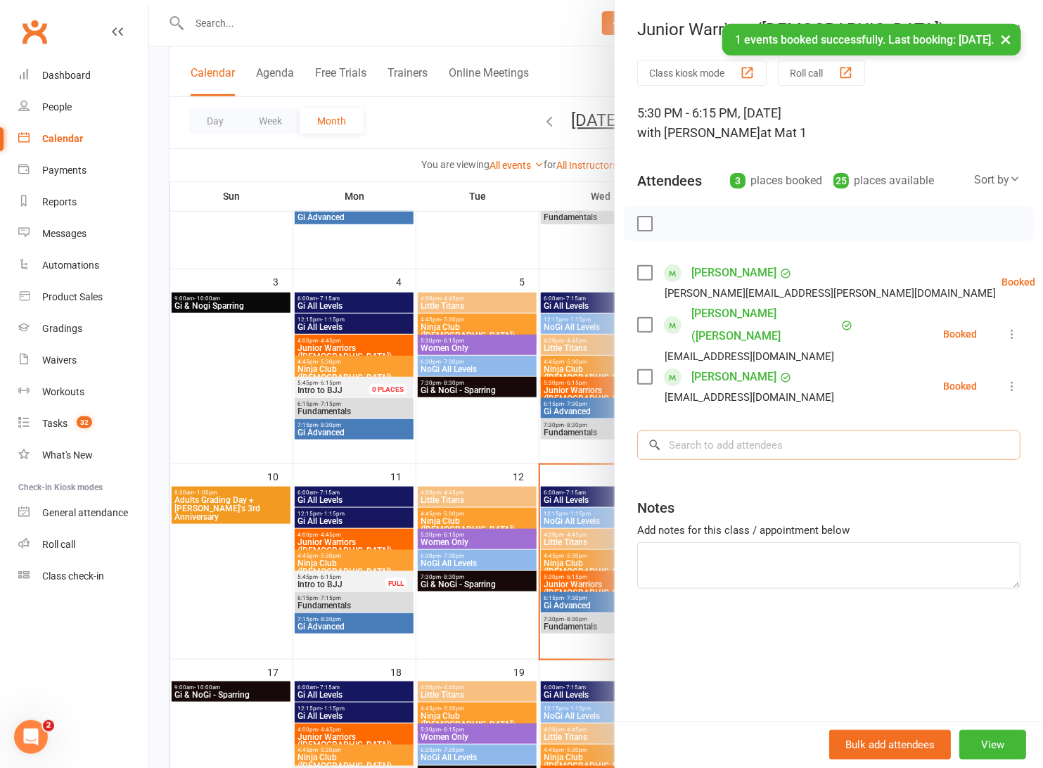
click at [753, 431] on input "search" at bounding box center [828, 446] width 383 height 30
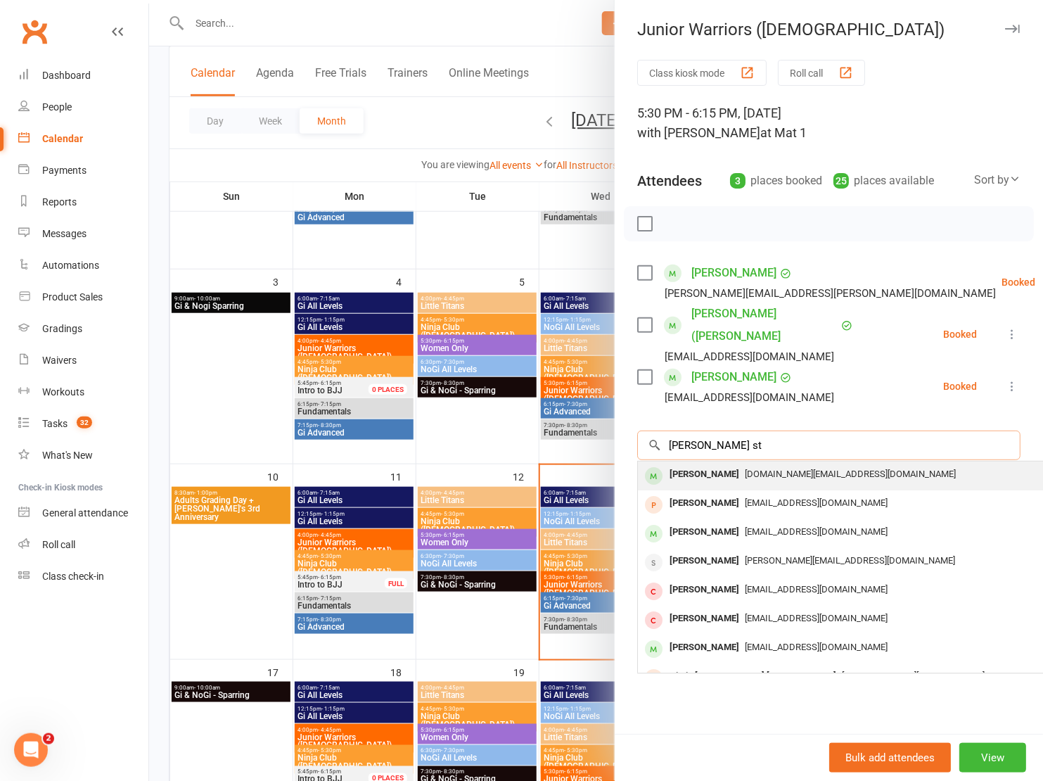
type input "[PERSON_NAME] st"
click at [706, 464] on div "[PERSON_NAME]" at bounding box center [704, 474] width 81 height 20
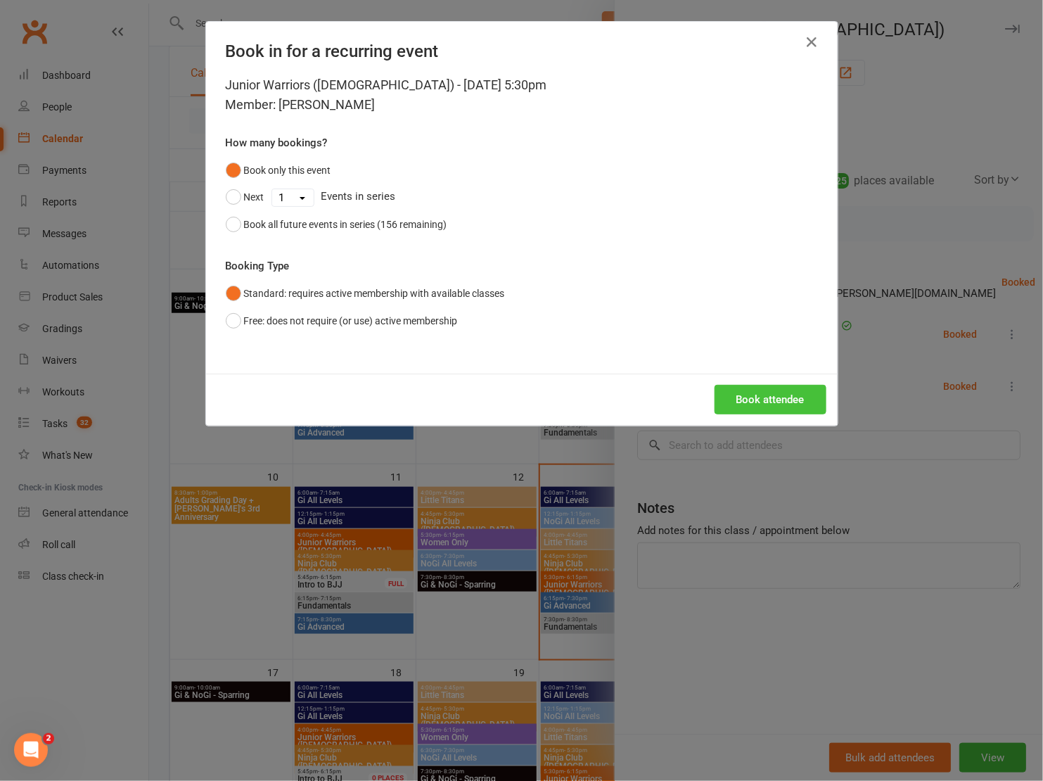
click at [749, 395] on button "Book attendee" at bounding box center [771, 400] width 112 height 30
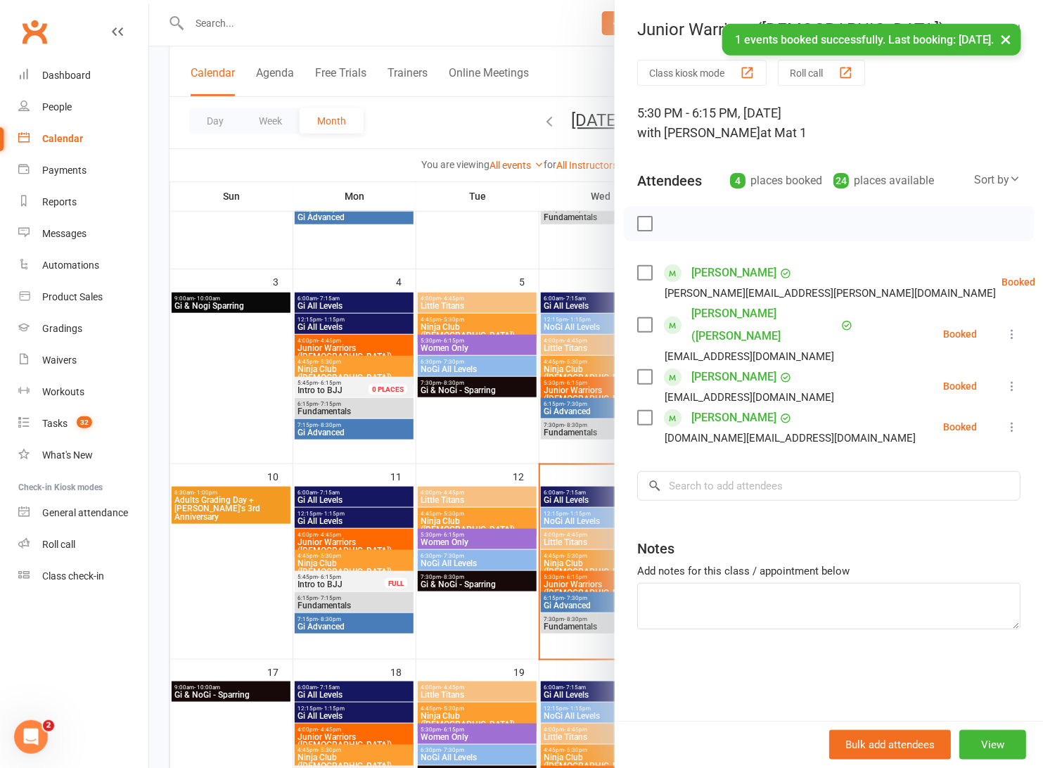
click at [730, 476] on div "Class kiosk mode Roll call 5:30 PM - 6:15 PM, [DATE] with [PERSON_NAME] at Mat …" at bounding box center [829, 390] width 428 height 661
click at [730, 471] on input "search" at bounding box center [828, 486] width 383 height 30
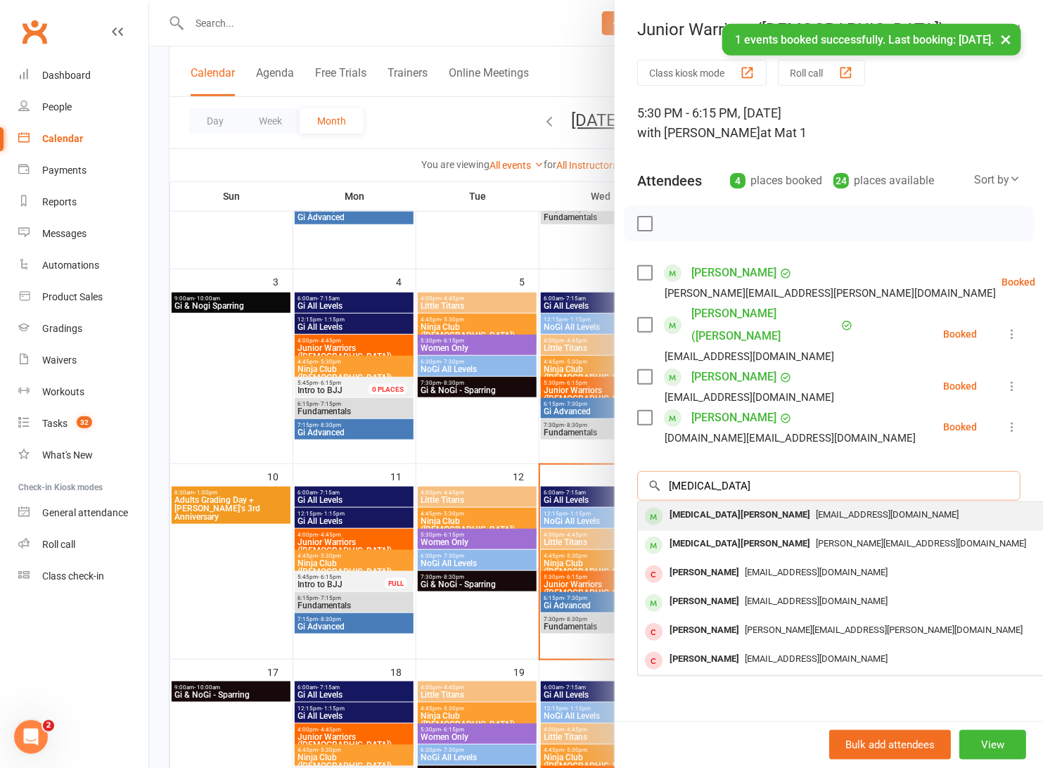
type input "[MEDICAL_DATA]"
click at [702, 505] on div "[MEDICAL_DATA][PERSON_NAME]" at bounding box center [740, 515] width 152 height 20
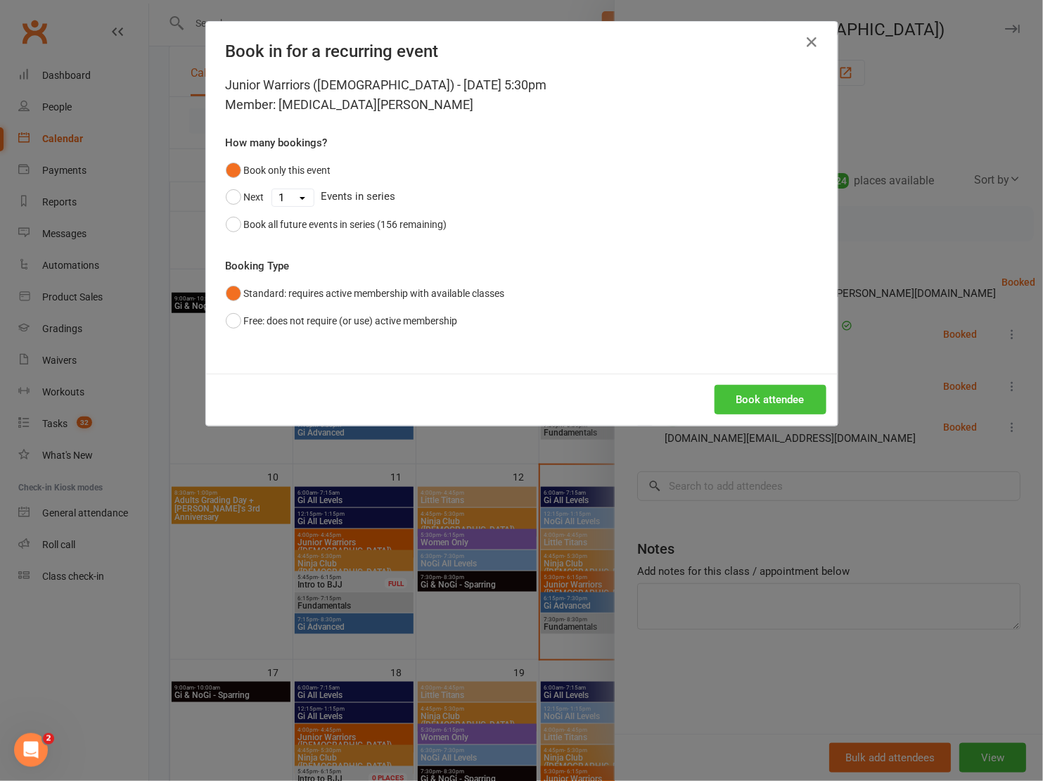
click at [735, 395] on button "Book attendee" at bounding box center [771, 400] width 112 height 30
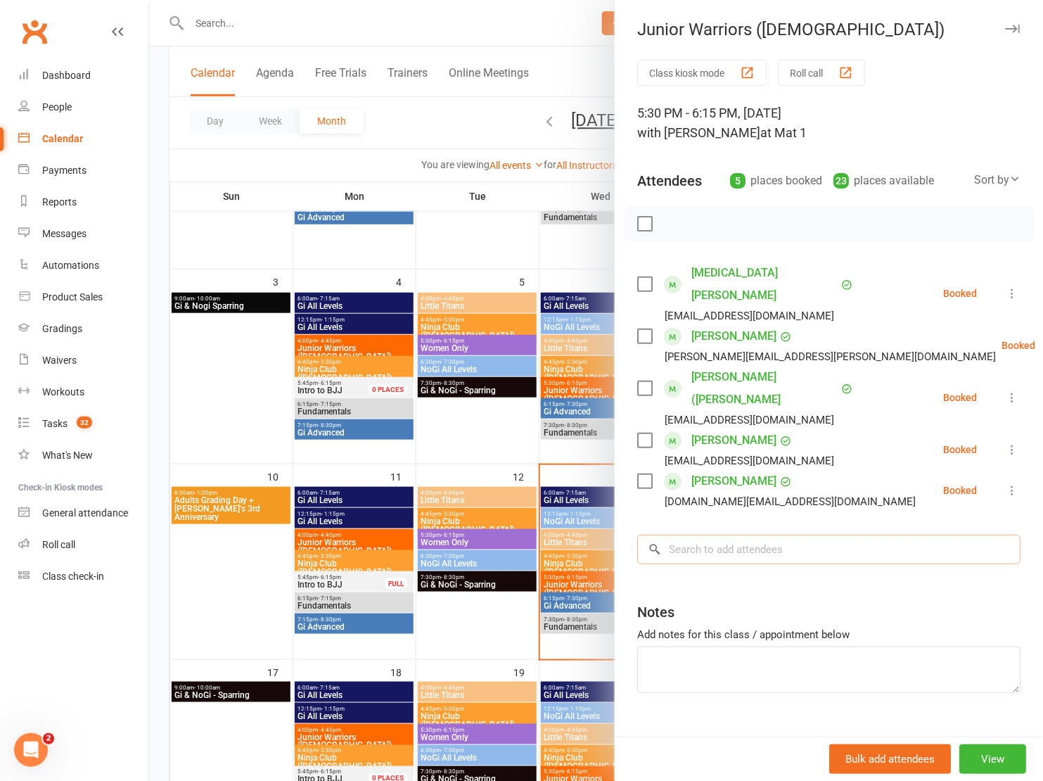
click at [784, 535] on input "search" at bounding box center [828, 550] width 383 height 30
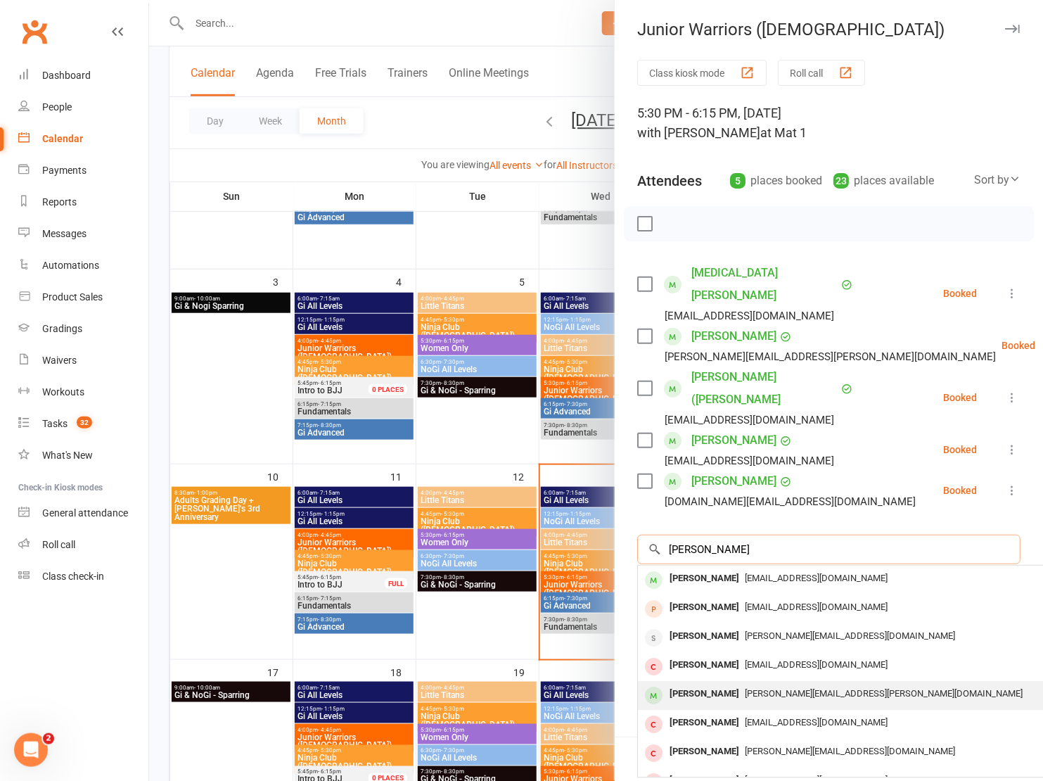
type input "[PERSON_NAME]"
click at [745, 688] on span "[PERSON_NAME][EMAIL_ADDRESS][PERSON_NAME][DOMAIN_NAME]" at bounding box center [884, 693] width 278 height 11
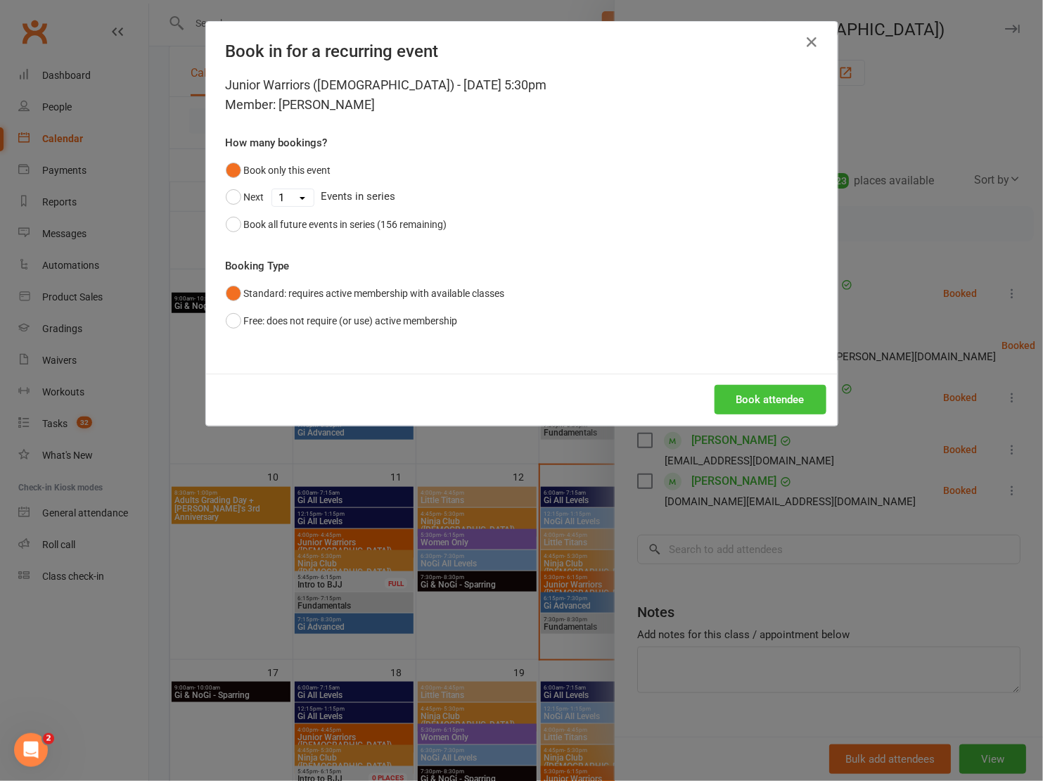
click at [775, 391] on button "Book attendee" at bounding box center [771, 400] width 112 height 30
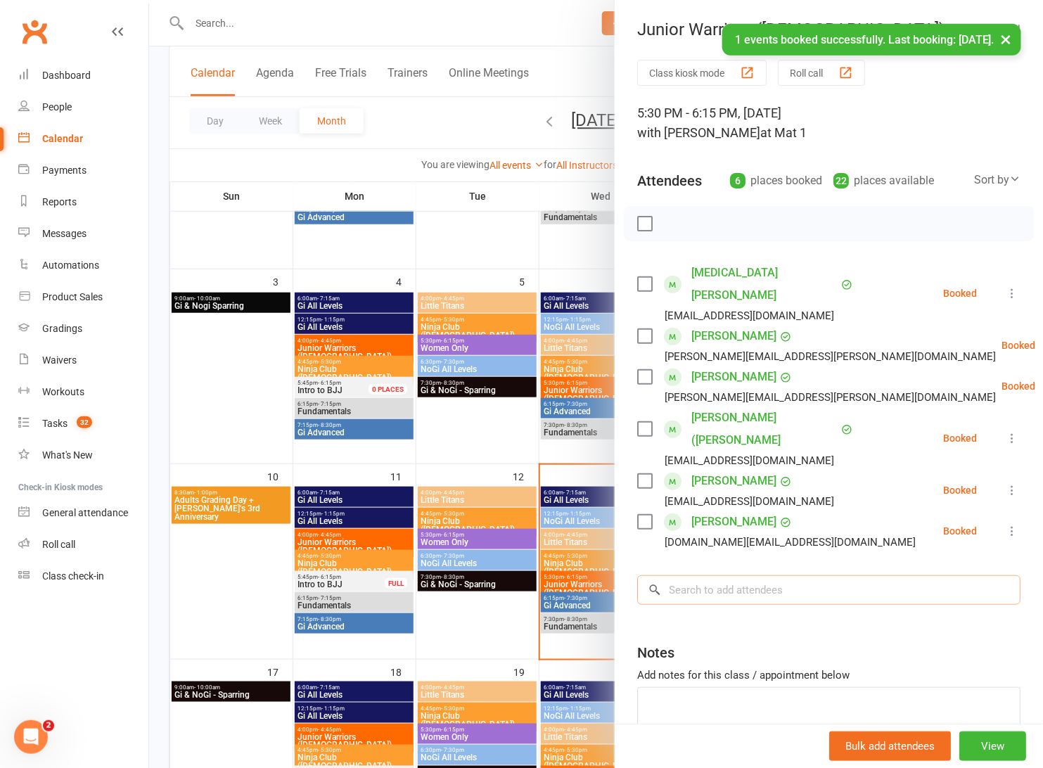
click at [735, 576] on input "search" at bounding box center [828, 591] width 383 height 30
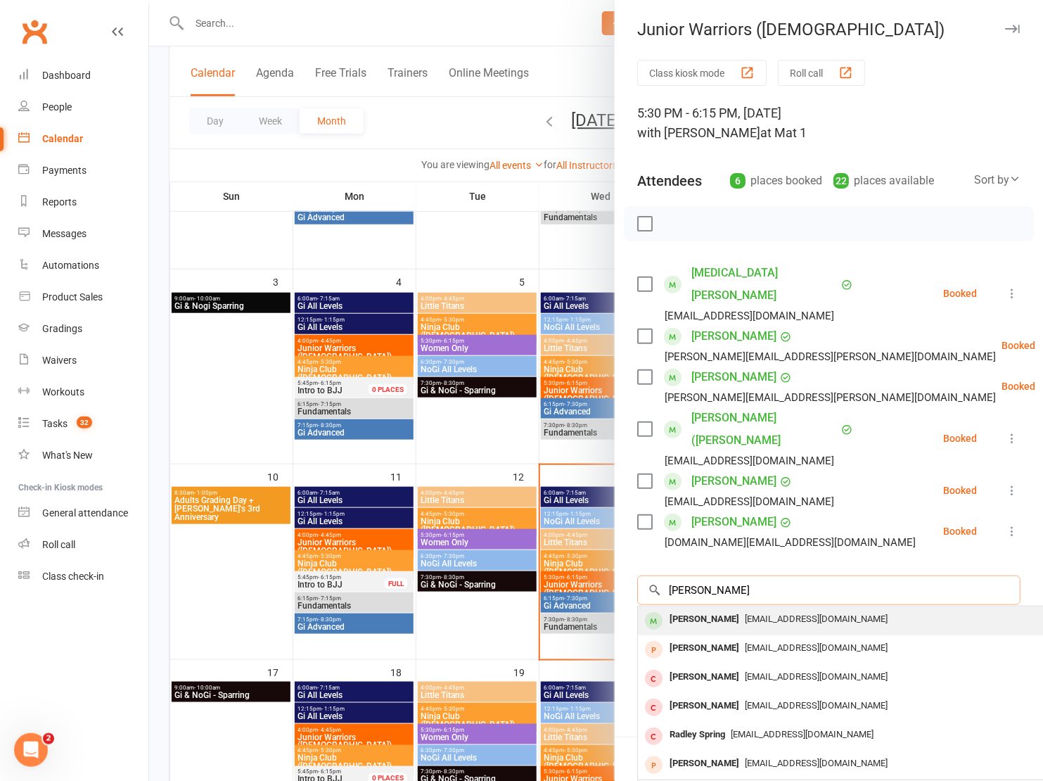
type input "[PERSON_NAME]"
click at [789, 614] on span "[EMAIL_ADDRESS][DOMAIN_NAME]" at bounding box center [816, 619] width 143 height 11
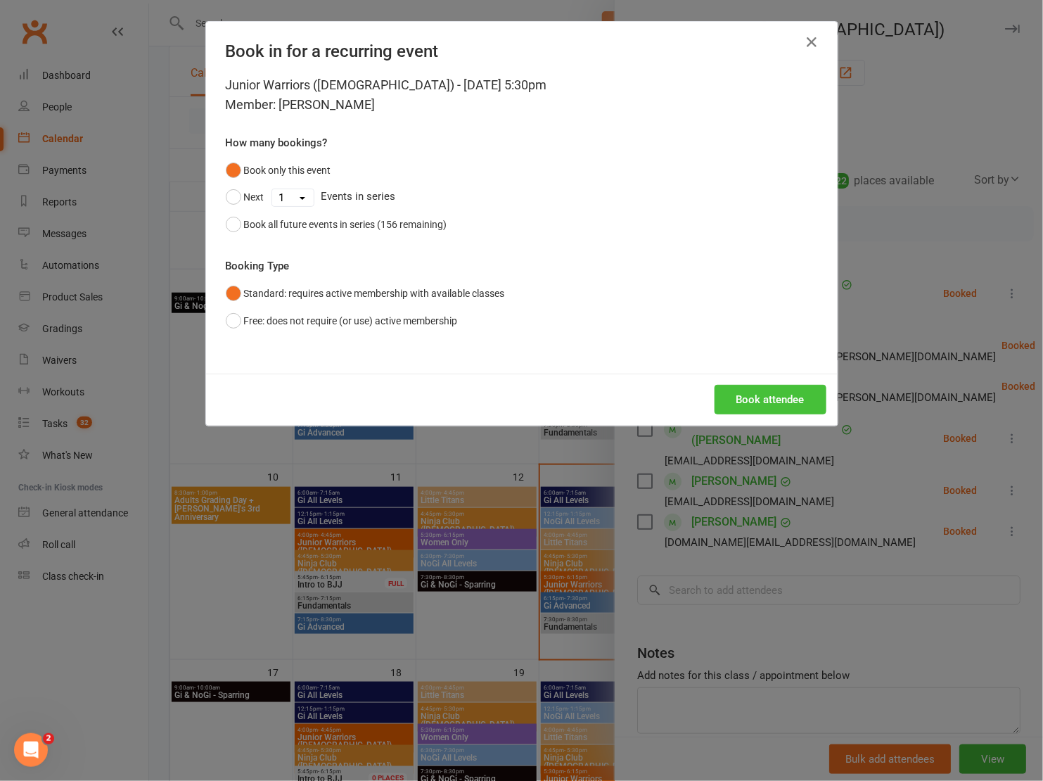
click at [751, 401] on button "Book attendee" at bounding box center [771, 400] width 112 height 30
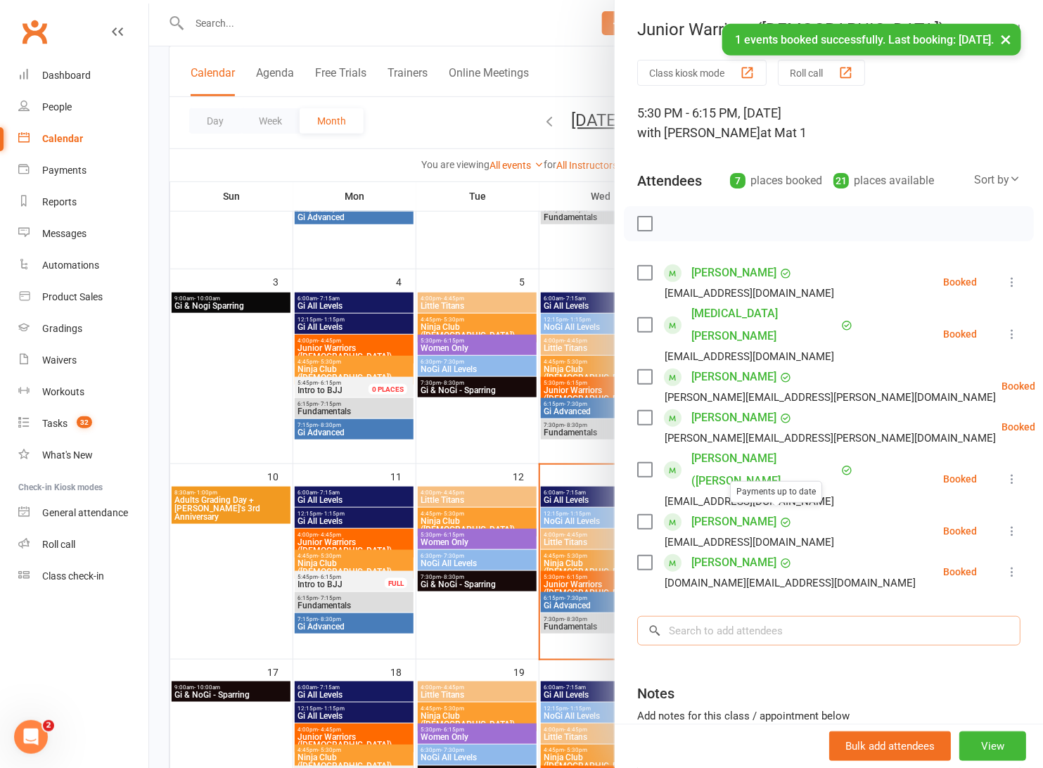
click at [714, 566] on div "Class kiosk mode Roll call 5:30 PM - 6:15 PM, [DATE] with [PERSON_NAME] at Mat …" at bounding box center [829, 452] width 428 height 785
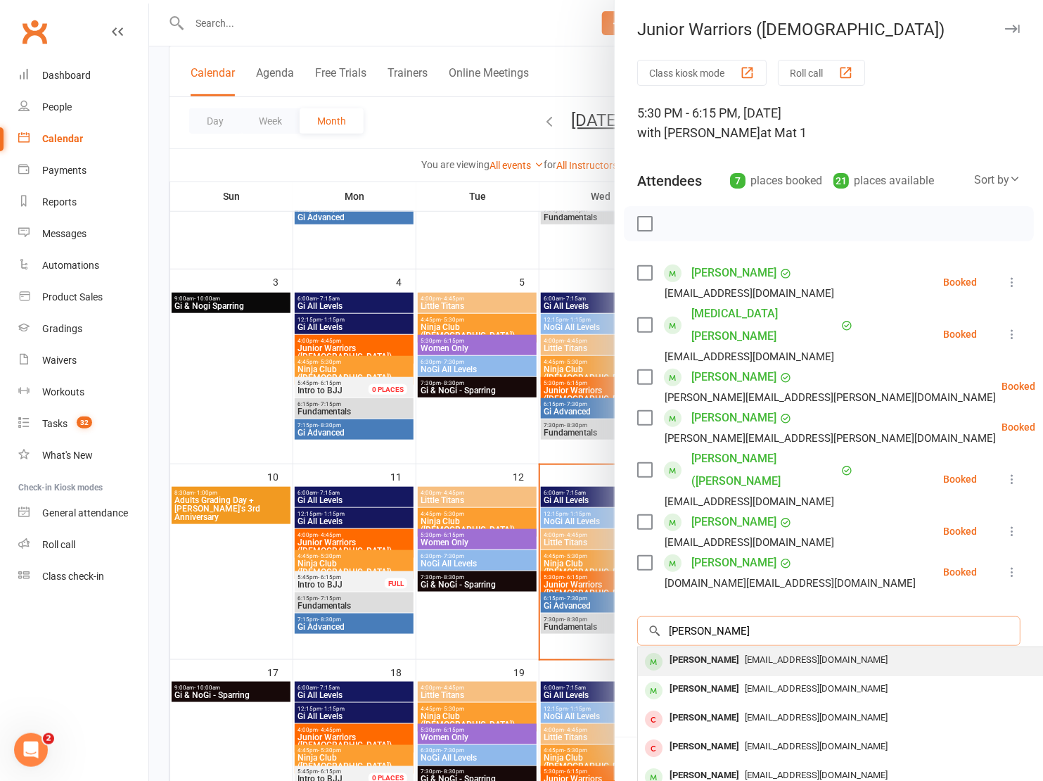
type input "[PERSON_NAME]"
click at [763, 654] on span "[EMAIL_ADDRESS][DOMAIN_NAME]" at bounding box center [816, 659] width 143 height 11
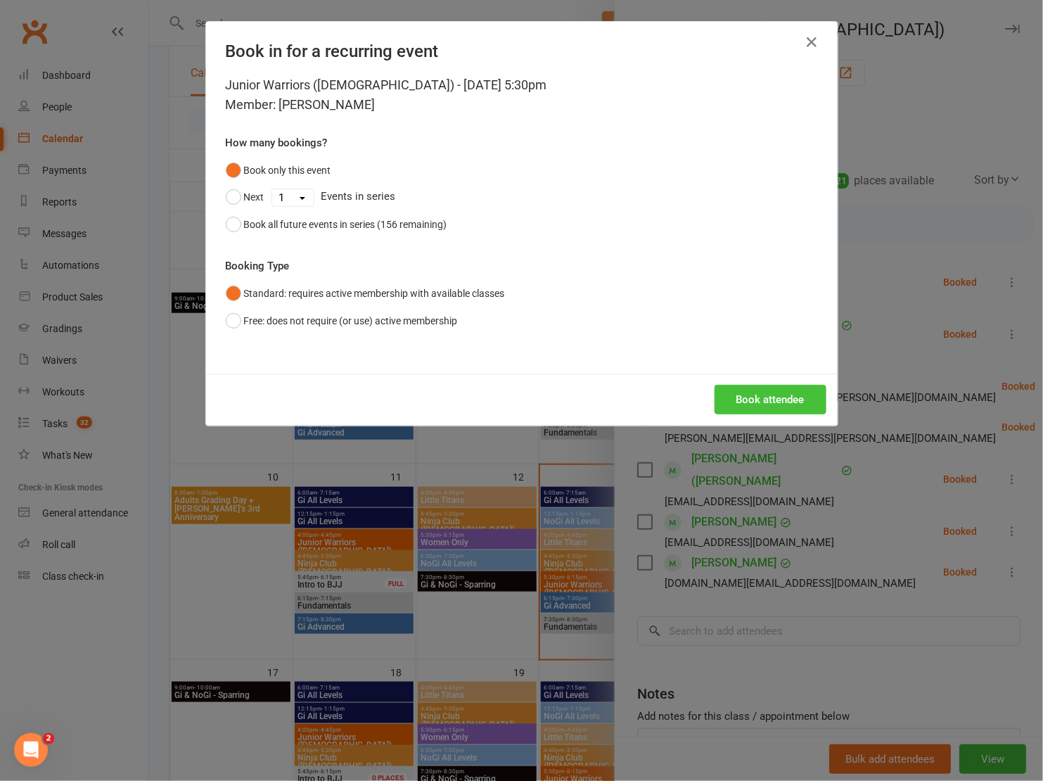
click at [751, 388] on button "Book attendee" at bounding box center [771, 400] width 112 height 30
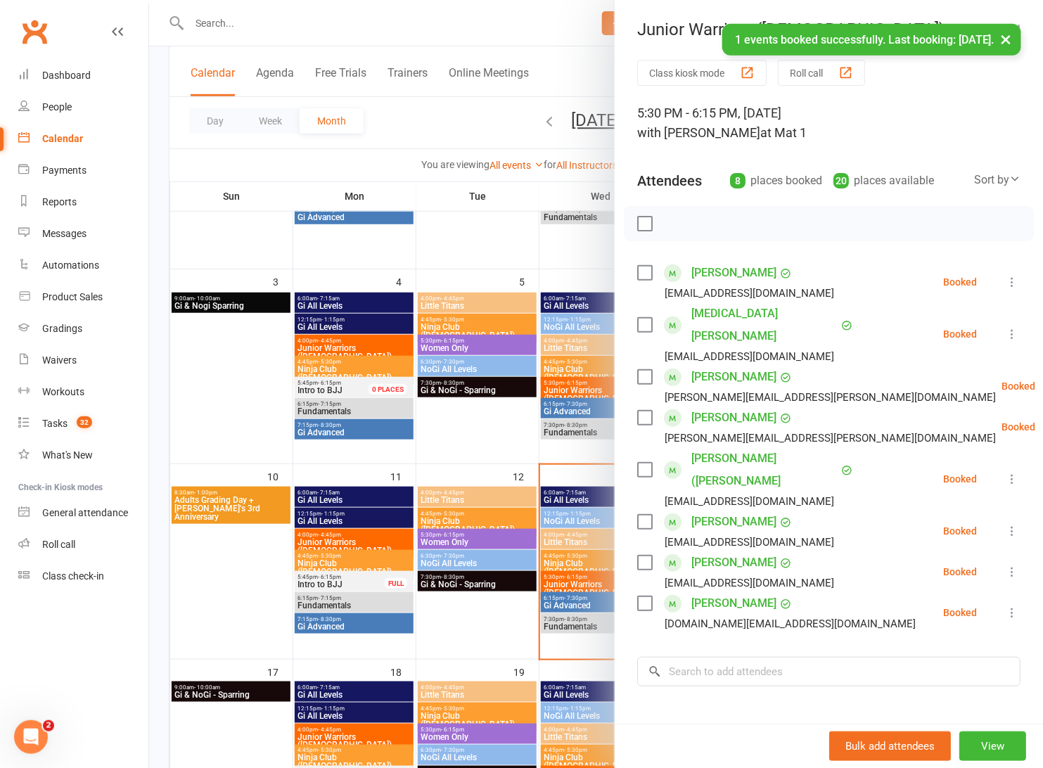
click at [641, 221] on label at bounding box center [644, 224] width 14 height 14
click at [677, 227] on icon "button" at bounding box center [675, 223] width 15 height 15
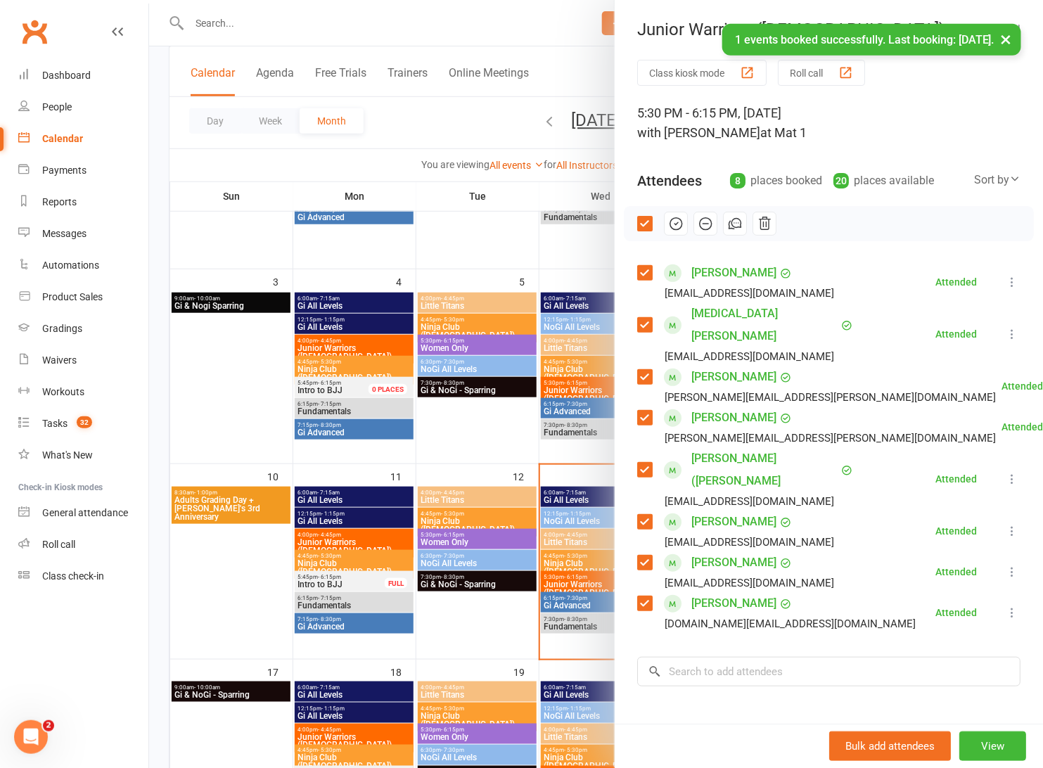
click at [461, 120] on div at bounding box center [596, 384] width 894 height 768
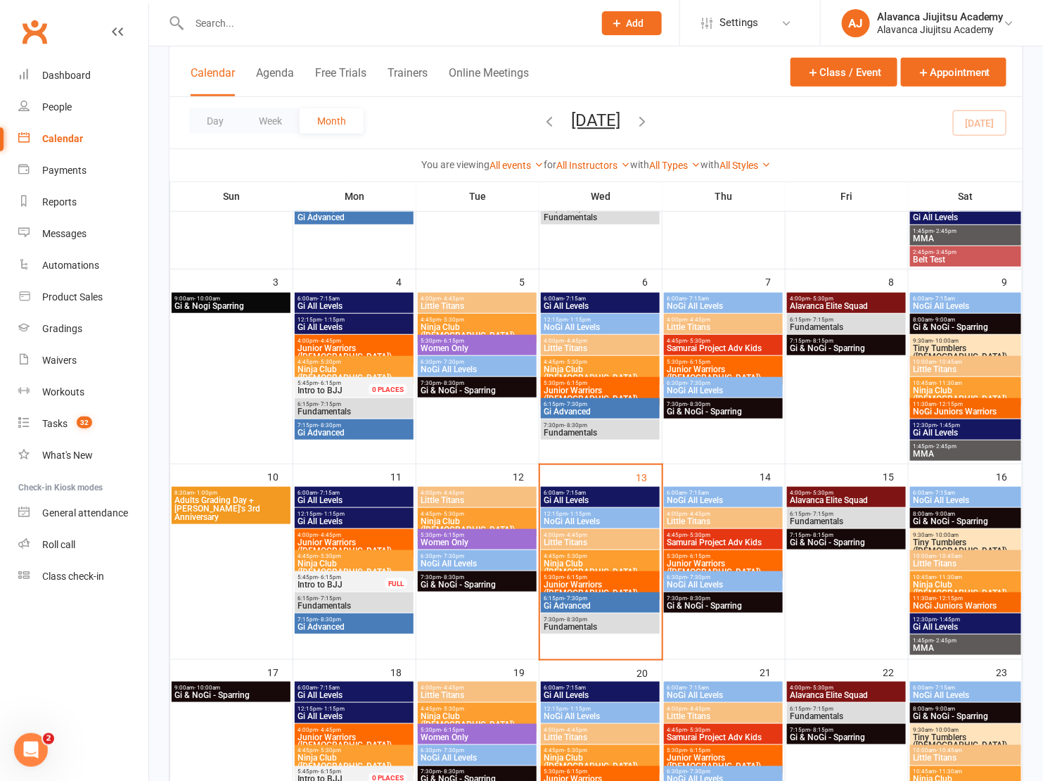
click at [573, 556] on span "- 5:30pm" at bounding box center [576, 556] width 23 height 6
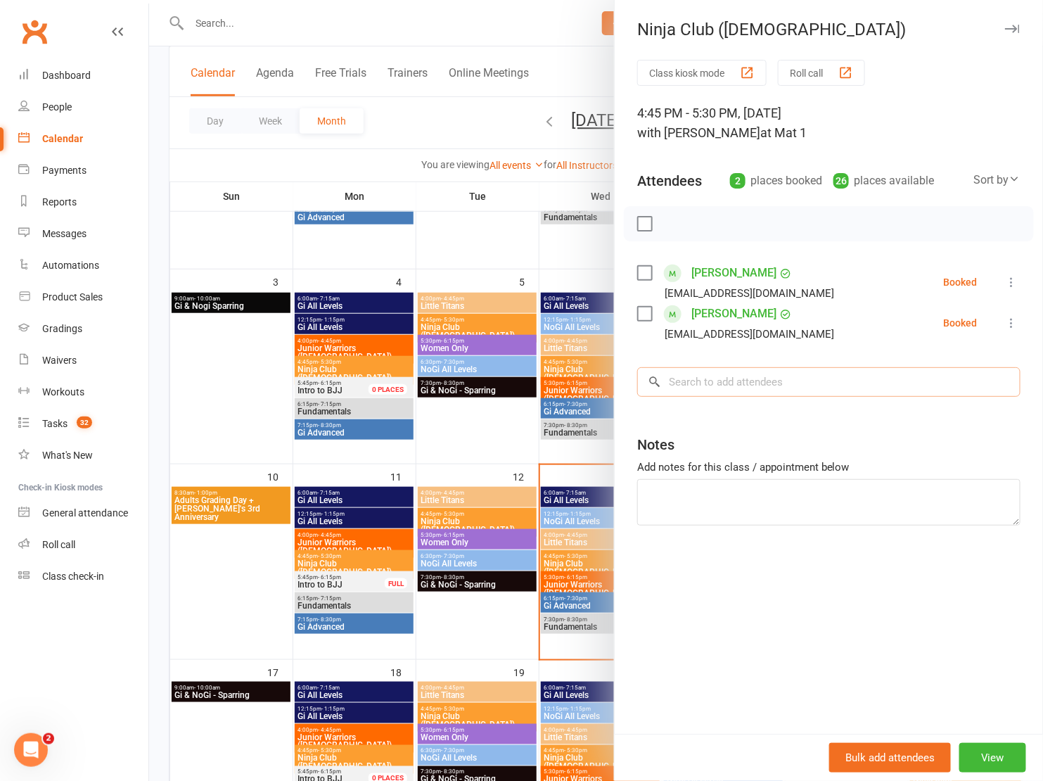
click at [754, 390] on input "search" at bounding box center [828, 382] width 383 height 30
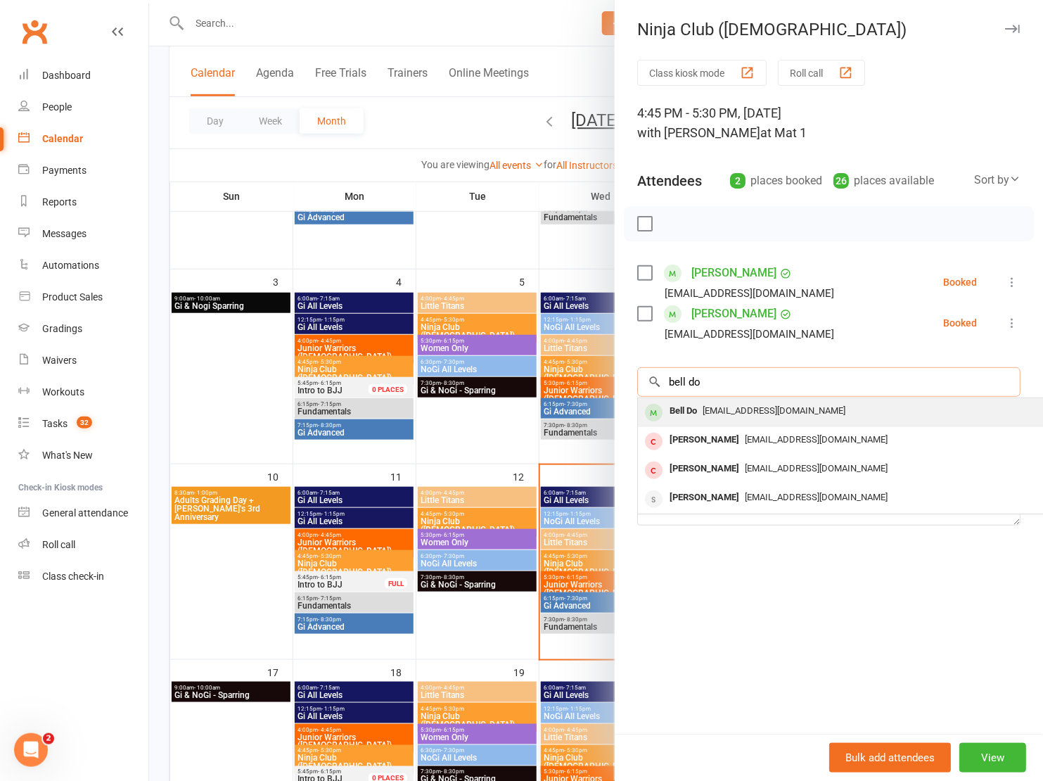
type input "bell do"
click at [740, 410] on span "[EMAIL_ADDRESS][DOMAIN_NAME]" at bounding box center [774, 410] width 143 height 11
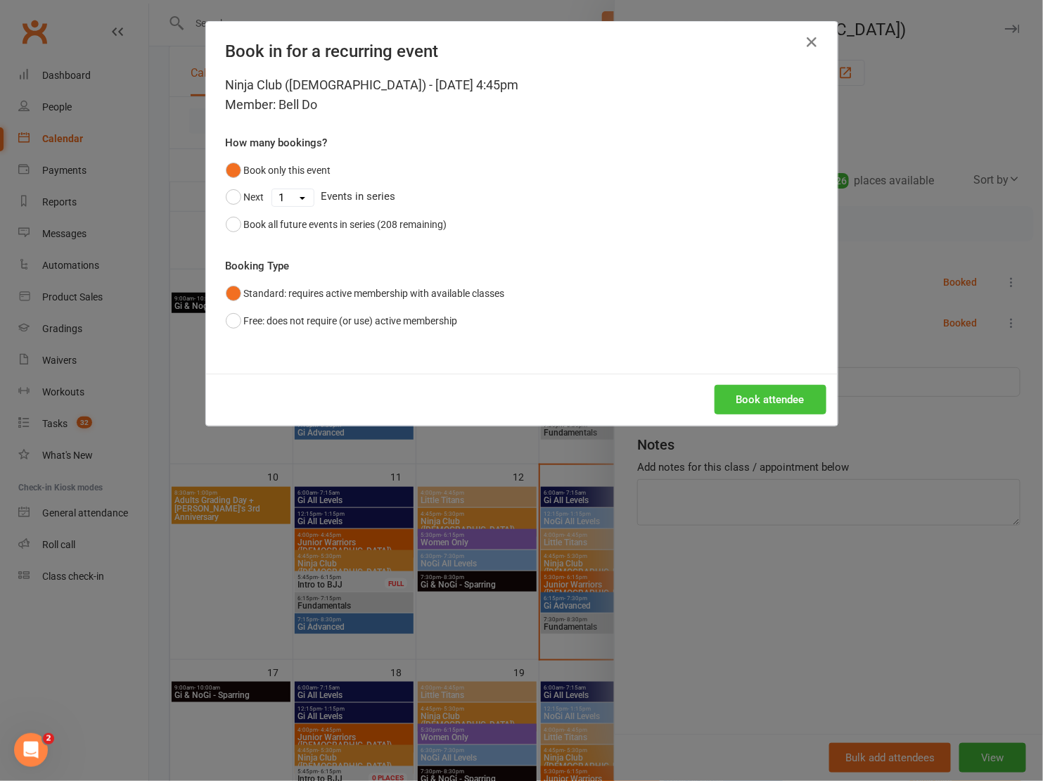
click at [744, 400] on button "Book attendee" at bounding box center [771, 400] width 112 height 30
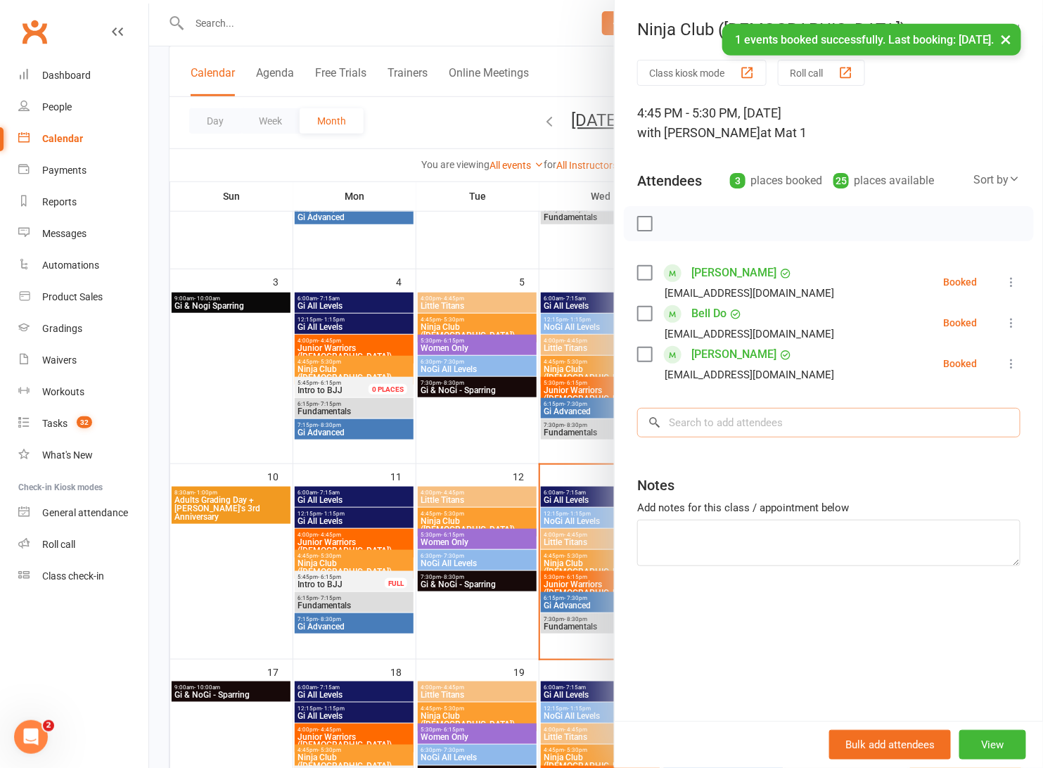
click at [737, 410] on input "search" at bounding box center [828, 423] width 383 height 30
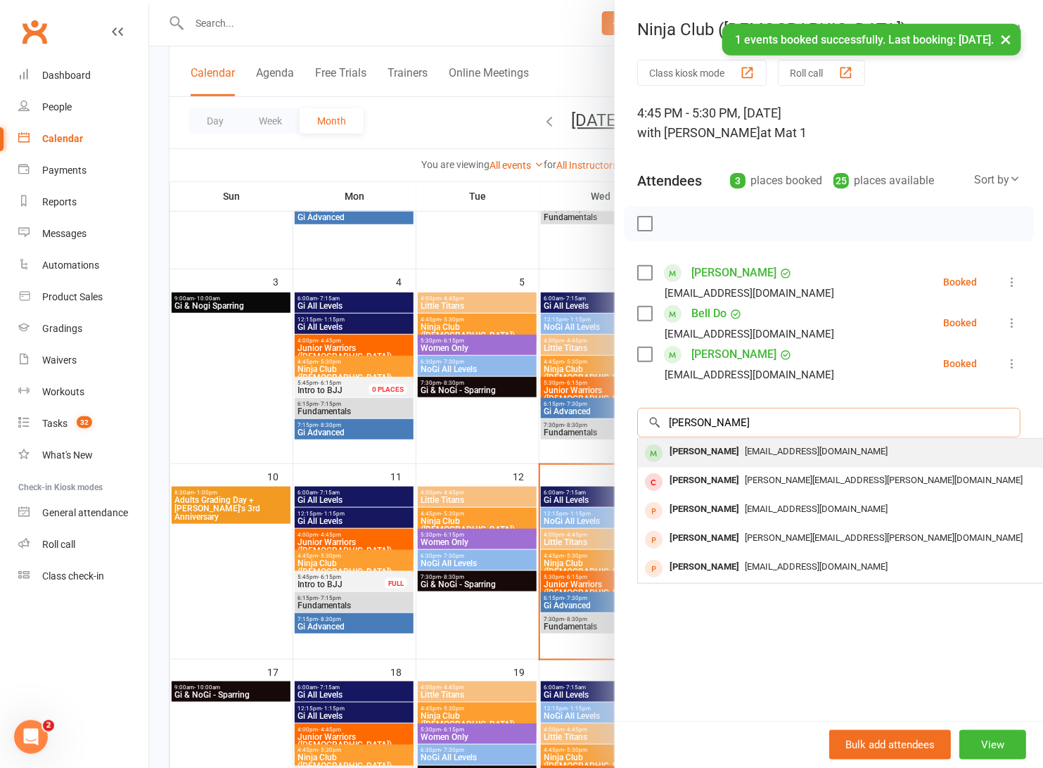
type input "[PERSON_NAME]"
click at [751, 446] on span "[EMAIL_ADDRESS][DOMAIN_NAME]" at bounding box center [816, 451] width 143 height 11
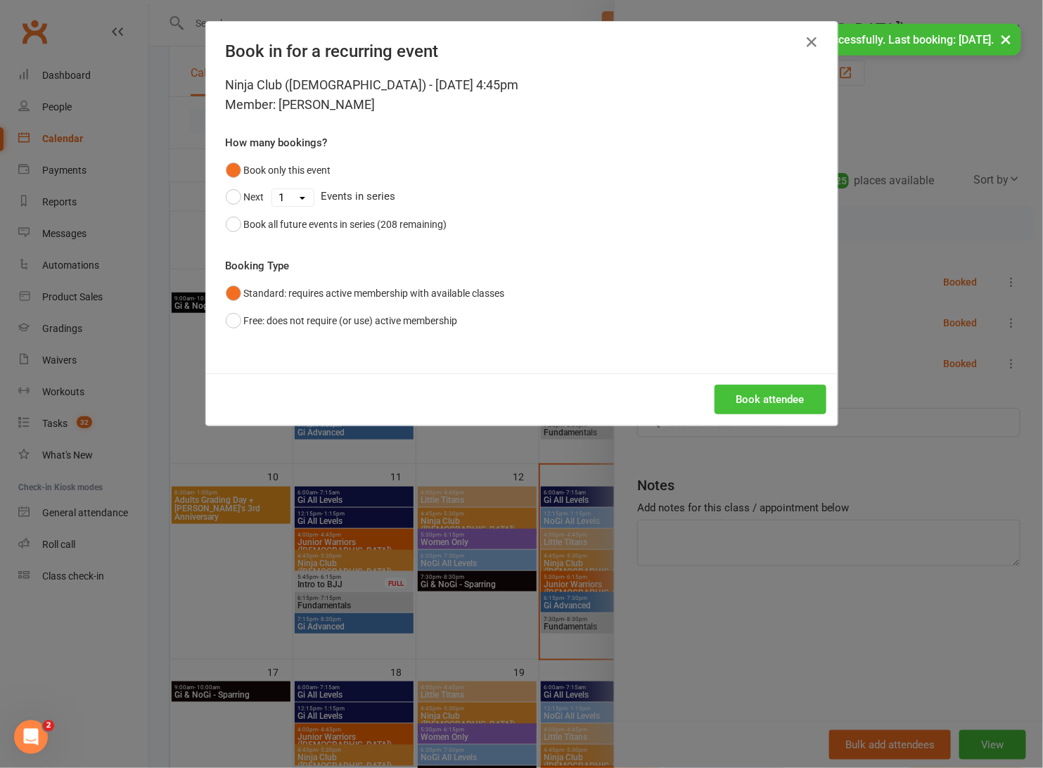
click at [773, 400] on button "Book attendee" at bounding box center [771, 400] width 112 height 30
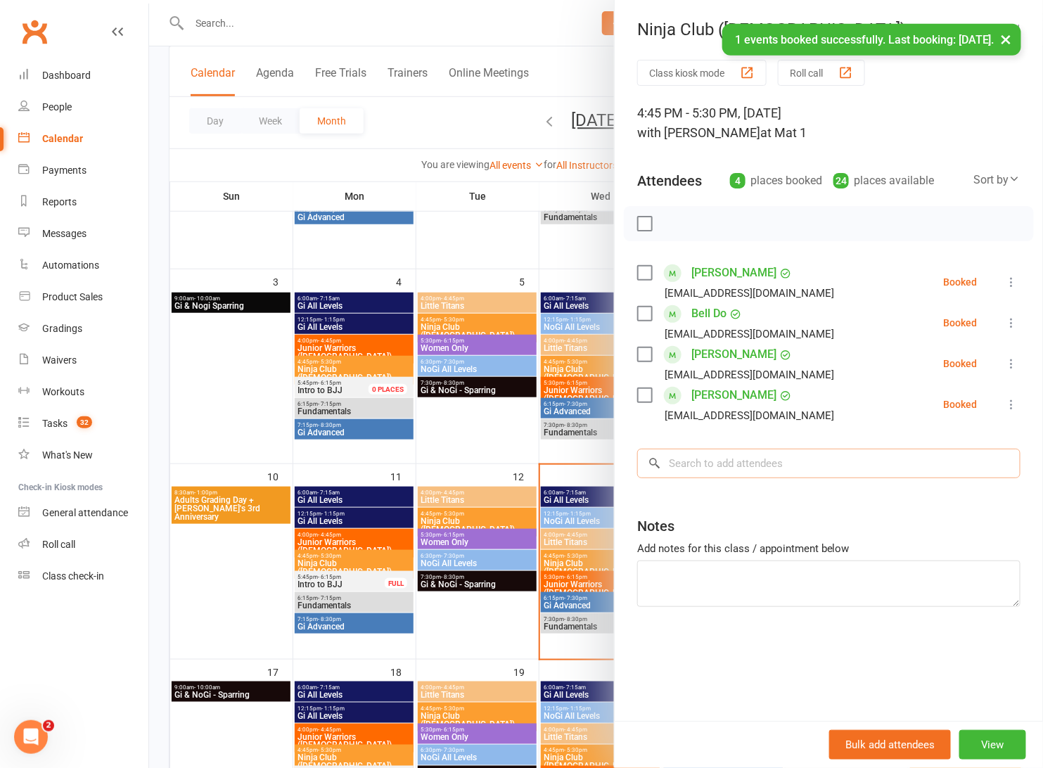
click at [724, 466] on input "search" at bounding box center [828, 464] width 383 height 30
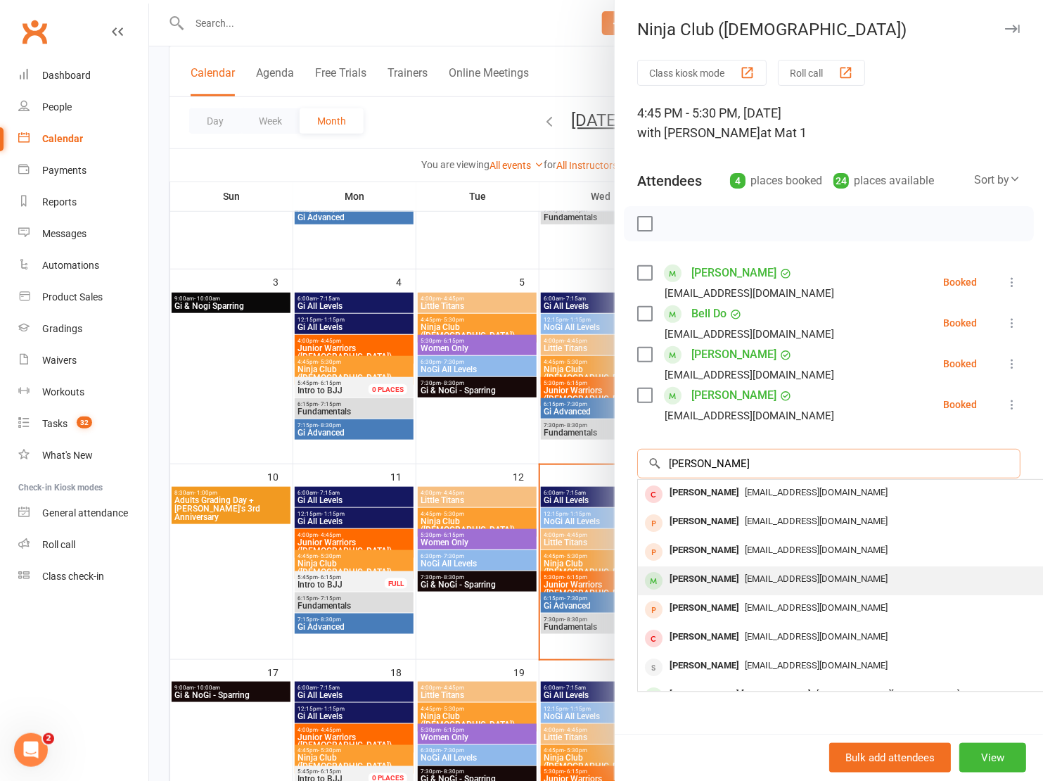
type input "[PERSON_NAME]"
click at [699, 582] on div "[PERSON_NAME]" at bounding box center [704, 579] width 81 height 20
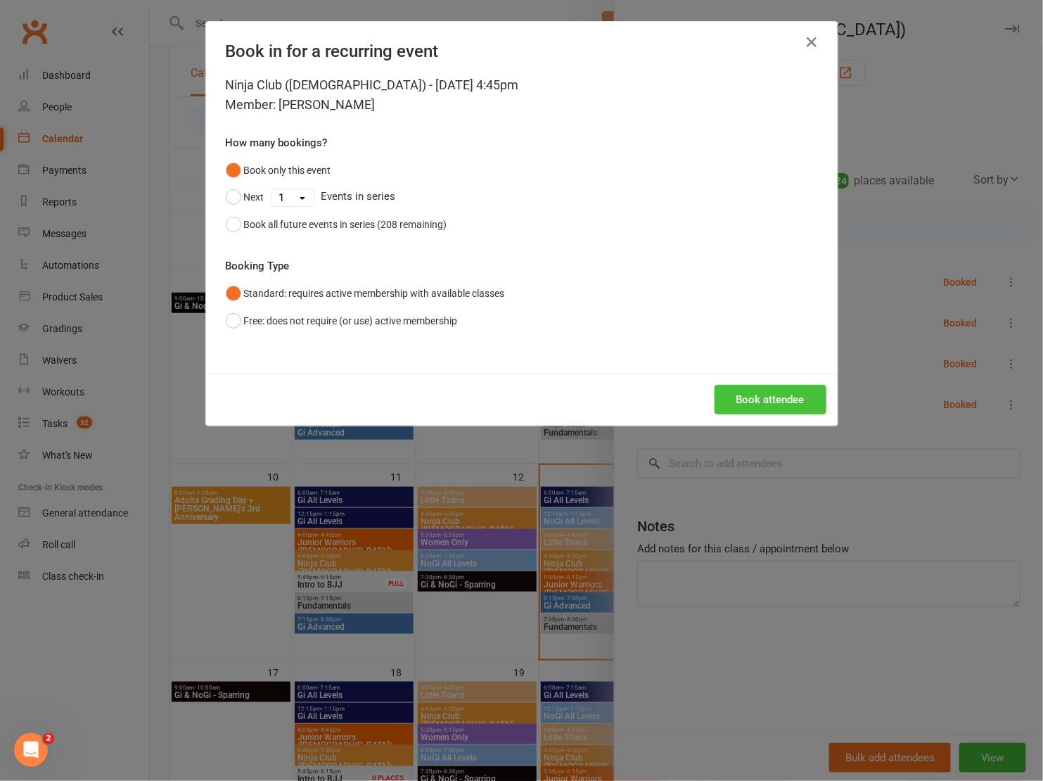
click at [756, 385] on button "Book attendee" at bounding box center [771, 400] width 112 height 30
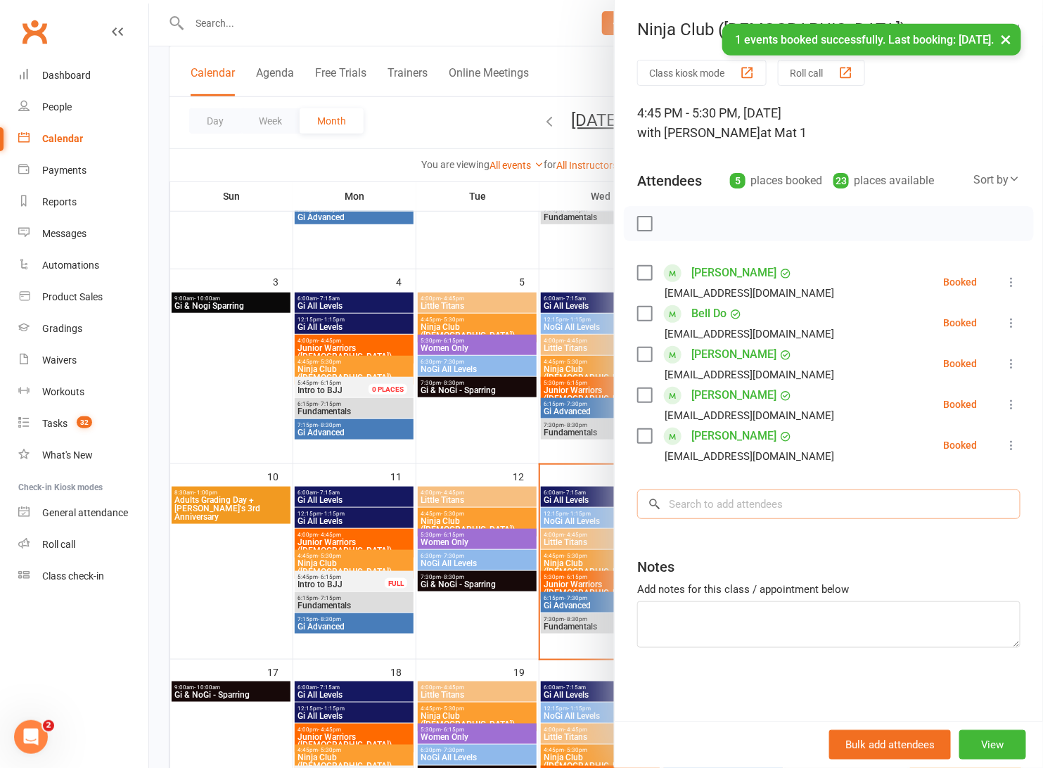
click at [749, 514] on input "search" at bounding box center [828, 505] width 383 height 30
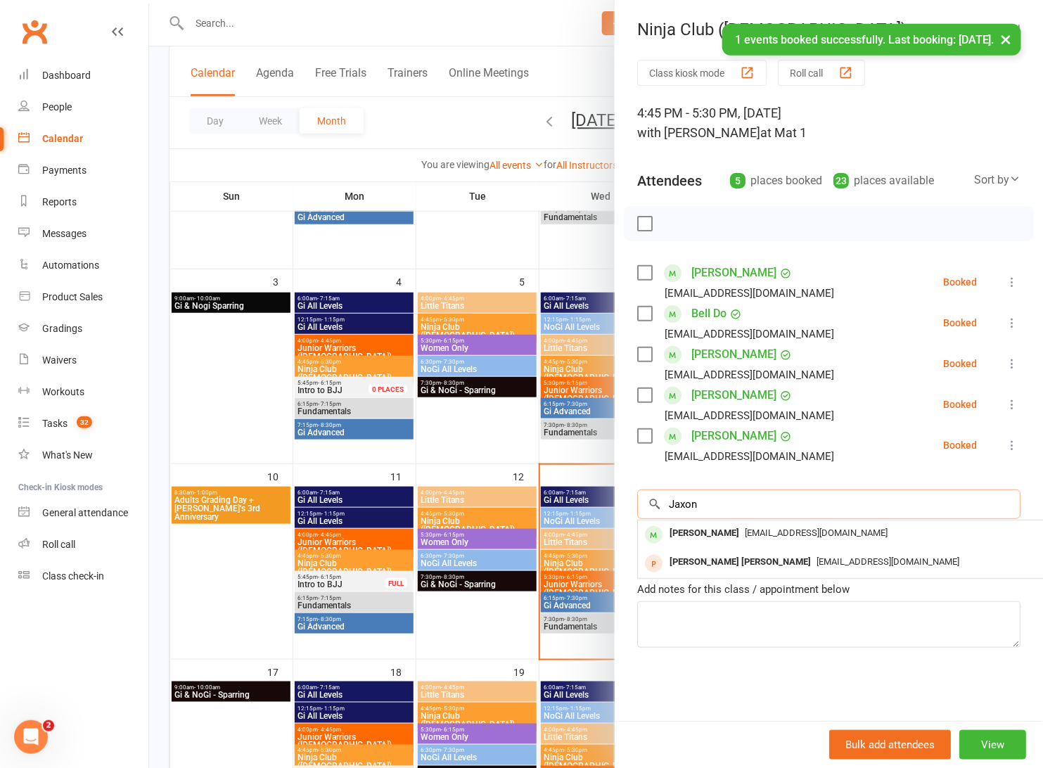
click at [716, 499] on input "Jaxon" at bounding box center [828, 505] width 383 height 30
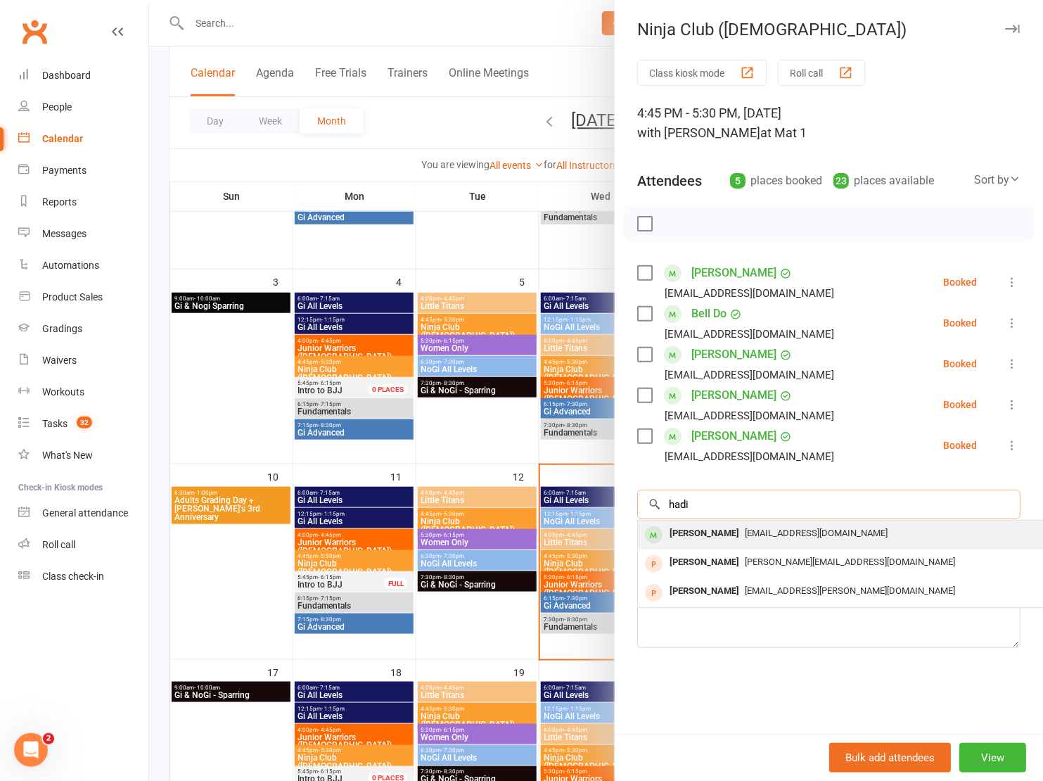
type input "hadi"
click at [717, 526] on div "[PERSON_NAME]" at bounding box center [704, 533] width 81 height 20
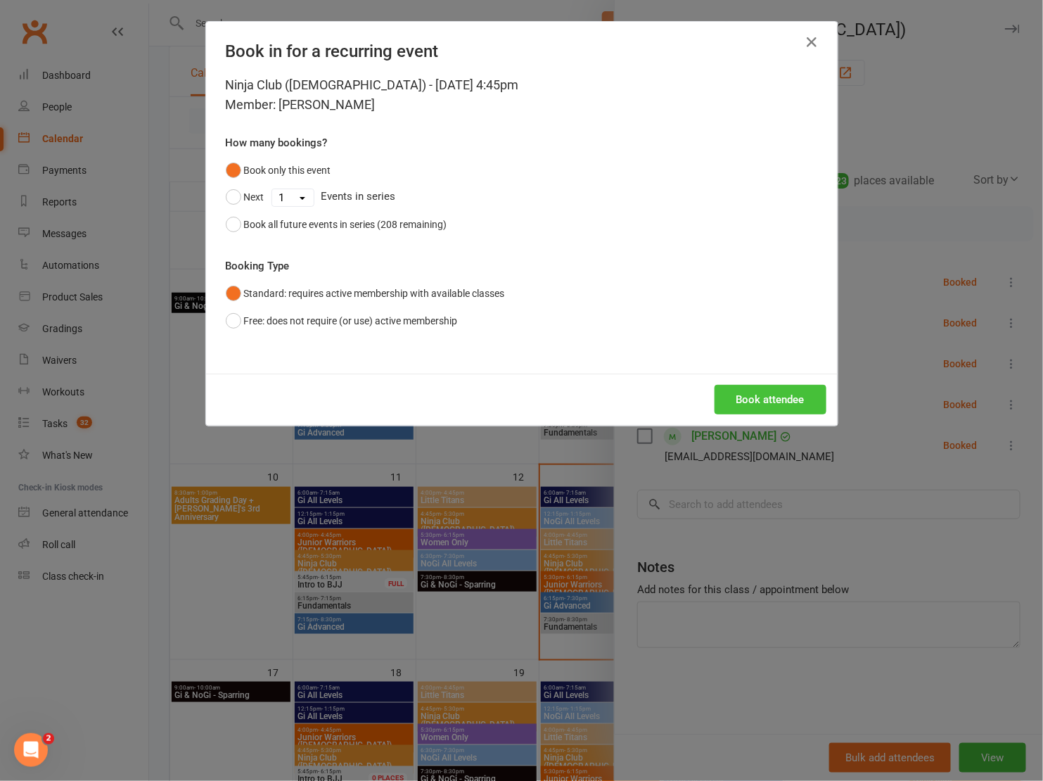
click at [754, 396] on button "Book attendee" at bounding box center [771, 400] width 112 height 30
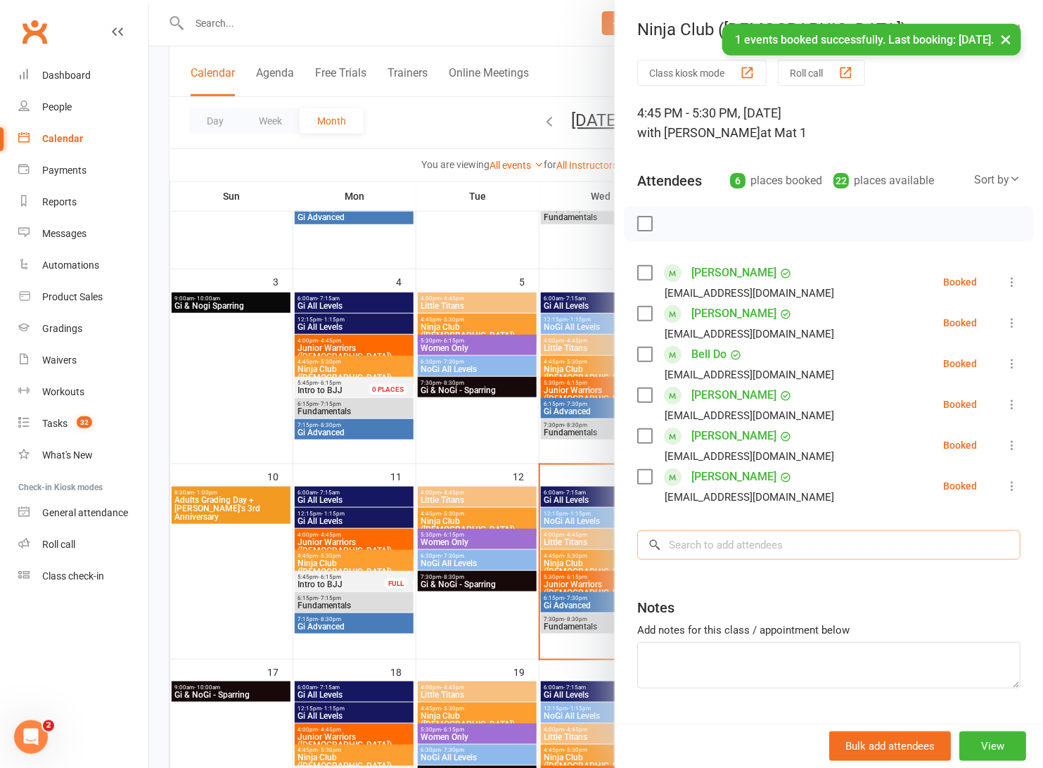
click at [768, 545] on input "search" at bounding box center [828, 545] width 383 height 30
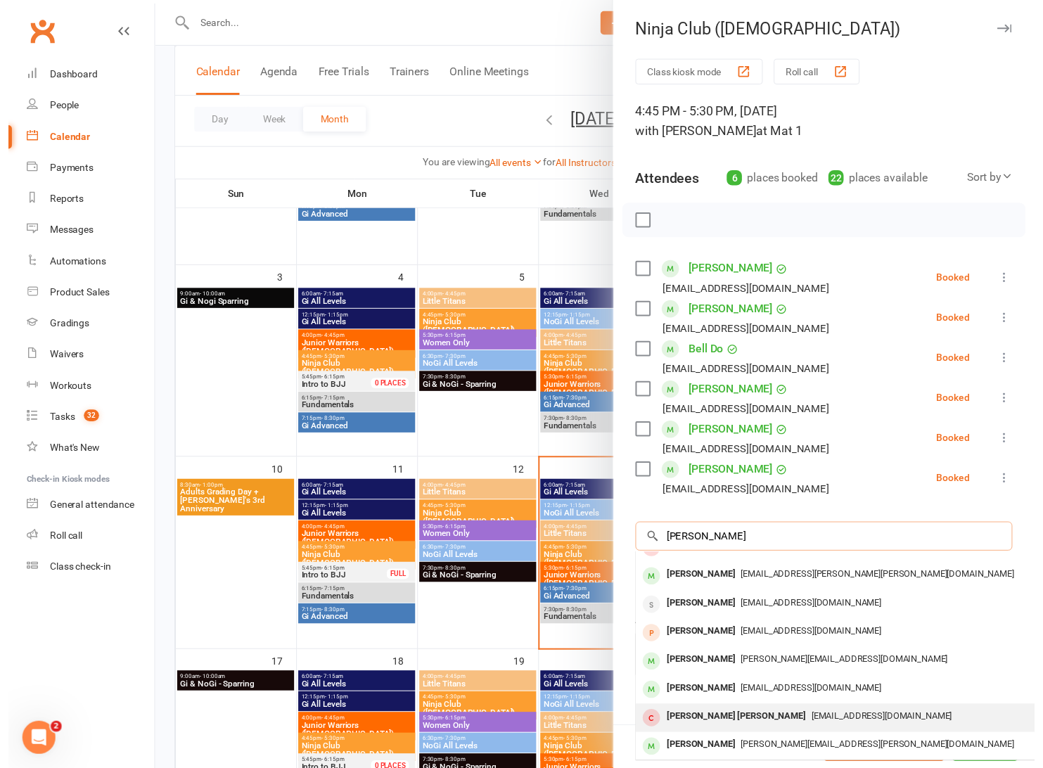
scroll to position [3, 0]
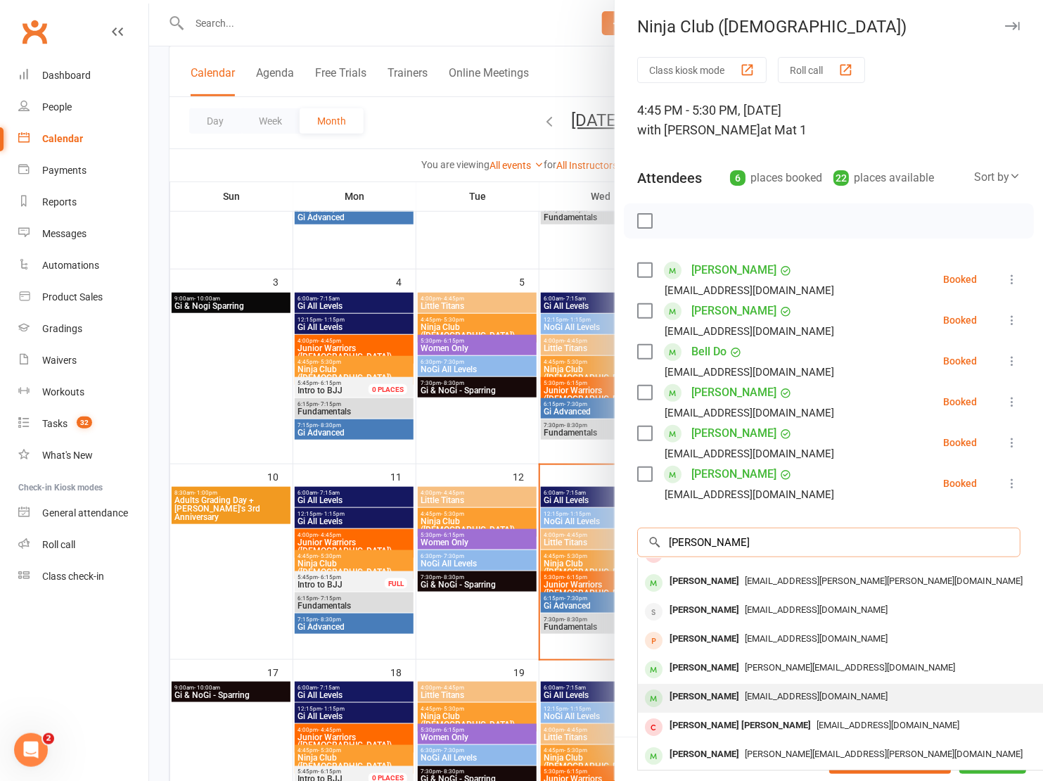
type input "[PERSON_NAME]"
click at [775, 698] on div "[EMAIL_ADDRESS][DOMAIN_NAME]" at bounding box center [848, 697] width 409 height 20
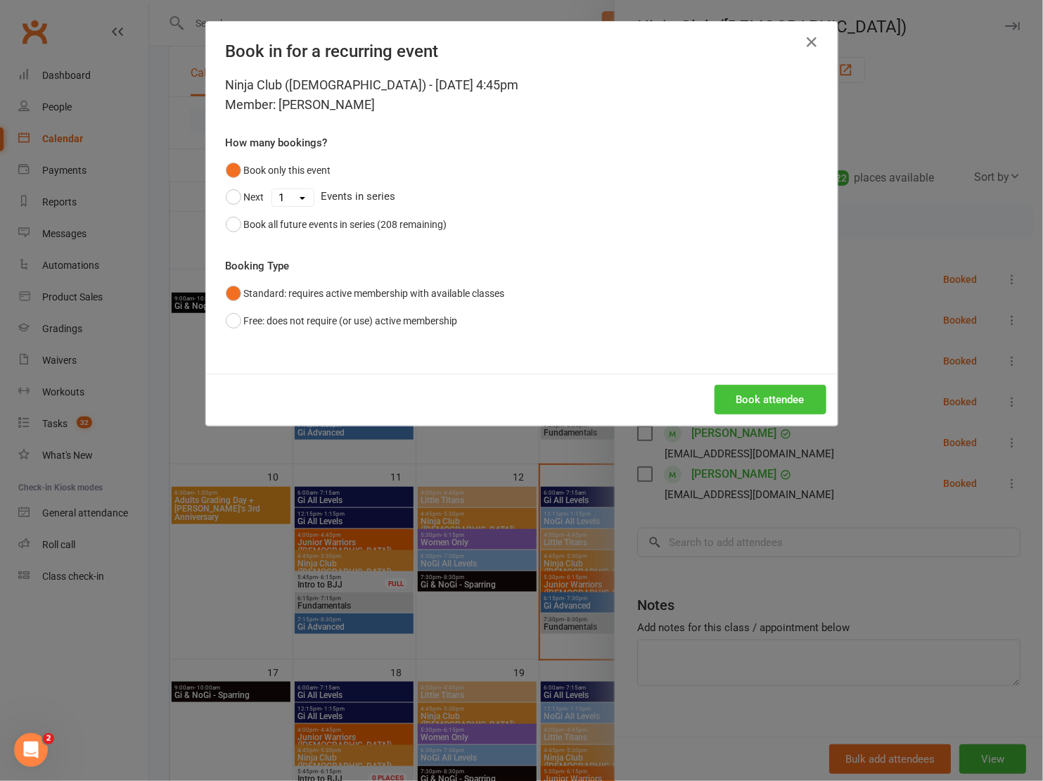
click at [747, 393] on button "Book attendee" at bounding box center [771, 400] width 112 height 30
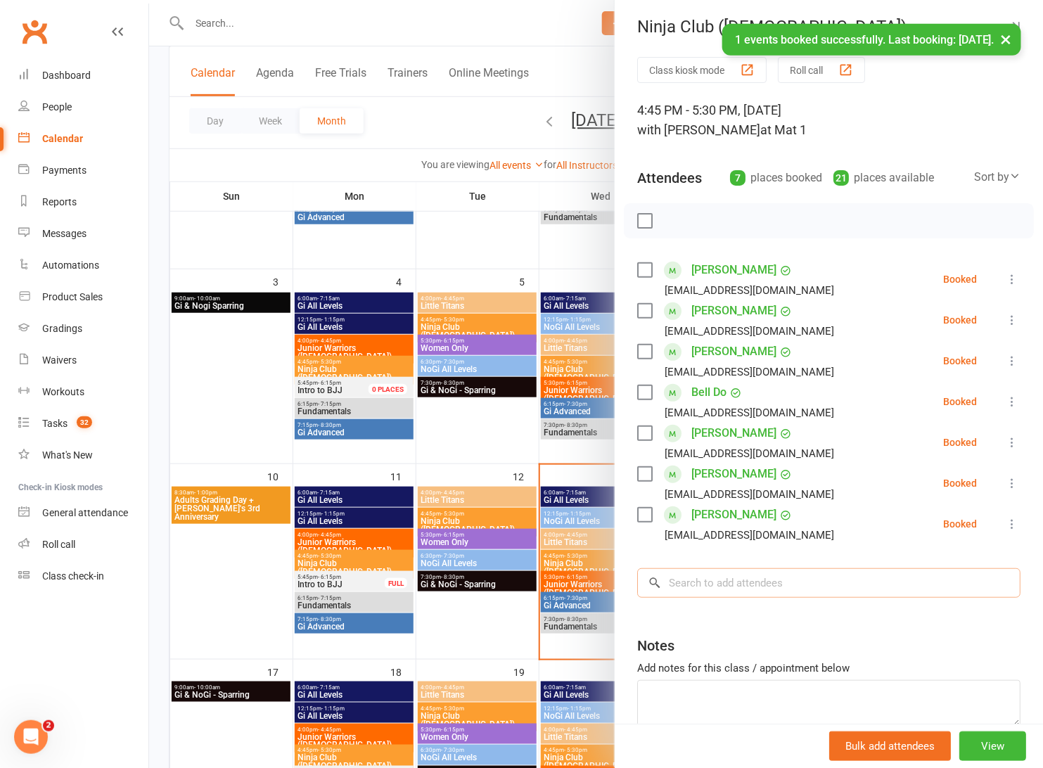
click at [720, 580] on input "search" at bounding box center [828, 583] width 383 height 30
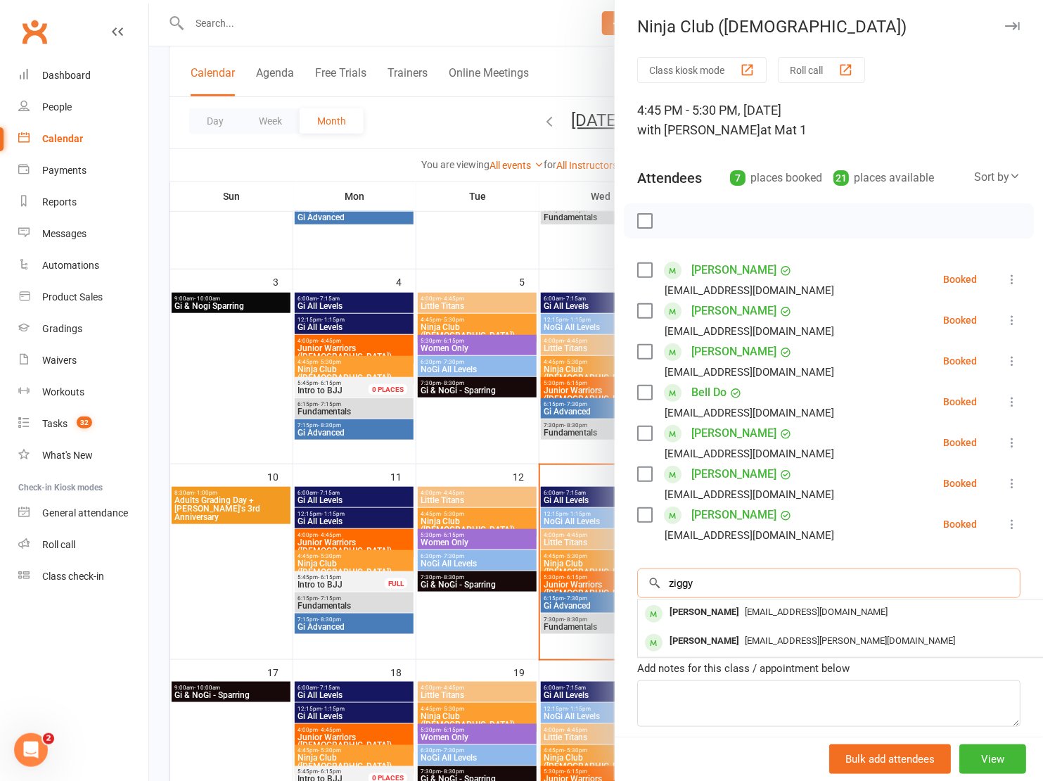
type input "Ziggy"
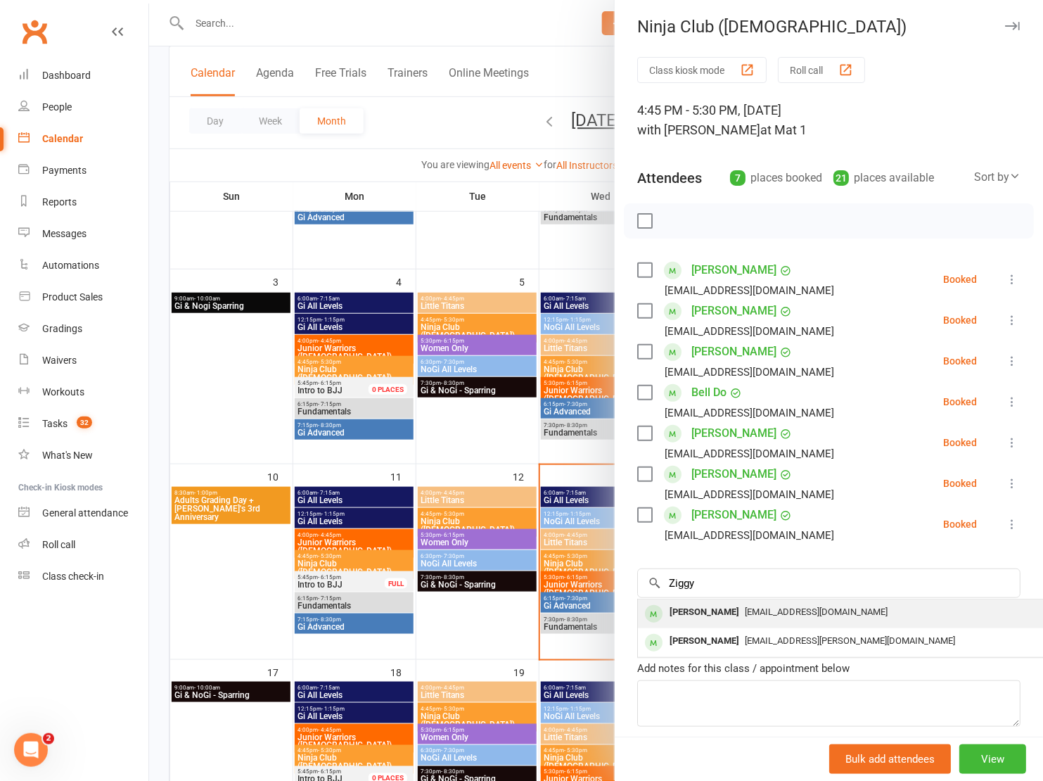
drag, startPoint x: 724, startPoint y: 585, endPoint x: 762, endPoint y: 604, distance: 42.5
click at [762, 606] on span "[EMAIL_ADDRESS][DOMAIN_NAME]" at bounding box center [816, 611] width 143 height 11
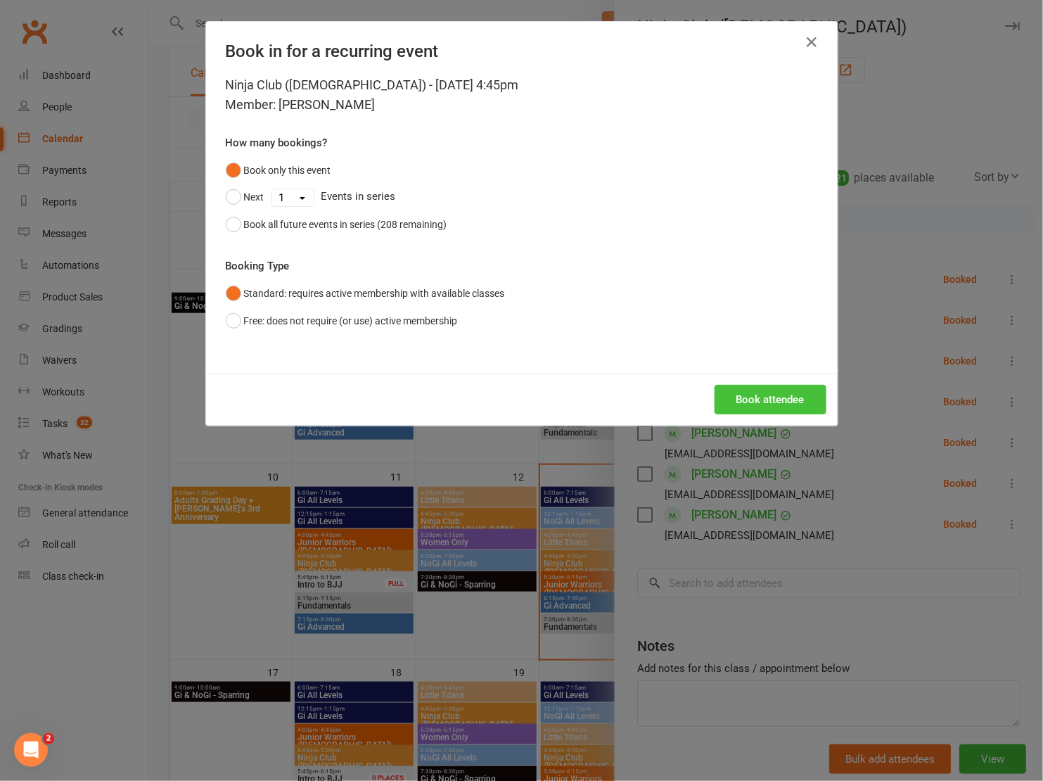
click at [770, 385] on button "Book attendee" at bounding box center [771, 400] width 112 height 30
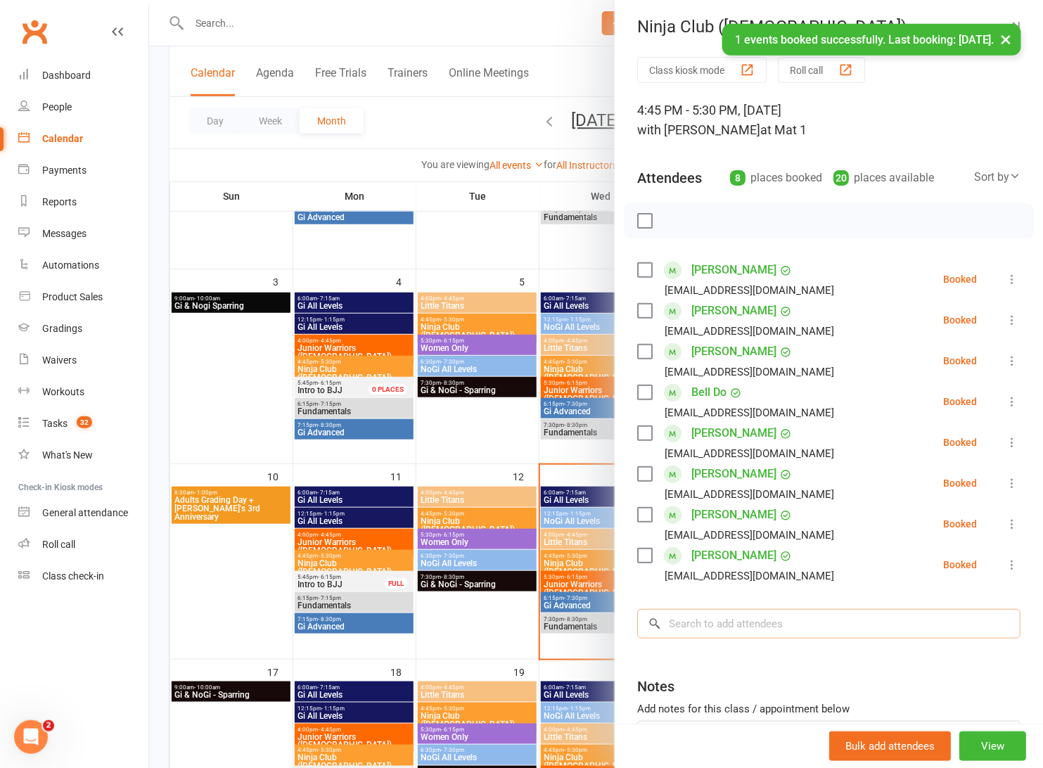
click at [740, 618] on input "search" at bounding box center [828, 624] width 383 height 30
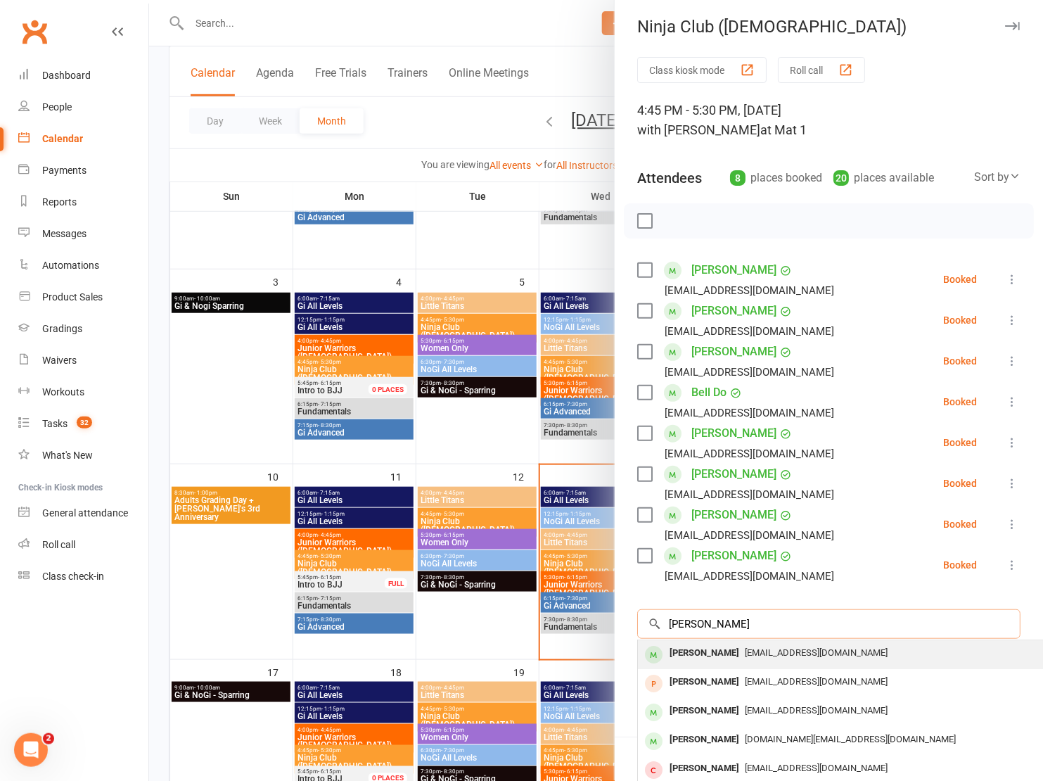
type input "[PERSON_NAME]"
click at [712, 646] on div "[PERSON_NAME]" at bounding box center [704, 653] width 81 height 20
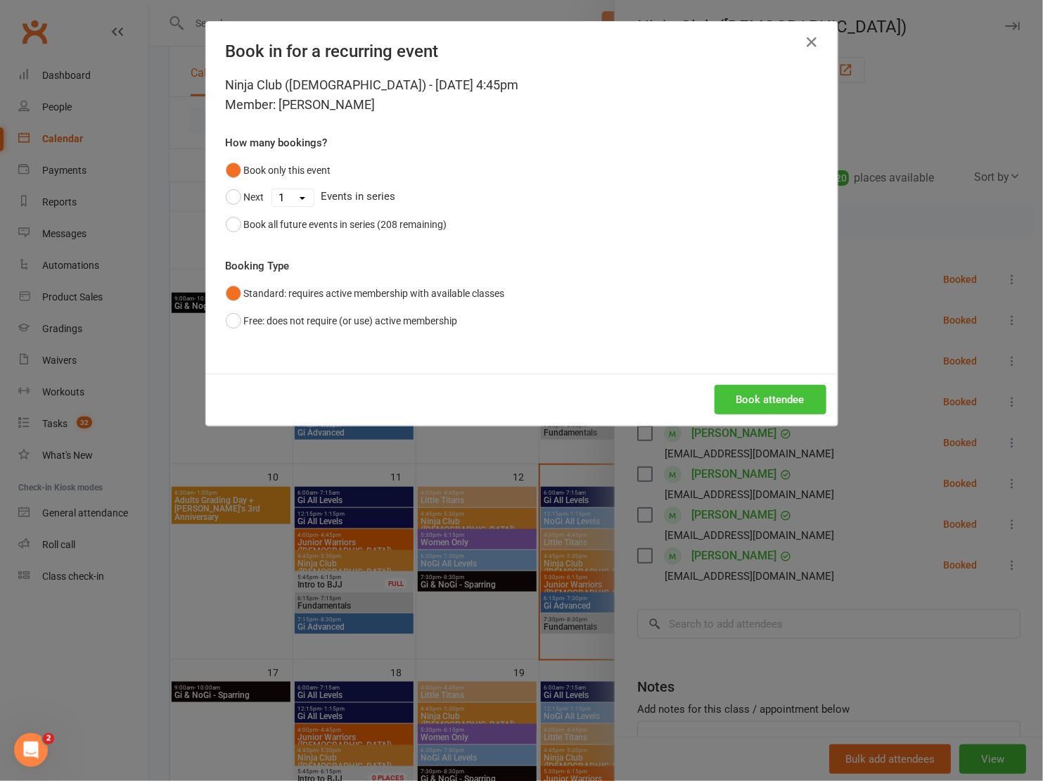
click at [749, 411] on button "Book attendee" at bounding box center [771, 400] width 112 height 30
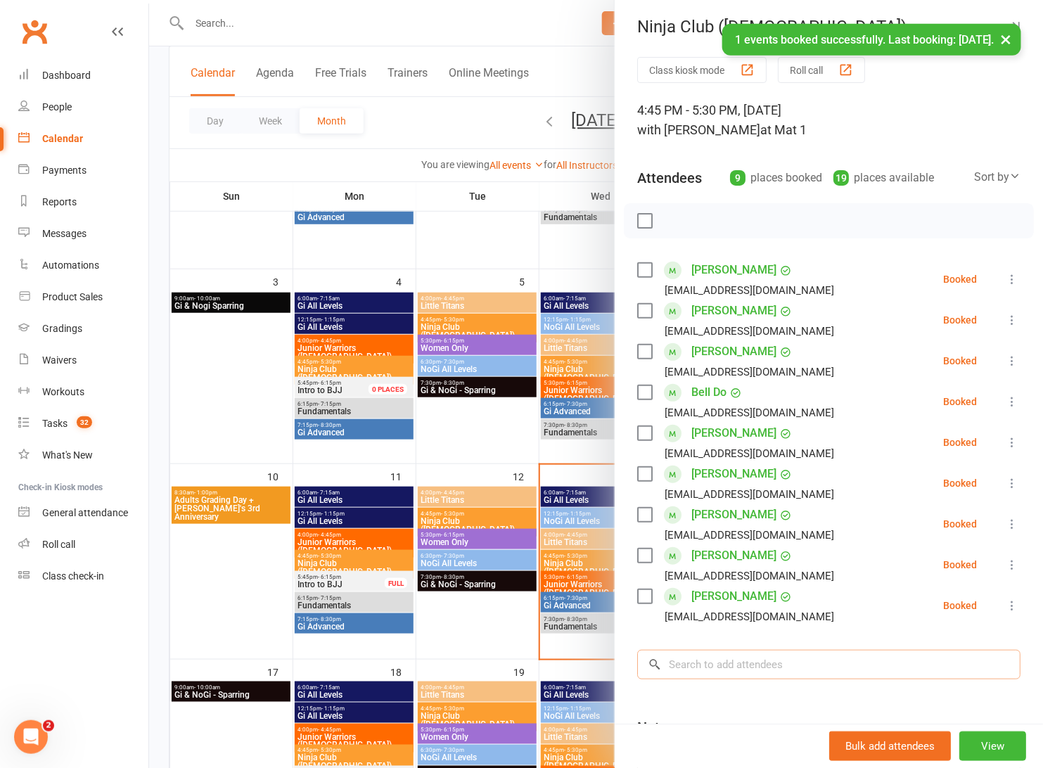
click at [730, 650] on input "search" at bounding box center [828, 665] width 383 height 30
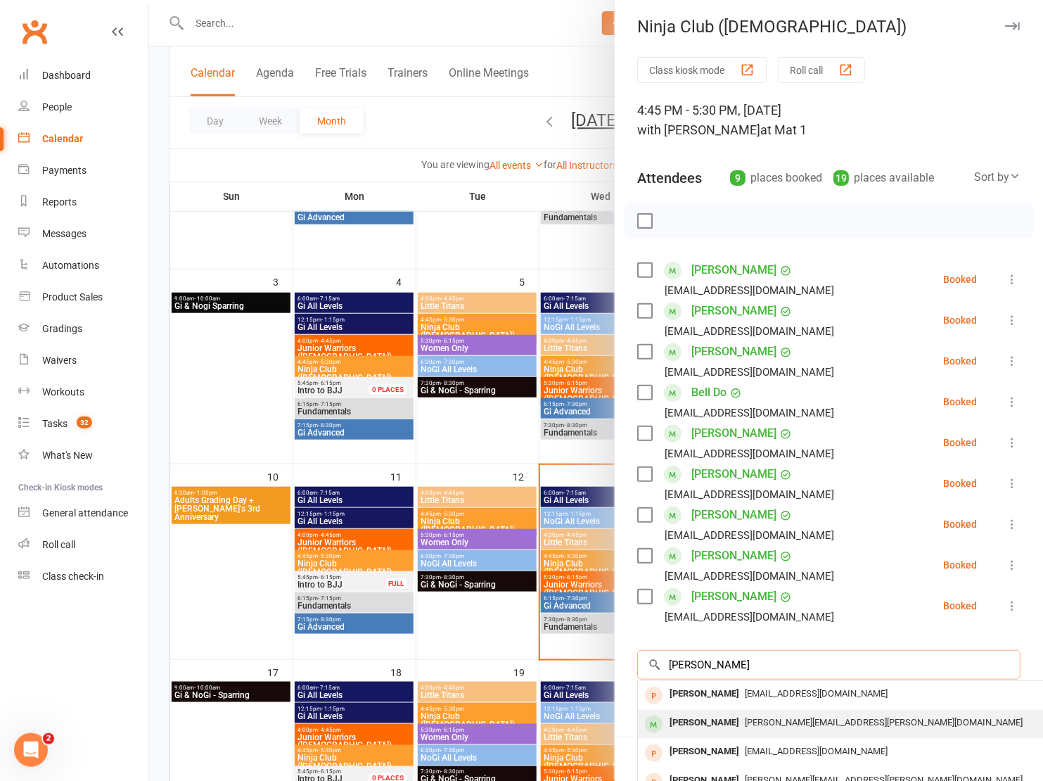
type input "[PERSON_NAME]"
click at [701, 727] on div "[PERSON_NAME]" at bounding box center [704, 723] width 81 height 20
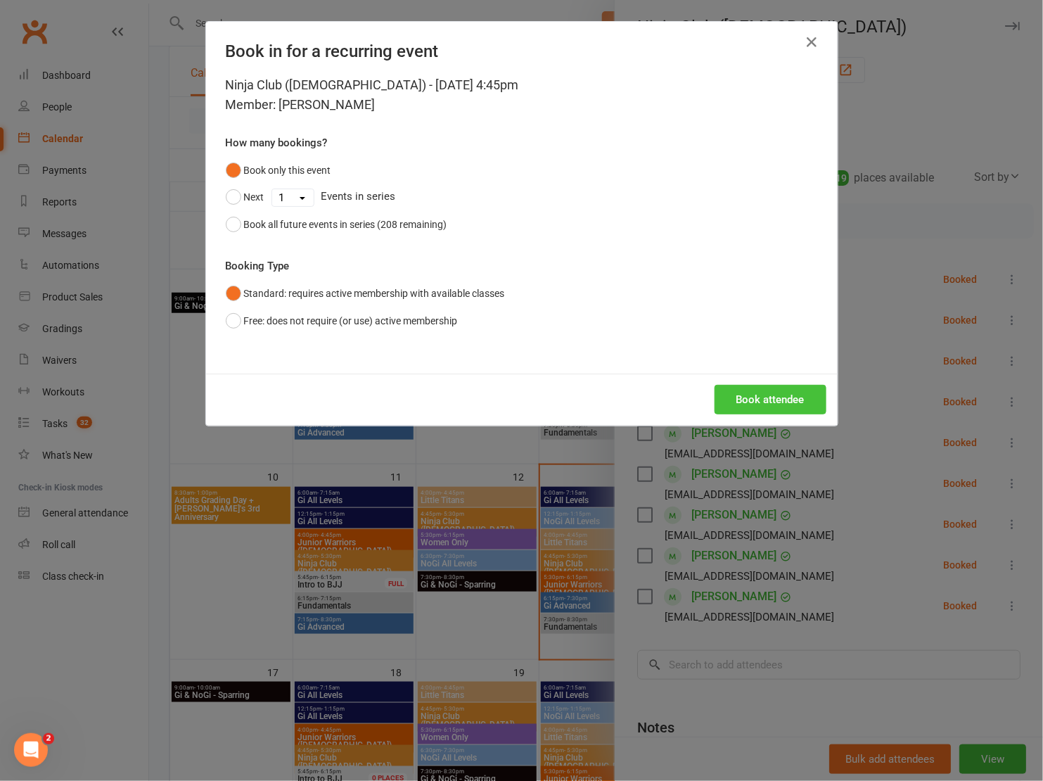
click at [754, 388] on button "Book attendee" at bounding box center [771, 400] width 112 height 30
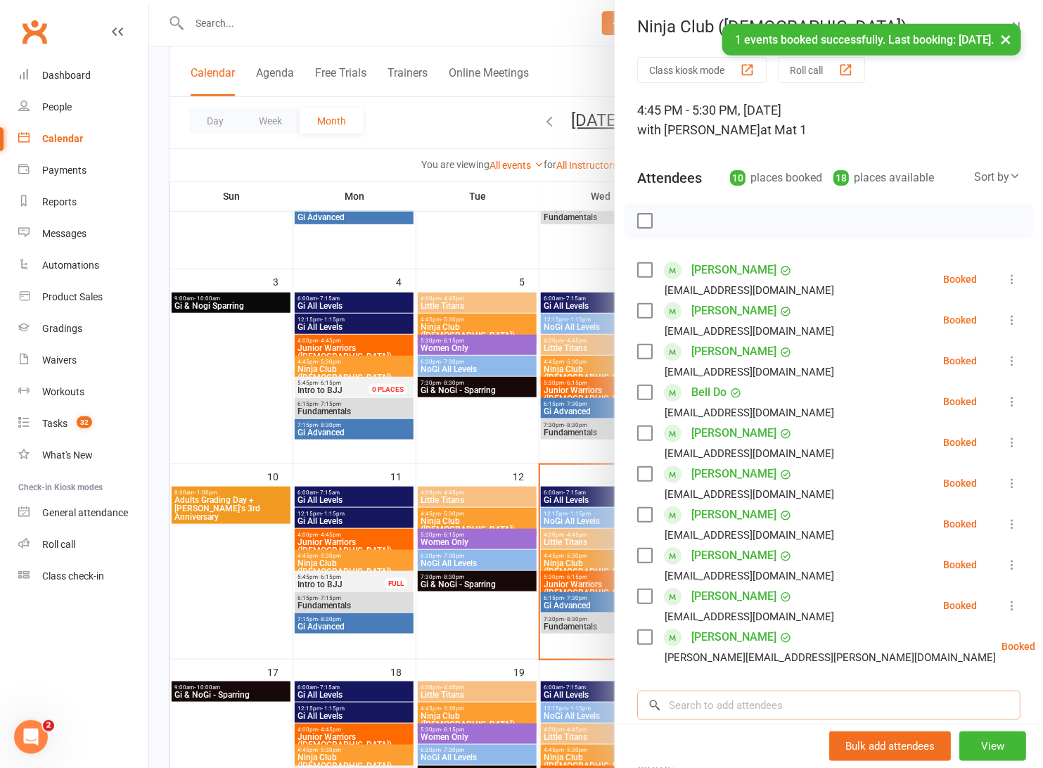
click at [733, 696] on input "search" at bounding box center [828, 706] width 383 height 30
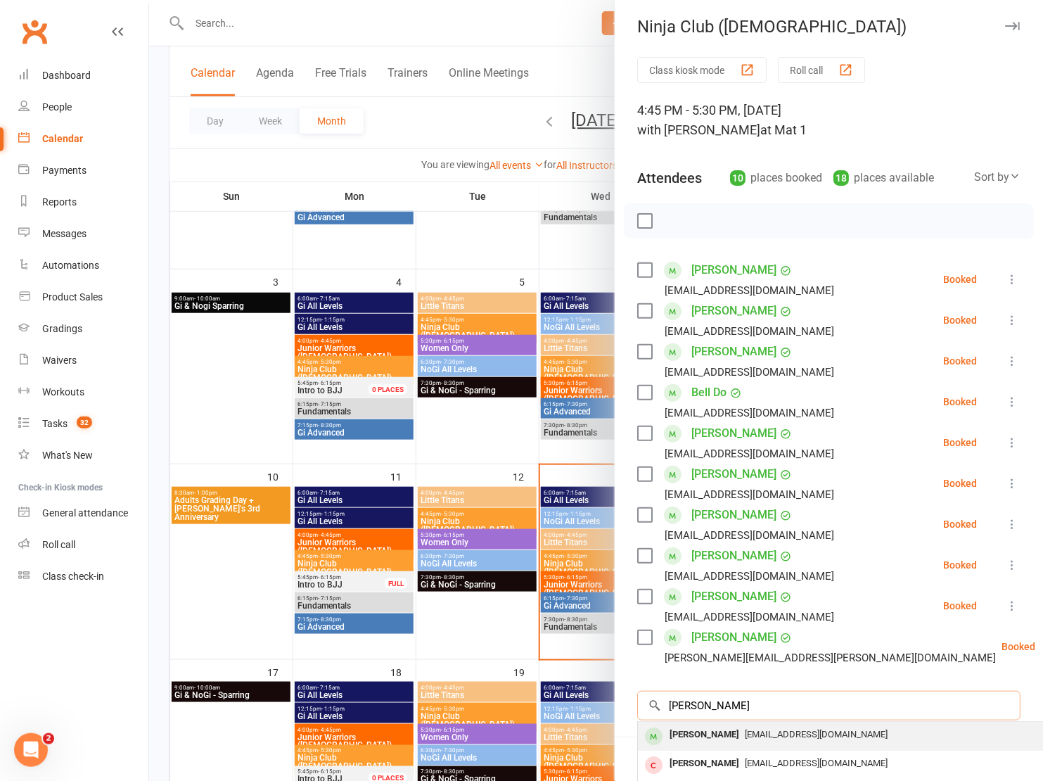
type input "[PERSON_NAME]"
click at [681, 739] on div "[PERSON_NAME]" at bounding box center [704, 735] width 81 height 20
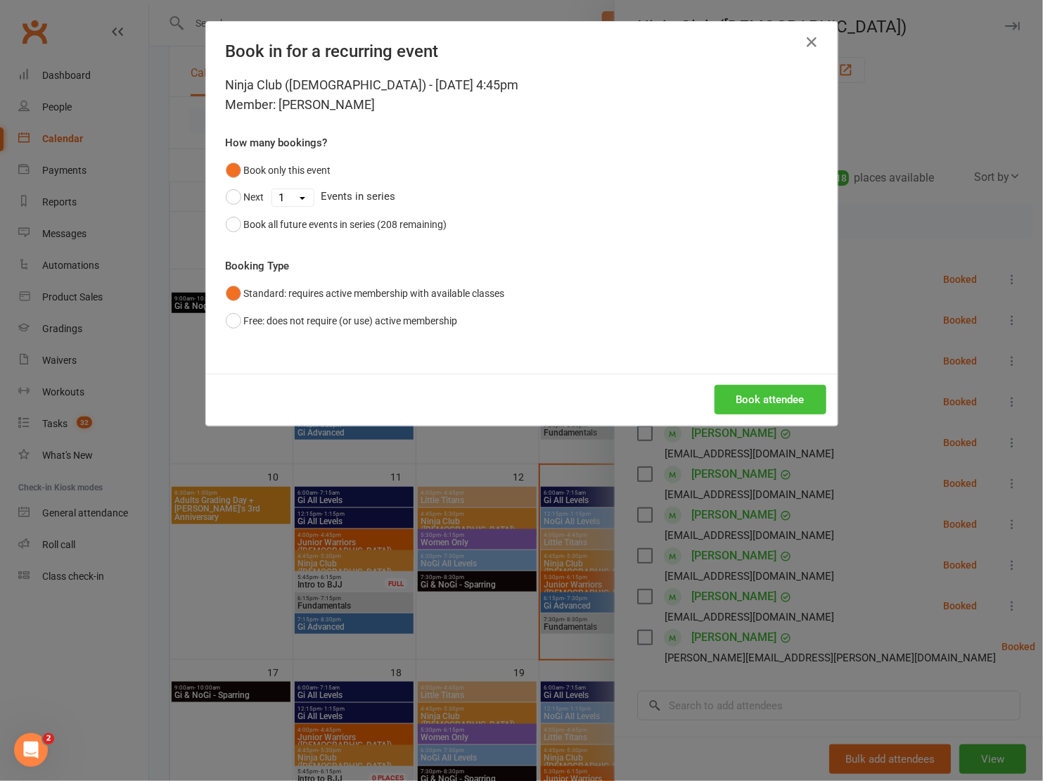
click at [771, 406] on button "Book attendee" at bounding box center [771, 400] width 112 height 30
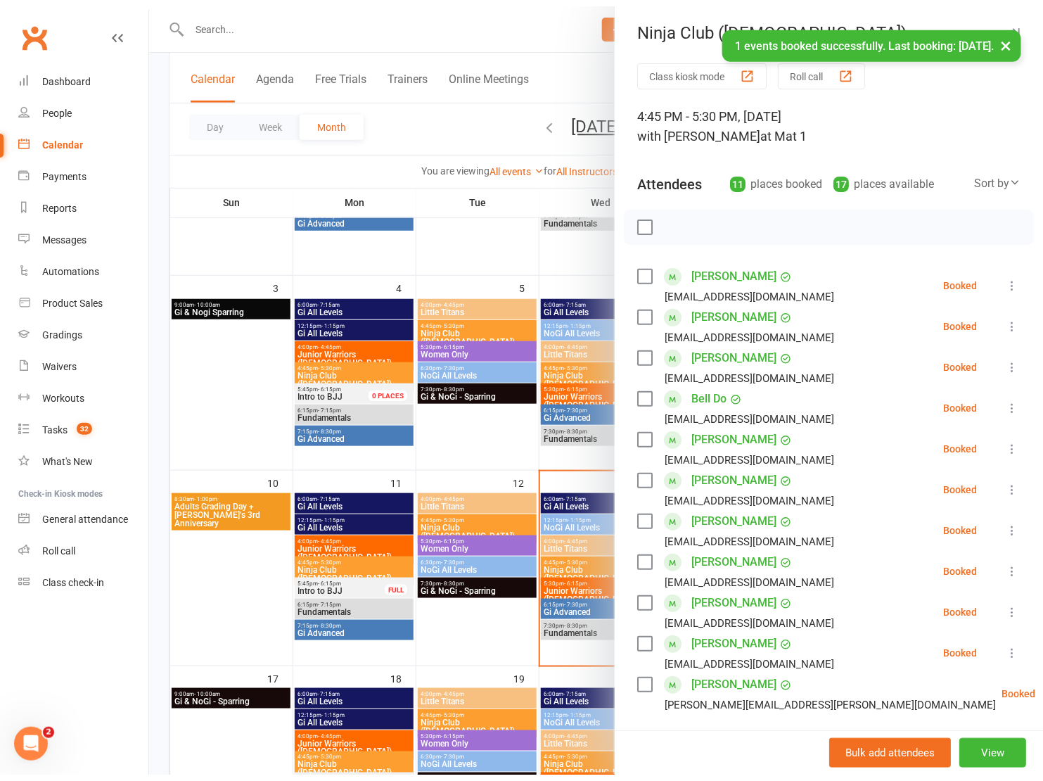
scroll to position [235, 0]
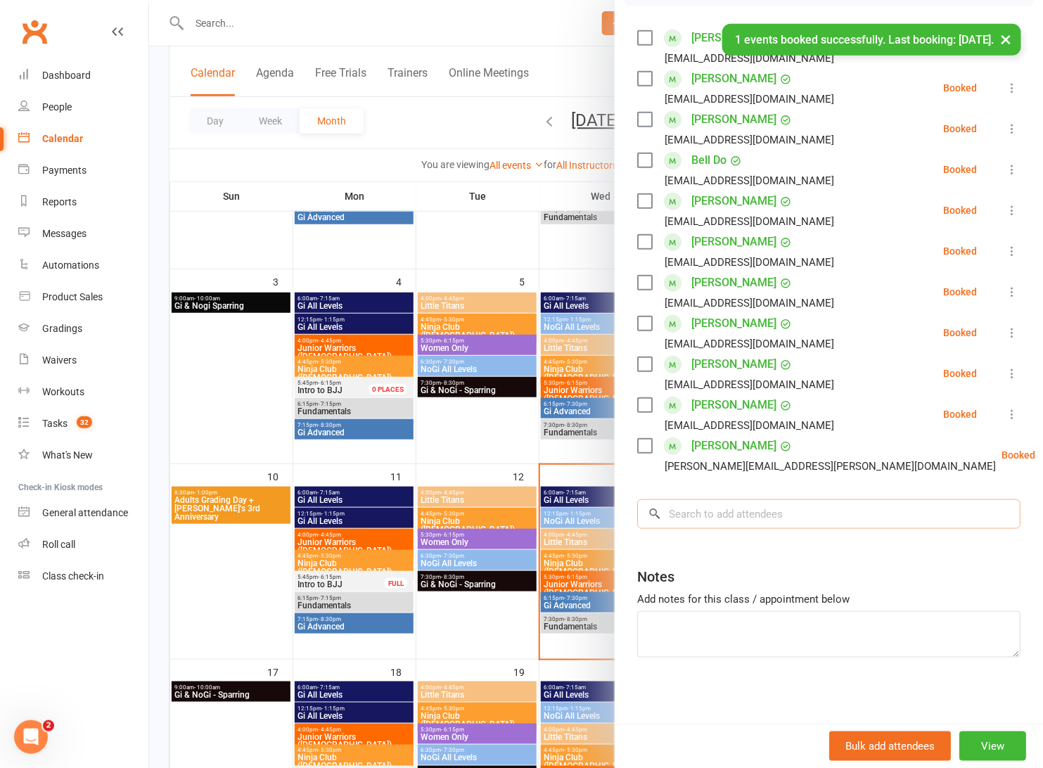
click at [709, 526] on input "search" at bounding box center [828, 515] width 383 height 30
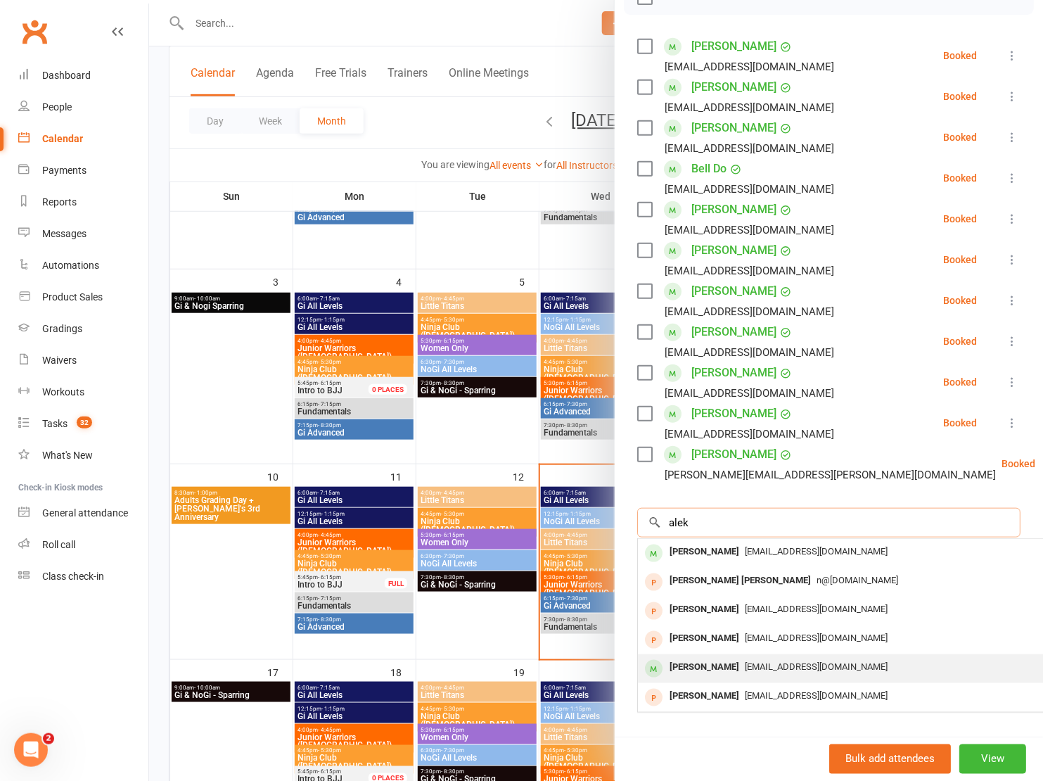
type input "alek"
click at [770, 657] on div "[EMAIL_ADDRESS][DOMAIN_NAME]" at bounding box center [848, 667] width 409 height 20
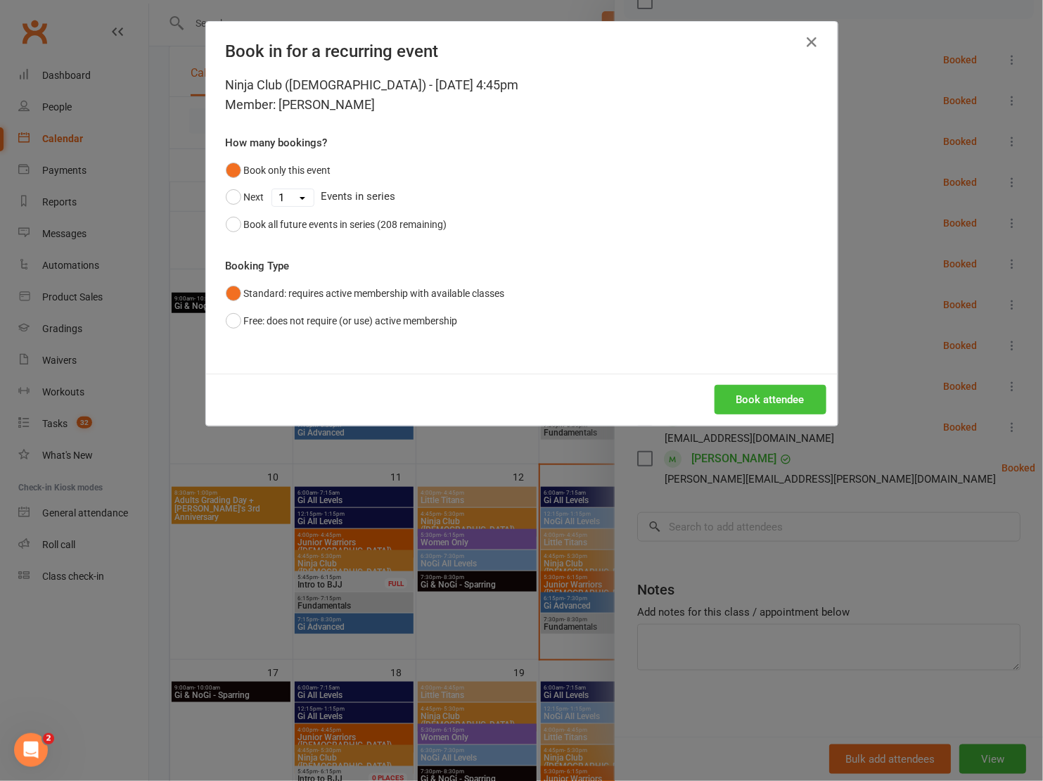
click at [776, 386] on button "Book attendee" at bounding box center [771, 400] width 112 height 30
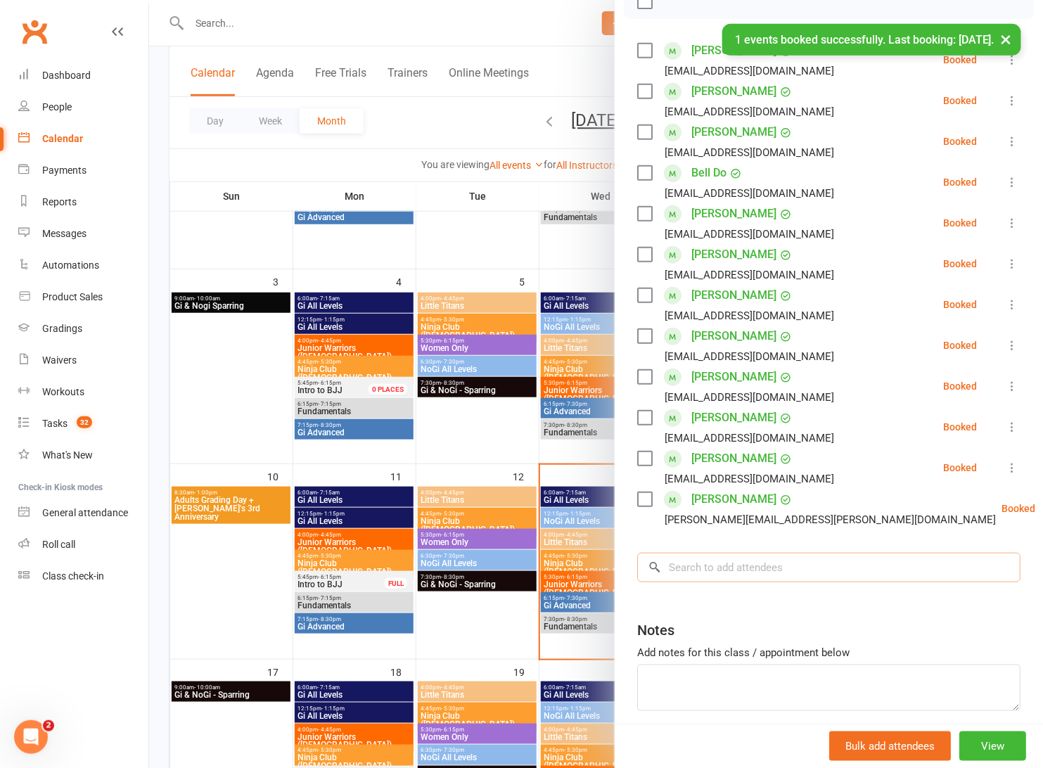
click at [771, 578] on input "search" at bounding box center [828, 568] width 383 height 30
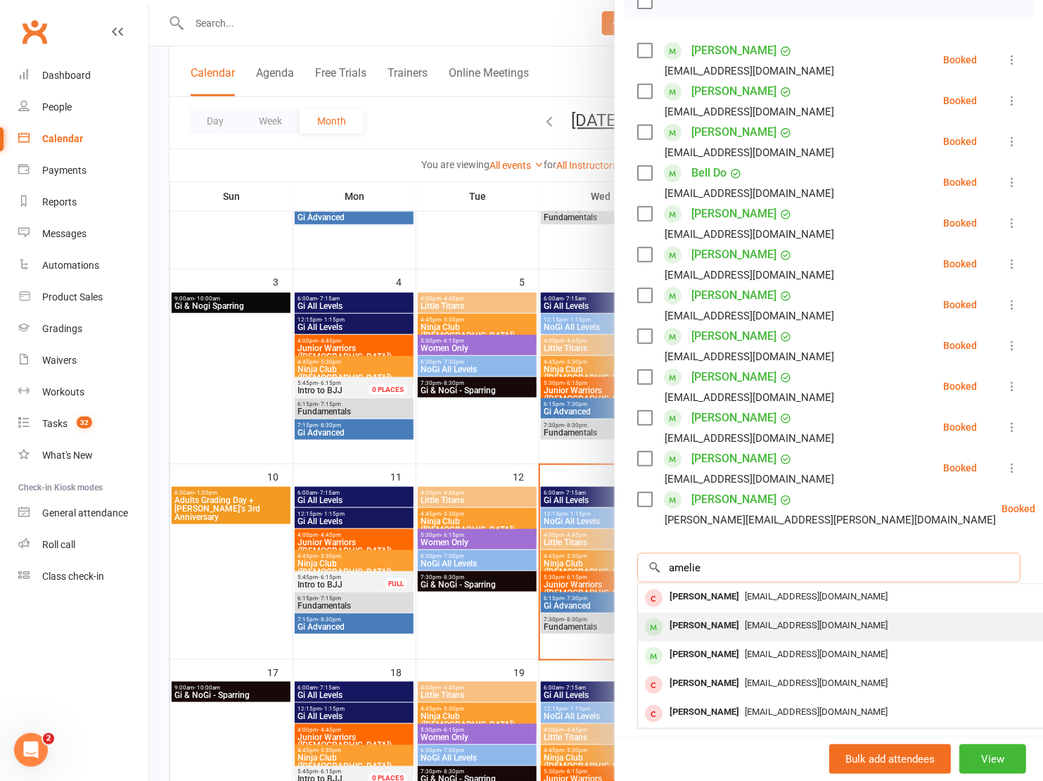
type input "amelie"
click at [745, 624] on div "[PERSON_NAME]" at bounding box center [704, 626] width 81 height 20
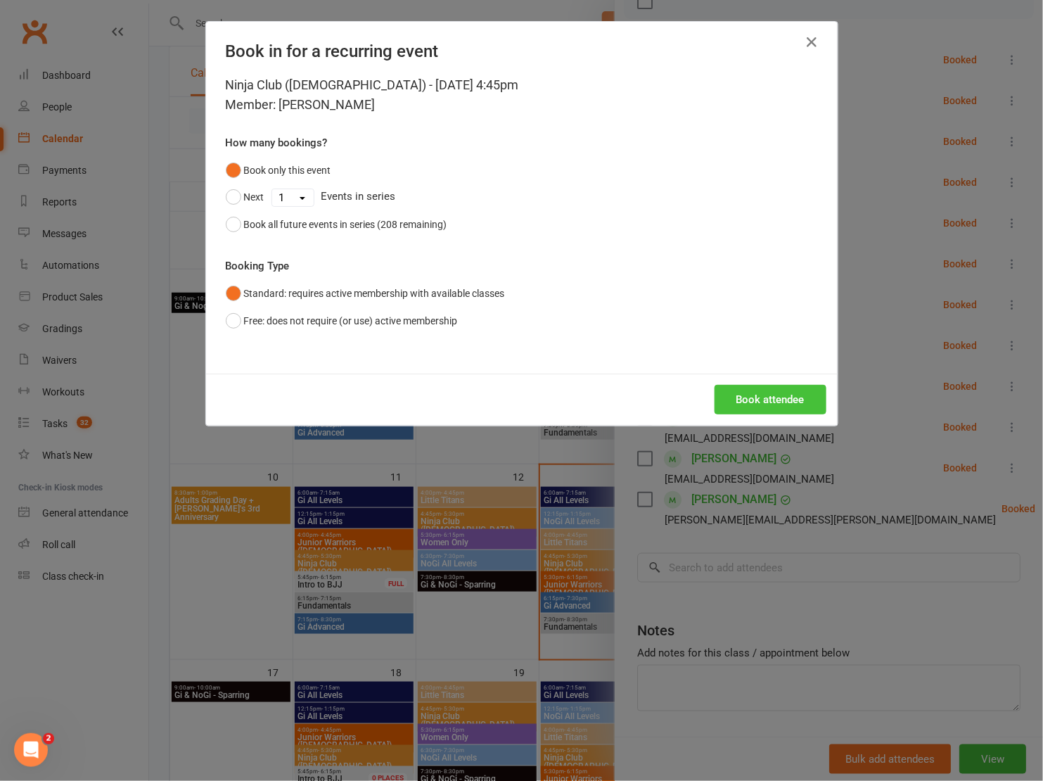
click at [749, 386] on button "Book attendee" at bounding box center [771, 400] width 112 height 30
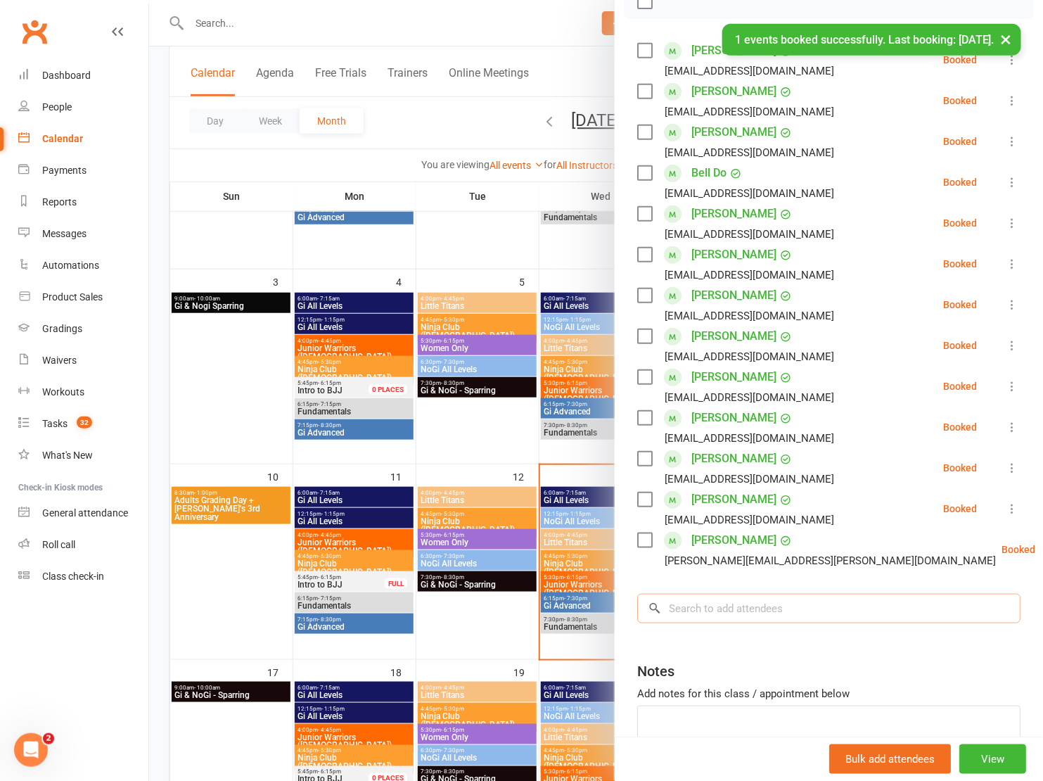
click at [754, 610] on input "search" at bounding box center [828, 609] width 383 height 30
type input "paloma"
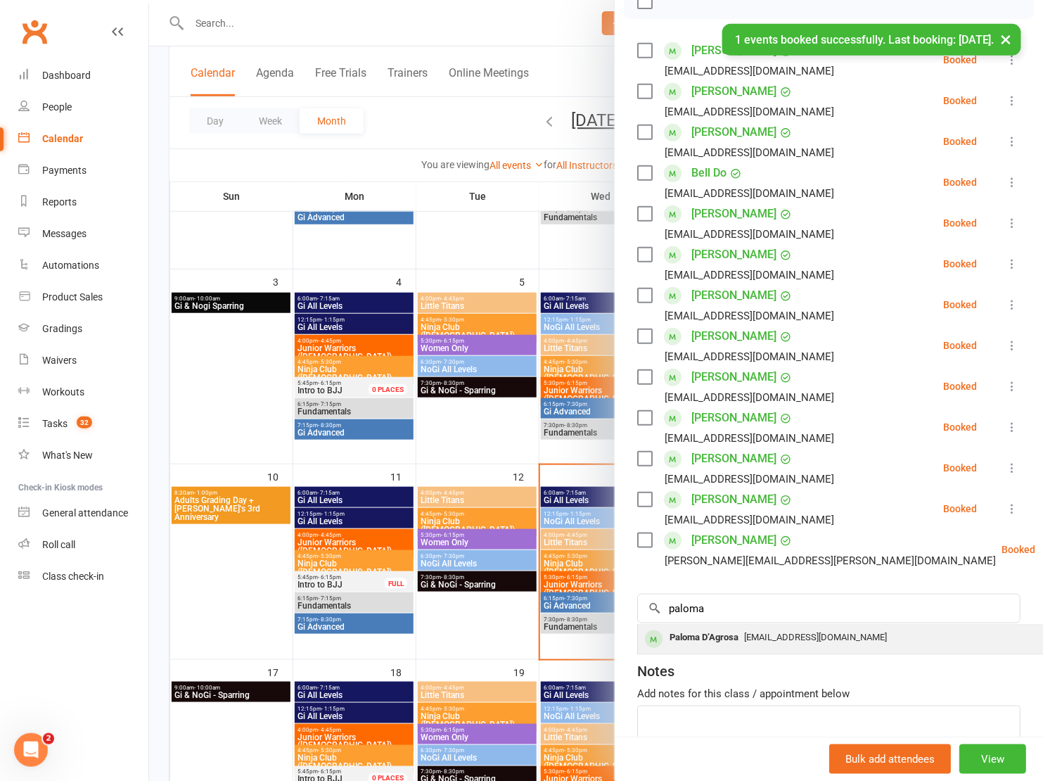
click at [754, 635] on span "[EMAIL_ADDRESS][DOMAIN_NAME]" at bounding box center [815, 637] width 143 height 11
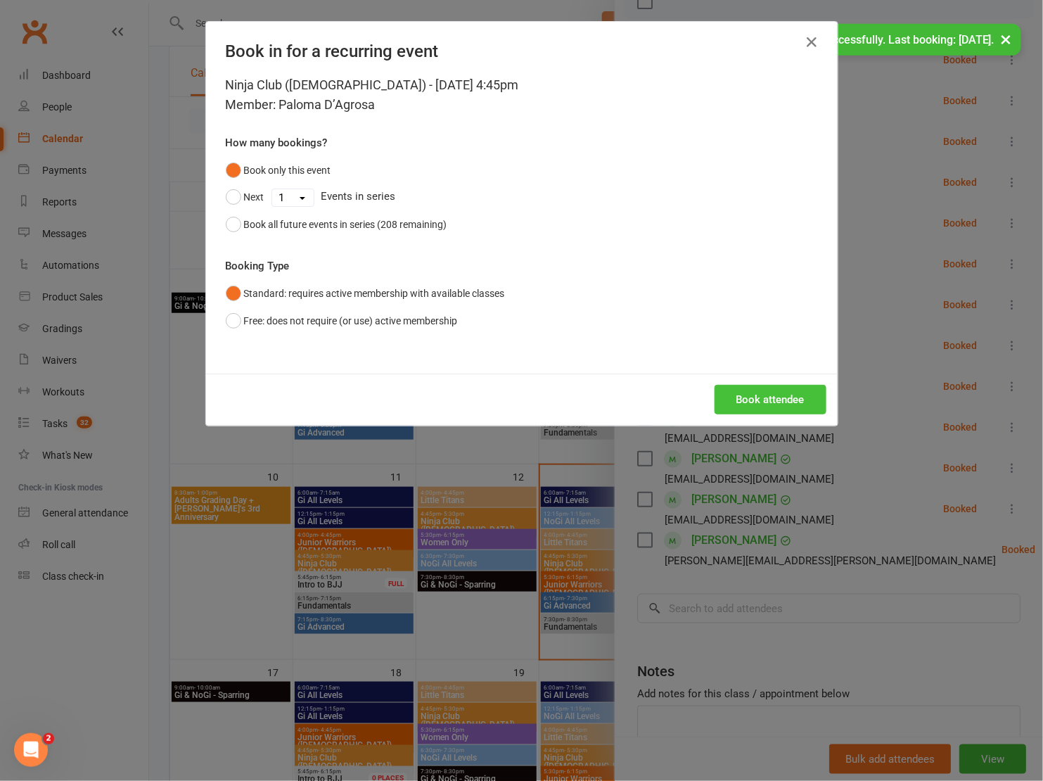
click at [768, 399] on button "Book attendee" at bounding box center [771, 400] width 112 height 30
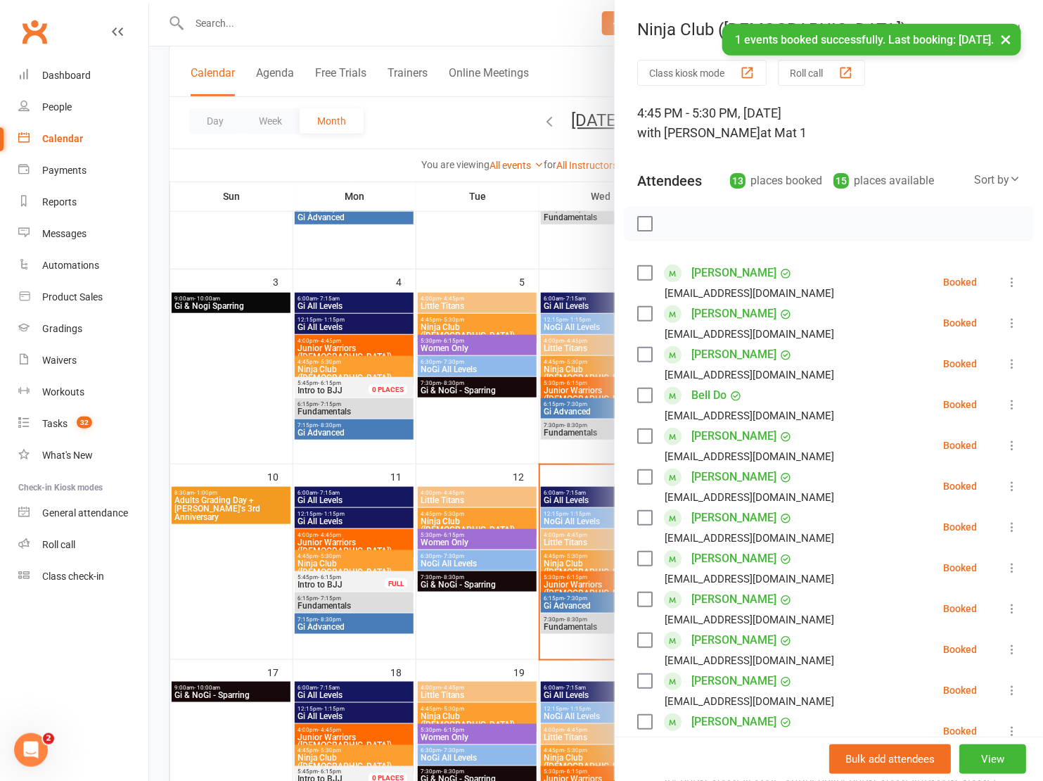
scroll to position [0, 0]
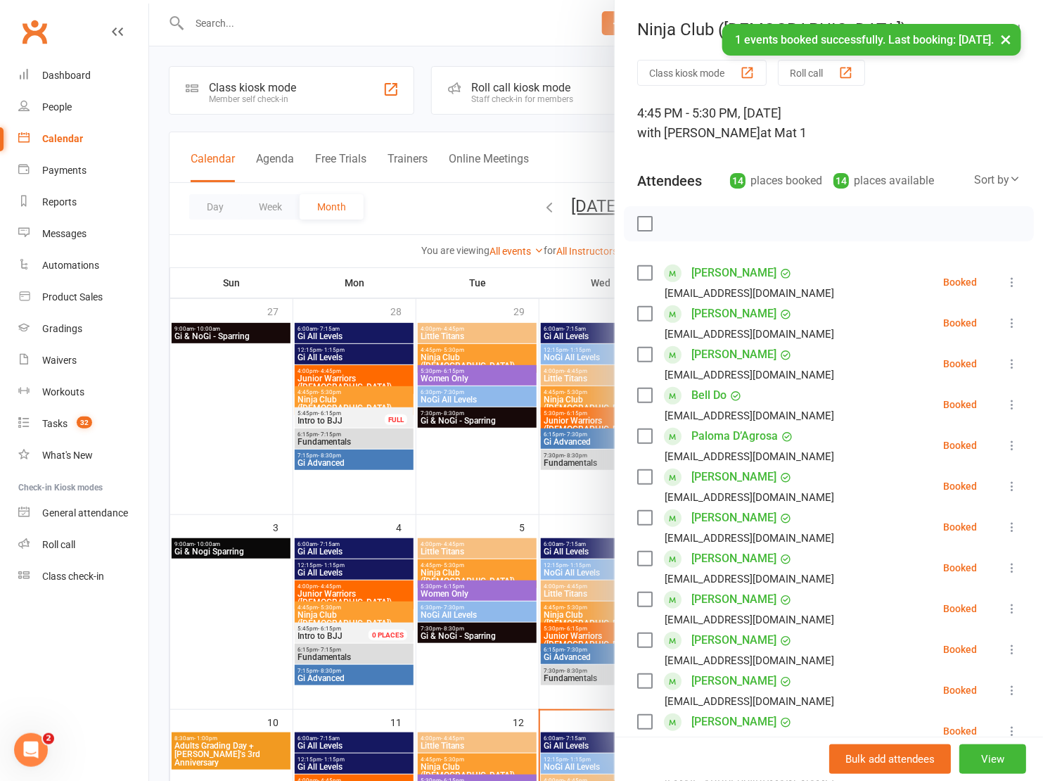
click at [638, 217] on label at bounding box center [644, 224] width 14 height 14
click at [668, 220] on icon "button" at bounding box center [675, 223] width 15 height 15
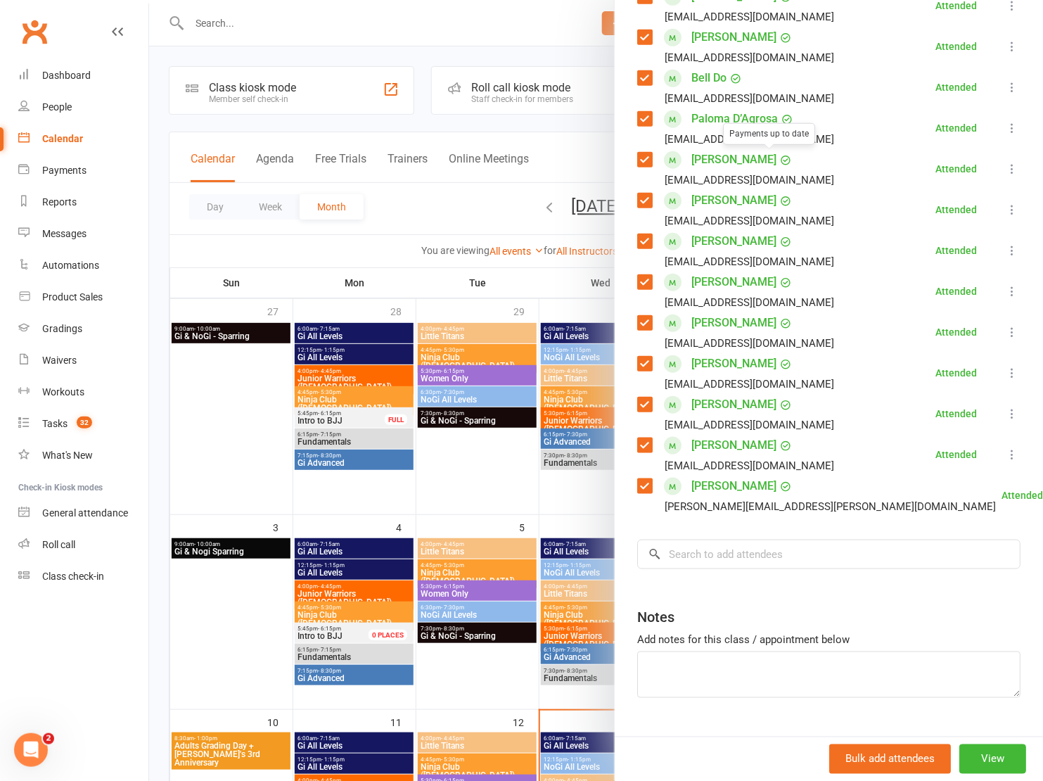
scroll to position [344, 0]
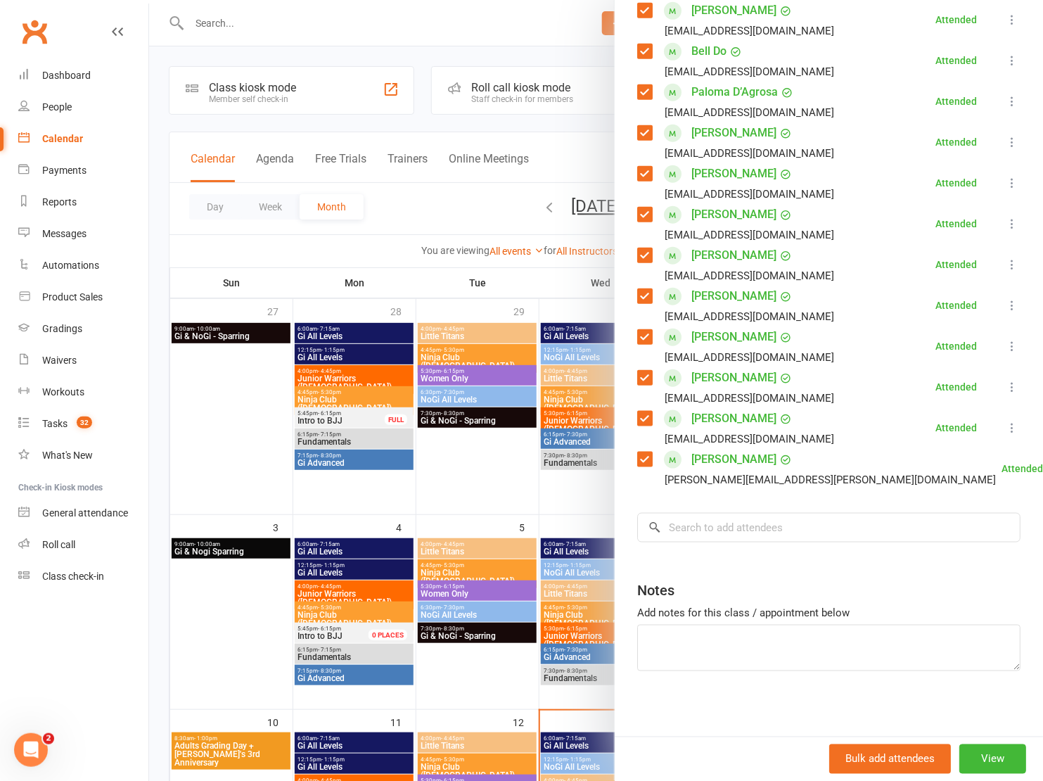
click at [514, 196] on div at bounding box center [596, 390] width 894 height 781
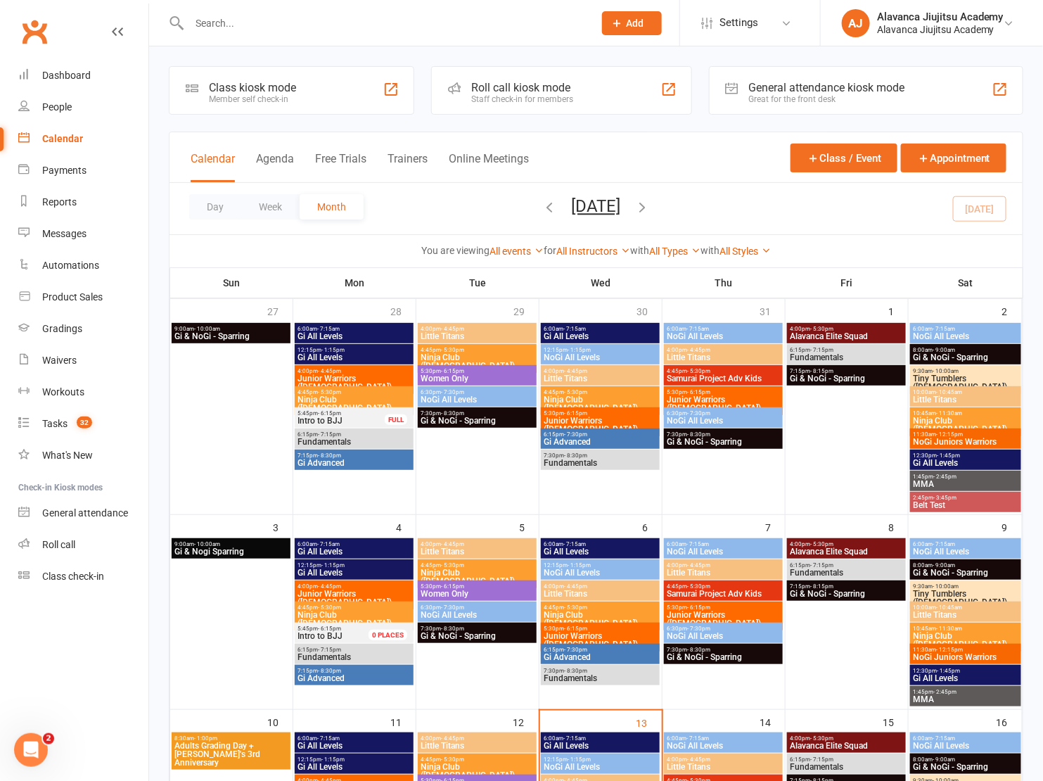
click at [463, 217] on div "Day Week Month [DATE] [DATE] Sun Mon Tue Wed Thu Fri Sat 27 28 29 30 31 01 02 0…" at bounding box center [596, 208] width 853 height 51
